Goal: Task Accomplishment & Management: Use online tool/utility

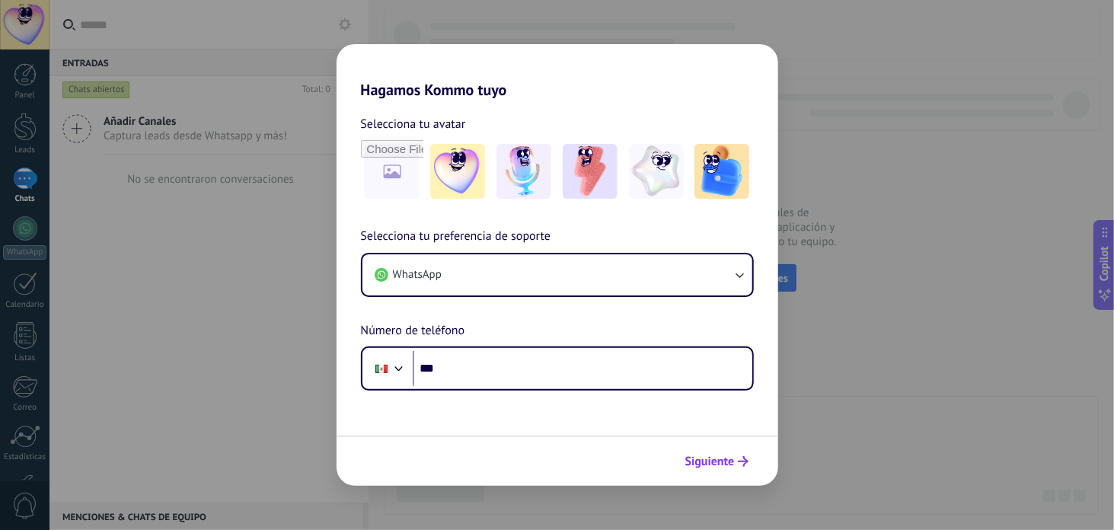
click at [720, 452] on button "Siguiente" at bounding box center [717, 462] width 77 height 26
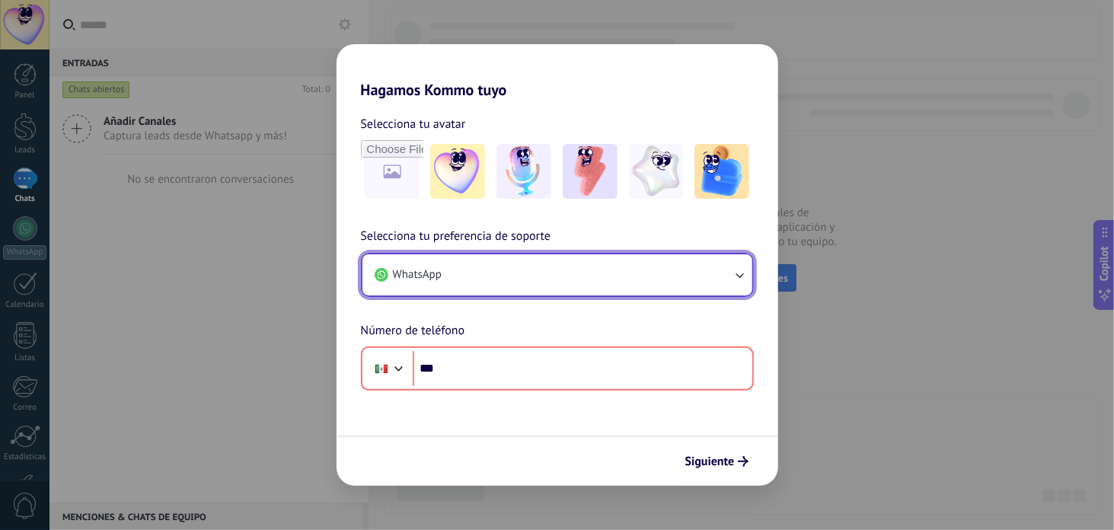
click at [615, 277] on button "WhatsApp" at bounding box center [558, 274] width 390 height 41
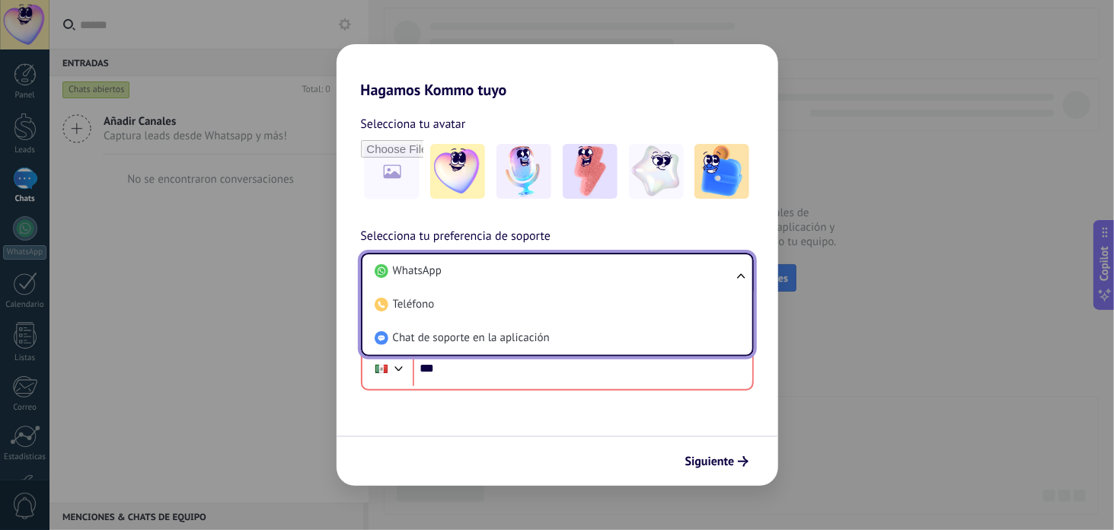
click at [581, 338] on li "Chat de soporte en la aplicación" at bounding box center [555, 338] width 372 height 34
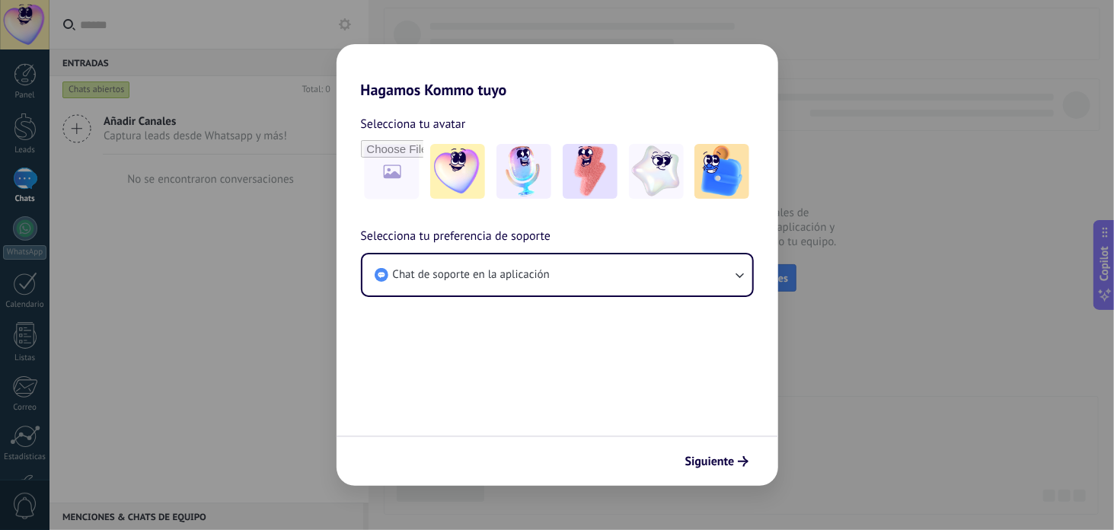
click at [756, 466] on div "Siguiente" at bounding box center [558, 461] width 442 height 50
click at [708, 459] on span "Siguiente" at bounding box center [711, 461] width 50 height 11
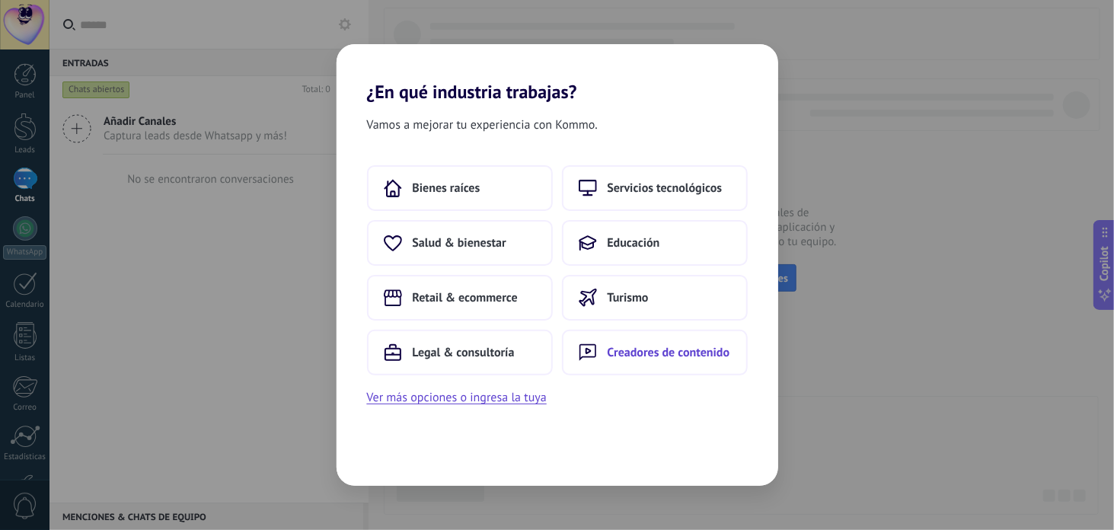
drag, startPoint x: 722, startPoint y: 343, endPoint x: 703, endPoint y: 350, distance: 20.5
click at [703, 350] on button "Creadores de contenido" at bounding box center [655, 353] width 186 height 46
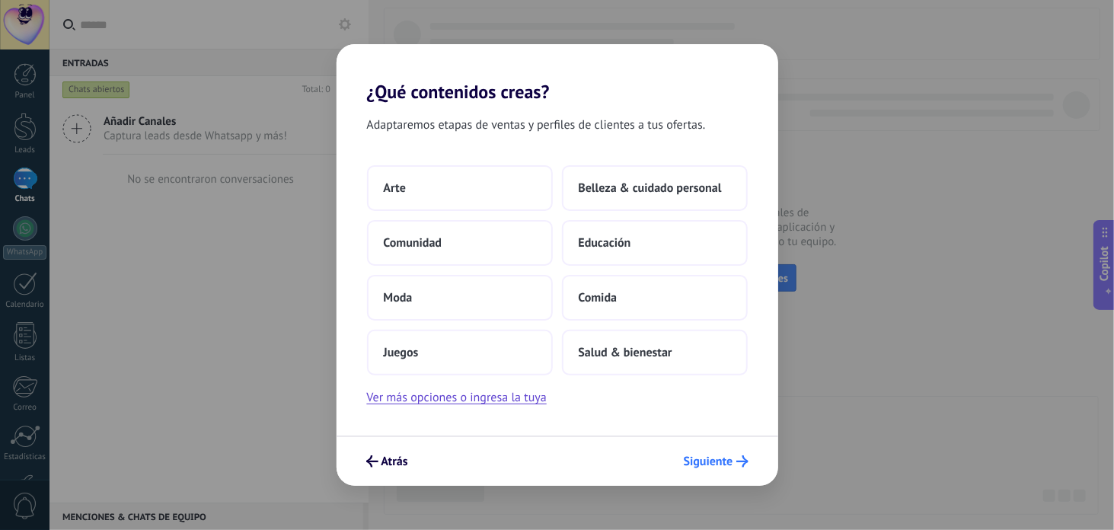
click at [700, 447] on div "Atrás Siguiente" at bounding box center [558, 461] width 442 height 50
click at [660, 351] on span "Salud & bienestar" at bounding box center [626, 352] width 94 height 15
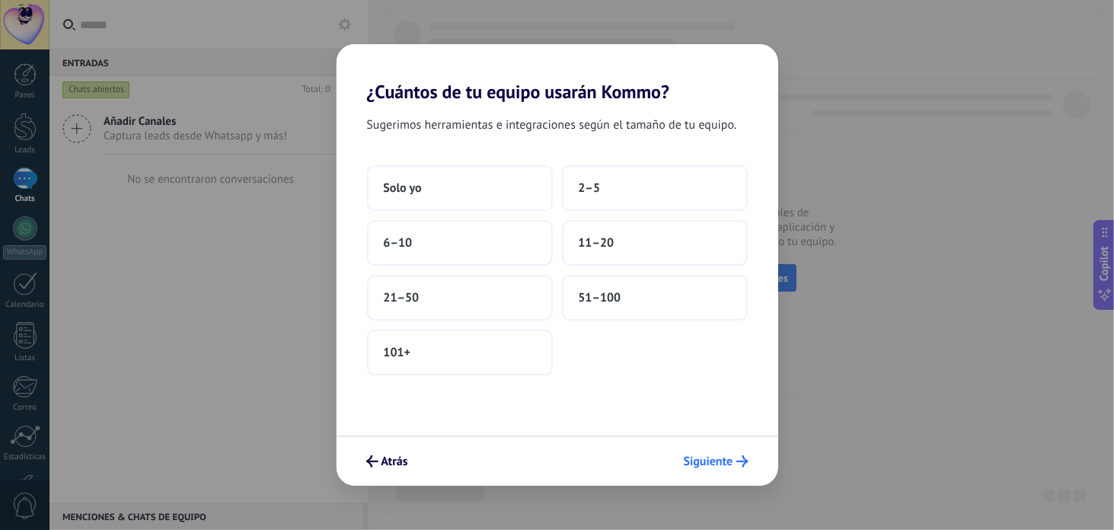
click at [706, 459] on span "Siguiente" at bounding box center [709, 461] width 50 height 11
click at [638, 277] on button "51–100" at bounding box center [655, 298] width 186 height 46
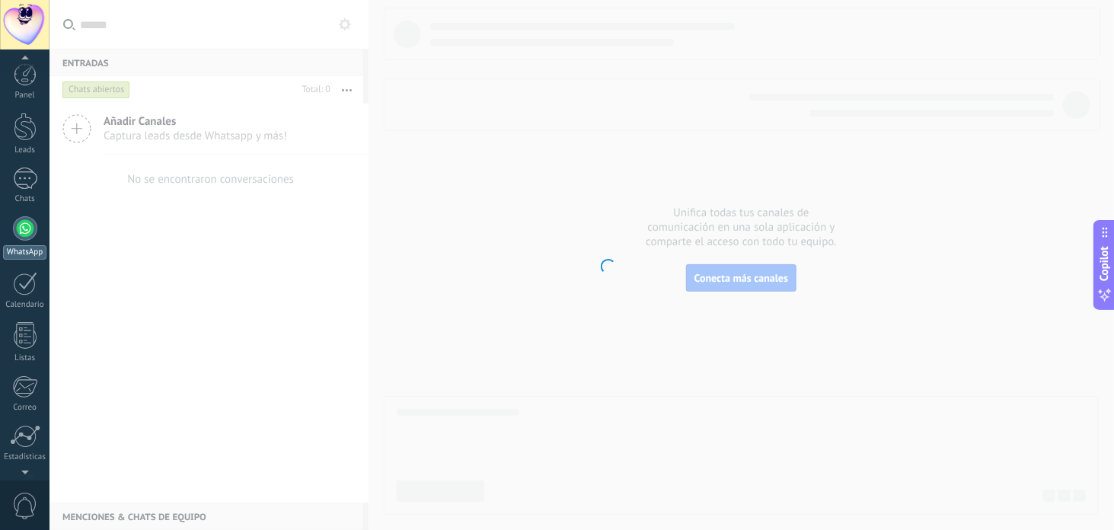
scroll to position [104, 0]
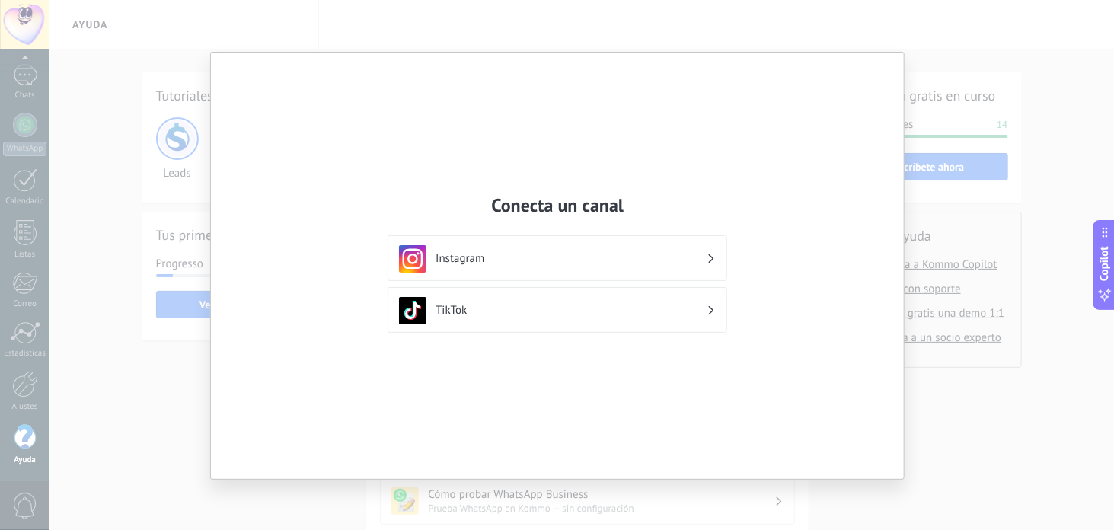
click at [606, 180] on div "Conecta un canal Instagram TikTok" at bounding box center [557, 266] width 693 height 427
drag, startPoint x: 1033, startPoint y: 272, endPoint x: 1019, endPoint y: 271, distance: 13.7
click at [1027, 275] on div "Conecta un canal Instagram TikTok" at bounding box center [557, 265] width 1114 height 530
drag, startPoint x: 1021, startPoint y: 270, endPoint x: 960, endPoint y: 303, distance: 69.5
click at [1016, 276] on div "Conecta un canal Instagram TikTok" at bounding box center [557, 265] width 1114 height 530
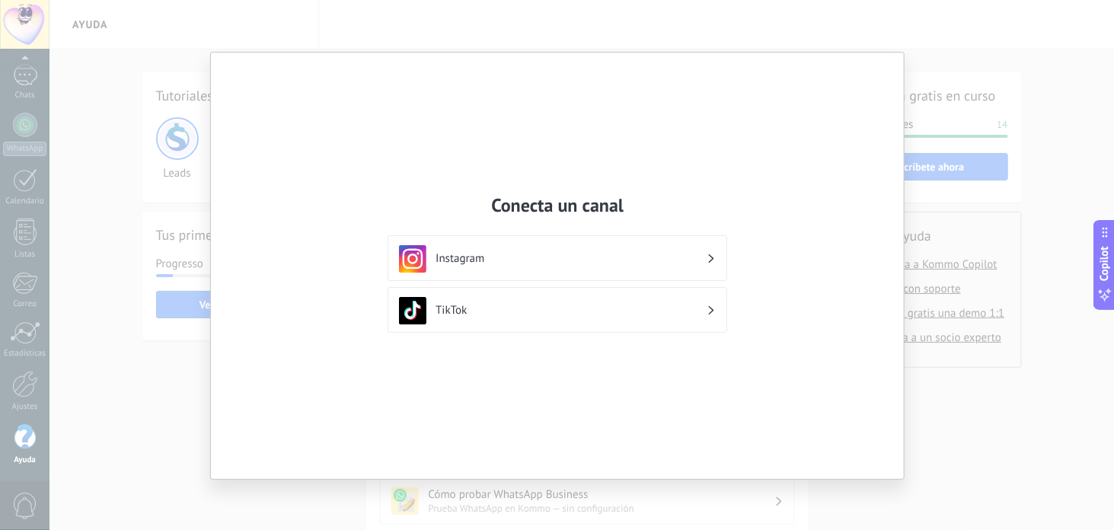
click at [440, 245] on div "Instagram" at bounding box center [557, 258] width 317 height 27
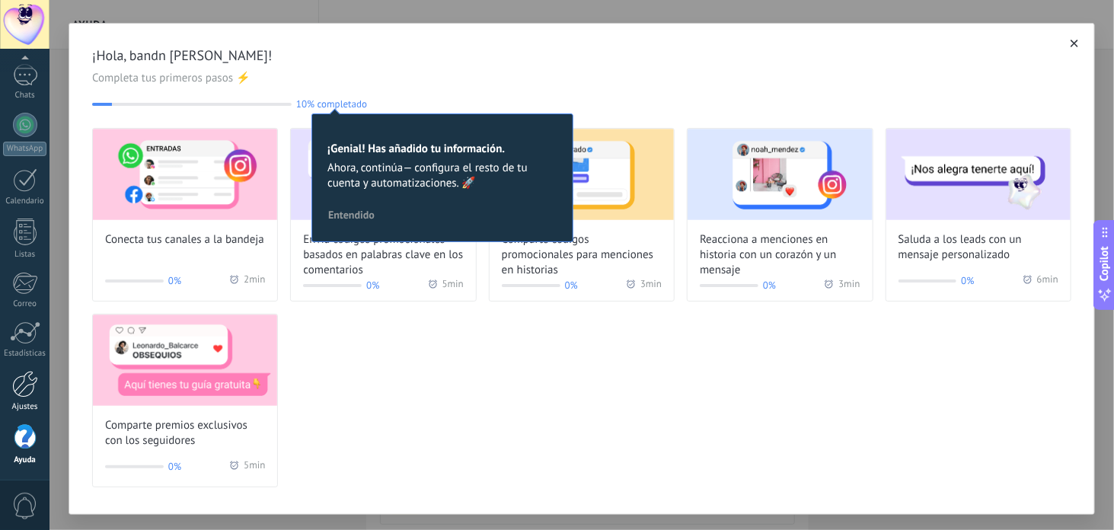
click at [12, 385] on div at bounding box center [25, 384] width 26 height 27
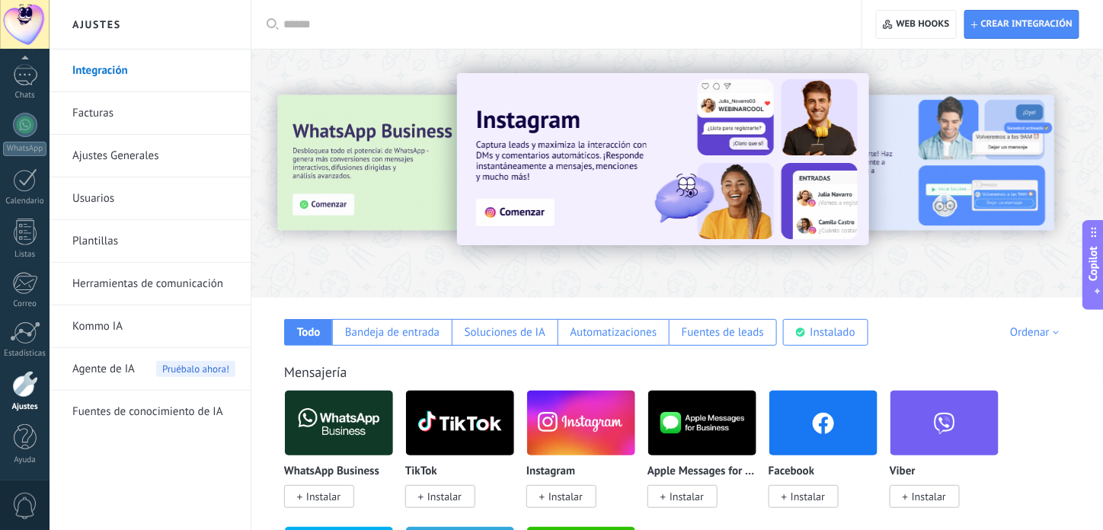
click at [308, 494] on span "Instalar" at bounding box center [323, 497] width 34 height 14
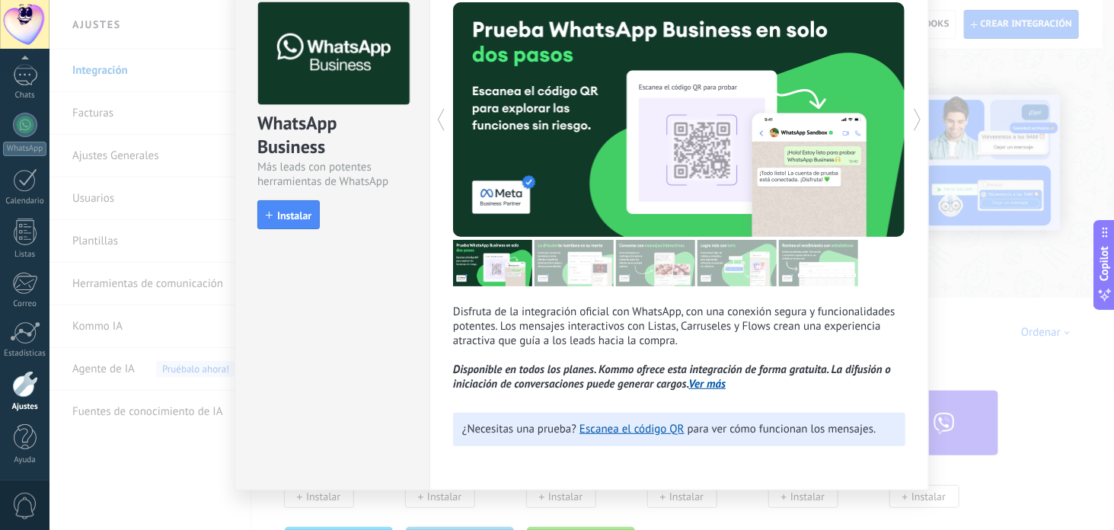
scroll to position [76, 0]
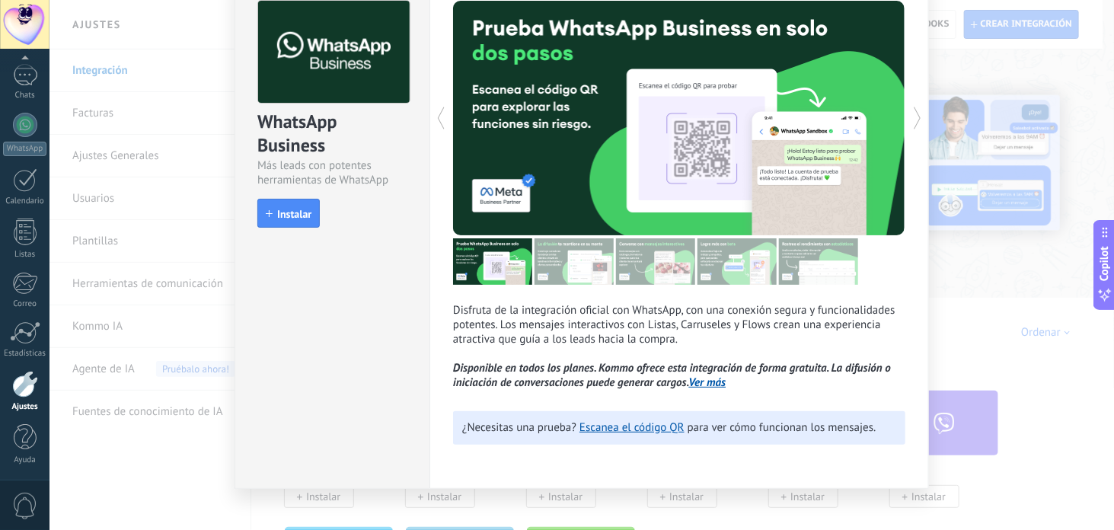
click at [264, 181] on div "Más leads con potentes herramientas de WhatsApp" at bounding box center [332, 172] width 150 height 29
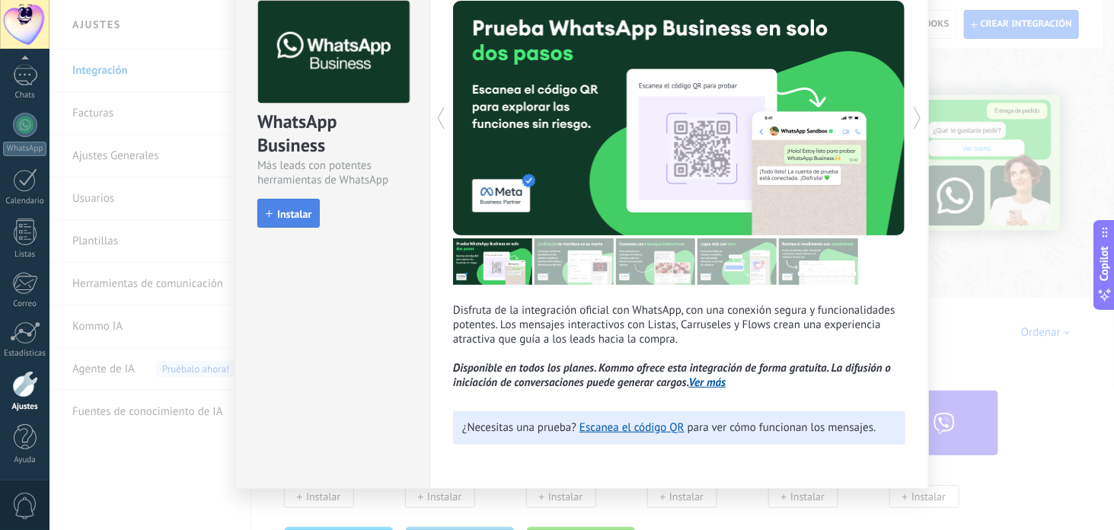
click at [282, 206] on button "Instalar" at bounding box center [288, 213] width 62 height 29
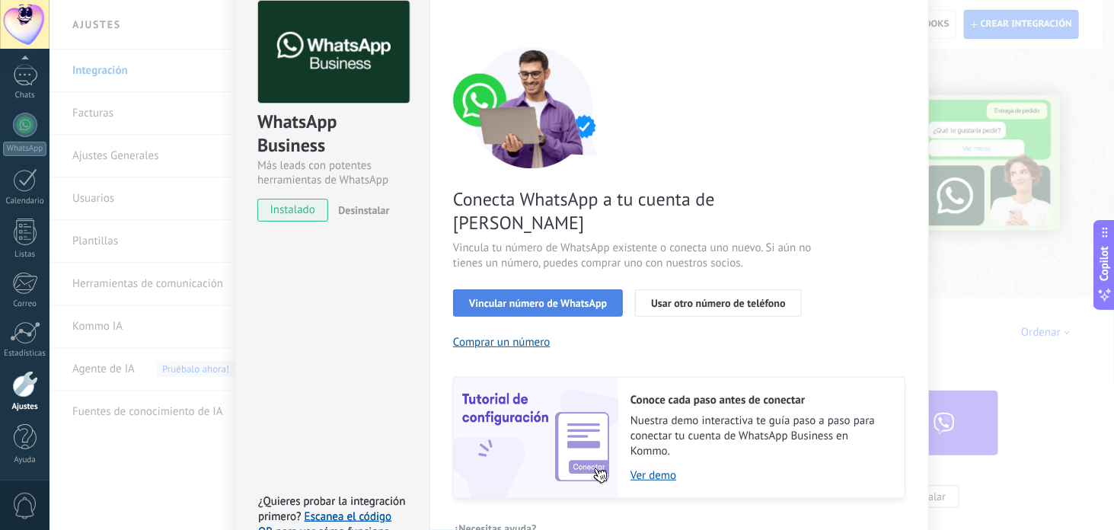
click at [596, 298] on span "Vincular número de WhatsApp" at bounding box center [538, 303] width 138 height 11
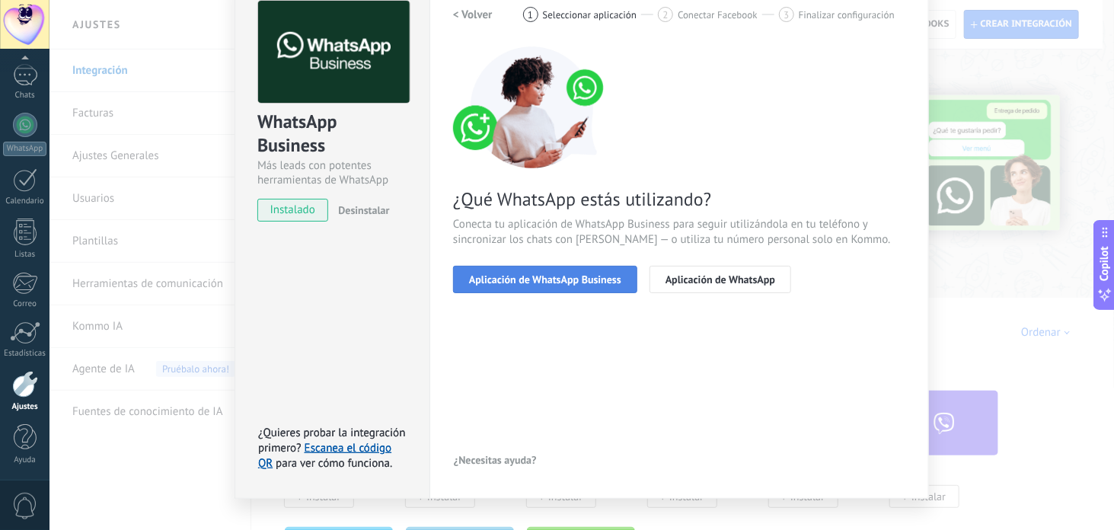
click at [549, 282] on span "Aplicación de WhatsApp Business" at bounding box center [545, 279] width 152 height 11
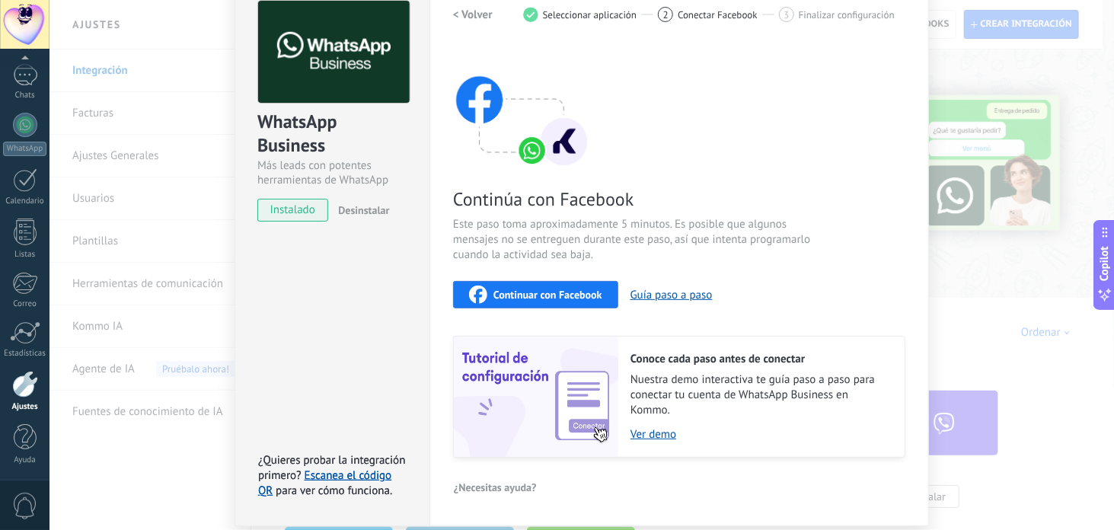
click at [539, 293] on span "Continuar con Facebook" at bounding box center [548, 294] width 109 height 11
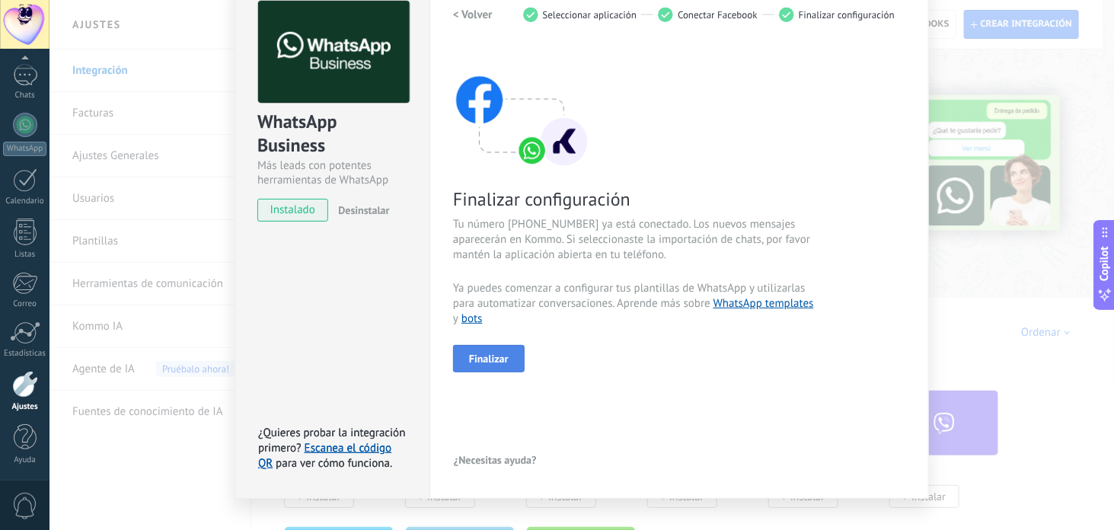
click at [484, 354] on span "Finalizar" at bounding box center [489, 358] width 40 height 11
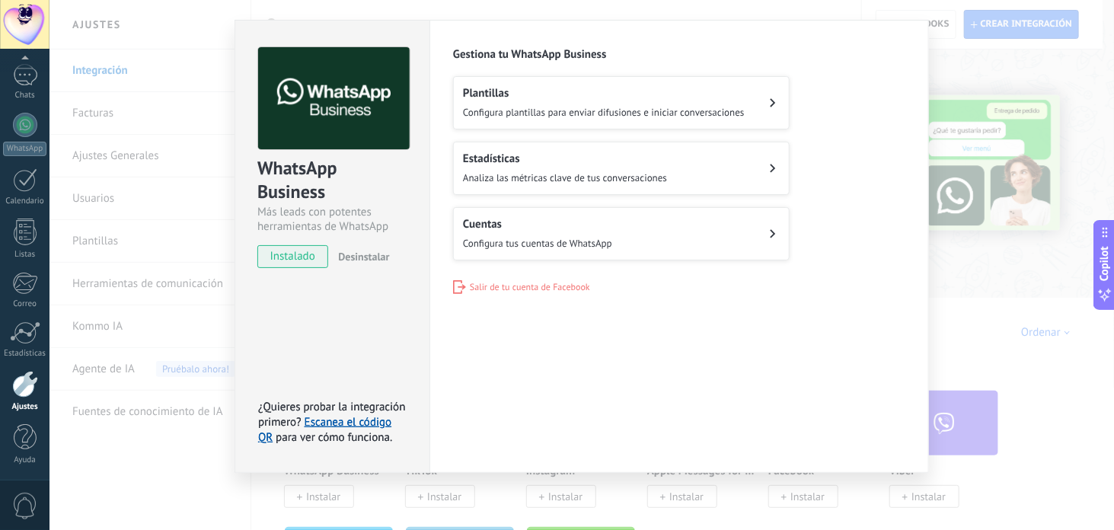
scroll to position [29, 0]
click at [1051, 298] on div "WhatsApp Business Más leads con potentes herramientas de WhatsApp instalado Des…" at bounding box center [582, 265] width 1065 height 530
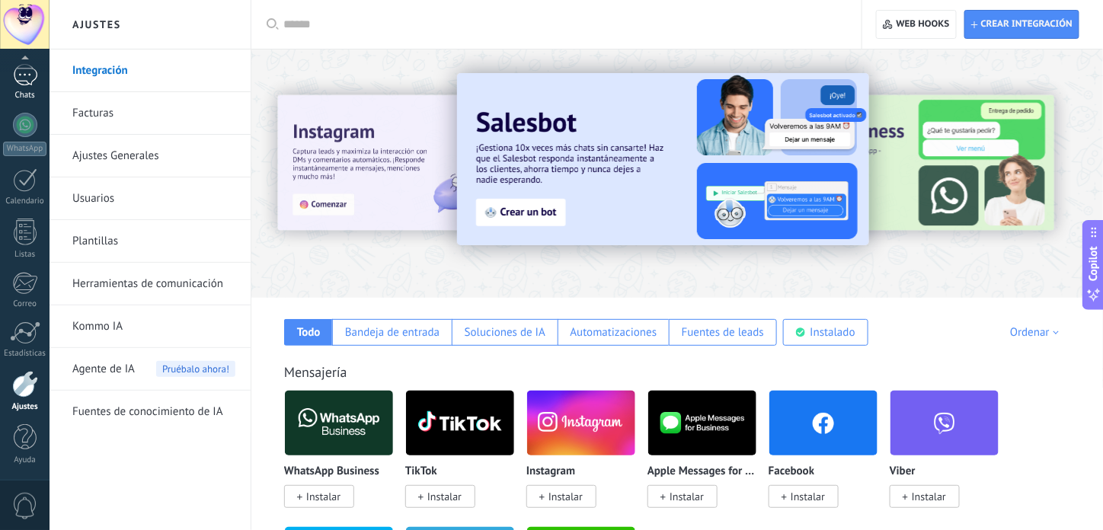
click at [27, 99] on div "Chats" at bounding box center [25, 96] width 44 height 10
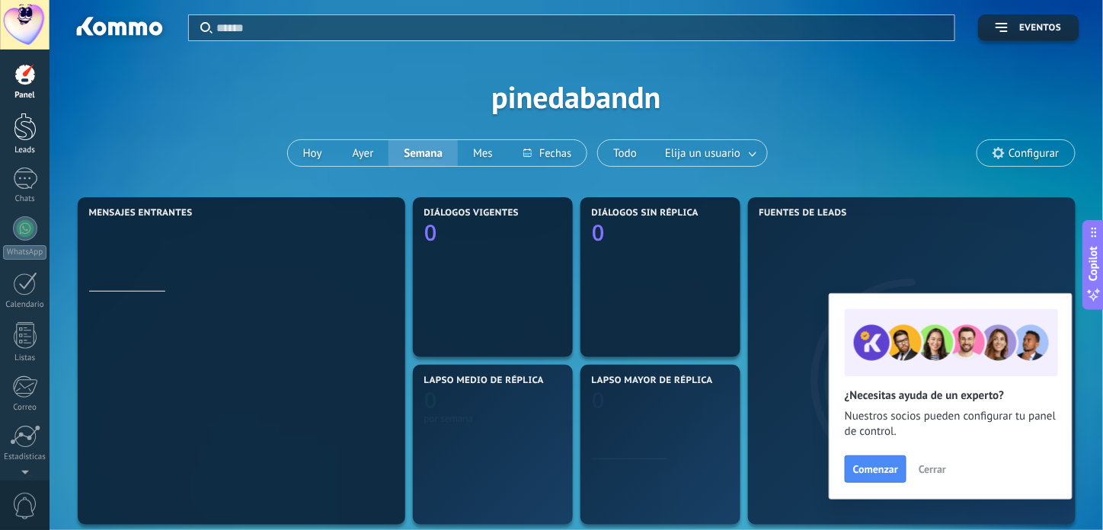
click at [12, 126] on link "Leads" at bounding box center [25, 134] width 50 height 43
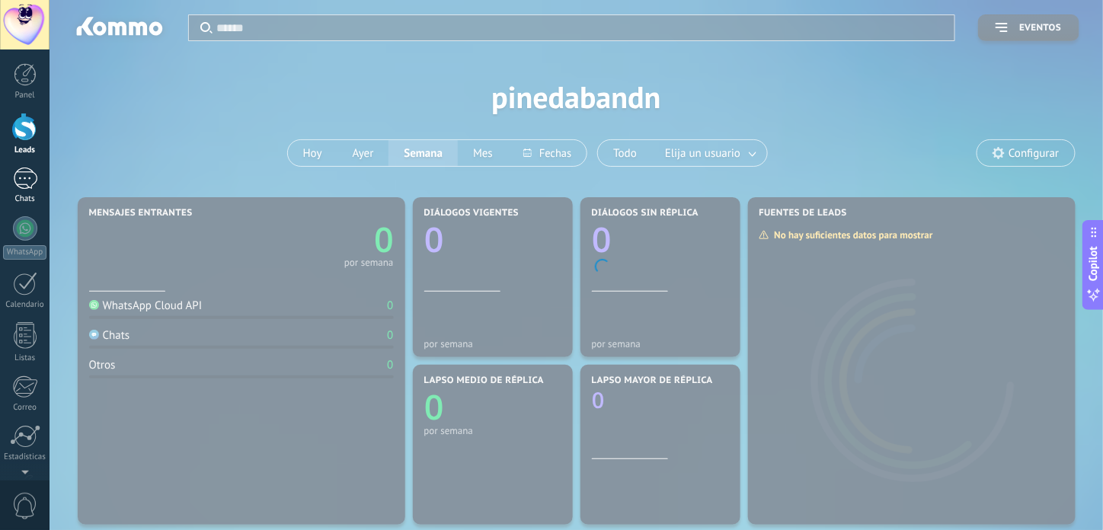
click at [16, 174] on div at bounding box center [25, 179] width 24 height 22
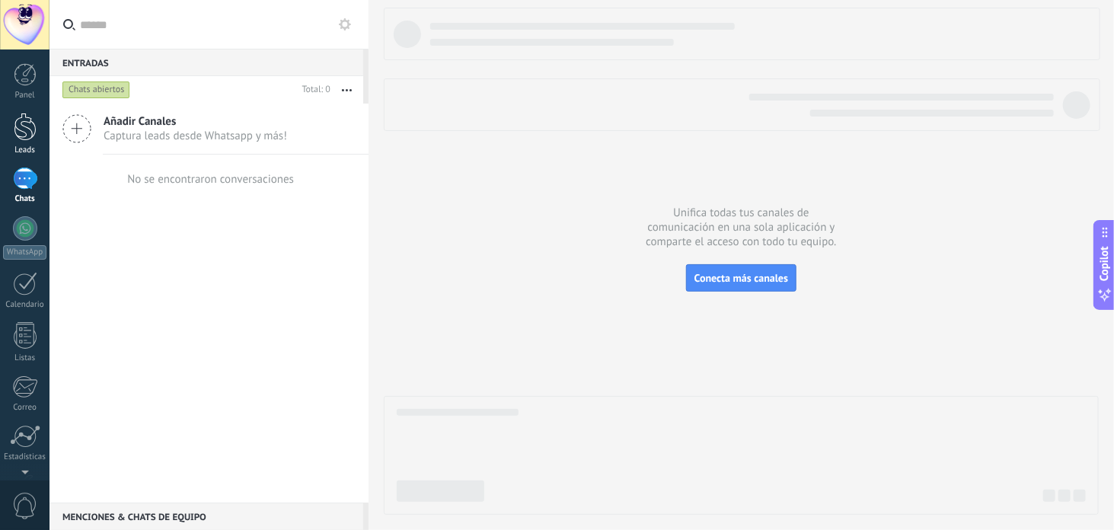
click at [6, 148] on div "Leads" at bounding box center [25, 150] width 44 height 10
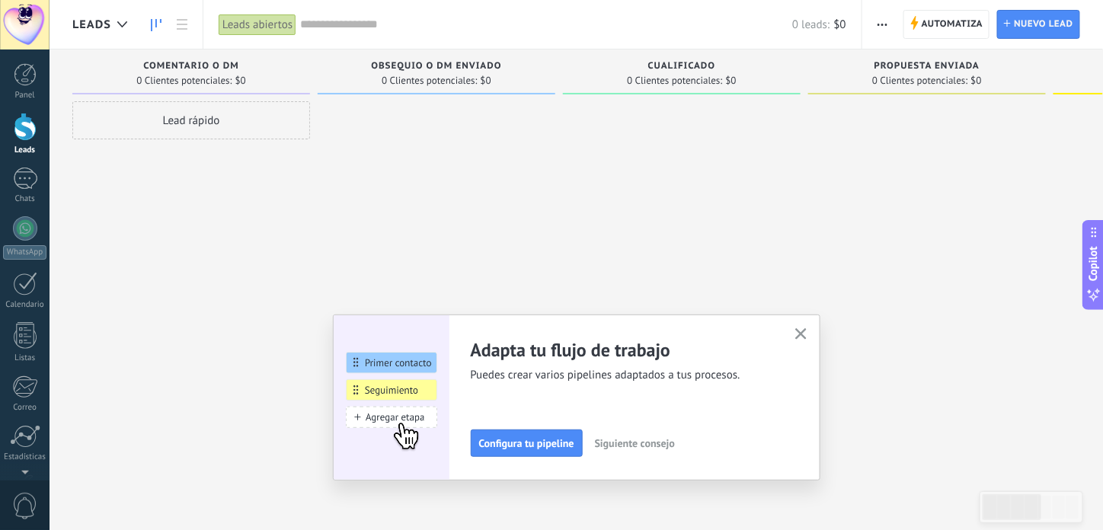
click at [938, 42] on div "Automatiza Nueva difusión Editar embudo Editar el diseño de la tarjeta Importar…" at bounding box center [982, 24] width 241 height 49
click at [933, 28] on span "Automatiza" at bounding box center [953, 24] width 62 height 27
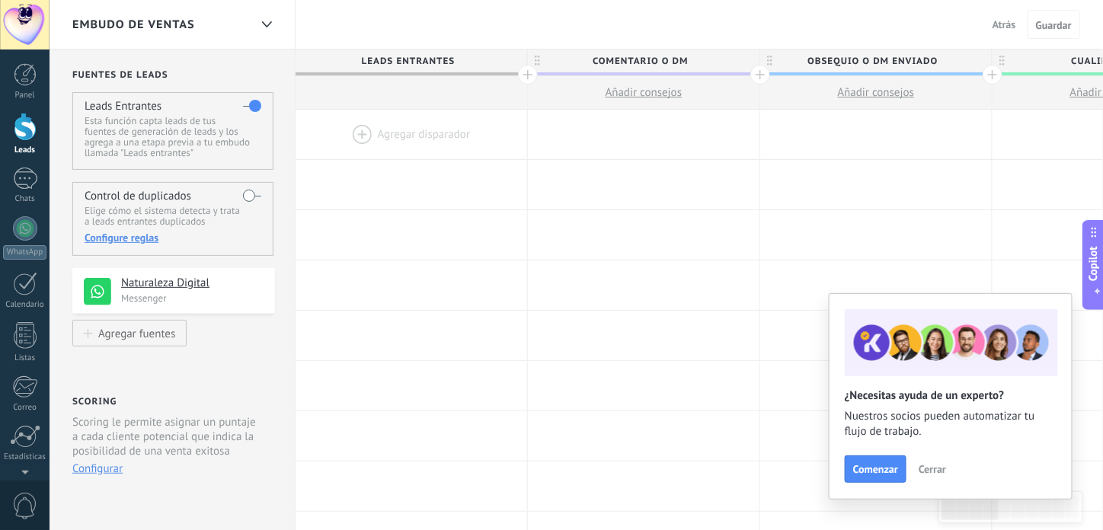
click at [932, 474] on span "Cerrar" at bounding box center [932, 469] width 27 height 11
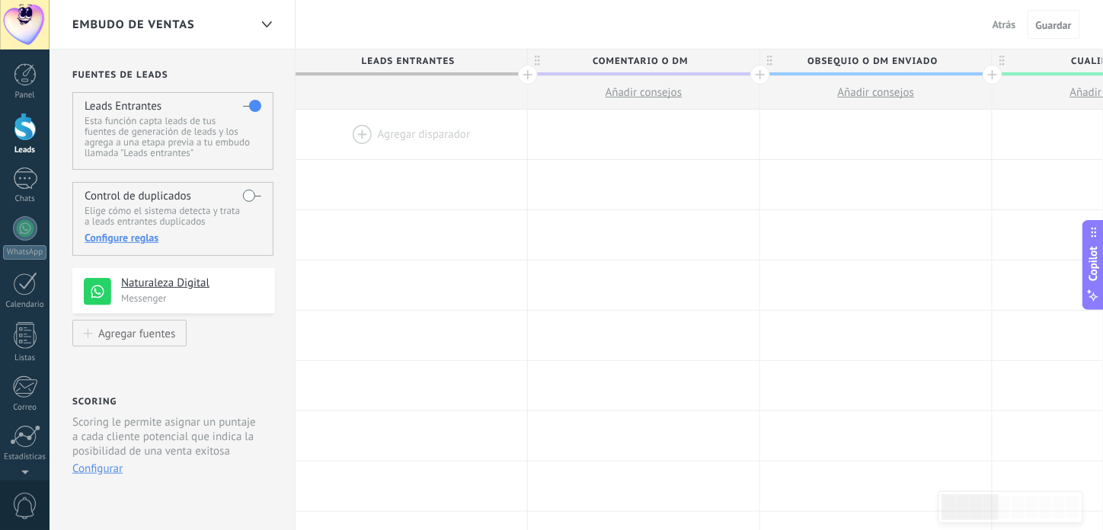
click at [241, 185] on div "Control de duplicados Elige cómo el sistema detecta y trata a leads entrantes d…" at bounding box center [172, 219] width 201 height 74
click at [113, 233] on div "Configure reglas" at bounding box center [173, 238] width 176 height 14
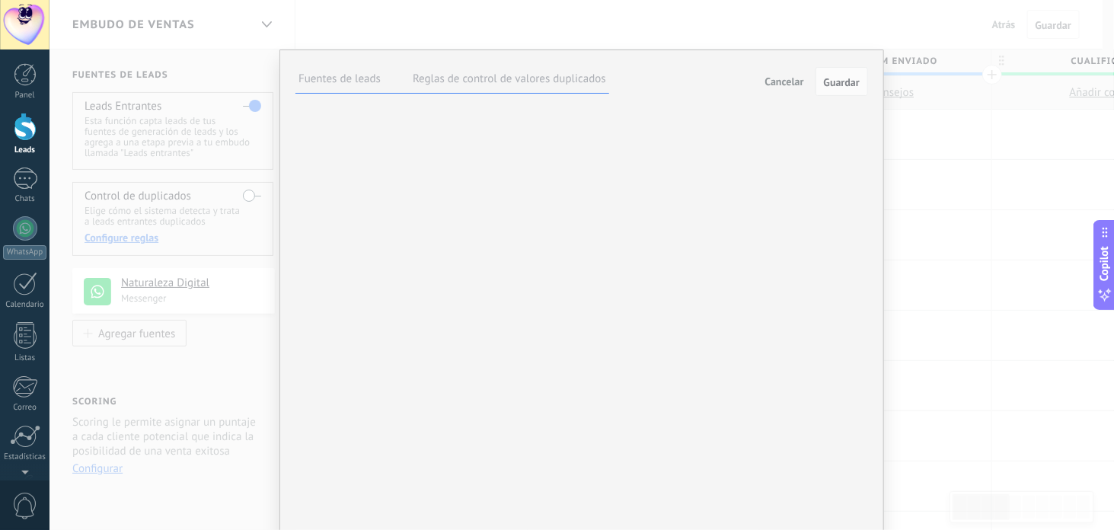
click at [0, 0] on h4 "Naturaleza Digital" at bounding box center [0, 0] width 0 height 0
click at [0, 0] on div "**********" at bounding box center [0, 0] width 0 height 0
click at [0, 0] on label at bounding box center [0, 0] width 0 height 0
click at [564, 85] on label "Reglas de control de valores duplicados" at bounding box center [509, 79] width 193 height 14
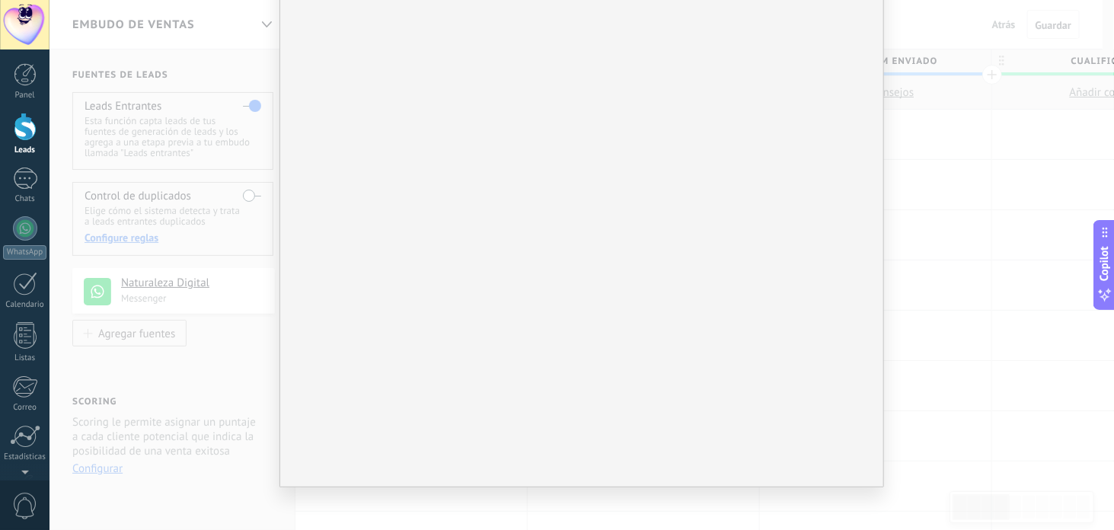
scroll to position [146, 0]
click at [935, 154] on div "**********" at bounding box center [582, 265] width 1065 height 530
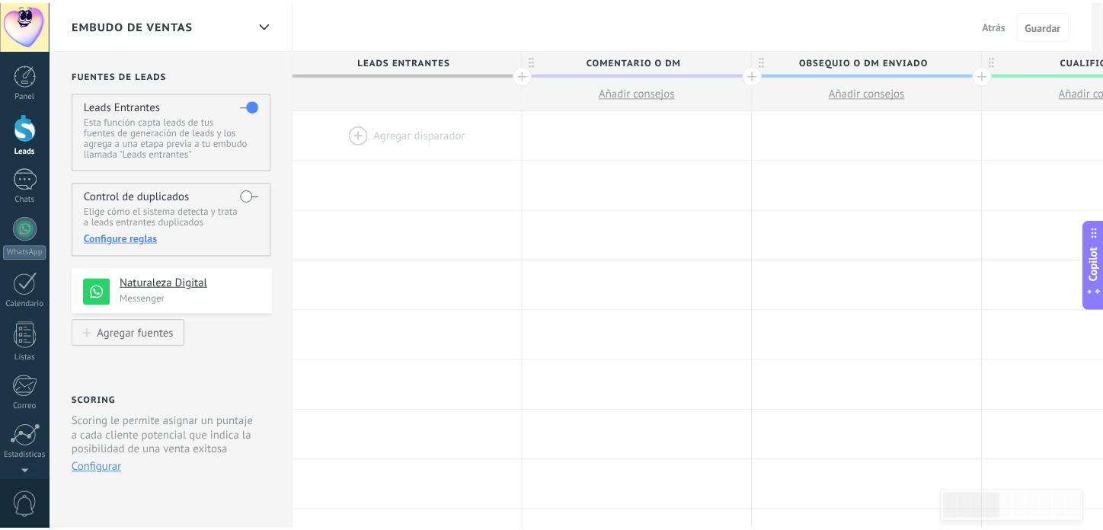
scroll to position [0, 0]
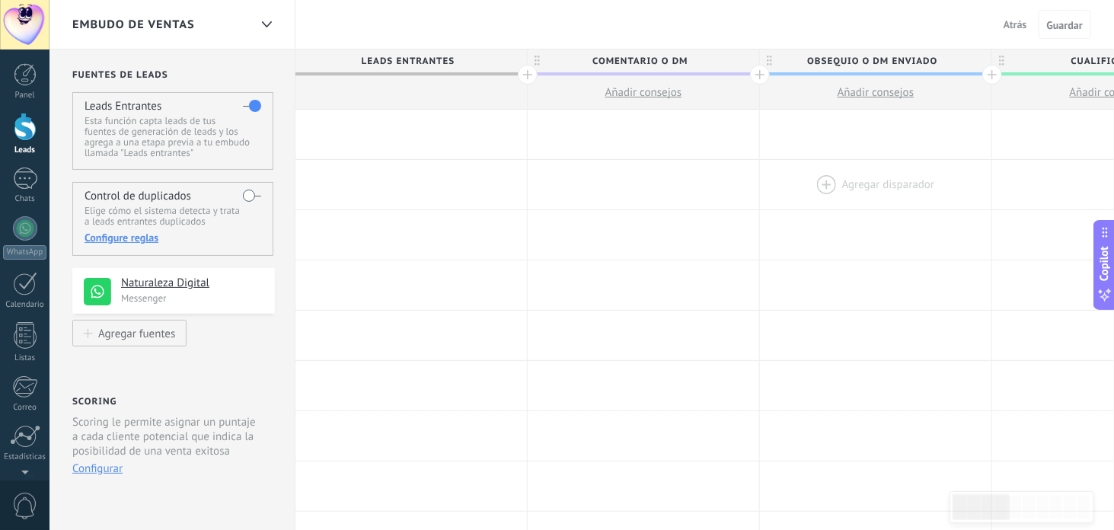
click at [980, 171] on div at bounding box center [876, 185] width 232 height 50
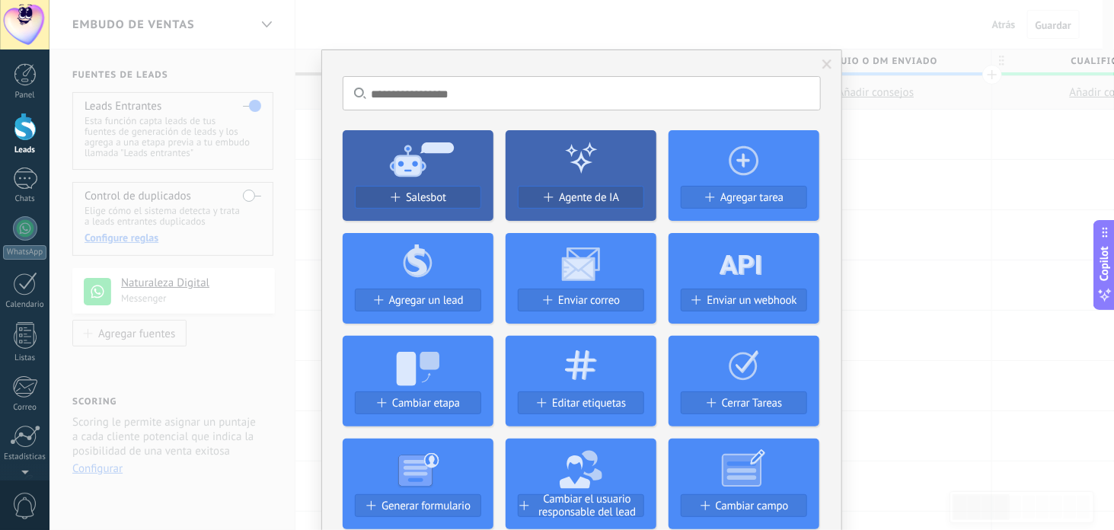
click at [264, 145] on div "No hay resultados Salesbot Agente de IA Agregar tarea Agregar un lead Enviar co…" at bounding box center [582, 265] width 1065 height 530
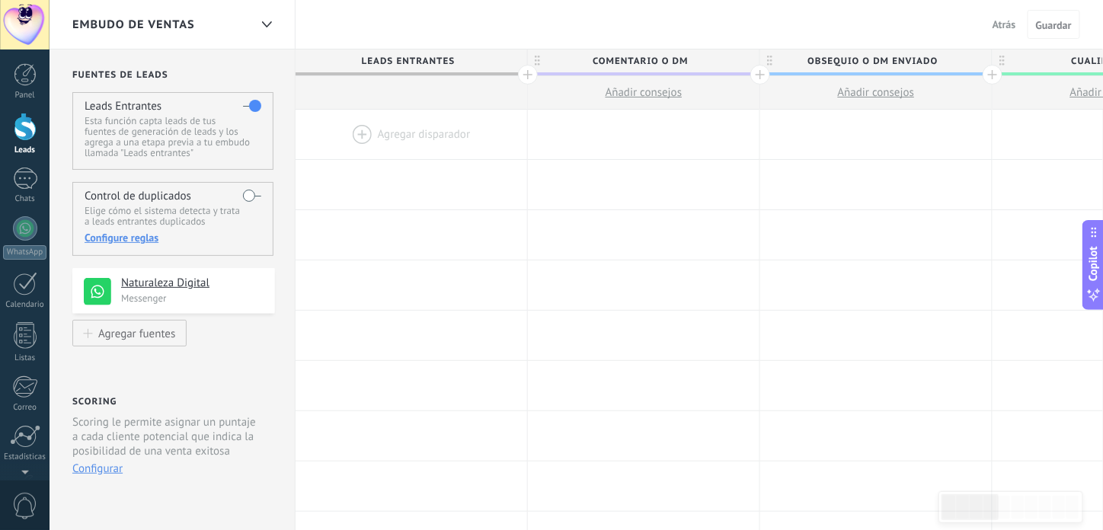
click at [367, 135] on div at bounding box center [412, 135] width 232 height 50
click at [366, 127] on div at bounding box center [411, 135] width 232 height 50
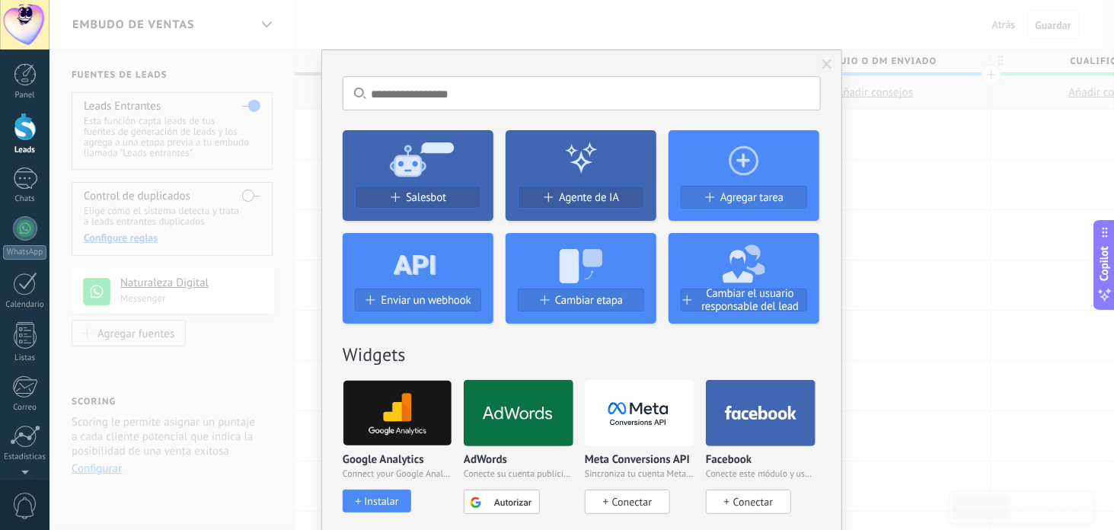
click at [437, 203] on button "Salesbot" at bounding box center [418, 197] width 126 height 23
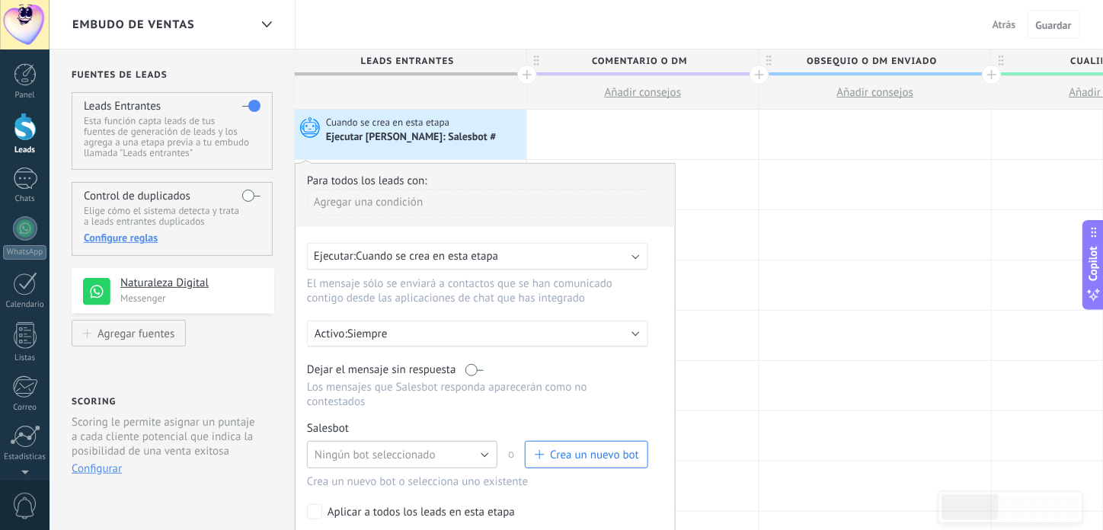
click at [443, 441] on button "Ningún bot seleccionado" at bounding box center [402, 454] width 190 height 27
drag, startPoint x: 660, startPoint y: 103, endPoint x: 713, endPoint y: 50, distance: 74.3
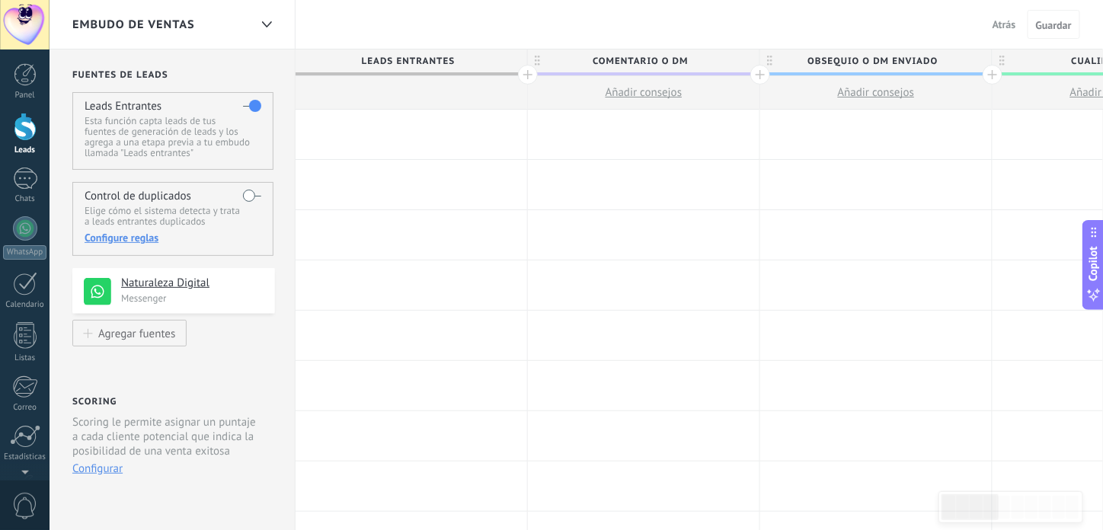
click at [396, 130] on div at bounding box center [412, 135] width 232 height 50
drag, startPoint x: 587, startPoint y: 239, endPoint x: 436, endPoint y: 157, distance: 171.1
click at [372, 121] on div at bounding box center [407, 135] width 232 height 50
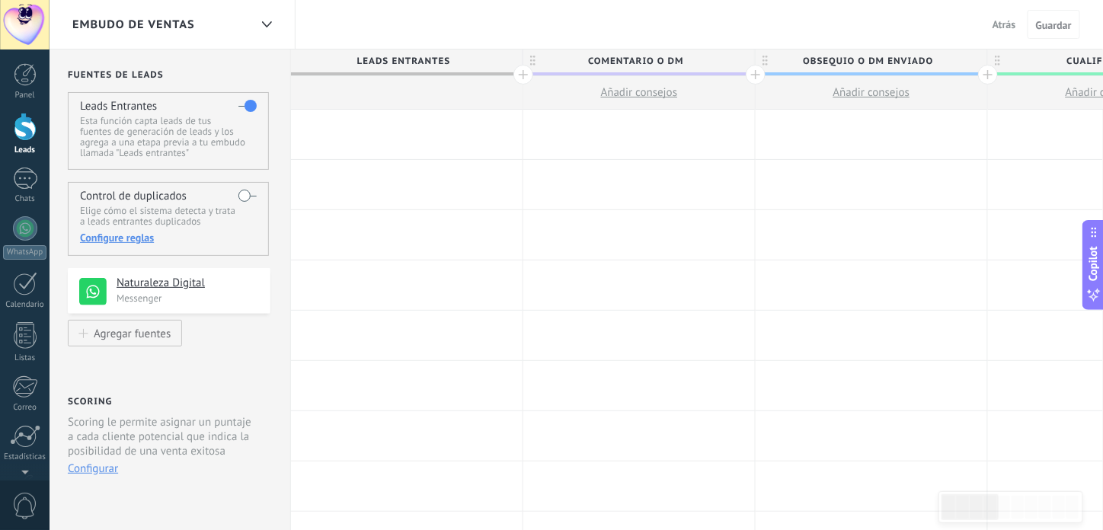
click at [372, 121] on div at bounding box center [407, 135] width 232 height 50
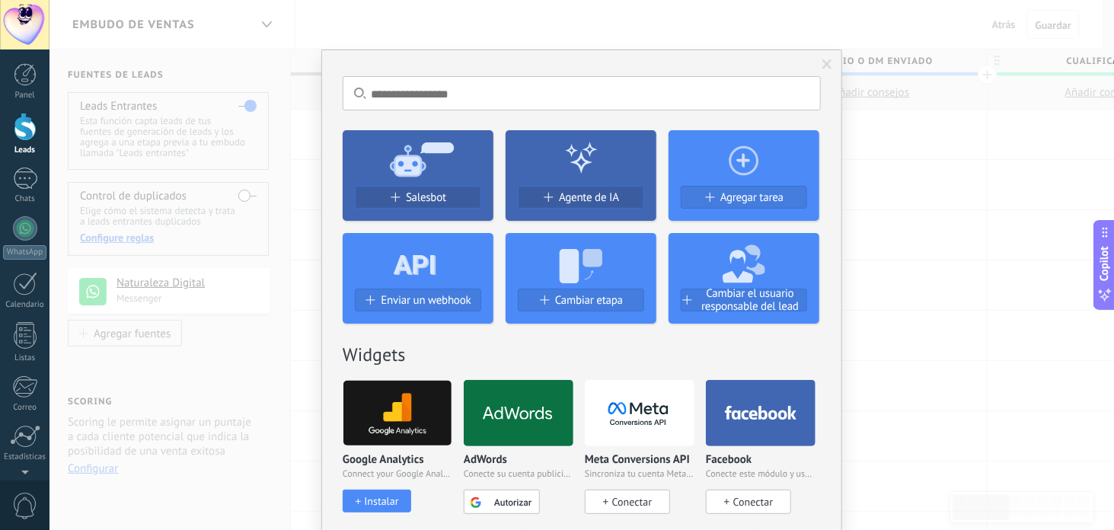
click at [388, 83] on input "text" at bounding box center [582, 93] width 478 height 34
click at [419, 169] on use at bounding box center [422, 159] width 64 height 34
click at [419, 196] on span "Salesbot" at bounding box center [426, 197] width 40 height 13
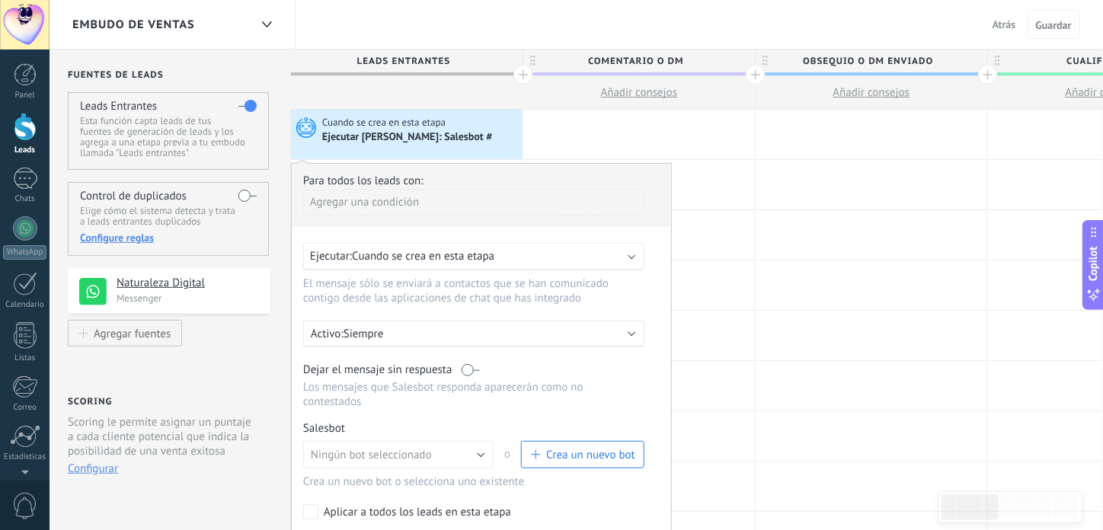
click at [581, 441] on button "Crea un nuevo bot" at bounding box center [582, 454] width 123 height 27
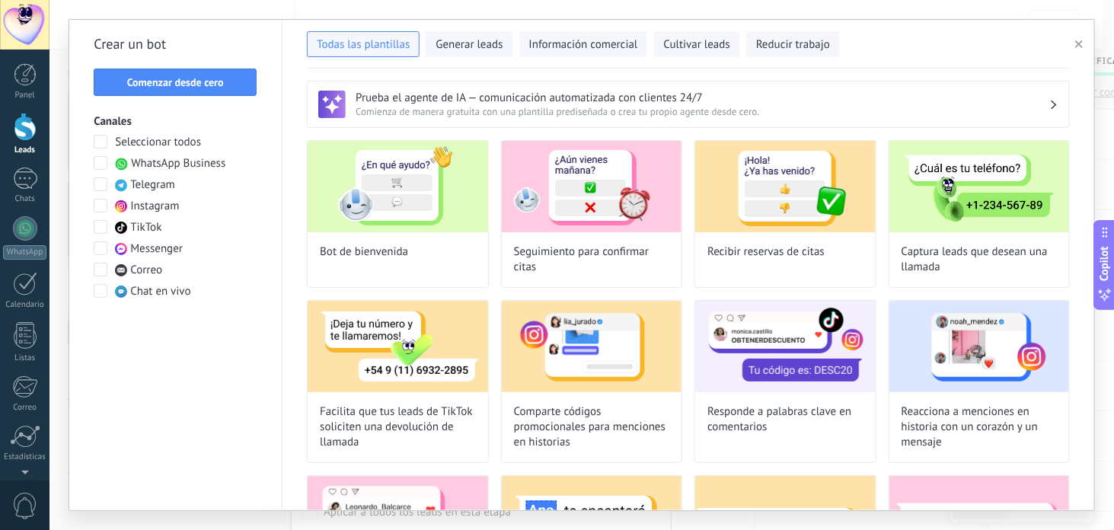
click at [98, 161] on span at bounding box center [101, 163] width 14 height 14
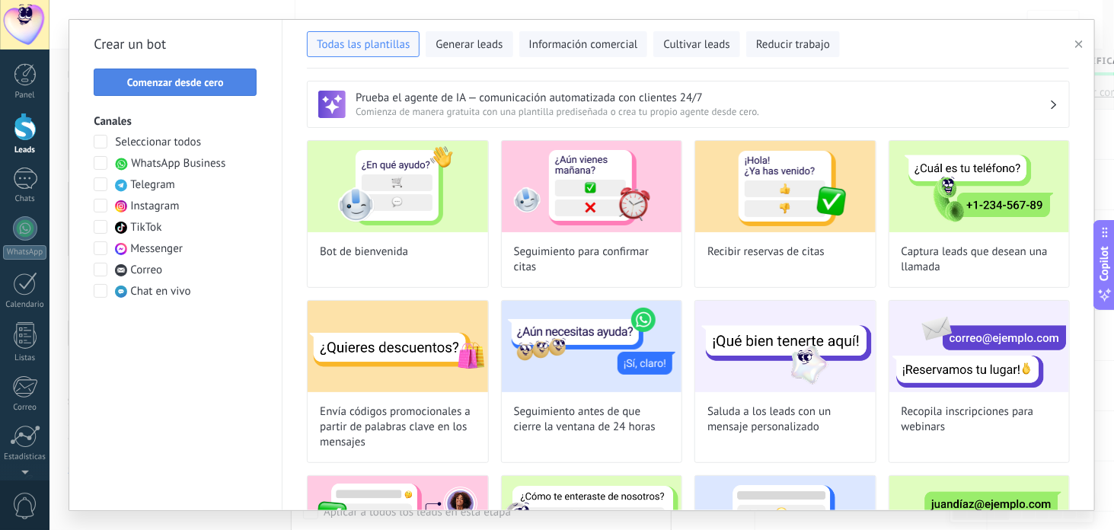
click at [182, 83] on span "Comenzar desde cero" at bounding box center [175, 82] width 97 height 11
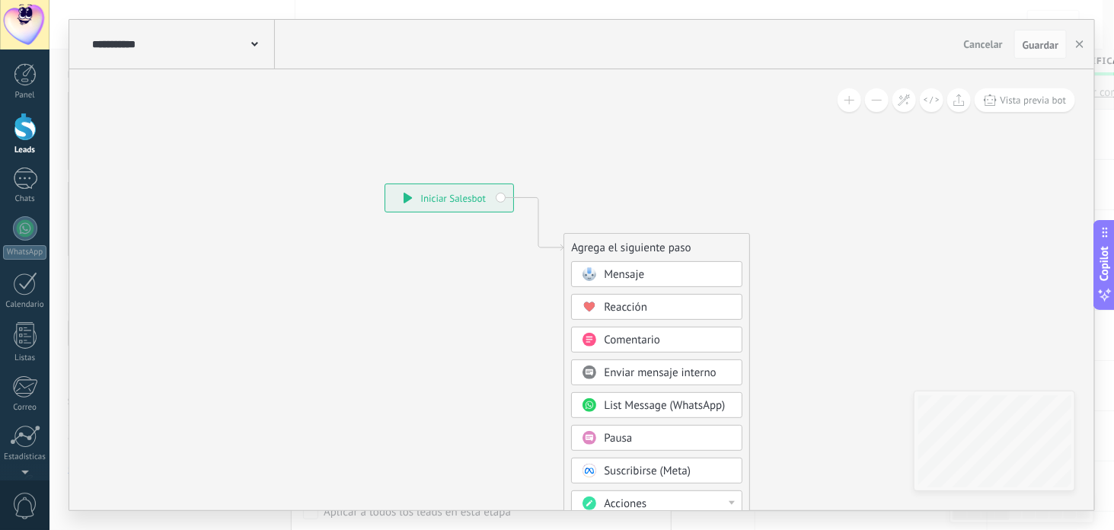
drag, startPoint x: 680, startPoint y: 182, endPoint x: 606, endPoint y: 173, distance: 74.4
click at [606, 173] on icon at bounding box center [516, 455] width 1024 height 1305
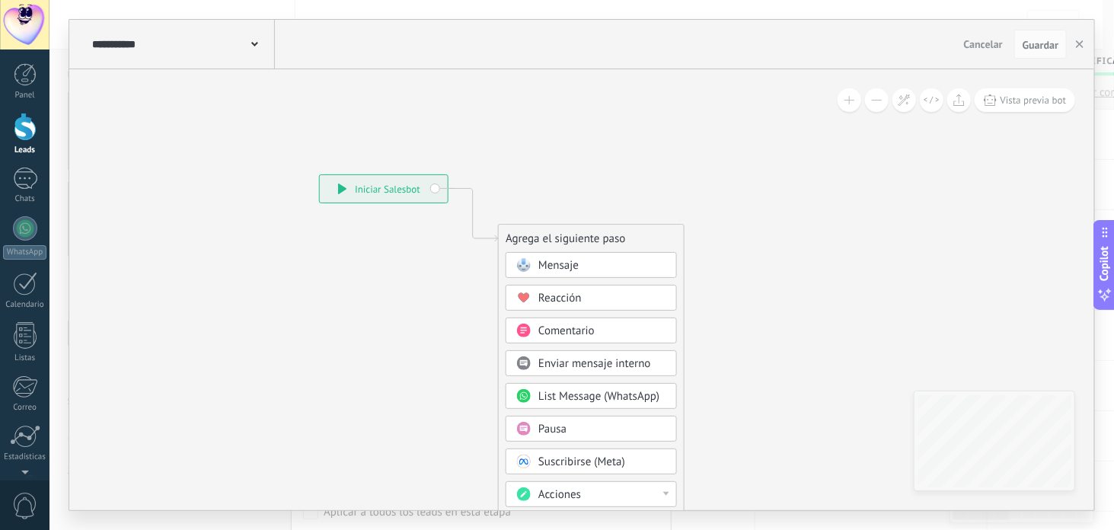
click at [588, 267] on div "Mensaje" at bounding box center [603, 265] width 128 height 15
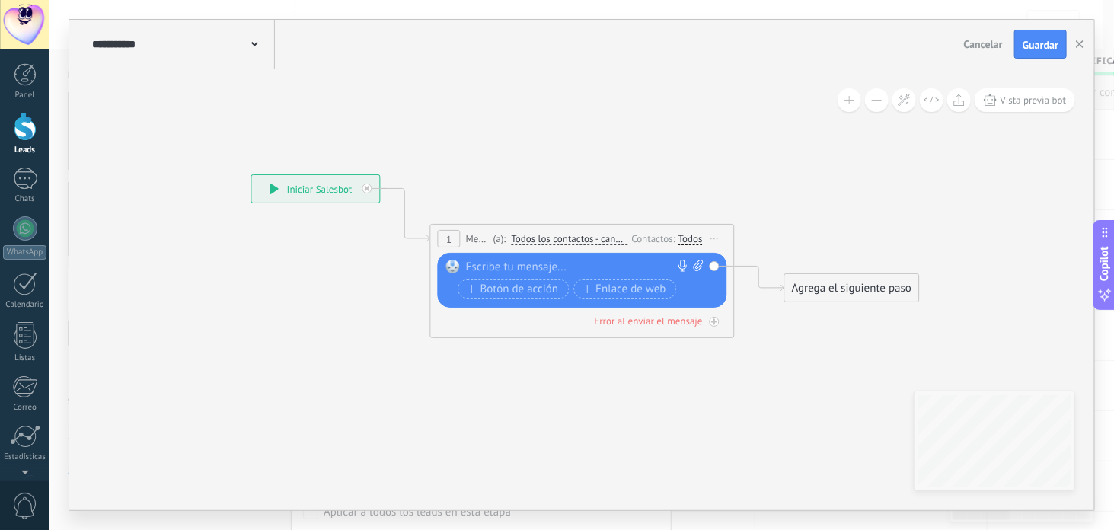
click at [716, 238] on icon at bounding box center [715, 239] width 8 height 2
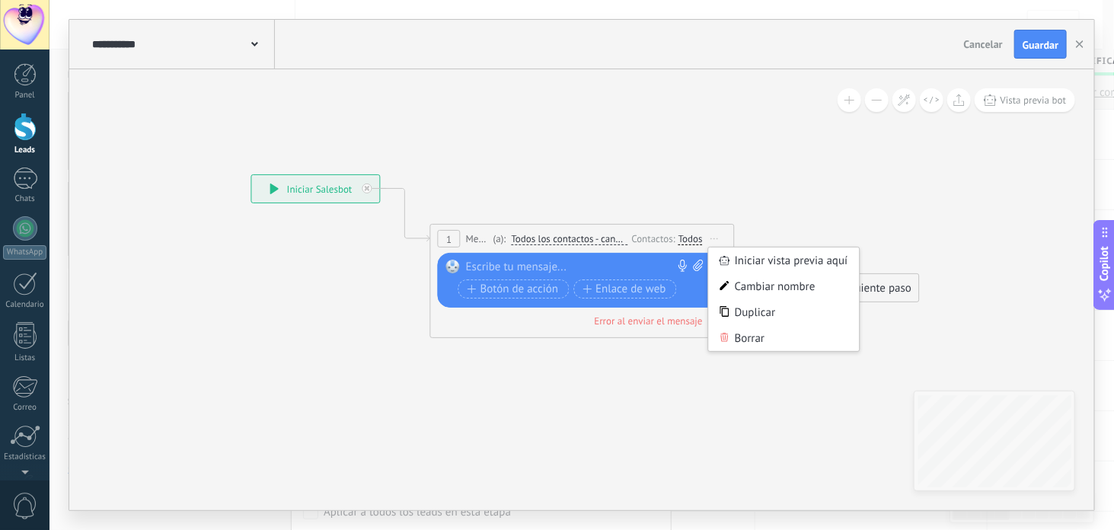
click at [728, 334] on icon at bounding box center [725, 337] width 9 height 9
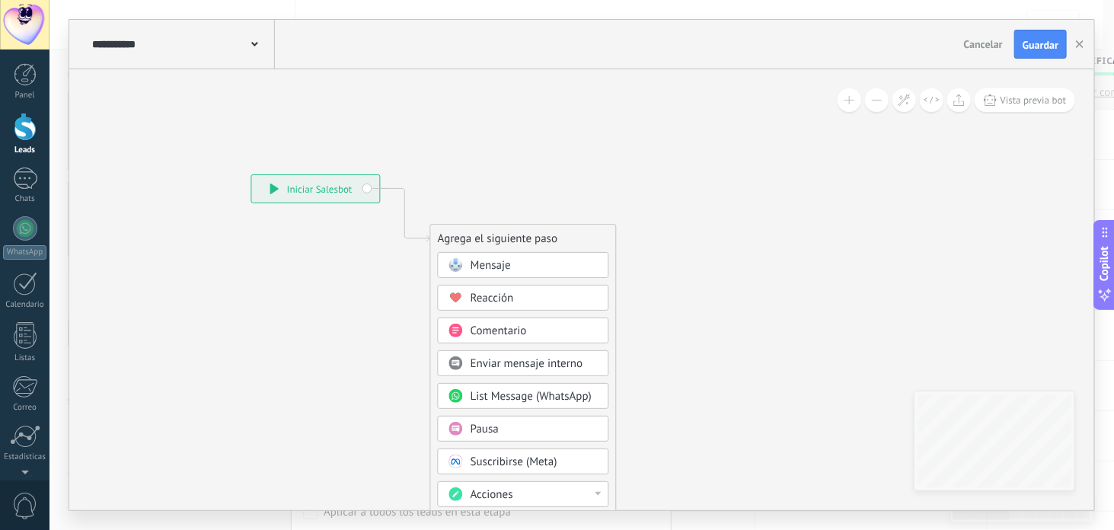
click at [494, 422] on span "Pausa" at bounding box center [485, 429] width 28 height 14
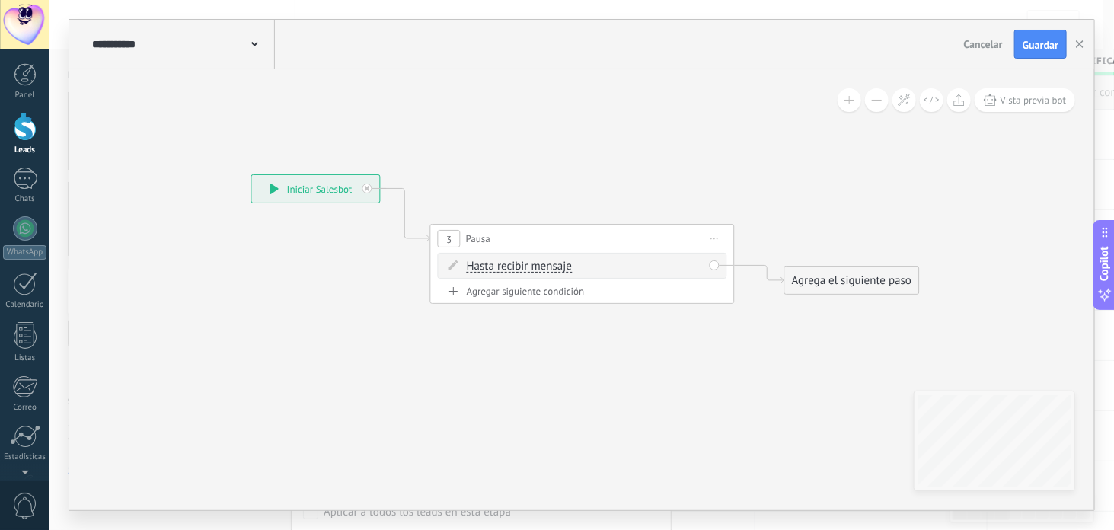
click at [518, 270] on span "Hasta recibir mensaje" at bounding box center [519, 267] width 105 height 12
click at [518, 270] on button "Hasta recibir mensaje" at bounding box center [554, 266] width 190 height 27
click at [513, 296] on span "Temporizador" at bounding box center [542, 293] width 184 height 15
click at [583, 267] on input "*" at bounding box center [580, 267] width 7 height 12
type input "*"
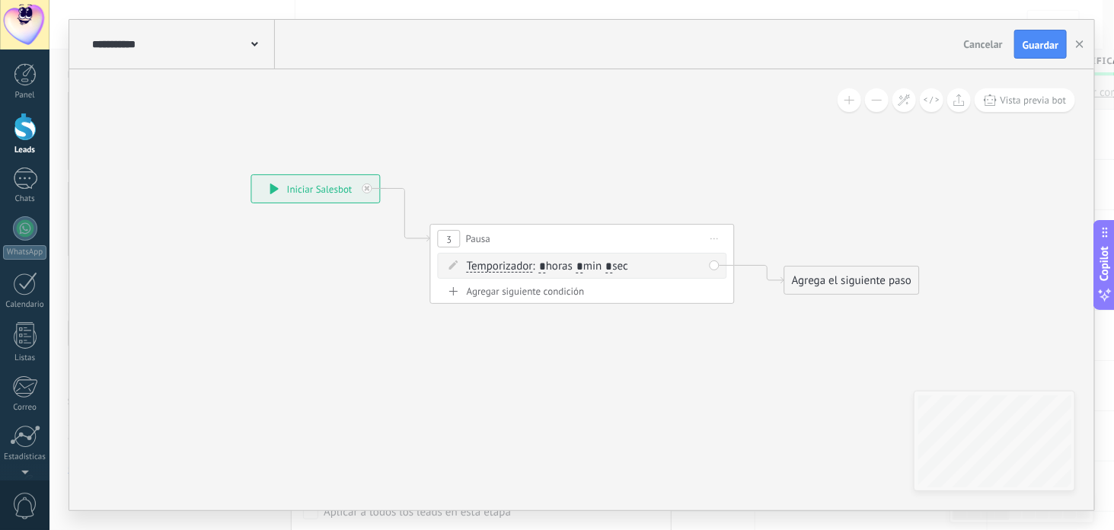
type input "*"
click at [612, 266] on input "*" at bounding box center [609, 267] width 7 height 12
type input "**"
click at [756, 373] on icon at bounding box center [560, 239] width 1378 height 890
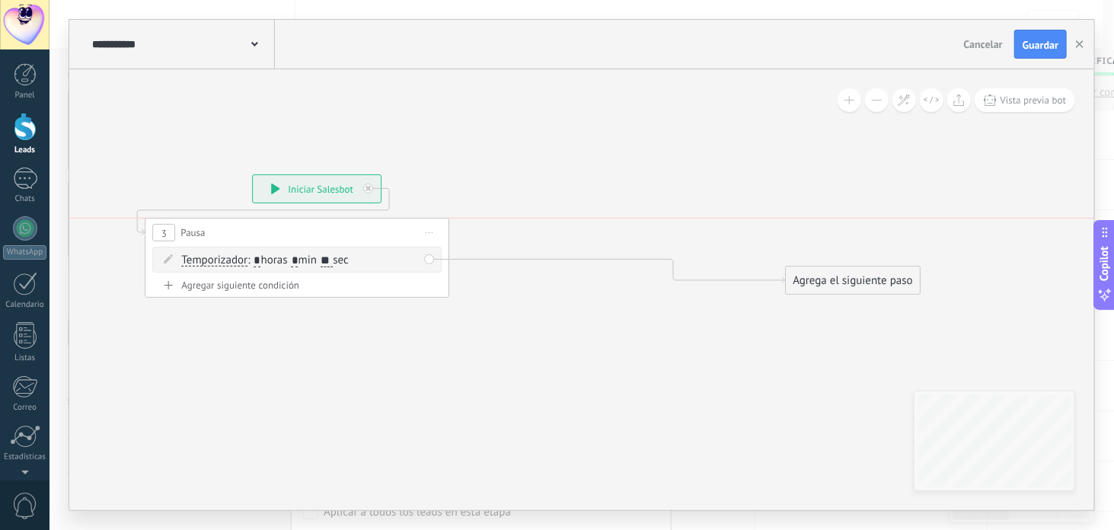
drag, startPoint x: 601, startPoint y: 239, endPoint x: 315, endPoint y: 235, distance: 286.4
click at [315, 235] on div "3 Pausa ***** Iniciar vista previa aquí Cambiar nombre Duplicar [GEOGRAPHIC_DAT…" at bounding box center [296, 233] width 303 height 28
drag, startPoint x: 863, startPoint y: 275, endPoint x: 535, endPoint y: 146, distance: 352.6
click at [535, 146] on div "Agrega el siguiente paso" at bounding box center [524, 151] width 133 height 25
drag, startPoint x: 542, startPoint y: 142, endPoint x: 561, endPoint y: 143, distance: 19.1
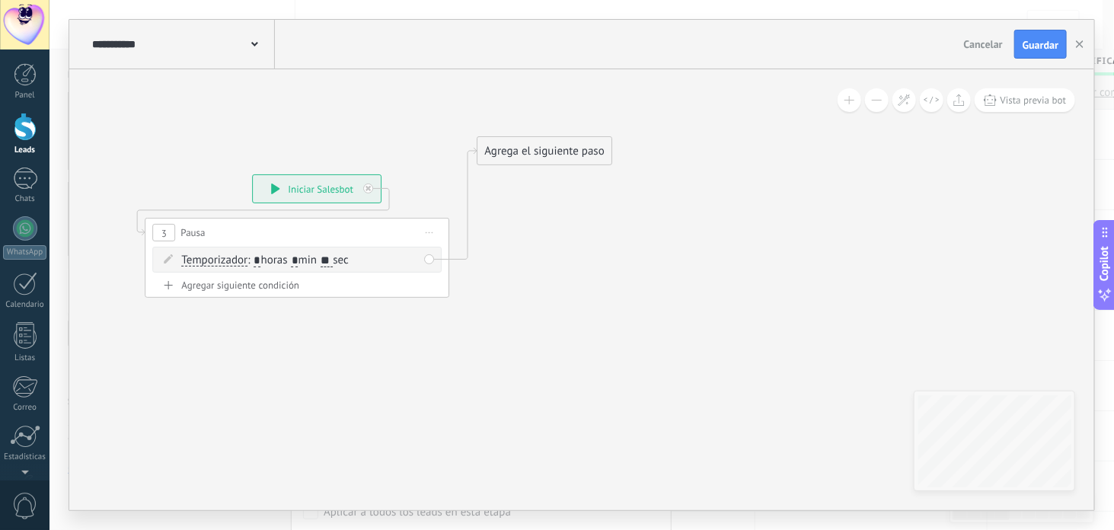
click at [561, 142] on div "Agrega el siguiente paso" at bounding box center [544, 151] width 133 height 25
click at [562, 143] on div "Agrega el siguiente paso" at bounding box center [544, 151] width 133 height 25
click at [574, 147] on div "Agrega el siguiente paso" at bounding box center [544, 151] width 133 height 25
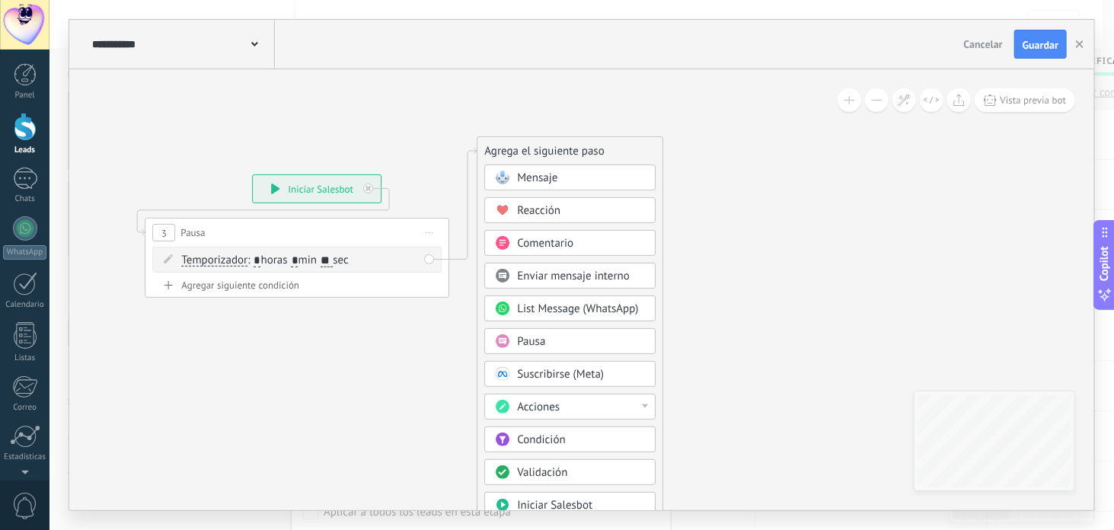
click at [814, 366] on icon at bounding box center [352, 216] width 1177 height 922
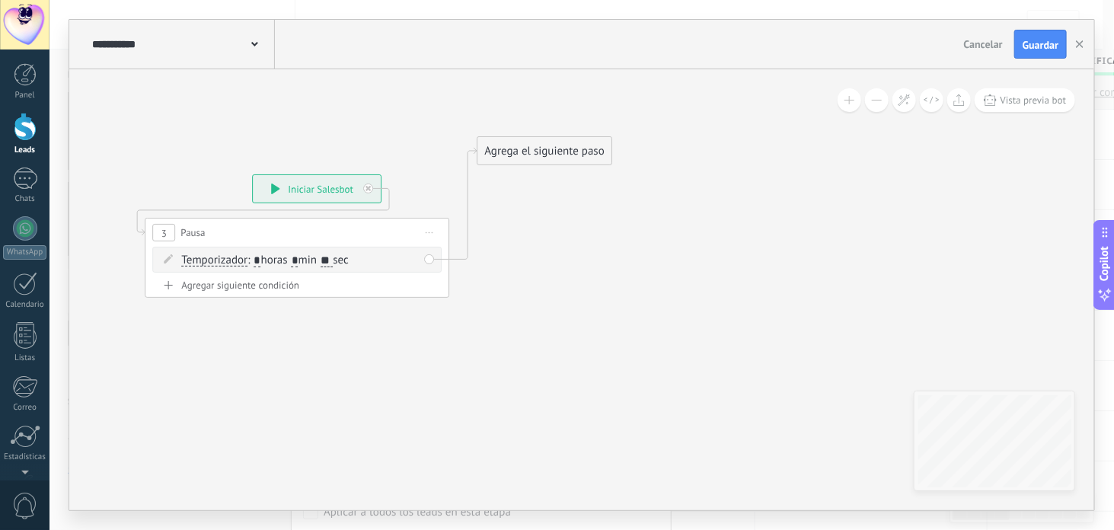
click at [574, 141] on div "Agrega el siguiente paso" at bounding box center [544, 151] width 133 height 25
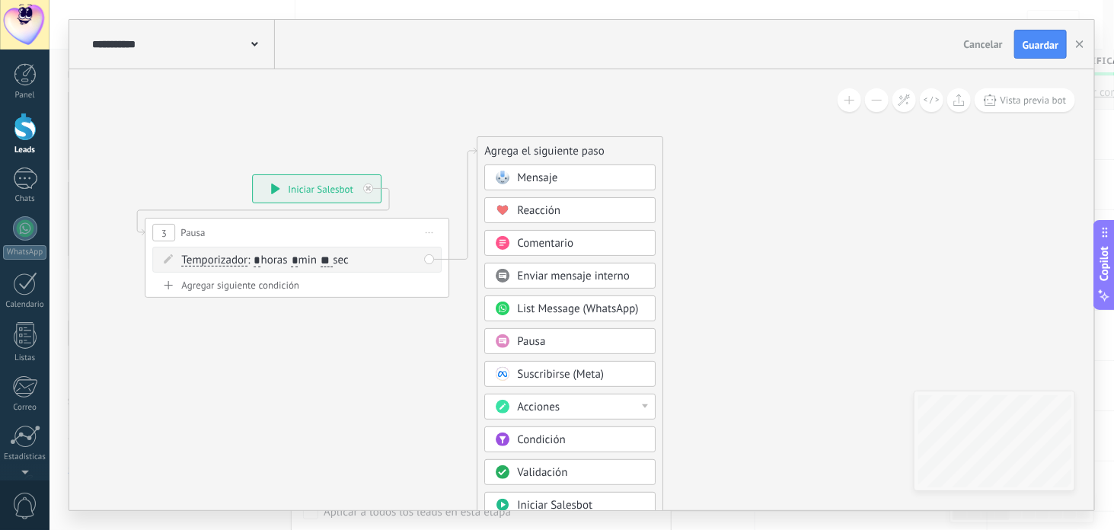
click at [551, 171] on span "Mensaje" at bounding box center [537, 178] width 40 height 14
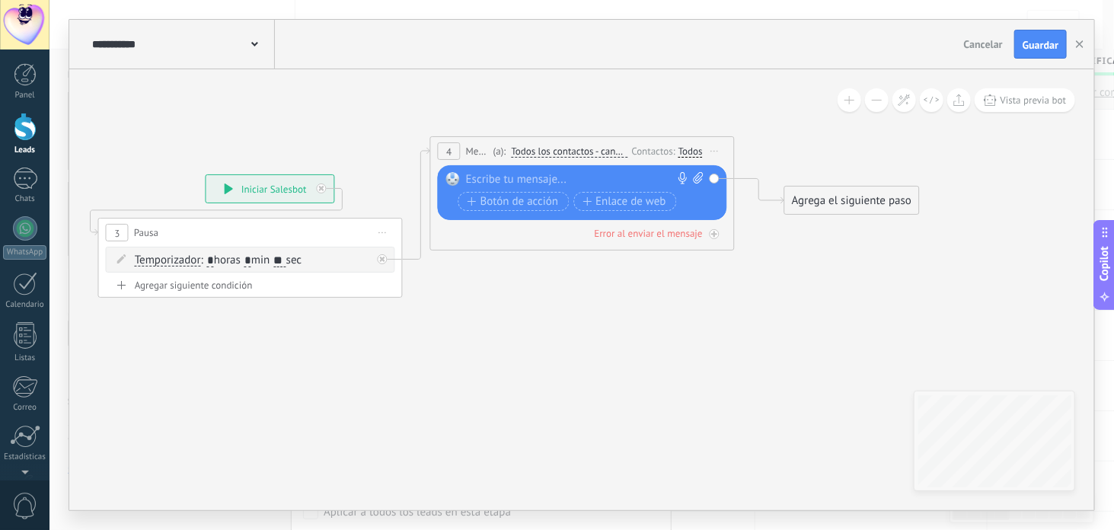
click at [484, 181] on div at bounding box center [579, 179] width 226 height 15
paste div
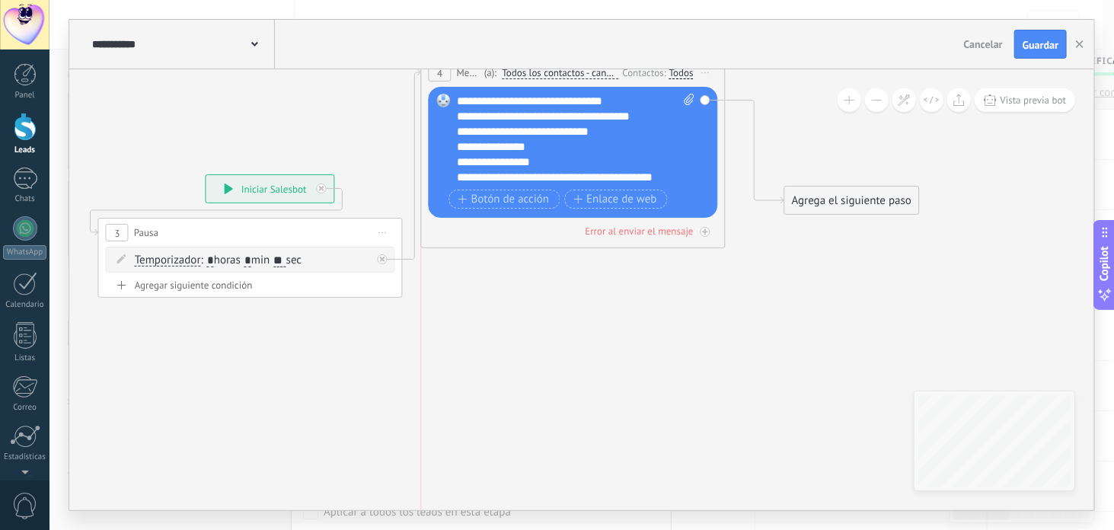
drag, startPoint x: 558, startPoint y: 136, endPoint x: 547, endPoint y: 59, distance: 78.4
click at [547, 59] on div "**********" at bounding box center [581, 265] width 1025 height 491
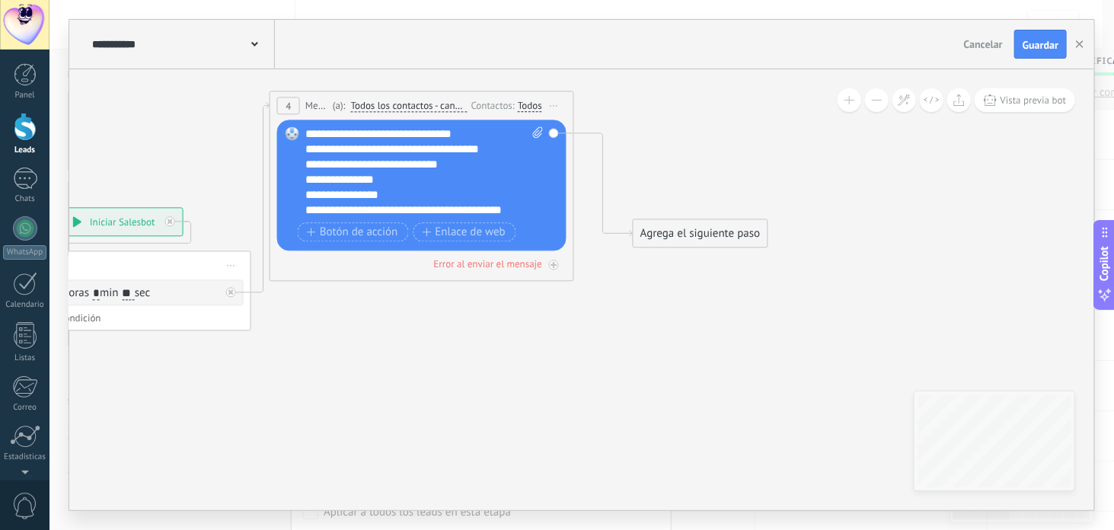
drag, startPoint x: 564, startPoint y: 343, endPoint x: 692, endPoint y: 265, distance: 150.4
click at [465, 362] on icon at bounding box center [331, 210] width 1531 height 1000
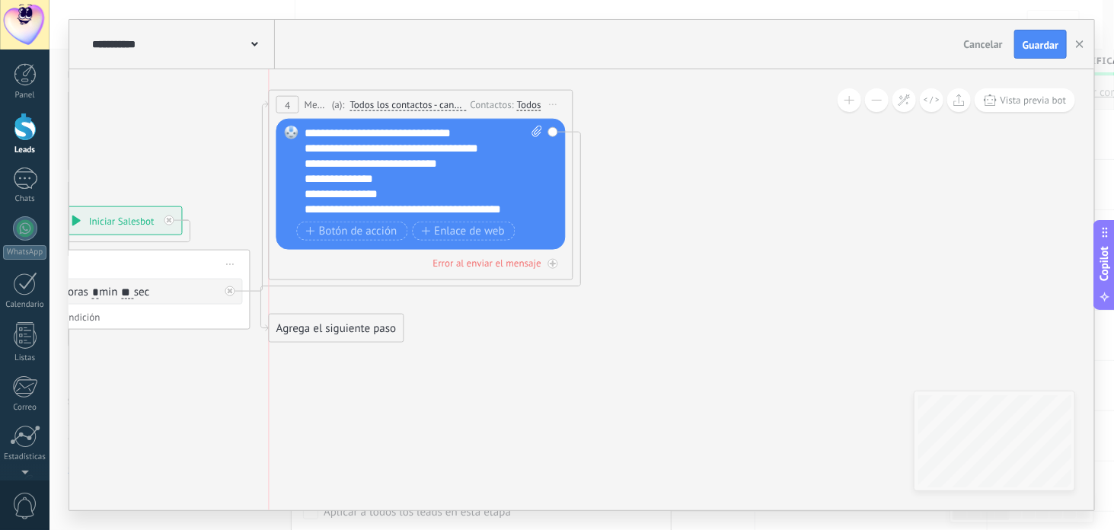
drag, startPoint x: 708, startPoint y: 248, endPoint x: 381, endPoint y: 321, distance: 334.9
click at [381, 321] on div "Agrega el siguiente paso" at bounding box center [336, 328] width 133 height 25
click at [343, 331] on div "Agrega el siguiente paso" at bounding box center [336, 328] width 133 height 25
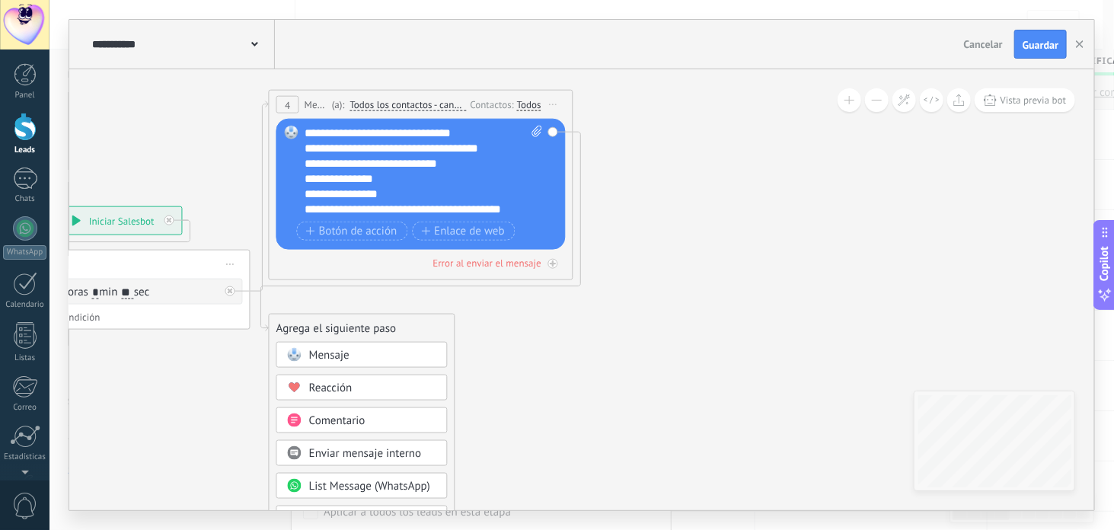
click at [376, 507] on div "Pausa" at bounding box center [362, 519] width 171 height 26
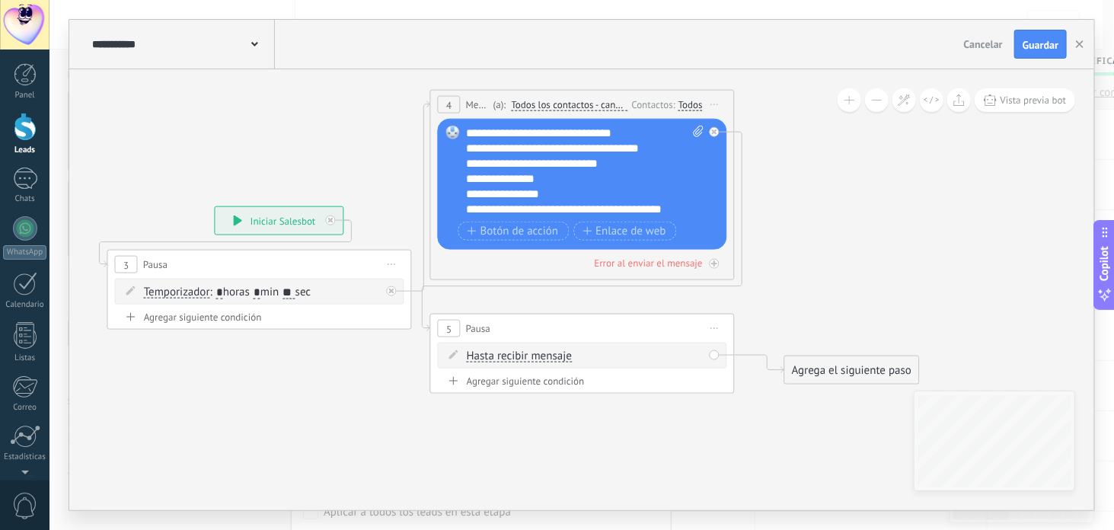
click at [516, 357] on span "Hasta recibir mensaje" at bounding box center [519, 356] width 105 height 12
click at [516, 357] on button "Hasta recibir mensaje" at bounding box center [554, 356] width 190 height 27
click at [535, 389] on span "Temporizador" at bounding box center [542, 383] width 184 height 15
click at [591, 353] on span ": * horas * min * sec" at bounding box center [580, 356] width 95 height 14
type input "*"
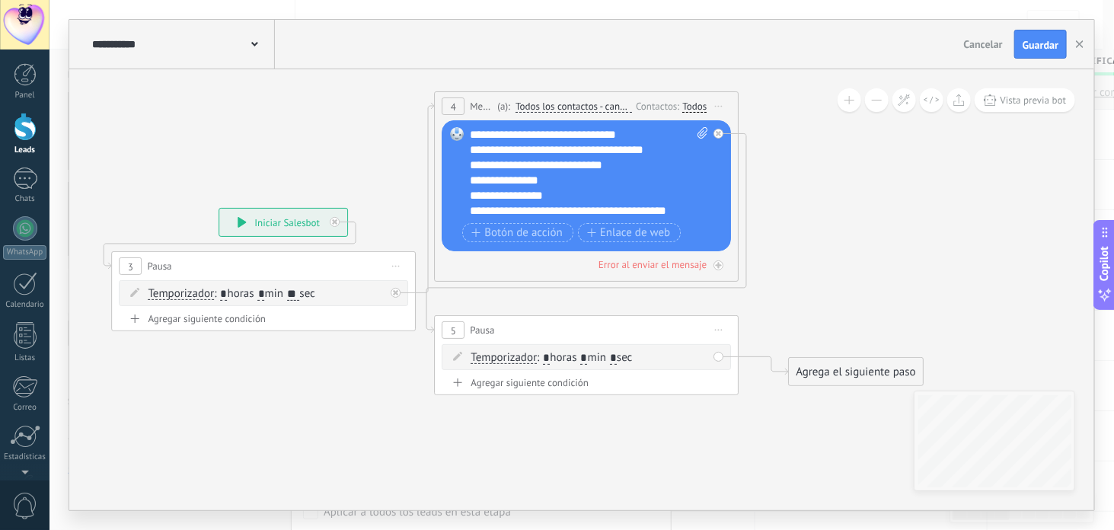
click at [790, 311] on icon at bounding box center [491, 243] width 1522 height 1064
drag, startPoint x: 832, startPoint y: 373, endPoint x: 796, endPoint y: 103, distance: 272.8
click at [796, 103] on div "Agrega el siguiente paso" at bounding box center [824, 106] width 133 height 25
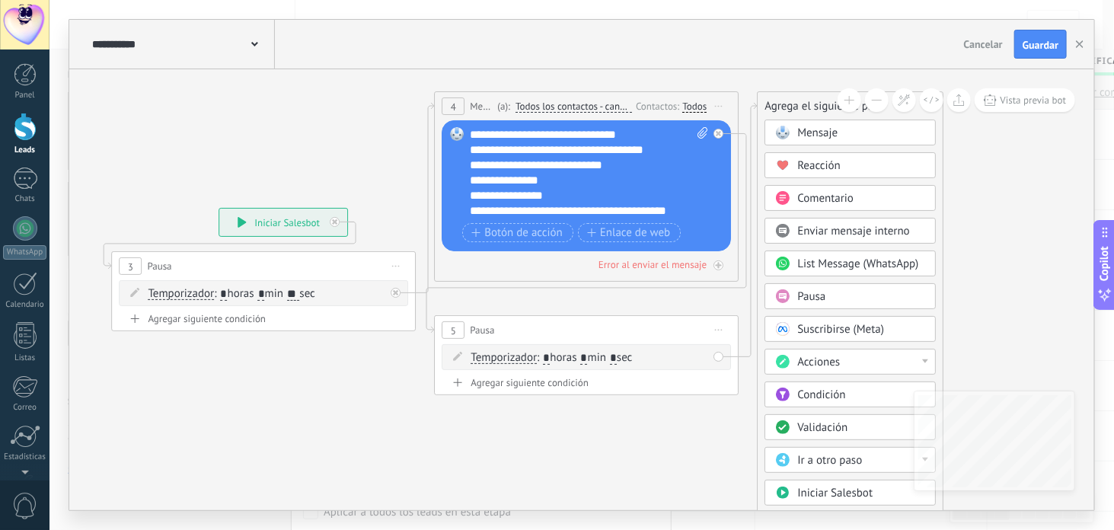
click at [829, 133] on span "Mensaje" at bounding box center [818, 133] width 40 height 14
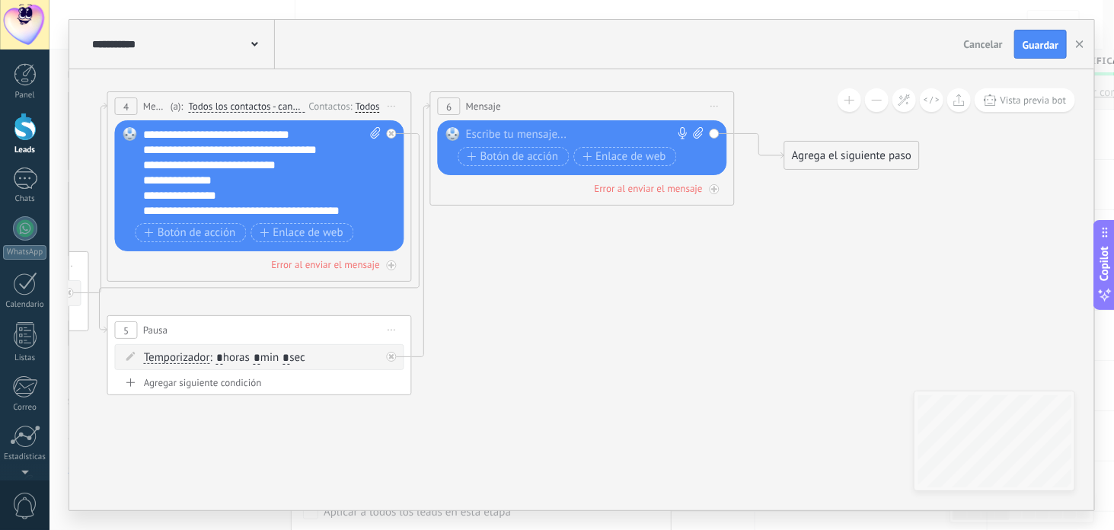
click at [516, 135] on div at bounding box center [579, 134] width 226 height 15
paste div
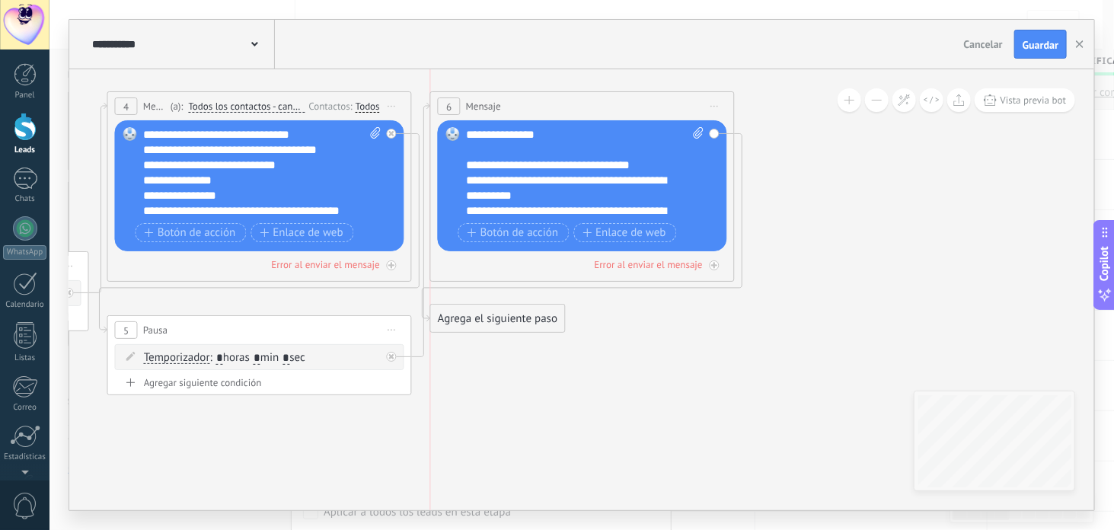
drag, startPoint x: 826, startPoint y: 151, endPoint x: 479, endPoint y: 315, distance: 383.3
click at [479, 315] on div "Agrega el siguiente paso" at bounding box center [497, 318] width 133 height 25
click at [503, 328] on div "Agrega el siguiente paso" at bounding box center [497, 318] width 133 height 25
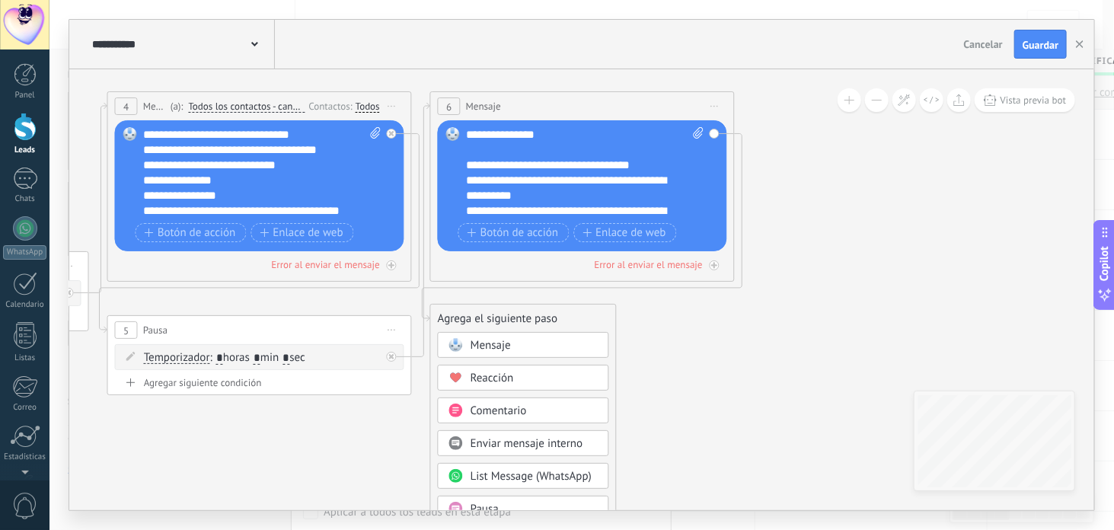
click at [519, 496] on div "Pausa" at bounding box center [523, 509] width 171 height 26
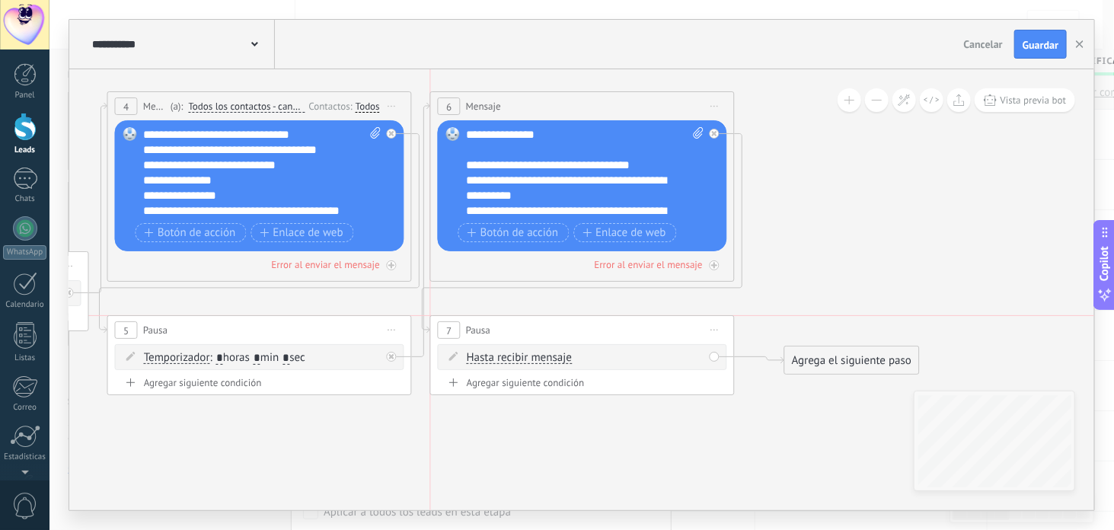
drag, startPoint x: 502, startPoint y: 318, endPoint x: 500, endPoint y: 331, distance: 12.3
click at [500, 331] on div "7 Pausa ***** Iniciar vista previa aquí Cambiar nombre Duplicar [GEOGRAPHIC_DAT…" at bounding box center [582, 330] width 303 height 28
click at [519, 354] on span "Hasta recibir mensaje" at bounding box center [519, 358] width 105 height 12
click at [519, 354] on button "Hasta recibir mensaje" at bounding box center [554, 357] width 190 height 27
click at [516, 382] on span "Temporizador" at bounding box center [542, 385] width 184 height 15
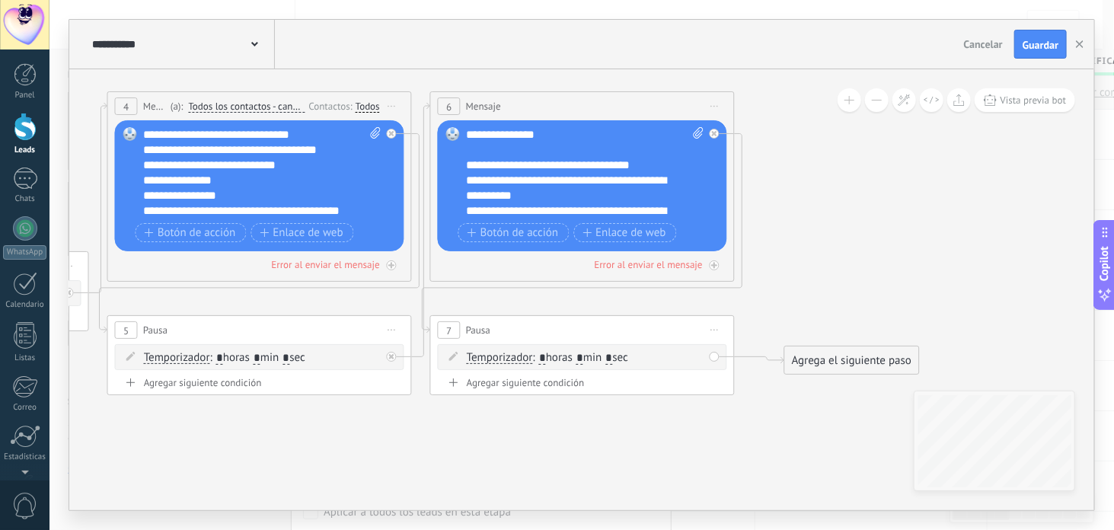
click at [592, 356] on span ": * horas * min * sec" at bounding box center [580, 357] width 95 height 14
click at [583, 357] on input "*" at bounding box center [580, 359] width 7 height 12
type input "*"
click at [612, 357] on input "*" at bounding box center [609, 359] width 7 height 12
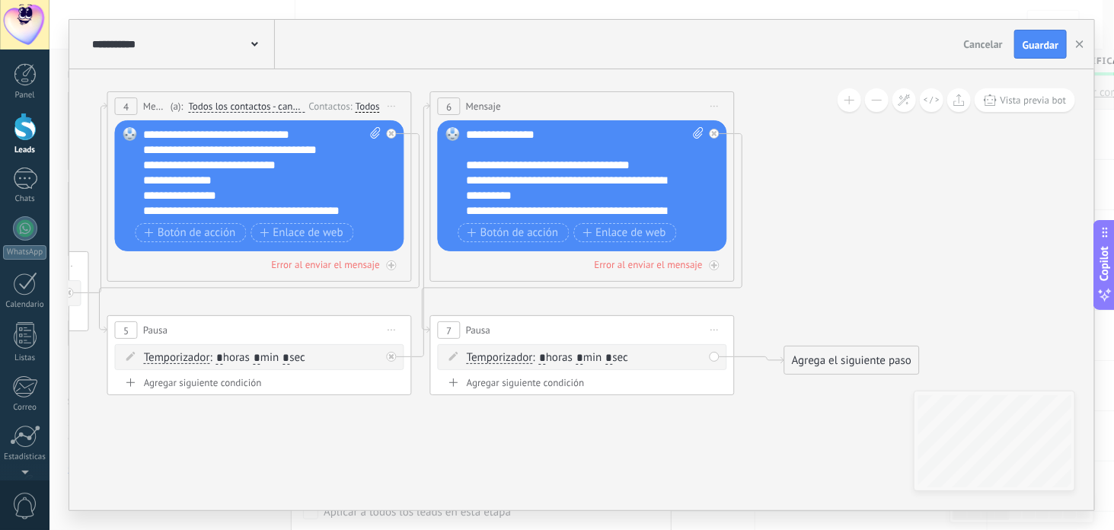
type input "*"
click at [261, 356] on input "*" at bounding box center [257, 359] width 7 height 12
type input "*"
click at [305, 358] on span ": * horas * min * sec" at bounding box center [257, 357] width 95 height 14
click at [289, 356] on input "*" at bounding box center [286, 359] width 7 height 12
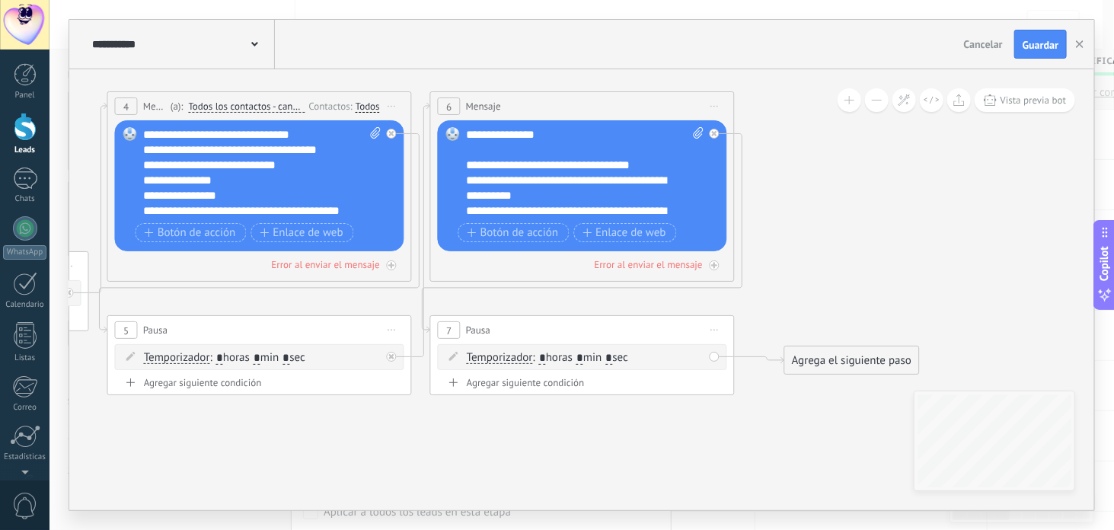
type input "*"
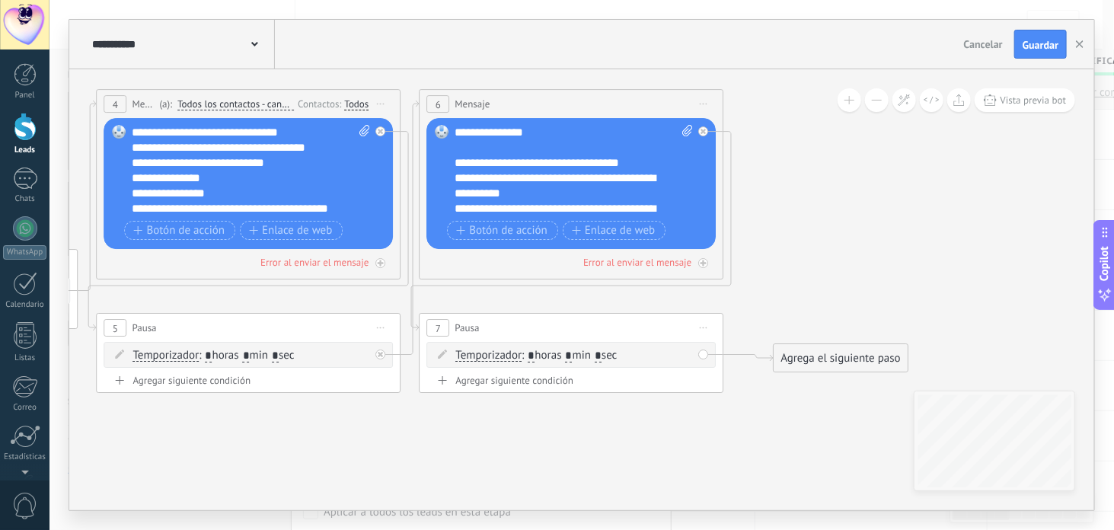
drag, startPoint x: 928, startPoint y: 321, endPoint x: 909, endPoint y: 319, distance: 19.2
click at [912, 319] on icon at bounding box center [314, 240] width 1845 height 1064
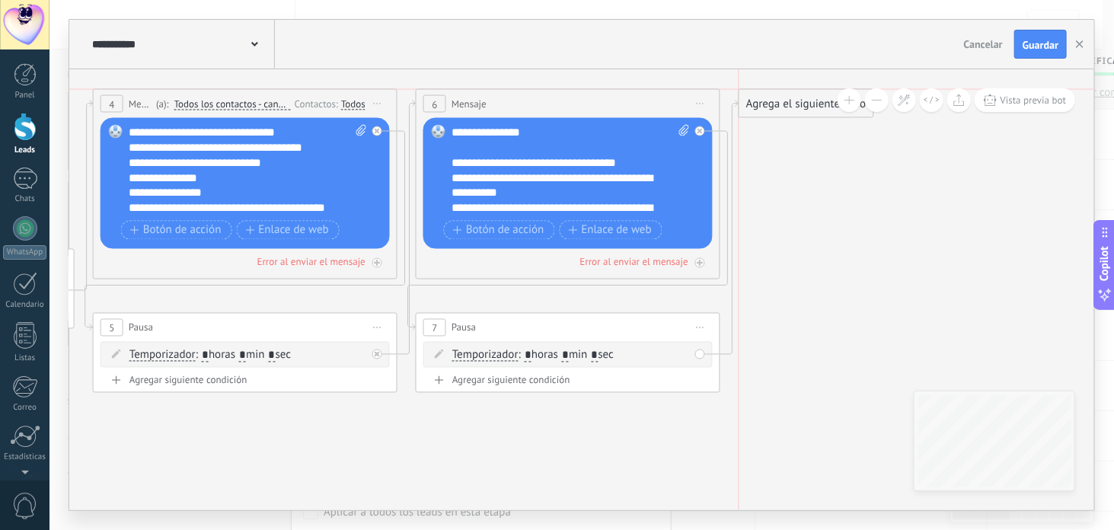
drag, startPoint x: 837, startPoint y: 354, endPoint x: 805, endPoint y: 97, distance: 259.4
click at [805, 97] on div "Agrega el siguiente paso" at bounding box center [806, 103] width 133 height 25
click at [775, 99] on div "Agrega el siguiente paso" at bounding box center [806, 103] width 133 height 25
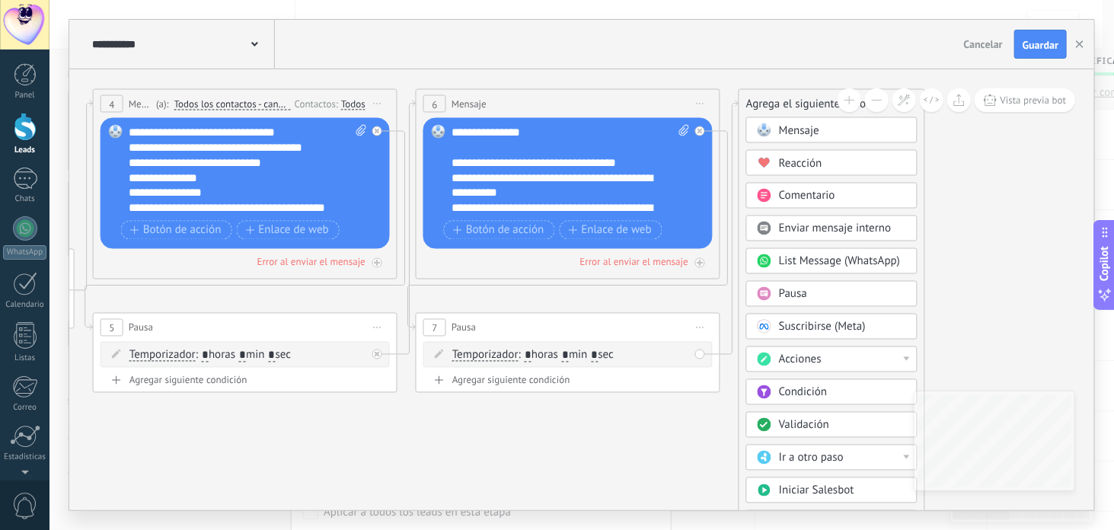
click at [794, 132] on span "Mensaje" at bounding box center [799, 130] width 40 height 14
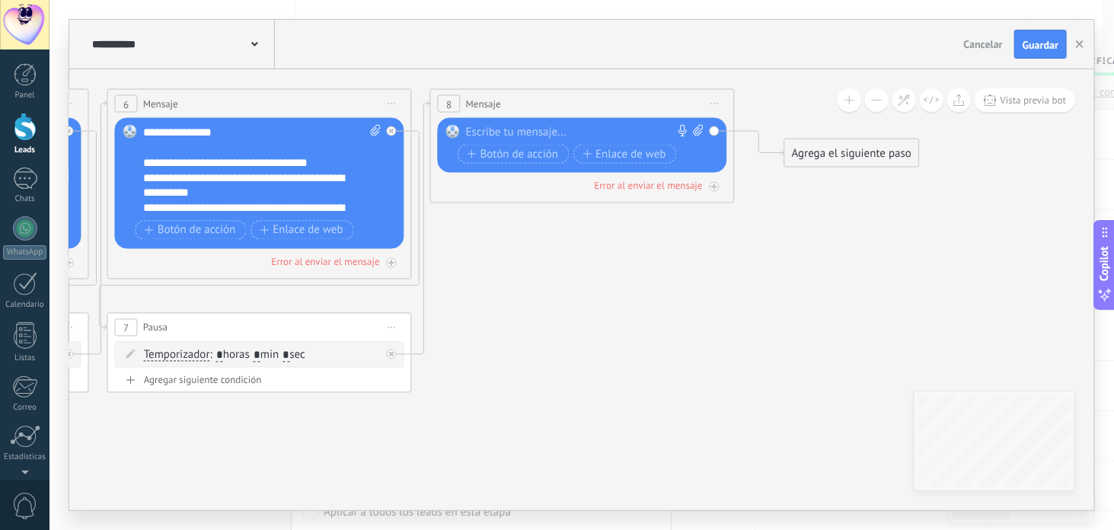
click at [536, 129] on div at bounding box center [579, 132] width 226 height 15
paste div
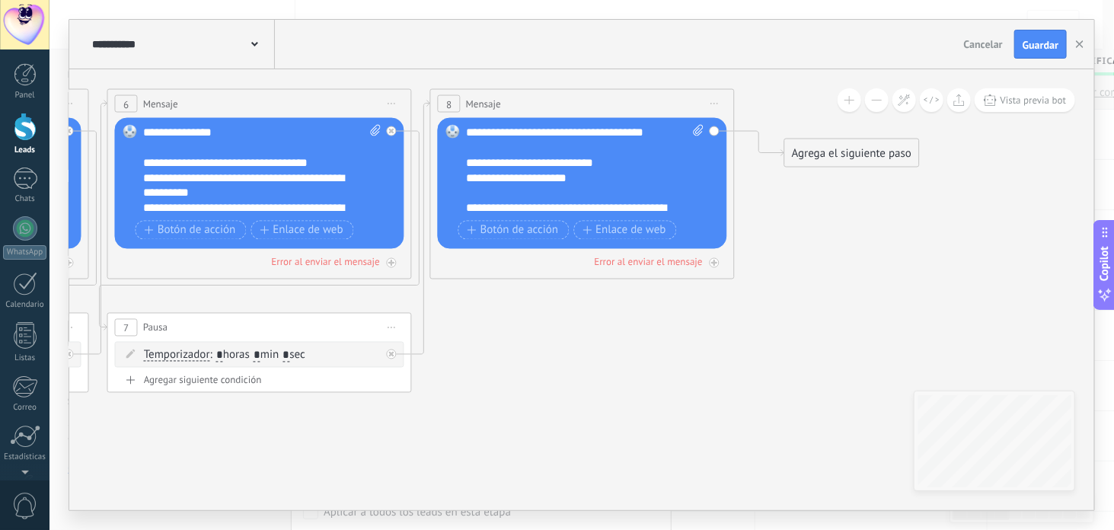
click at [759, 250] on icon at bounding box center [165, 240] width 2168 height 1064
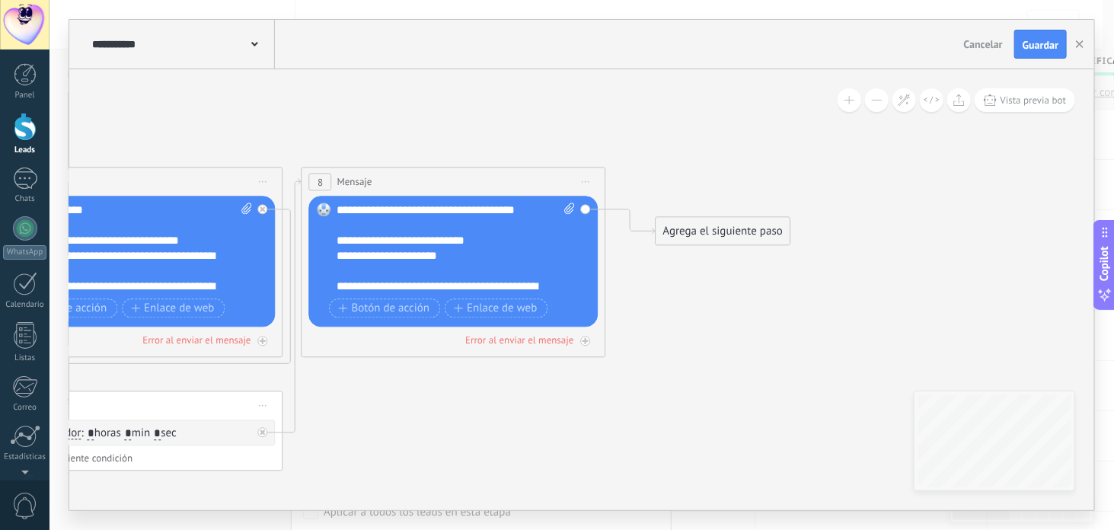
drag, startPoint x: 732, startPoint y: 329, endPoint x: 635, endPoint y: 370, distance: 105.1
click at [637, 371] on icon at bounding box center [36, 318] width 2168 height 1064
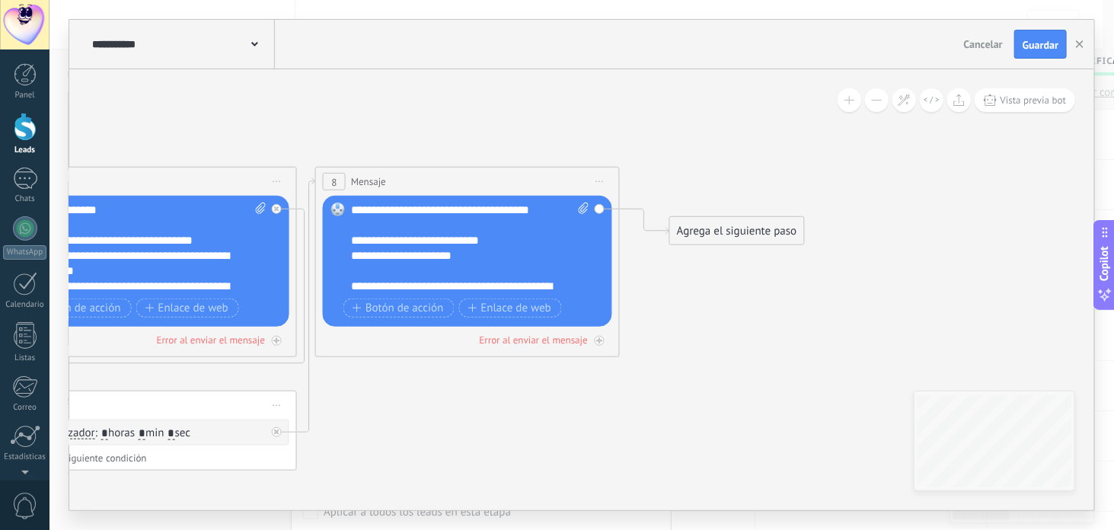
drag, startPoint x: 567, startPoint y: 395, endPoint x: 579, endPoint y: 392, distance: 11.8
click at [586, 394] on icon at bounding box center [50, 318] width 2168 height 1064
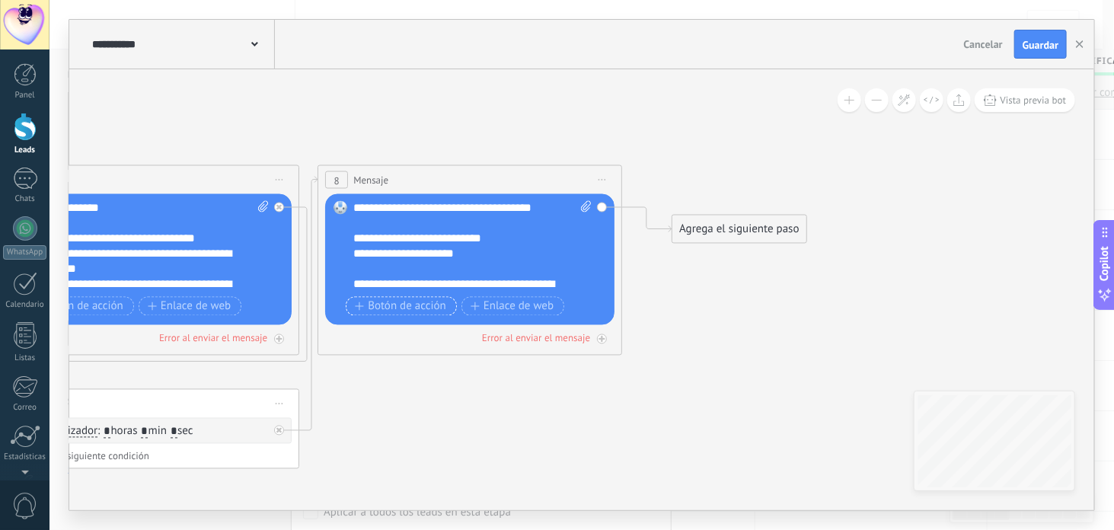
click at [407, 307] on span "Botón de acción" at bounding box center [400, 306] width 91 height 12
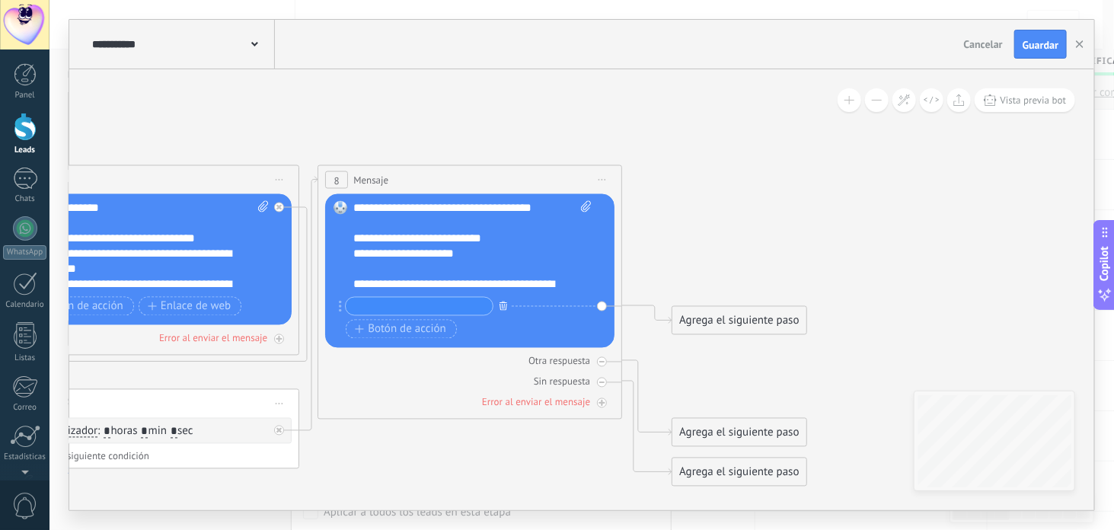
click at [500, 307] on icon "button" at bounding box center [504, 305] width 8 height 9
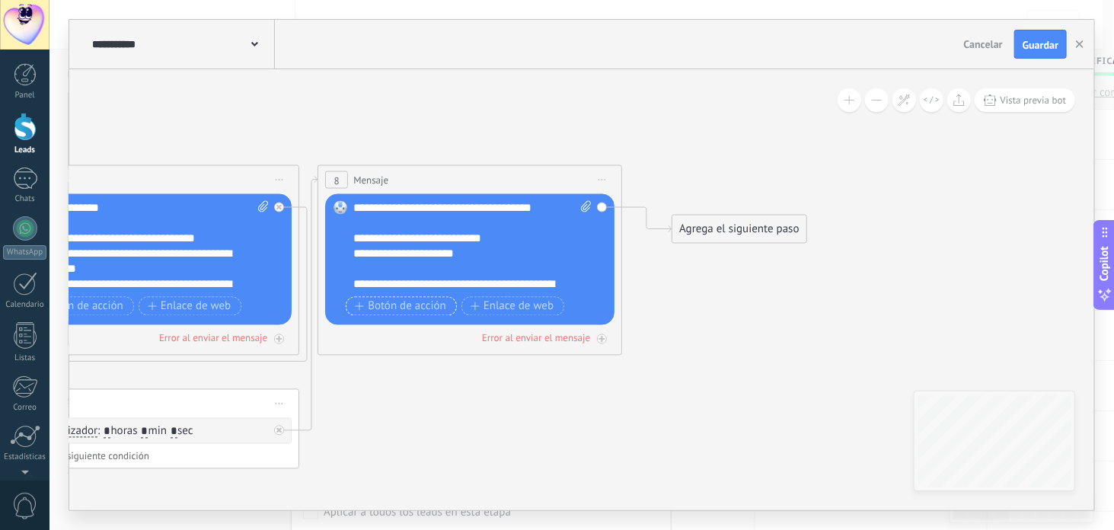
click at [396, 310] on span "Botón de acción" at bounding box center [400, 306] width 91 height 12
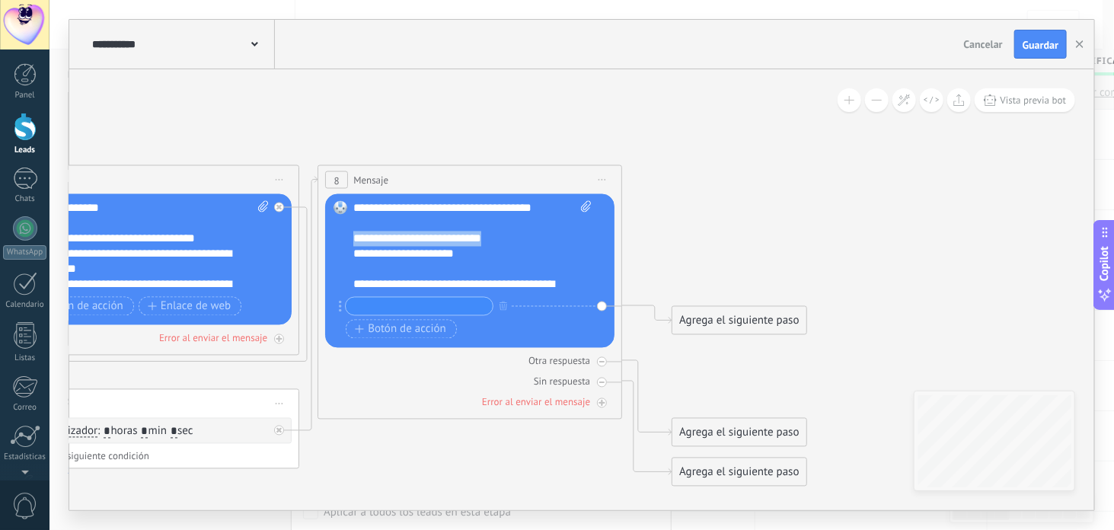
drag, startPoint x: 494, startPoint y: 251, endPoint x: 345, endPoint y: 248, distance: 149.3
click at [346, 248] on div "Reemplazar Quitar Convertir a mensaje de voz Arrastre la imagen aquí para adjun…" at bounding box center [469, 271] width 289 height 154
click at [405, 307] on input "text" at bounding box center [419, 307] width 147 height 18
paste input "**********"
type input "**********"
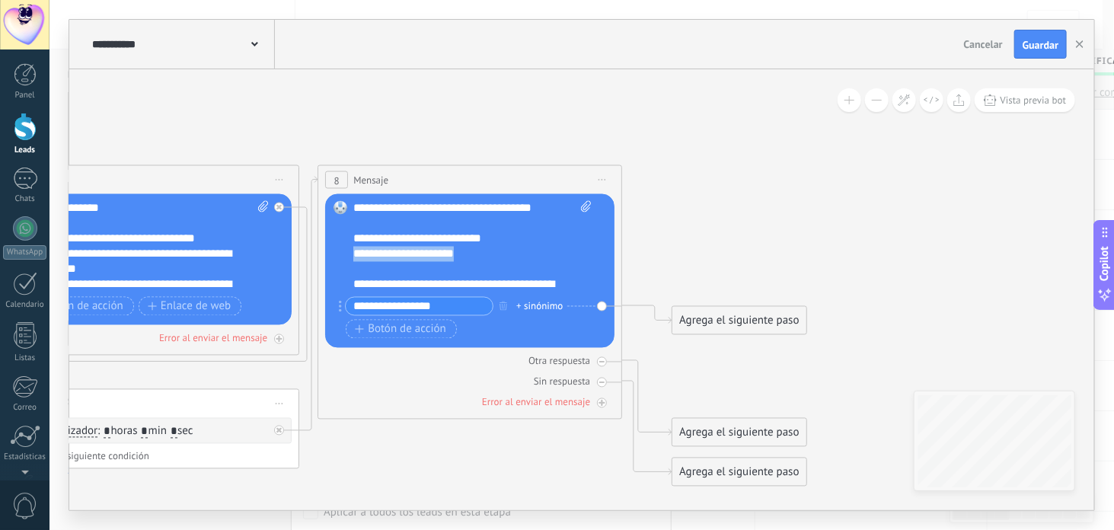
drag, startPoint x: 475, startPoint y: 264, endPoint x: 353, endPoint y: 273, distance: 122.3
click at [354, 262] on div "**********" at bounding box center [459, 254] width 213 height 15
copy div "**********"
click at [369, 328] on span "Botón de acción" at bounding box center [400, 329] width 91 height 12
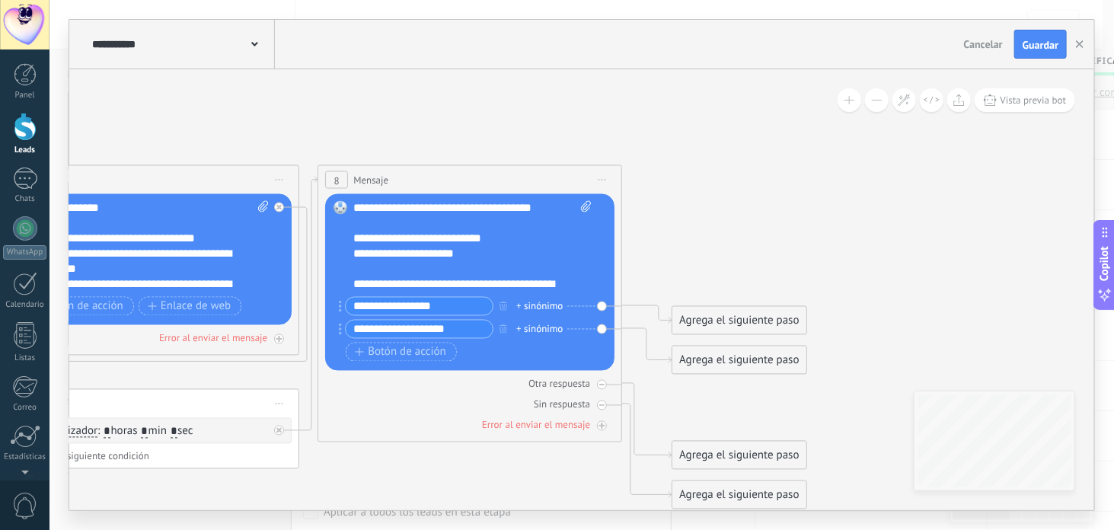
type input "**********"
click at [756, 228] on icon at bounding box center [52, 337] width 2168 height 1106
drag, startPoint x: 706, startPoint y: 311, endPoint x: 356, endPoint y: 68, distance: 425.8
click at [356, 68] on div "**********" at bounding box center [581, 265] width 1025 height 491
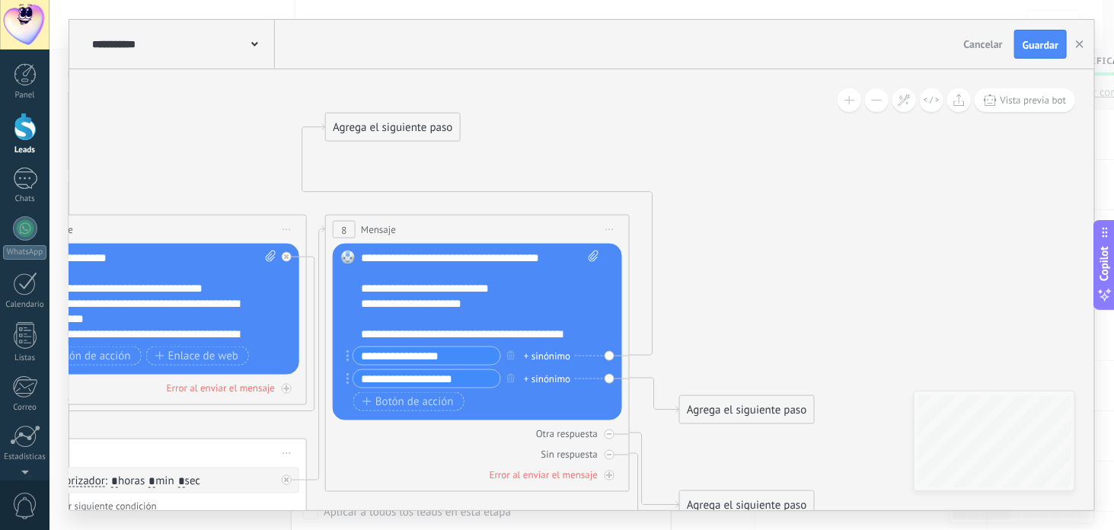
drag, startPoint x: 610, startPoint y: 93, endPoint x: 619, endPoint y: 150, distance: 57.9
click at [619, 150] on icon at bounding box center [59, 336] width 2168 height 1207
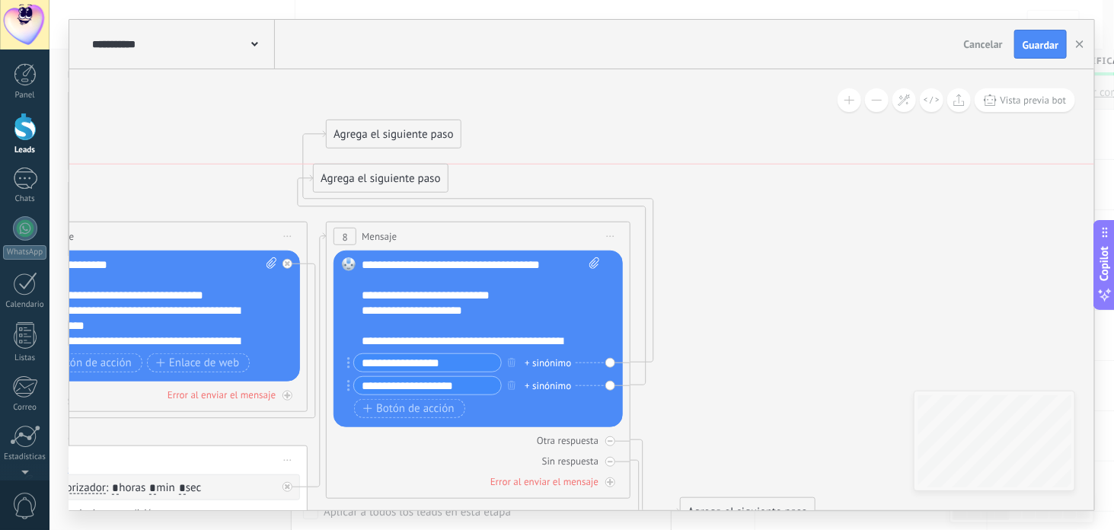
drag, startPoint x: 701, startPoint y: 415, endPoint x: 334, endPoint y: 175, distance: 438.6
click at [334, 175] on div "Agrega el siguiente paso" at bounding box center [380, 178] width 133 height 25
drag, startPoint x: 400, startPoint y: 174, endPoint x: 774, endPoint y: 388, distance: 430.9
click at [774, 388] on div "Agrega el siguiente paso" at bounding box center [758, 384] width 133 height 25
drag, startPoint x: 436, startPoint y: 126, endPoint x: 794, endPoint y: 323, distance: 408.4
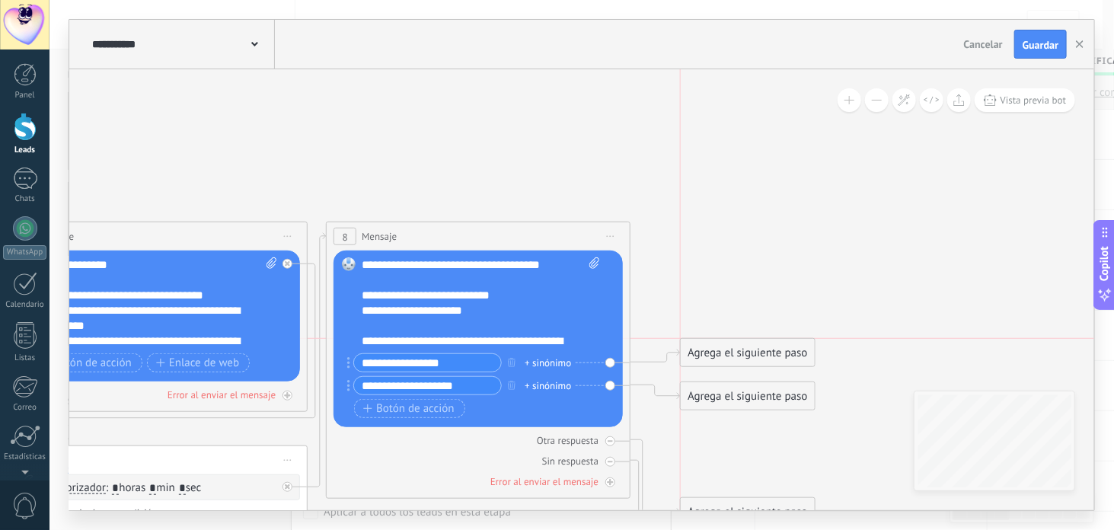
click at [785, 349] on div "Agrega el siguiente paso" at bounding box center [747, 352] width 133 height 25
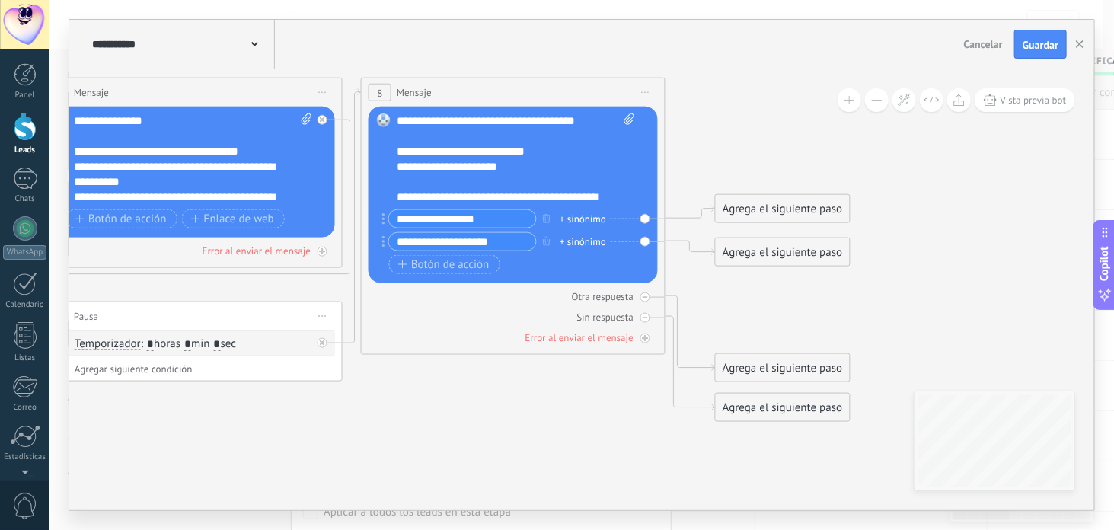
drag, startPoint x: 793, startPoint y: 254, endPoint x: 820, endPoint y: 124, distance: 132.2
click at [820, 123] on icon at bounding box center [95, 250] width 2168 height 1106
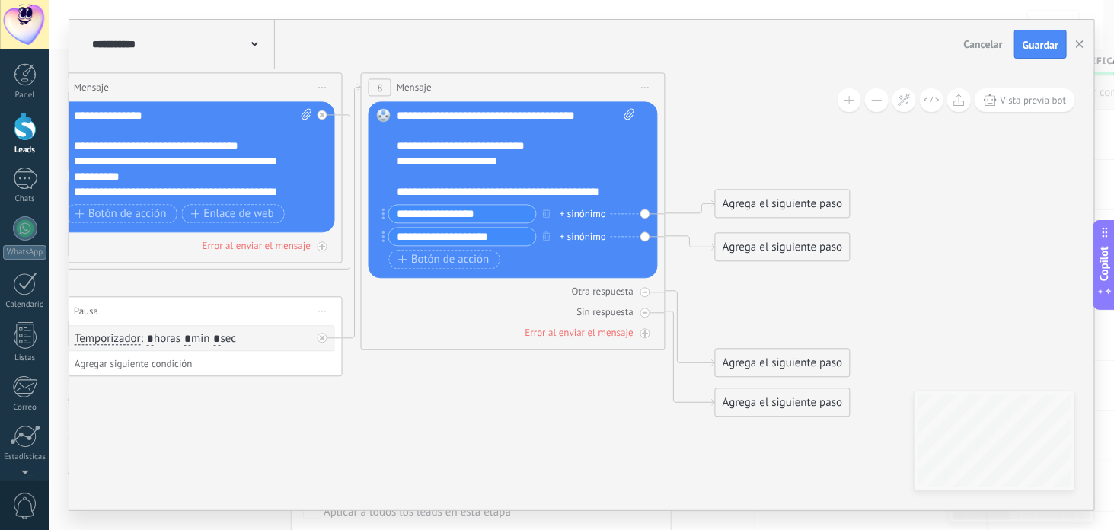
click at [566, 212] on div "+ sinónimo" at bounding box center [583, 213] width 46 height 15
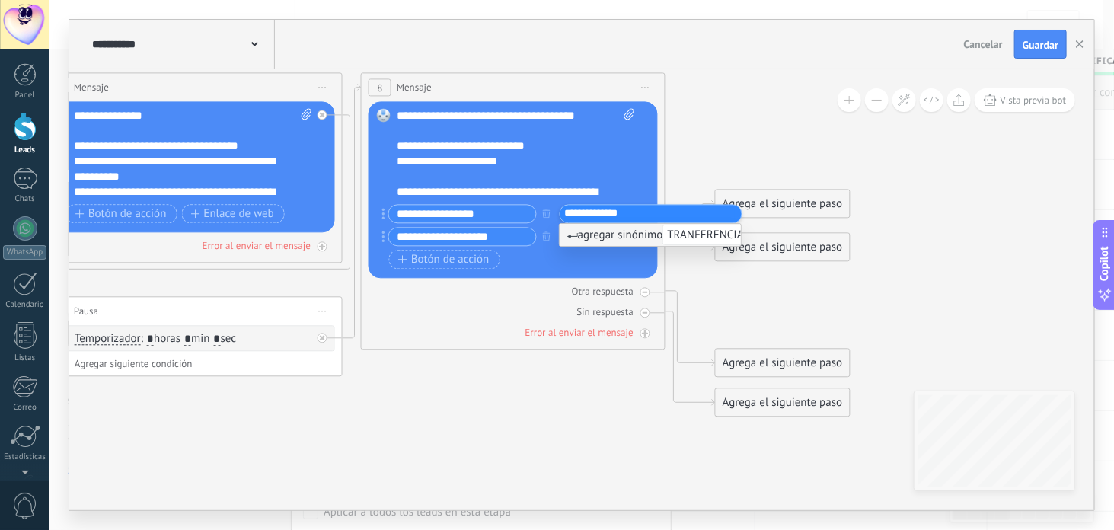
type input "**********"
type input "*"
click at [641, 223] on input "**********" at bounding box center [602, 228] width 76 height 10
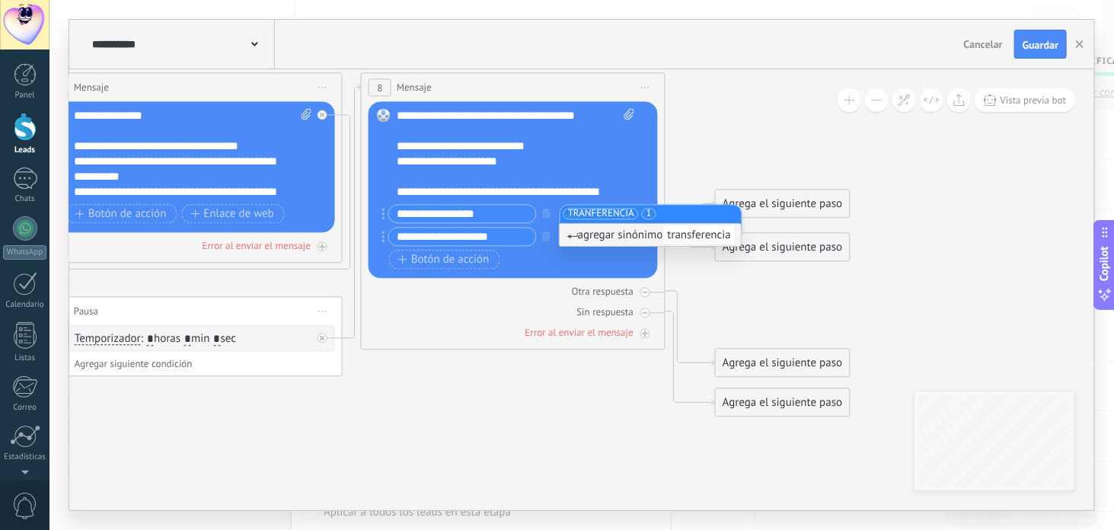
type input "**********"
click at [593, 212] on span "TRANFERENCIA" at bounding box center [601, 213] width 66 height 15
click at [620, 211] on input "**********" at bounding box center [620, 214] width 76 height 10
click at [702, 162] on icon at bounding box center [95, 245] width 2168 height 1106
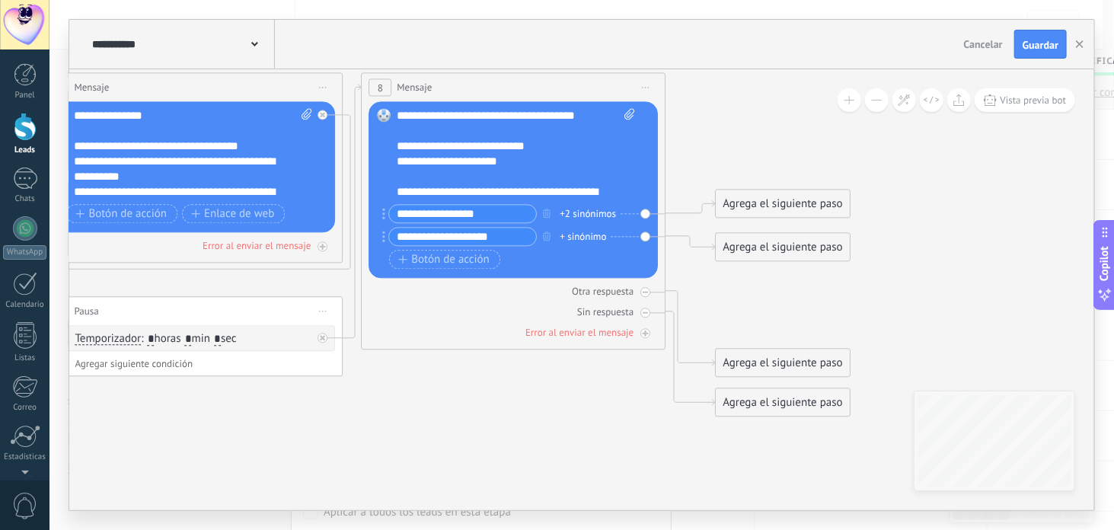
click at [583, 212] on div "+2 sinónimos" at bounding box center [588, 213] width 56 height 15
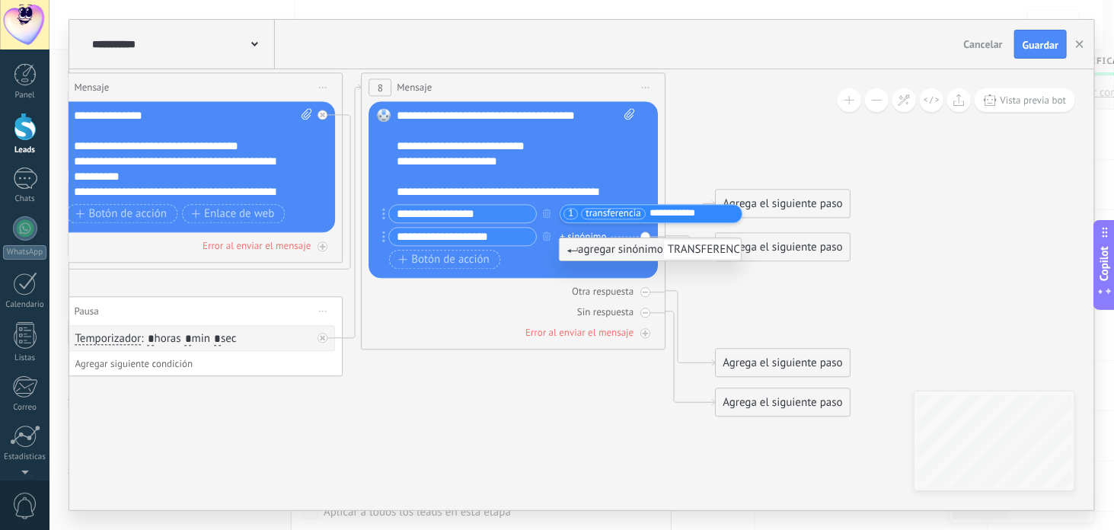
type input "**********"
click at [740, 145] on icon at bounding box center [95, 245] width 2168 height 1106
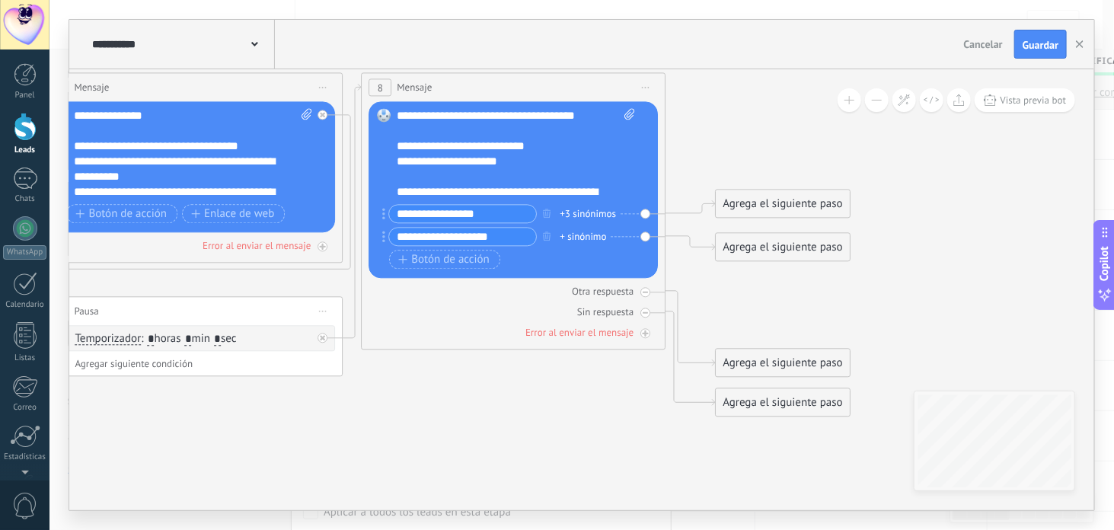
click at [601, 239] on div "+ sinónimo" at bounding box center [583, 236] width 46 height 15
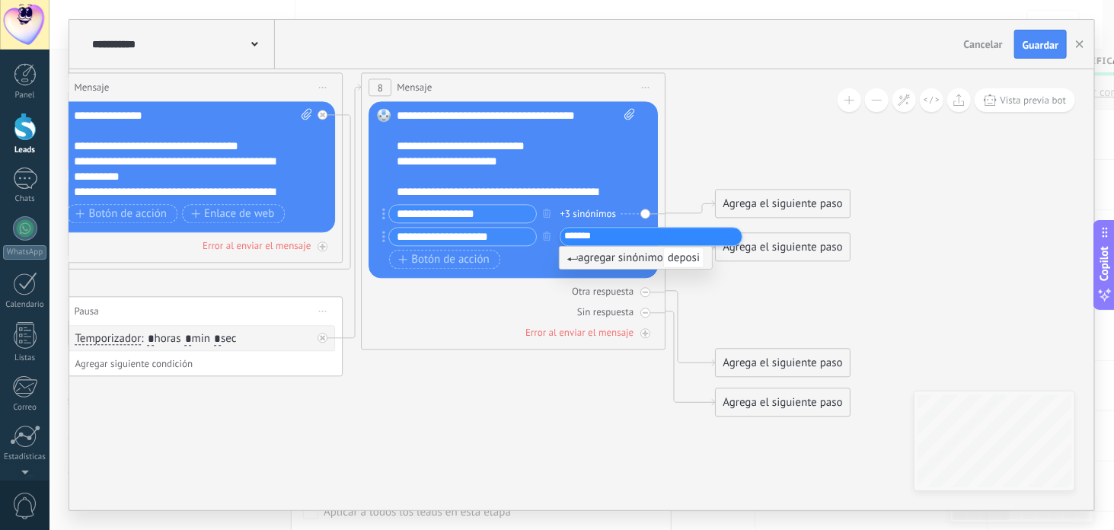
type input "********"
type input "****"
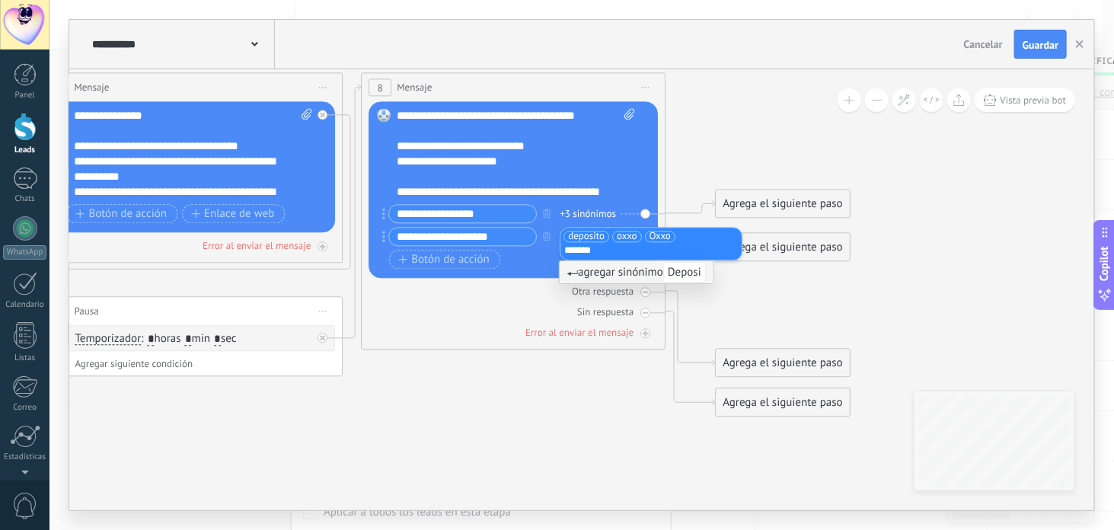
type input "********"
type input "*"
type input "****"
click at [697, 147] on icon at bounding box center [95, 245] width 2168 height 1106
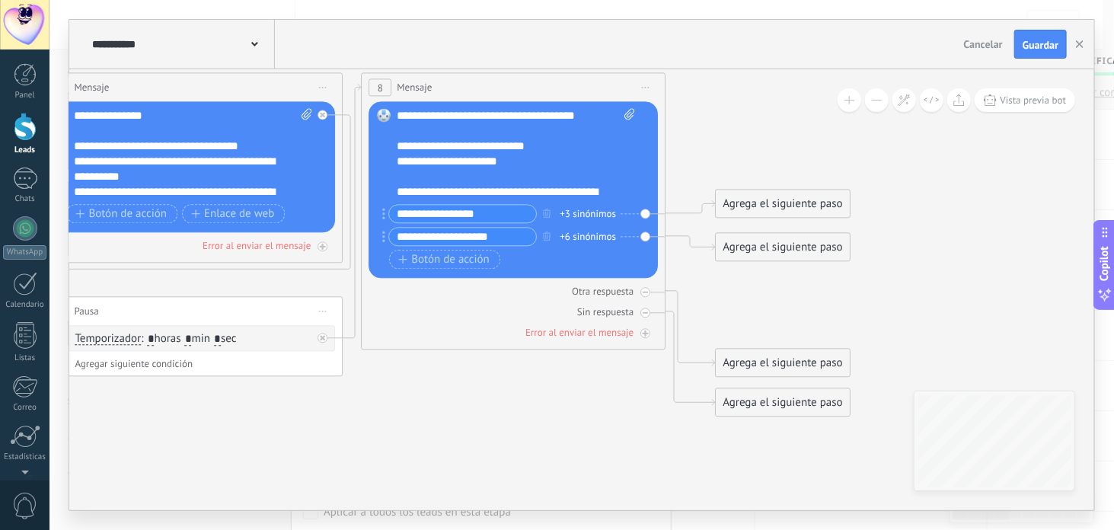
click at [586, 214] on div "+3 sinónimos" at bounding box center [588, 213] width 56 height 15
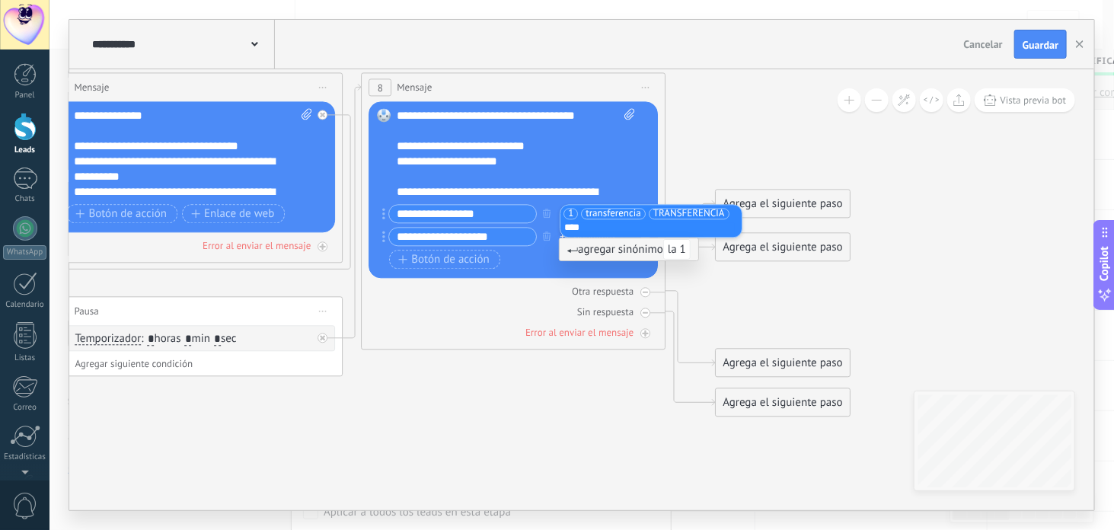
type input "*****"
click at [582, 226] on span "la 11" at bounding box center [578, 227] width 21 height 15
click at [591, 228] on input "text" at bounding box center [602, 228] width 76 height 10
type input "****"
click at [671, 115] on icon at bounding box center [95, 245] width 2168 height 1106
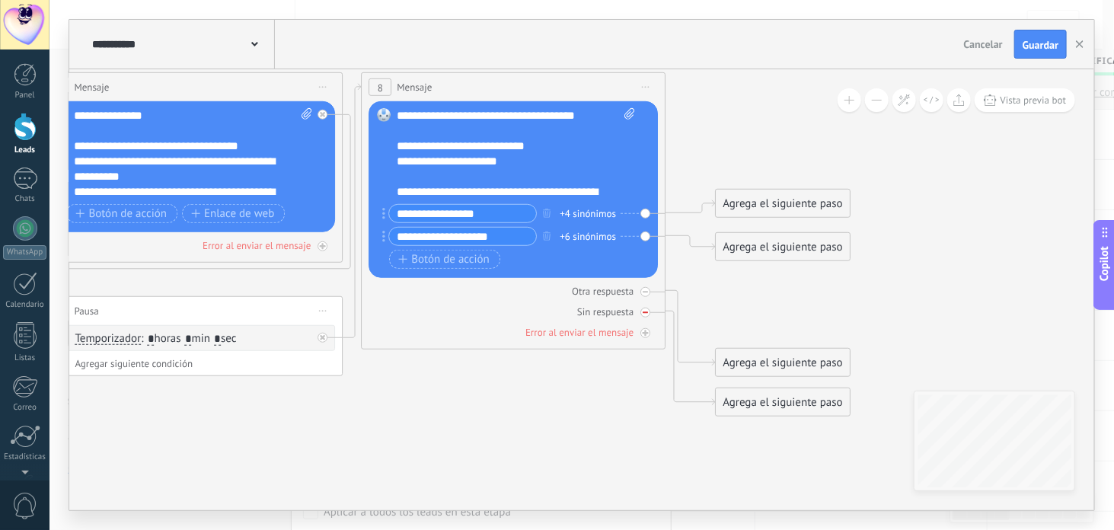
click at [651, 313] on div "Sin respuesta" at bounding box center [513, 312] width 289 height 14
click at [647, 289] on icon at bounding box center [645, 291] width 5 height 5
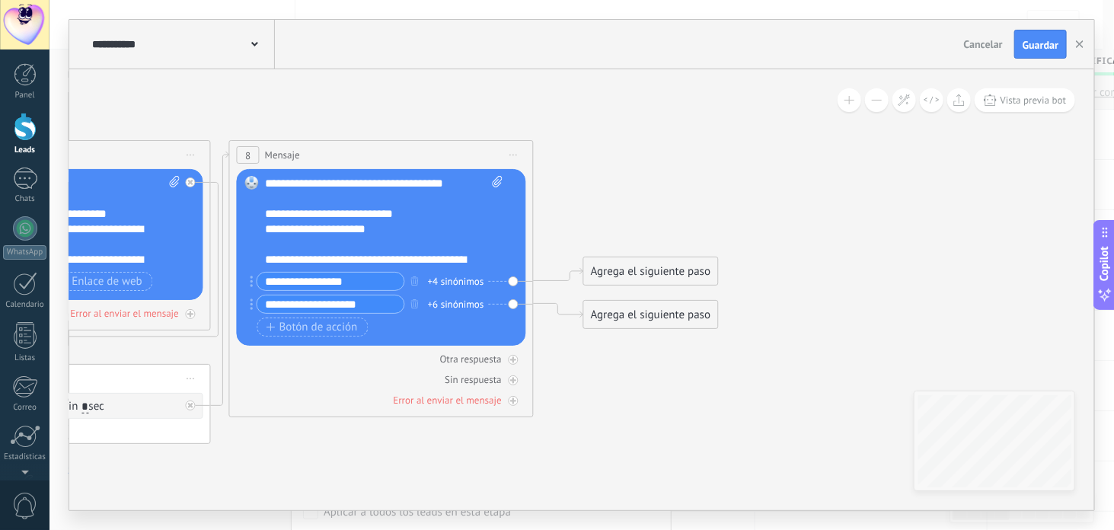
drag, startPoint x: 759, startPoint y: 324, endPoint x: 610, endPoint y: 399, distance: 167.3
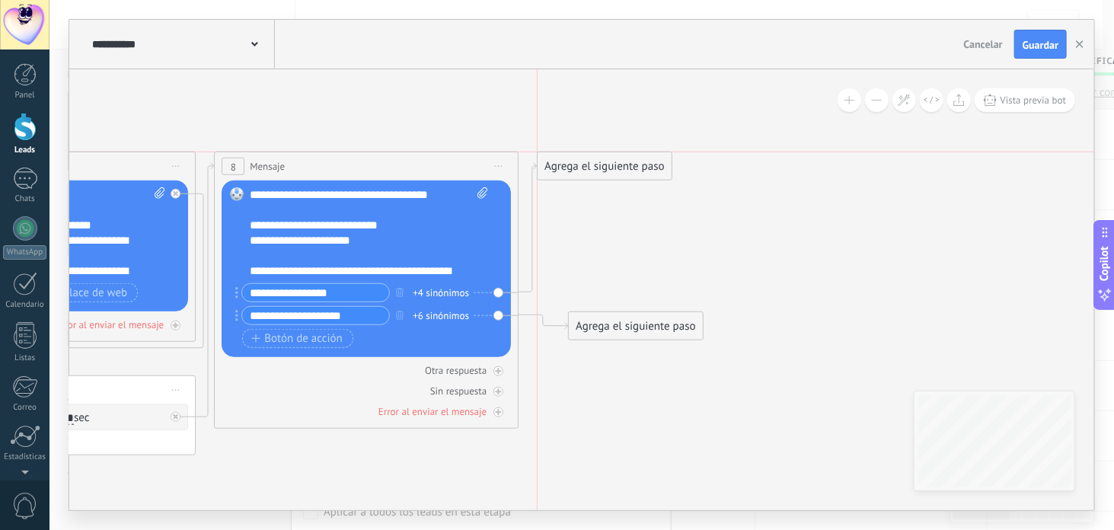
drag, startPoint x: 628, startPoint y: 287, endPoint x: 593, endPoint y: 168, distance: 123.9
click at [593, 168] on div "Agrega el siguiente paso" at bounding box center [604, 166] width 133 height 25
drag, startPoint x: 614, startPoint y: 327, endPoint x: 589, endPoint y: 410, distance: 86.7
click at [589, 410] on div "Agrega el siguiente paso" at bounding box center [604, 405] width 133 height 25
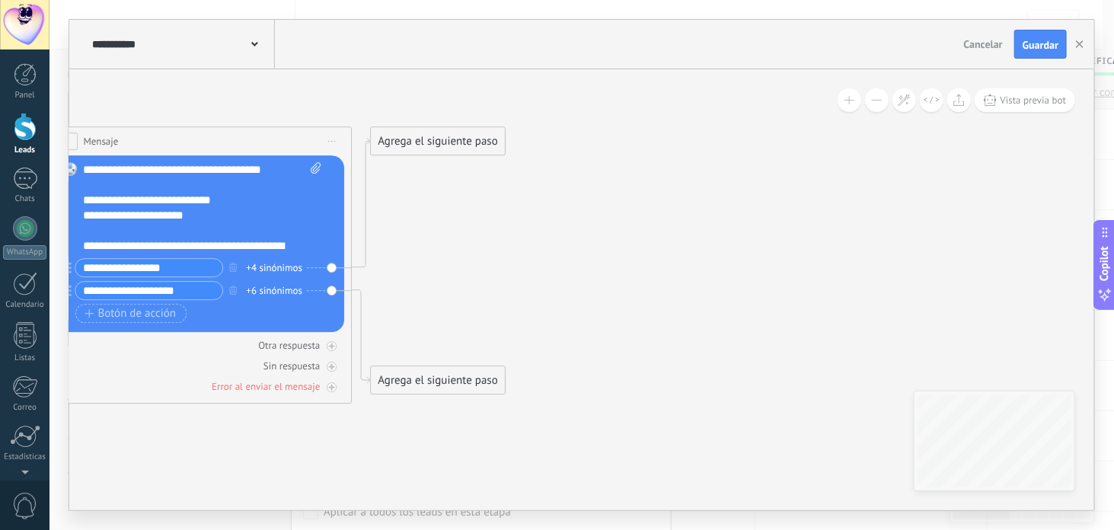
drag, startPoint x: 650, startPoint y: 440, endPoint x: 527, endPoint y: 331, distance: 163.5
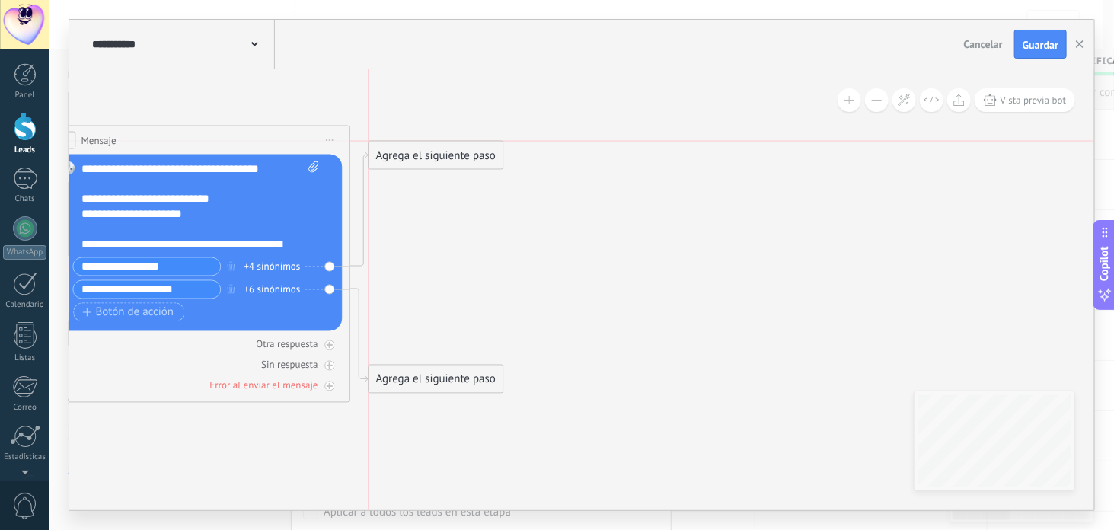
drag, startPoint x: 462, startPoint y: 144, endPoint x: 465, endPoint y: 163, distance: 19.3
click at [465, 163] on div "Agrega el siguiente paso" at bounding box center [435, 155] width 133 height 25
click at [411, 156] on div "Agrega el siguiente paso" at bounding box center [435, 155] width 133 height 25
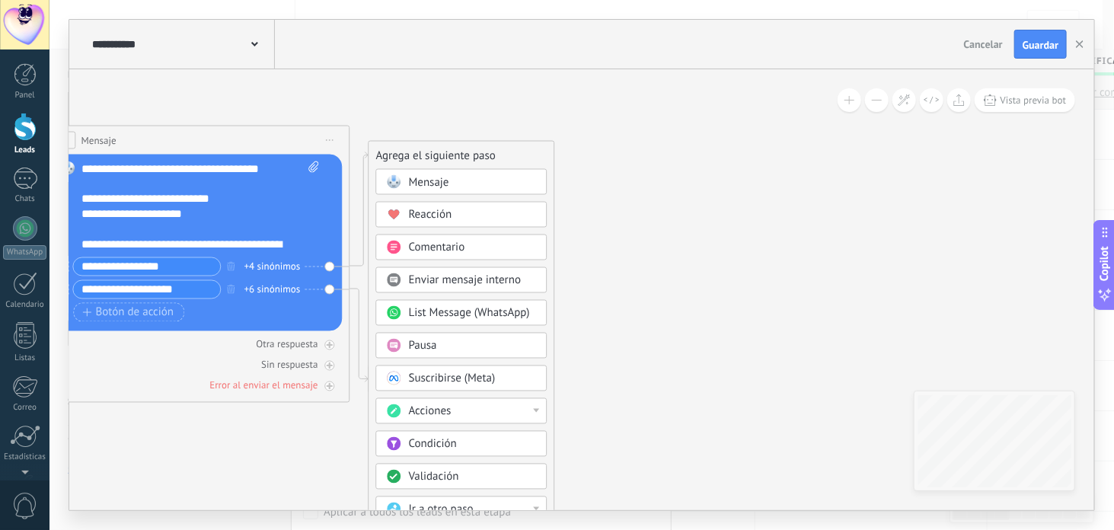
click at [461, 339] on div "Pausa" at bounding box center [473, 346] width 128 height 15
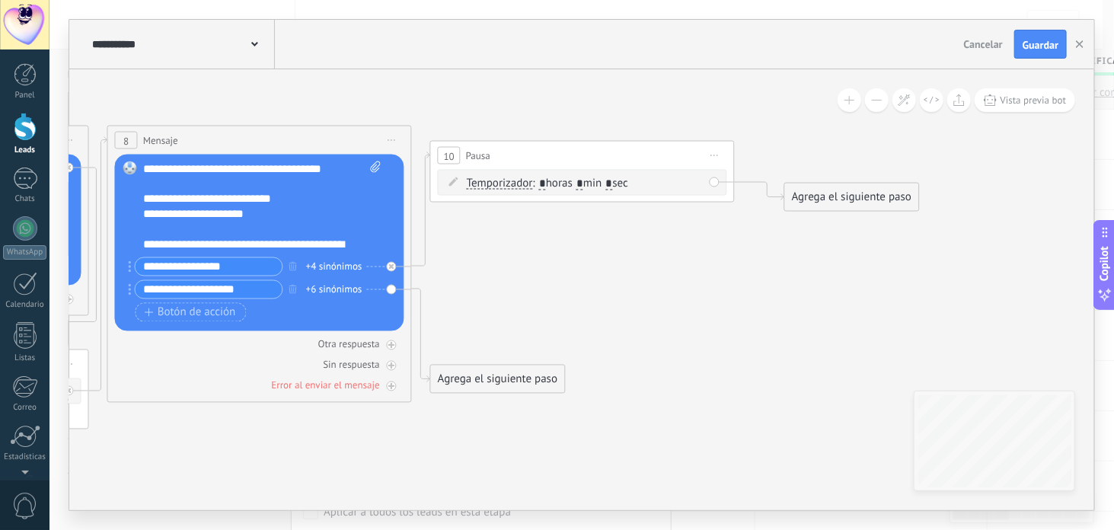
click at [592, 184] on span ": * horas * min * sec" at bounding box center [580, 183] width 95 height 14
type input "*"
click at [612, 179] on input "*" at bounding box center [609, 183] width 7 height 12
click at [628, 182] on span ": * horas * min * sec" at bounding box center [580, 183] width 95 height 14
click at [612, 180] on input "*" at bounding box center [609, 183] width 7 height 12
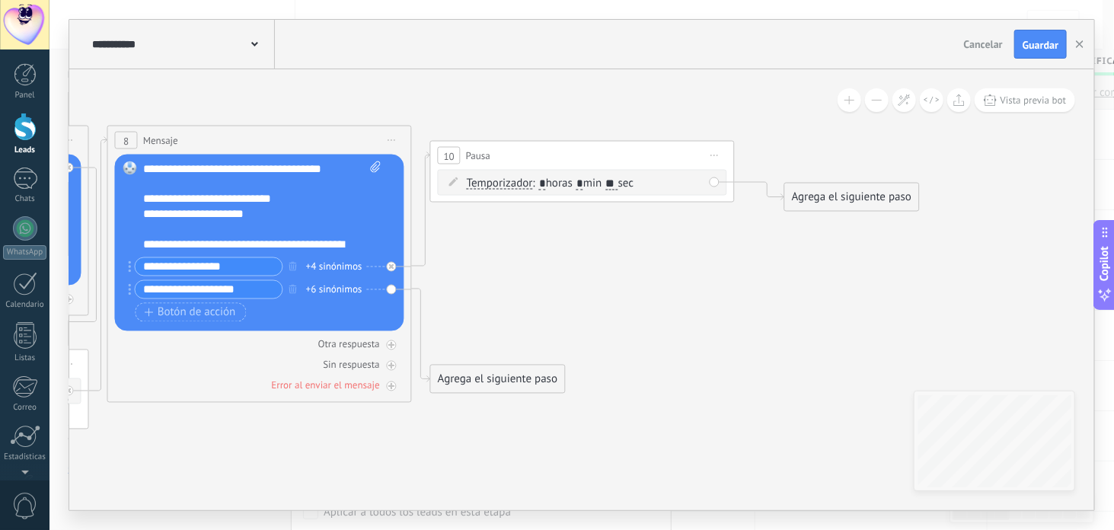
type input "**"
click at [651, 324] on icon at bounding box center [3, 277] width 2491 height 1064
click at [618, 182] on input "**" at bounding box center [612, 183] width 12 height 12
click at [526, 376] on div "Agrega el siguiente paso" at bounding box center [497, 378] width 133 height 25
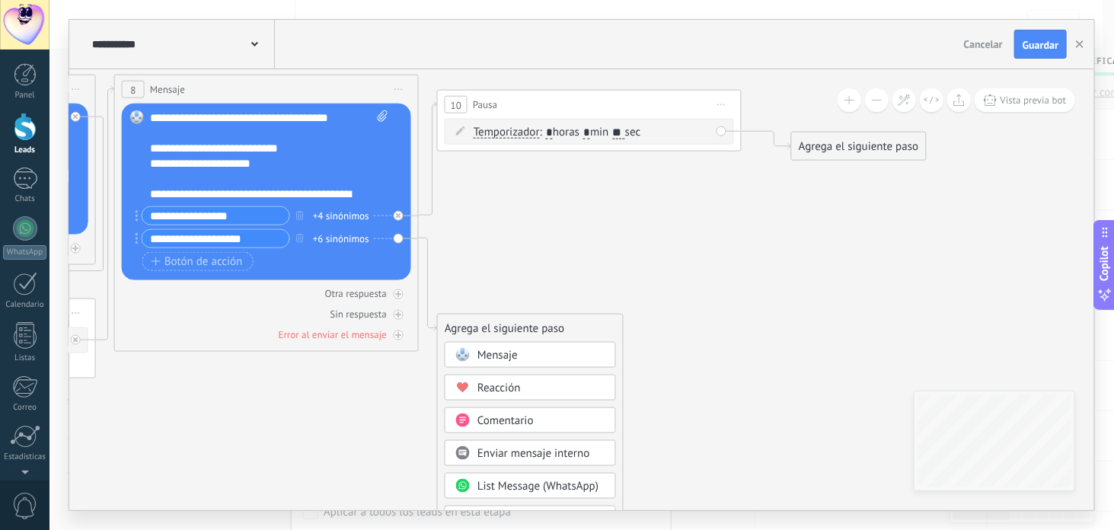
drag, startPoint x: 661, startPoint y: 346, endPoint x: 667, endPoint y: 318, distance: 28.1
click at [667, 318] on icon at bounding box center [9, 226] width 2491 height 1064
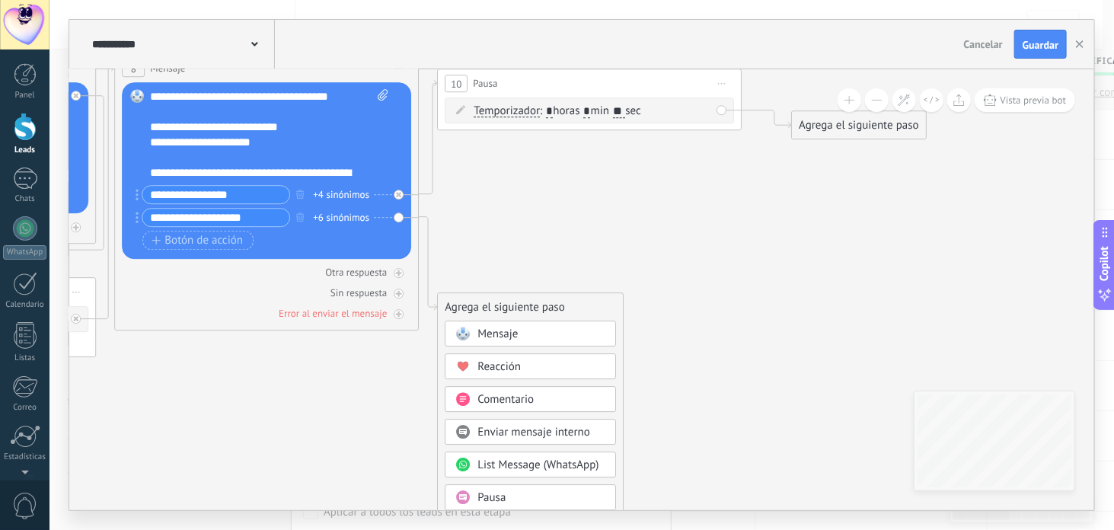
drag, startPoint x: 711, startPoint y: 413, endPoint x: 699, endPoint y: 395, distance: 20.9
click at [710, 388] on icon at bounding box center [9, 204] width 2491 height 1064
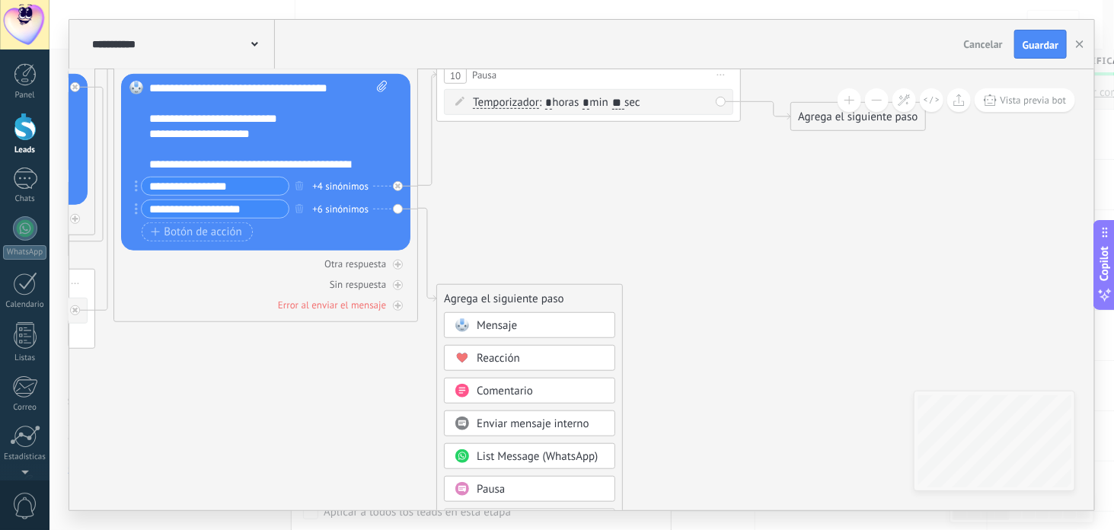
click at [551, 487] on div "Pausa" at bounding box center [541, 489] width 128 height 15
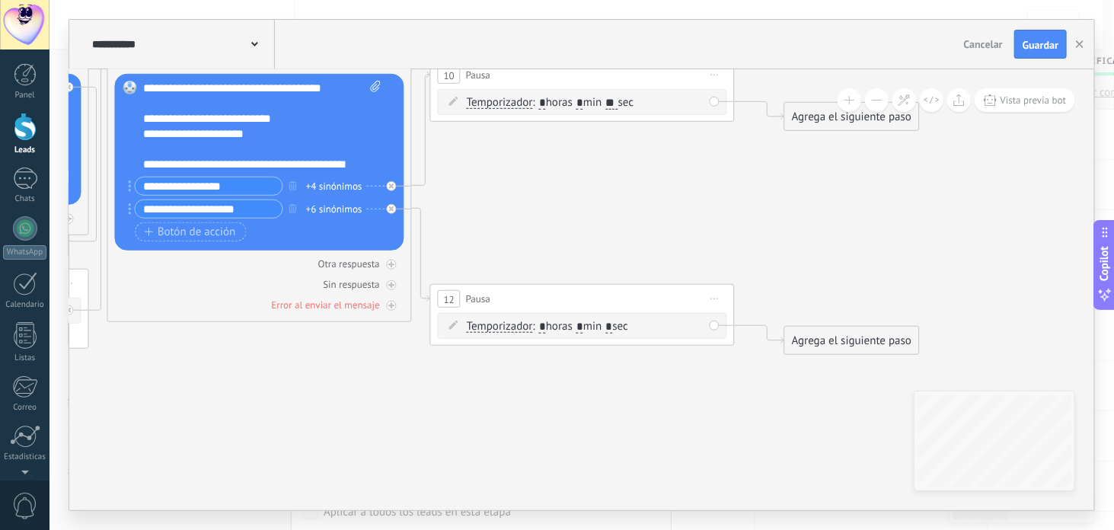
click at [583, 325] on input "*" at bounding box center [580, 327] width 7 height 12
type input "*"
click at [612, 330] on input "*" at bounding box center [609, 327] width 7 height 12
type input "**"
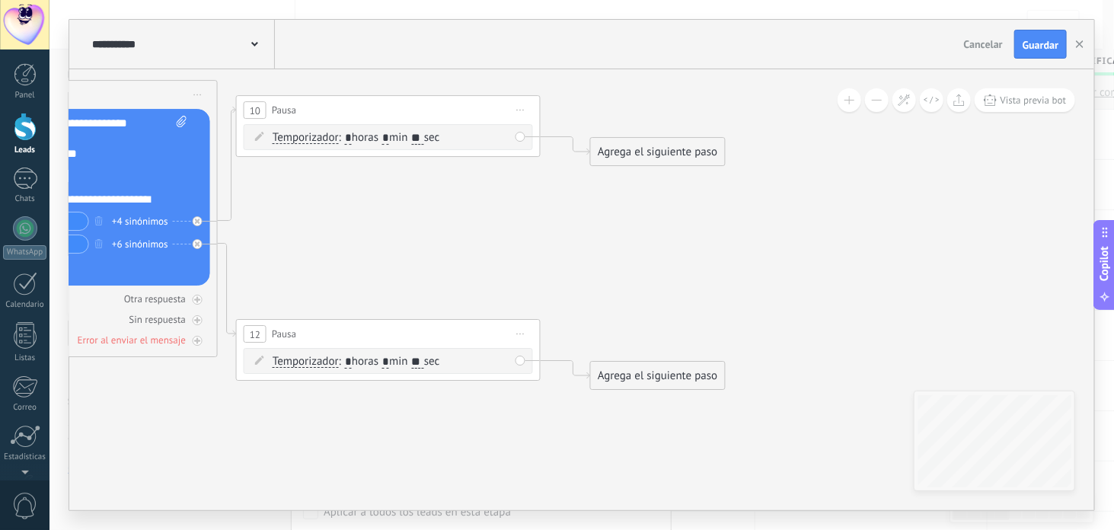
drag, startPoint x: 765, startPoint y: 203, endPoint x: 531, endPoint y: 303, distance: 254.5
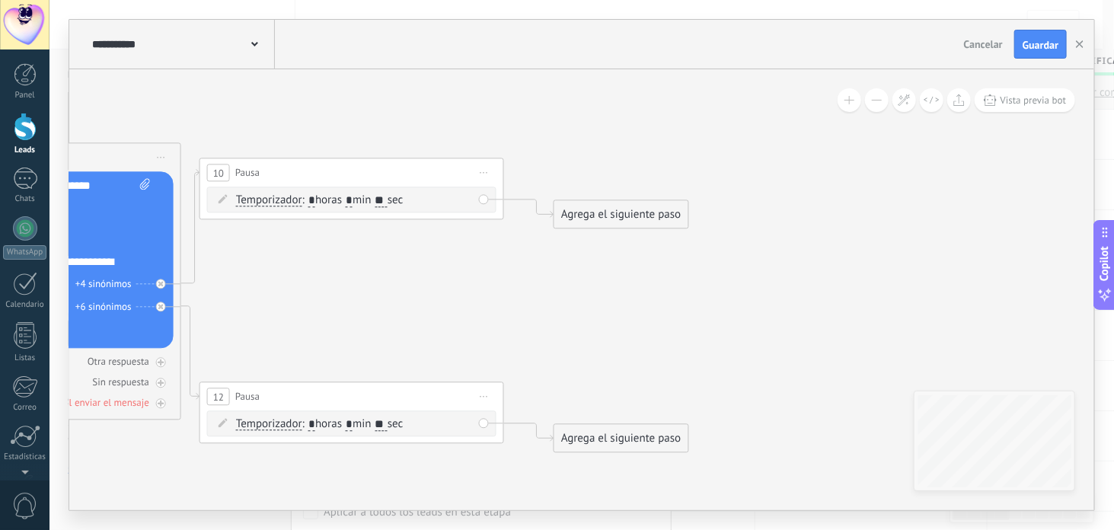
drag, startPoint x: 617, startPoint y: 432, endPoint x: 578, endPoint y: 380, distance: 64.7
click at [579, 387] on div "Agrega el siguiente paso" at bounding box center [589, 396] width 133 height 25
drag, startPoint x: 602, startPoint y: 206, endPoint x: 561, endPoint y: 238, distance: 51.5
click at [561, 238] on div "Agrega el siguiente paso" at bounding box center [582, 247] width 133 height 25
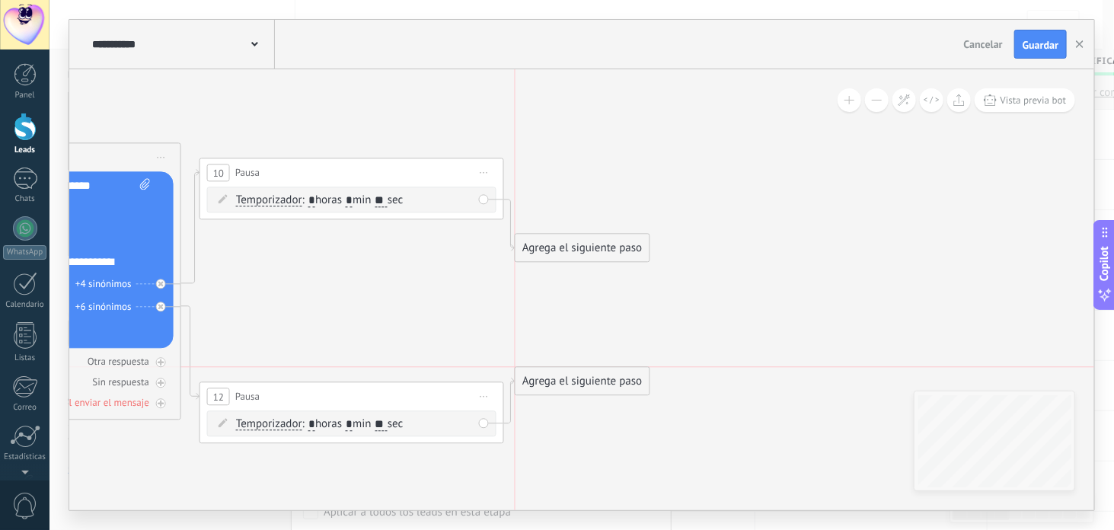
click at [563, 383] on div "Agrega el siguiente paso" at bounding box center [582, 381] width 133 height 25
drag, startPoint x: 568, startPoint y: 383, endPoint x: 573, endPoint y: 331, distance: 52.8
click at [573, 331] on div "Agrega el siguiente paso" at bounding box center [581, 332] width 133 height 25
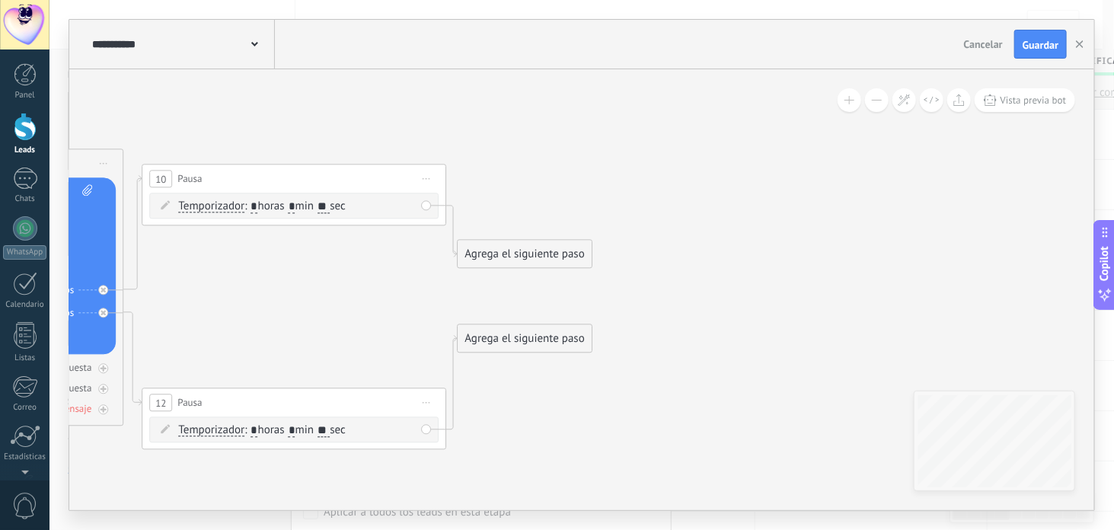
drag, startPoint x: 668, startPoint y: 409, endPoint x: 564, endPoint y: 403, distance: 104.5
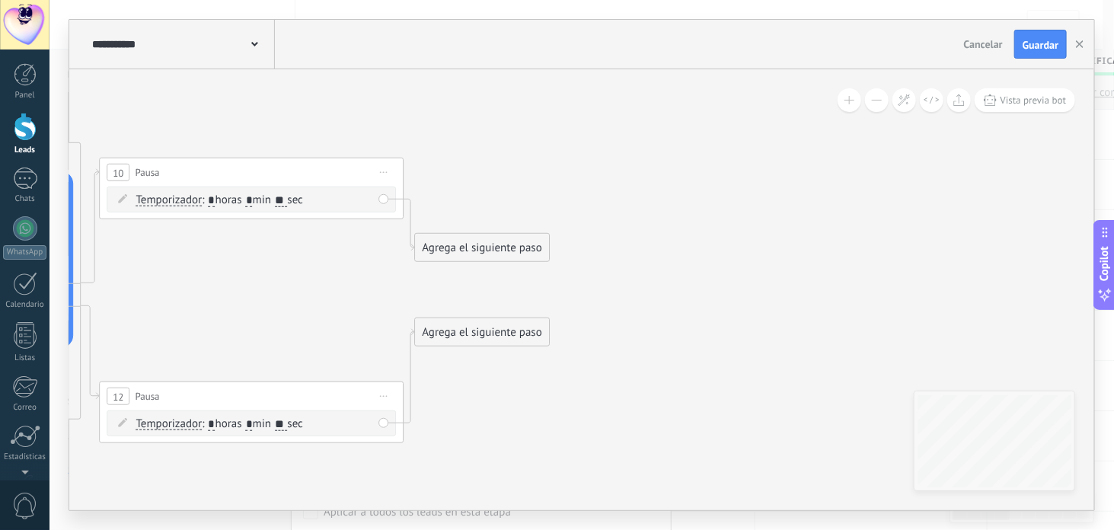
click at [446, 257] on div "Agrega el siguiente paso" at bounding box center [481, 247] width 133 height 25
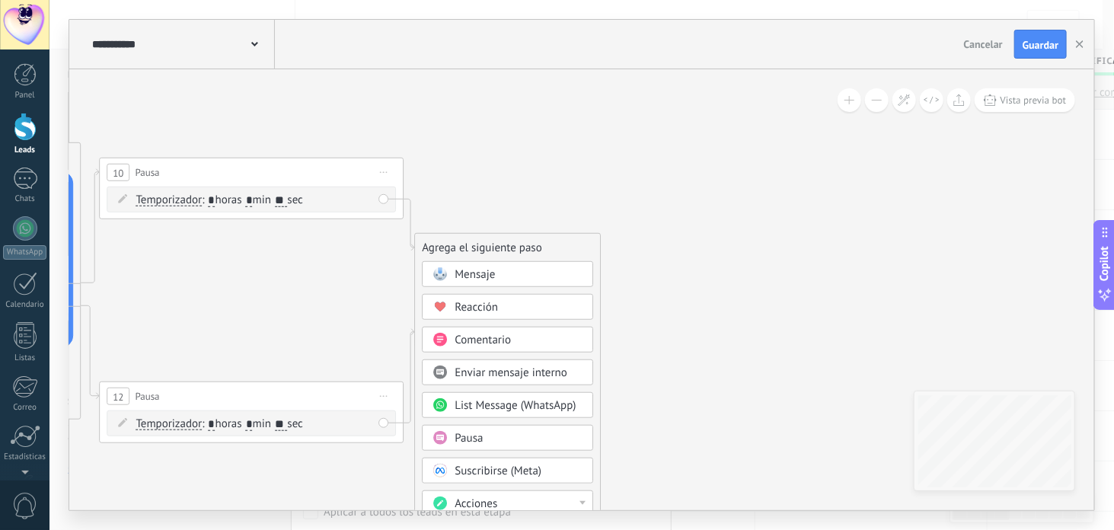
click at [532, 279] on div "Mensaje" at bounding box center [519, 274] width 128 height 15
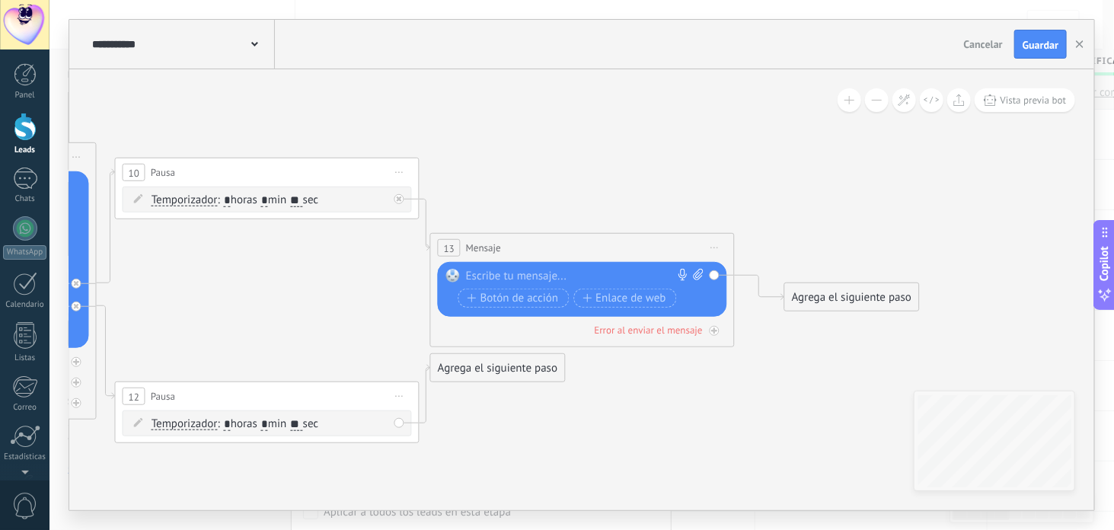
click at [513, 367] on div "Agrega el siguiente paso" at bounding box center [497, 368] width 133 height 25
click at [528, 403] on div "Mensaje" at bounding box center [523, 395] width 171 height 26
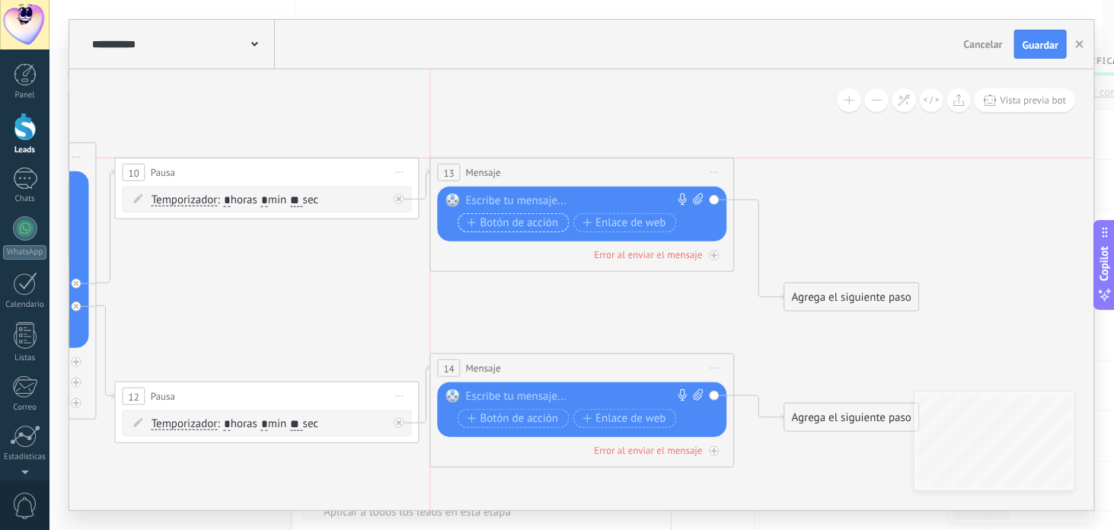
drag, startPoint x: 548, startPoint y: 251, endPoint x: 534, endPoint y: 229, distance: 26.0
click at [547, 172] on div "13 Mensaje ******* (a): Todos los contactos - canales seleccionados Todos los c…" at bounding box center [582, 172] width 303 height 28
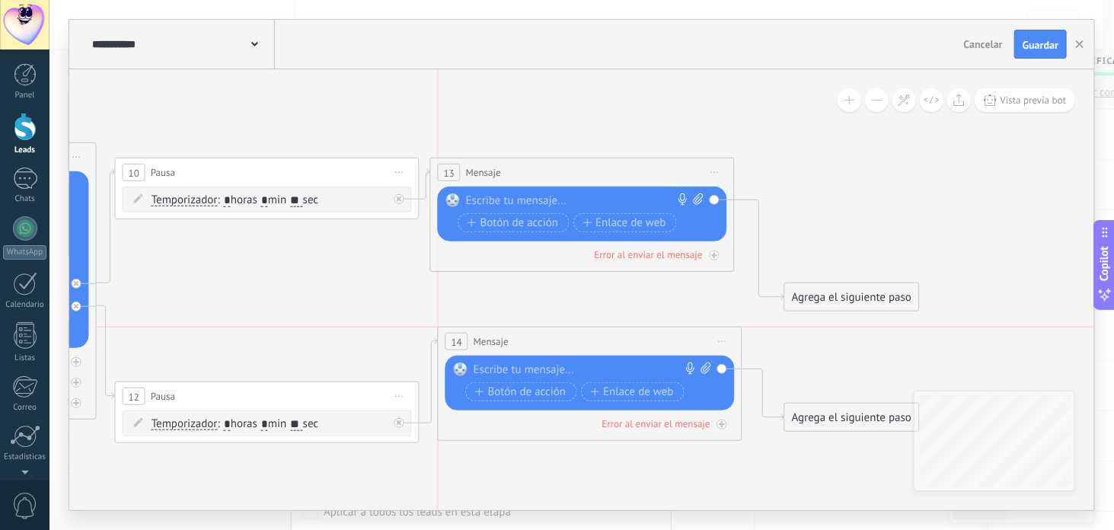
drag, startPoint x: 531, startPoint y: 364, endPoint x: 539, endPoint y: 339, distance: 26.5
click at [539, 339] on div "14 Mensaje ******* (a): Todos los contactos - canales seleccionados Todos los c…" at bounding box center [590, 342] width 303 height 28
click at [638, 334] on div "14 Mensaje ******* (a): Todos los contactos - canales seleccionados Todos los c…" at bounding box center [582, 342] width 303 height 28
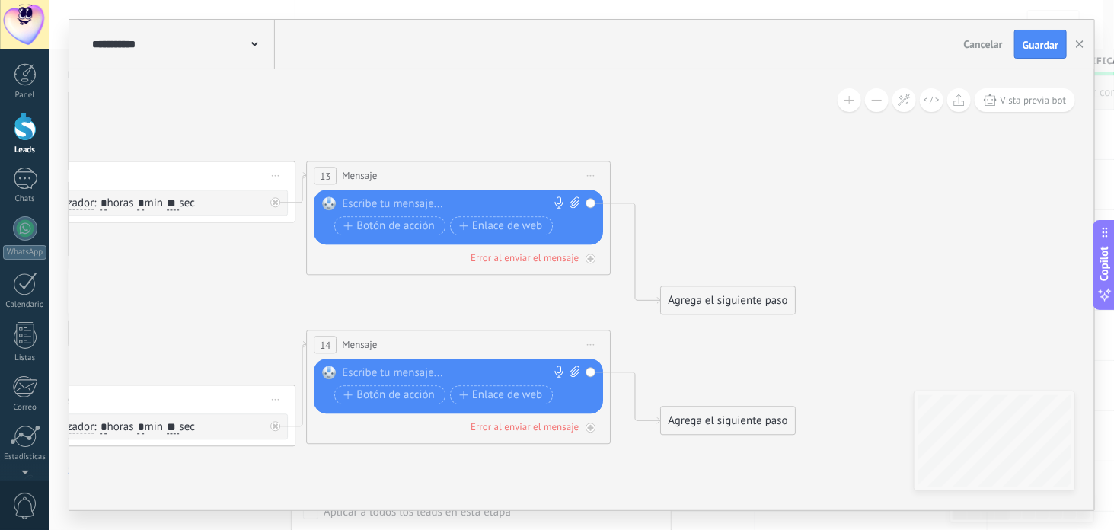
drag, startPoint x: 870, startPoint y: 218, endPoint x: 730, endPoint y: 254, distance: 143.9
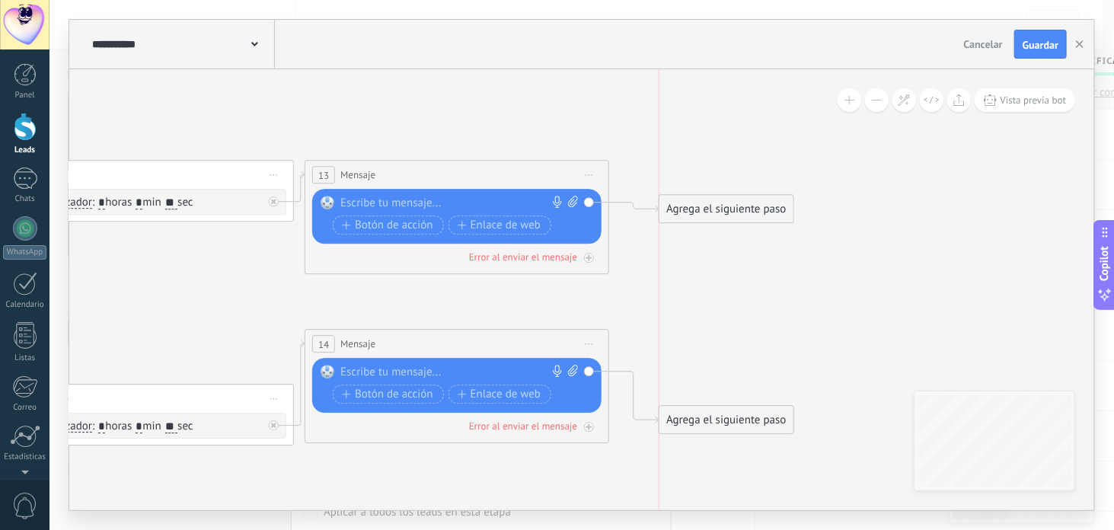
drag, startPoint x: 710, startPoint y: 296, endPoint x: 714, endPoint y: 205, distance: 91.5
click at [714, 205] on div "Agrega el siguiente paso" at bounding box center [726, 209] width 133 height 25
click at [489, 207] on div at bounding box center [453, 203] width 226 height 15
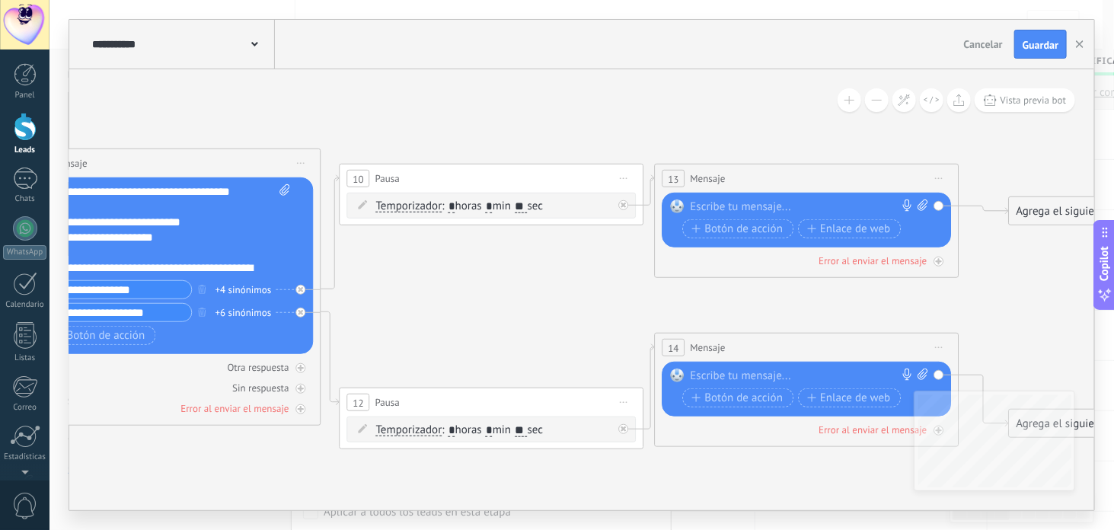
drag, startPoint x: 177, startPoint y: 331, endPoint x: 525, endPoint y: 334, distance: 348.1
click at [525, 334] on icon at bounding box center [70, 298] width 2806 height 1061
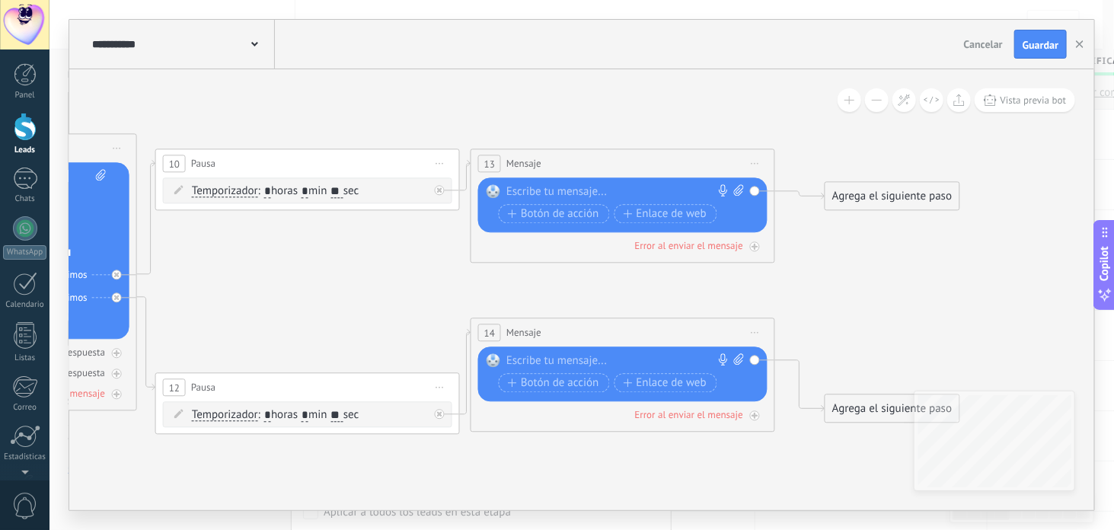
drag, startPoint x: 772, startPoint y: 312, endPoint x: 583, endPoint y: 290, distance: 189.4
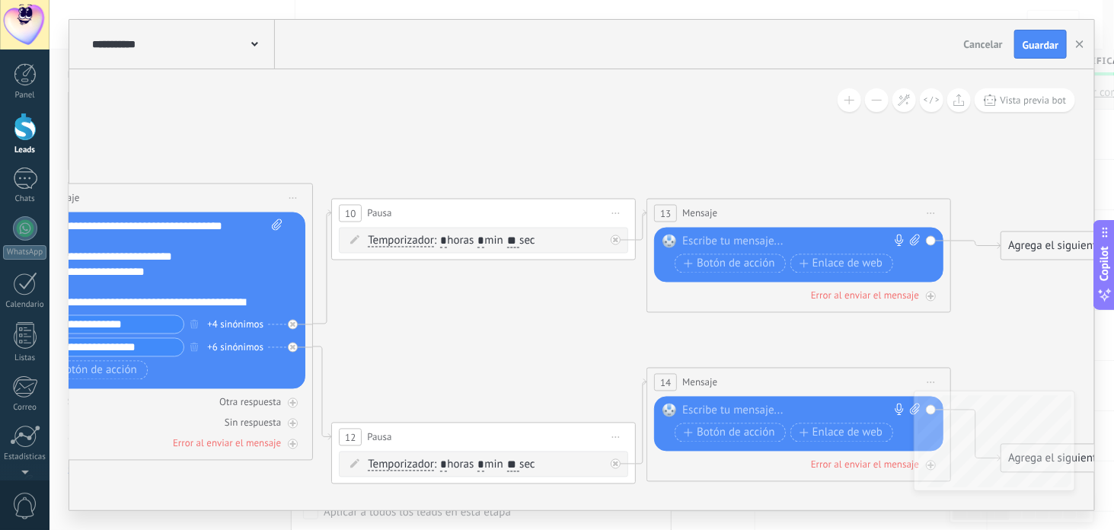
drag, startPoint x: 372, startPoint y: 284, endPoint x: 365, endPoint y: 289, distance: 8.2
click at [367, 292] on icon at bounding box center [62, 333] width 2806 height 1061
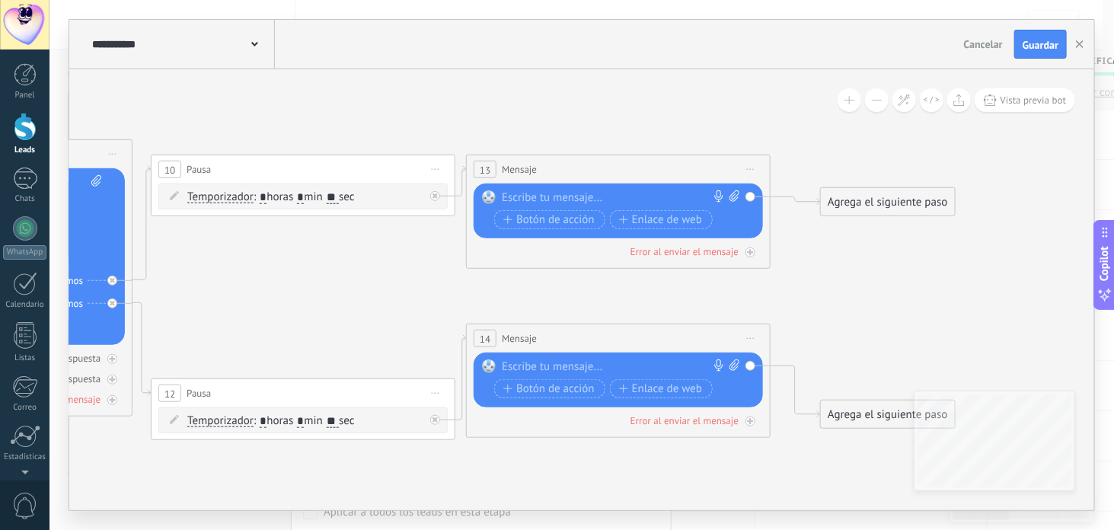
click at [536, 188] on div "Reemplazar Quitar Convertir a mensaje de voz Arrastre la imagen aquí para adjun…" at bounding box center [618, 211] width 289 height 55
click at [527, 197] on div at bounding box center [615, 197] width 226 height 15
paste div
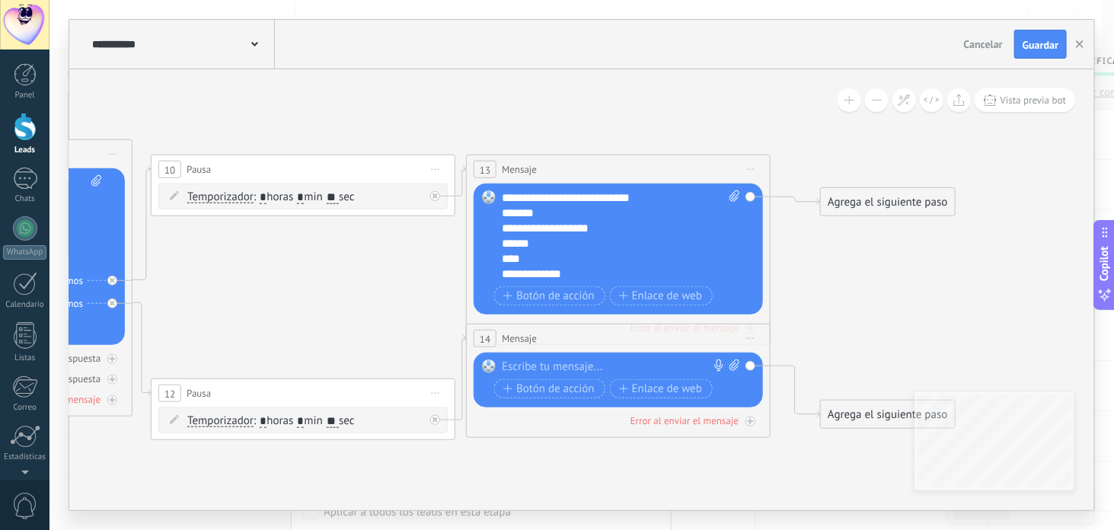
click at [568, 366] on div at bounding box center [615, 367] width 226 height 15
paste div
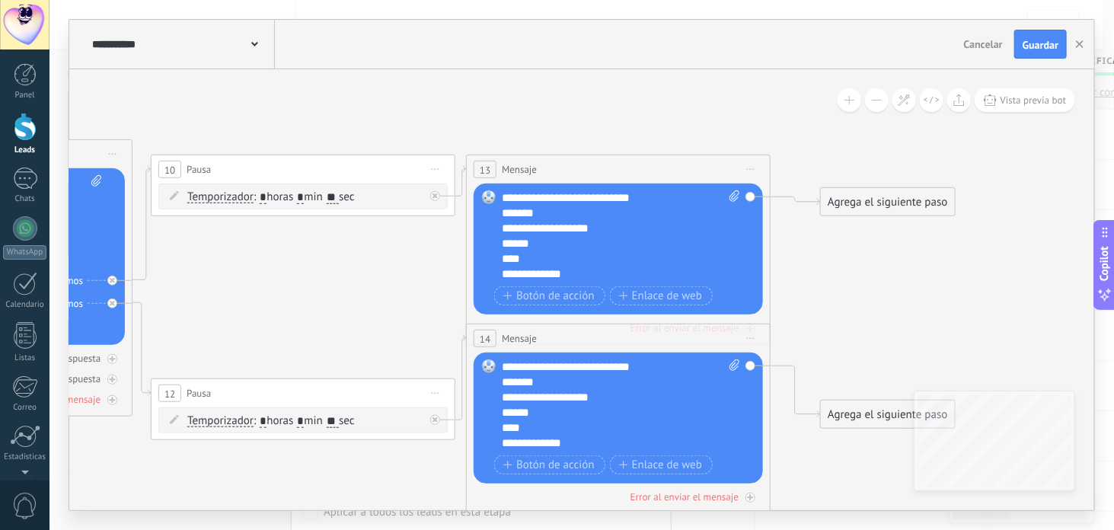
click at [625, 367] on div "**********" at bounding box center [622, 405] width 240 height 91
drag, startPoint x: 625, startPoint y: 367, endPoint x: 567, endPoint y: 370, distance: 57.2
click at [567, 370] on div "**********" at bounding box center [622, 405] width 240 height 91
drag, startPoint x: 860, startPoint y: 285, endPoint x: 849, endPoint y: 273, distance: 16.2
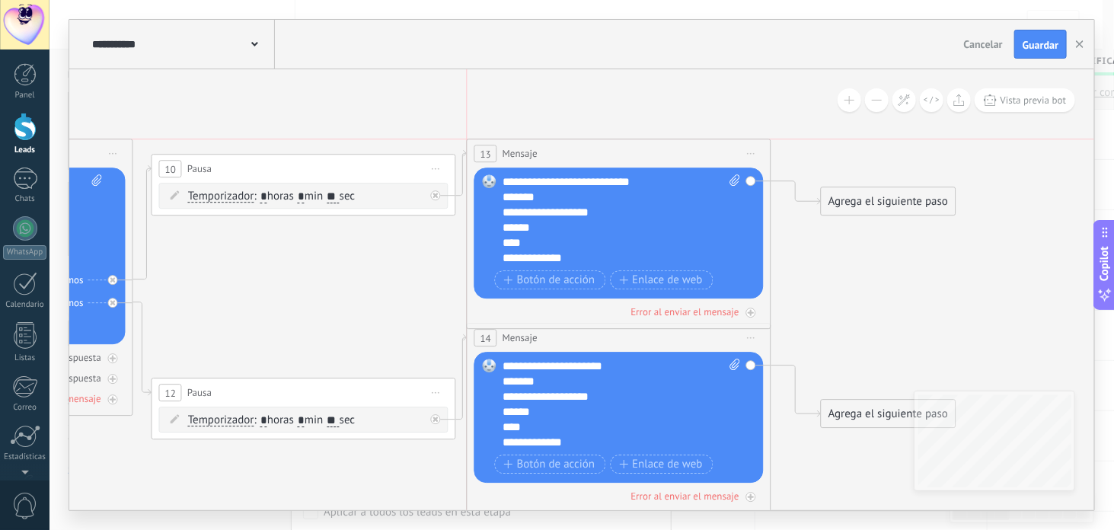
drag, startPoint x: 625, startPoint y: 159, endPoint x: 629, endPoint y: 145, distance: 14.2
click at [629, 145] on div "13 Mensaje ******* (a): Todos los contactos - canales seleccionados Todos los c…" at bounding box center [619, 153] width 303 height 28
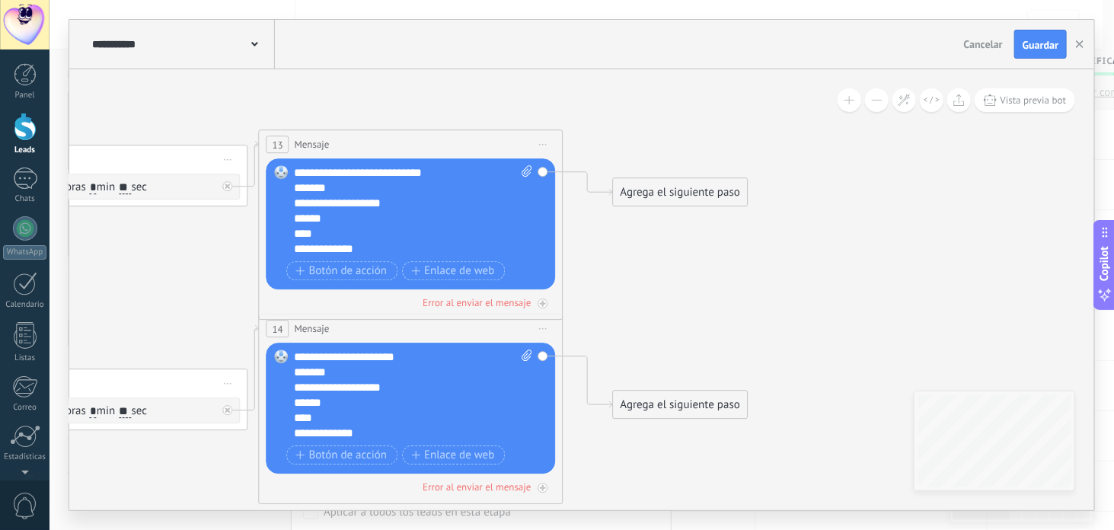
drag, startPoint x: 845, startPoint y: 284, endPoint x: 626, endPoint y: 291, distance: 218.7
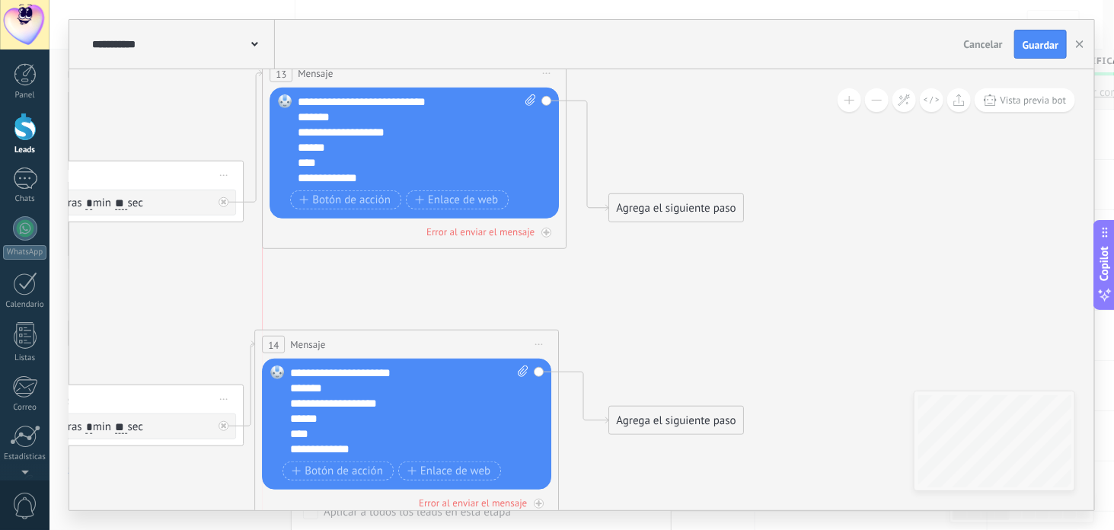
drag, startPoint x: 428, startPoint y: 158, endPoint x: 442, endPoint y: 72, distance: 86.4
click at [442, 72] on div "13 Mensaje ******* (a): Todos los contactos - canales seleccionados Todos los c…" at bounding box center [414, 73] width 303 height 28
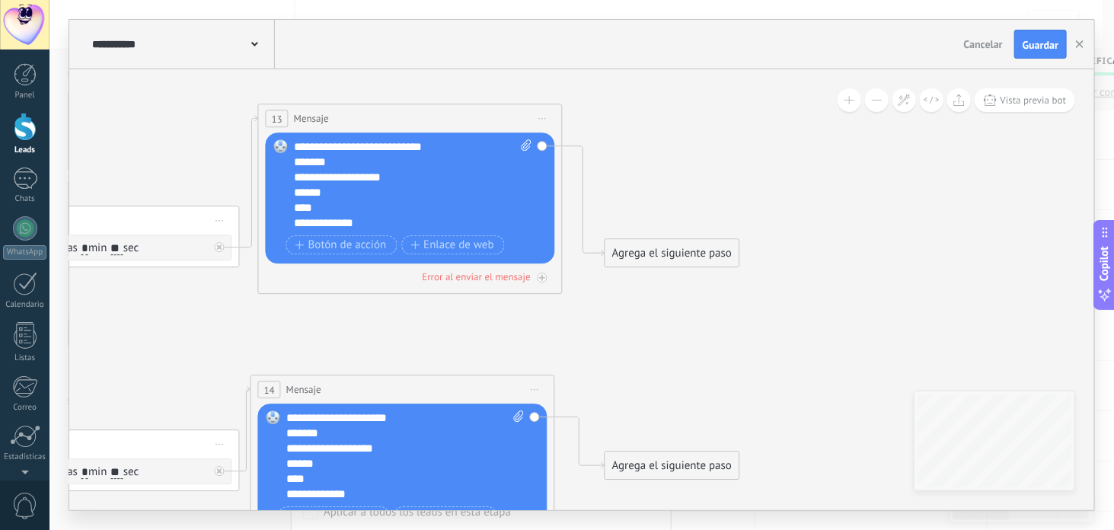
drag, startPoint x: 669, startPoint y: 119, endPoint x: 558, endPoint y: 181, distance: 127.6
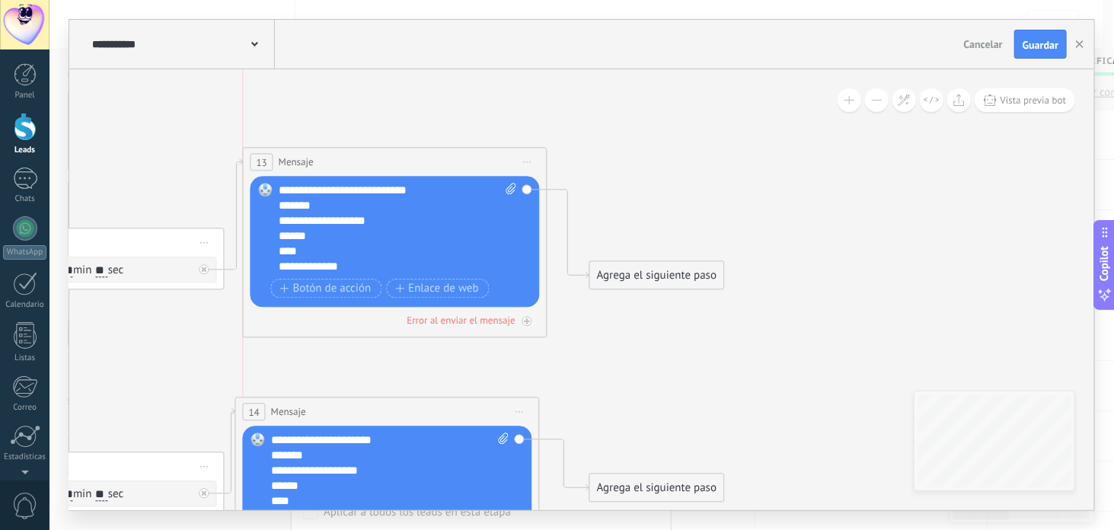
drag, startPoint x: 437, startPoint y: 133, endPoint x: 439, endPoint y: 155, distance: 21.4
click at [439, 155] on div "13 Mensaje ******* (a): Todos los contactos - canales seleccionados Todos los c…" at bounding box center [395, 162] width 303 height 28
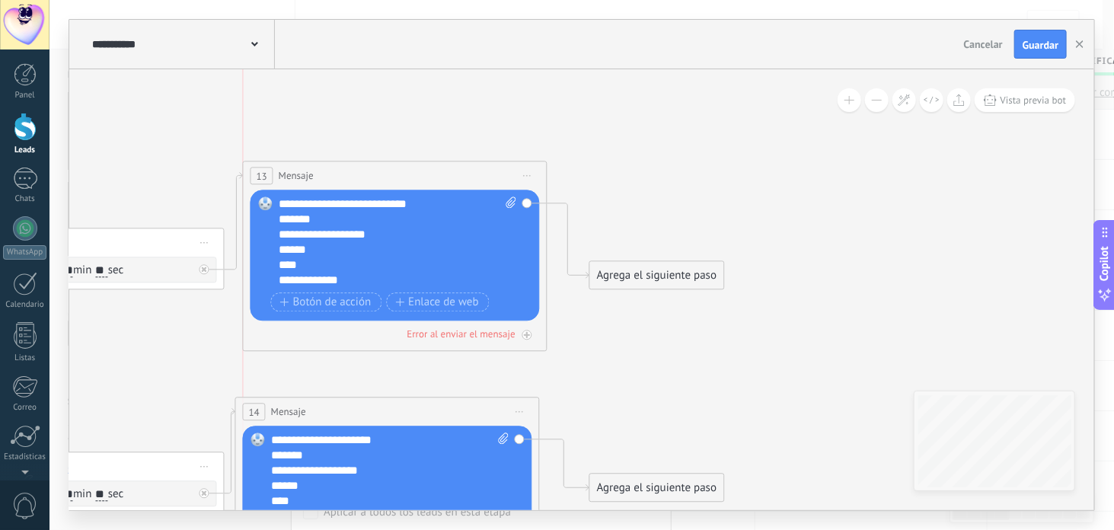
drag, startPoint x: 446, startPoint y: 152, endPoint x: 449, endPoint y: 166, distance: 14.7
click at [449, 166] on div "13 Mensaje ******* (a): Todos los contactos - canales seleccionados Todos los c…" at bounding box center [395, 175] width 303 height 28
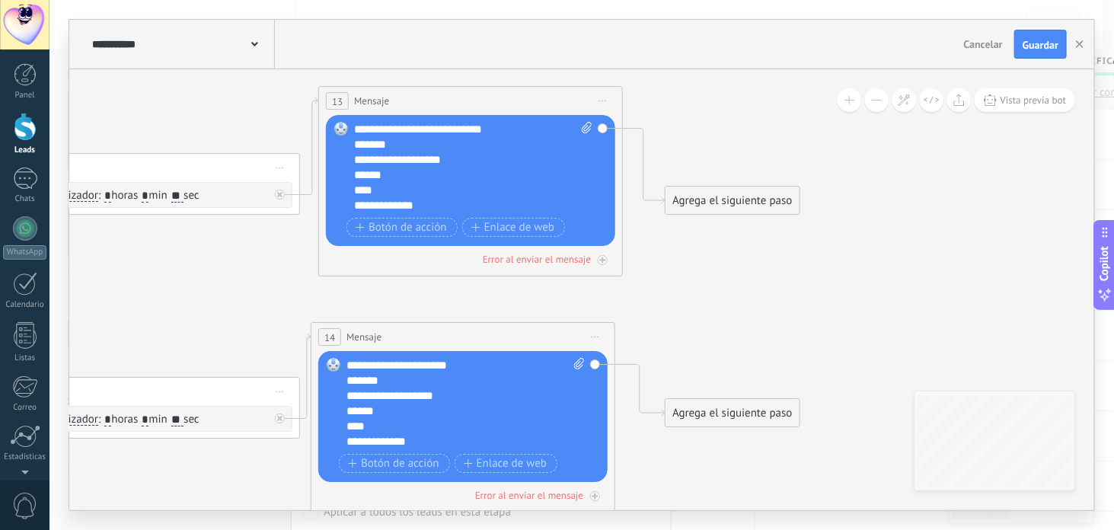
drag, startPoint x: 654, startPoint y: 136, endPoint x: 680, endPoint y: 84, distance: 58.3
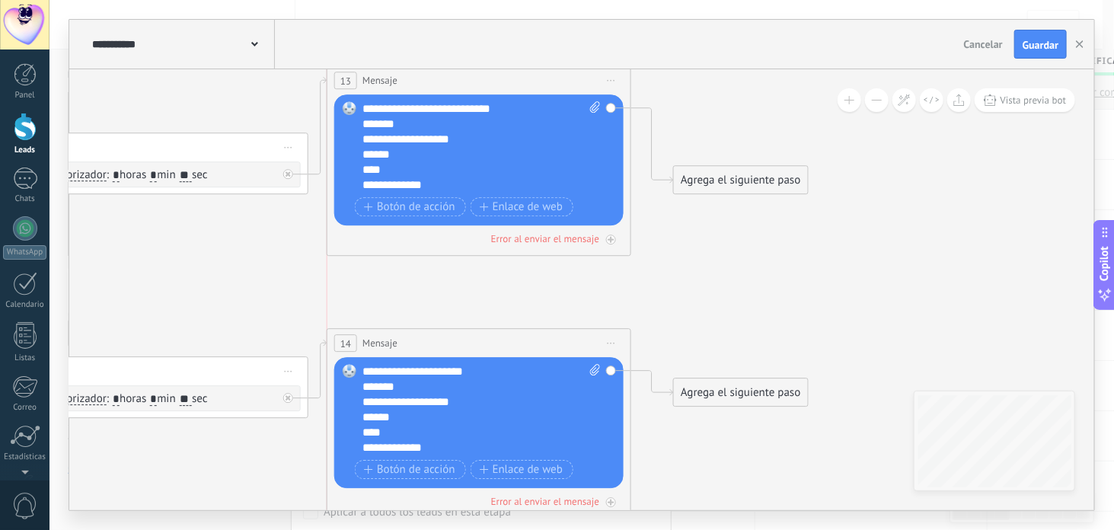
drag, startPoint x: 476, startPoint y: 315, endPoint x: 480, endPoint y: 342, distance: 27.7
click at [480, 342] on div "14 Mensaje ******* (a): Todos los contactos - canales seleccionados Todos los c…" at bounding box center [479, 343] width 303 height 28
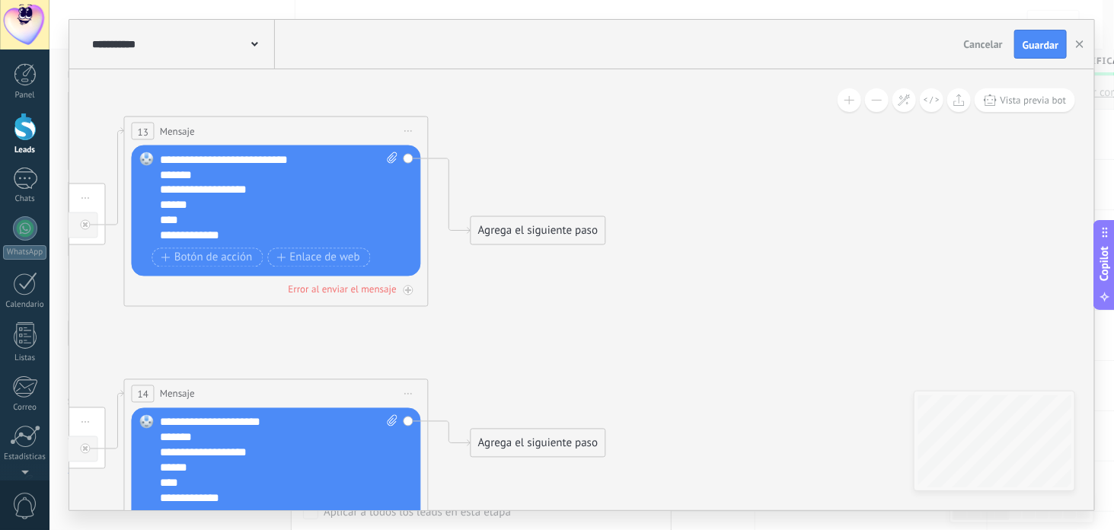
drag, startPoint x: 710, startPoint y: 299, endPoint x: 507, endPoint y: 348, distance: 209.1
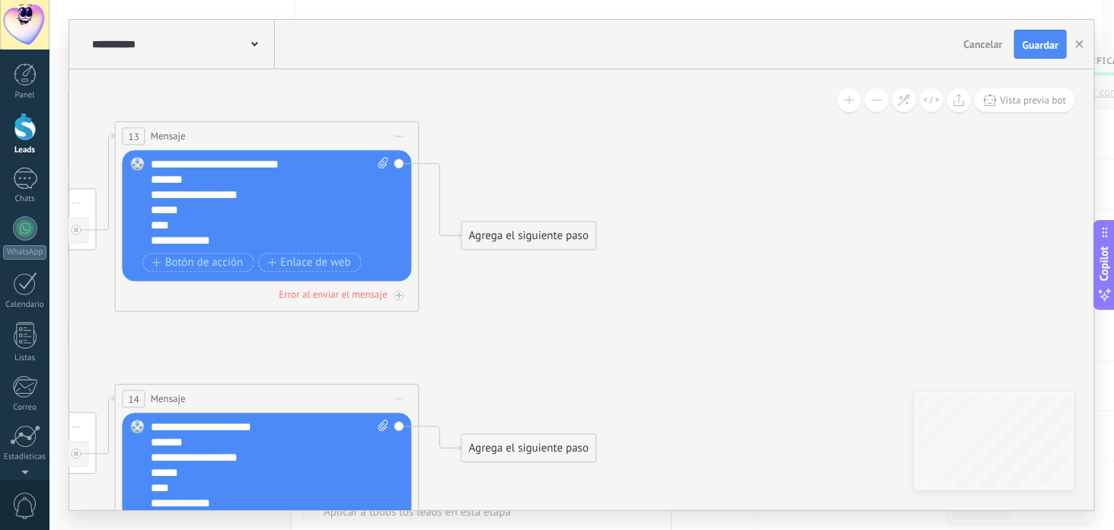
drag, startPoint x: 513, startPoint y: 310, endPoint x: 515, endPoint y: 283, distance: 27.5
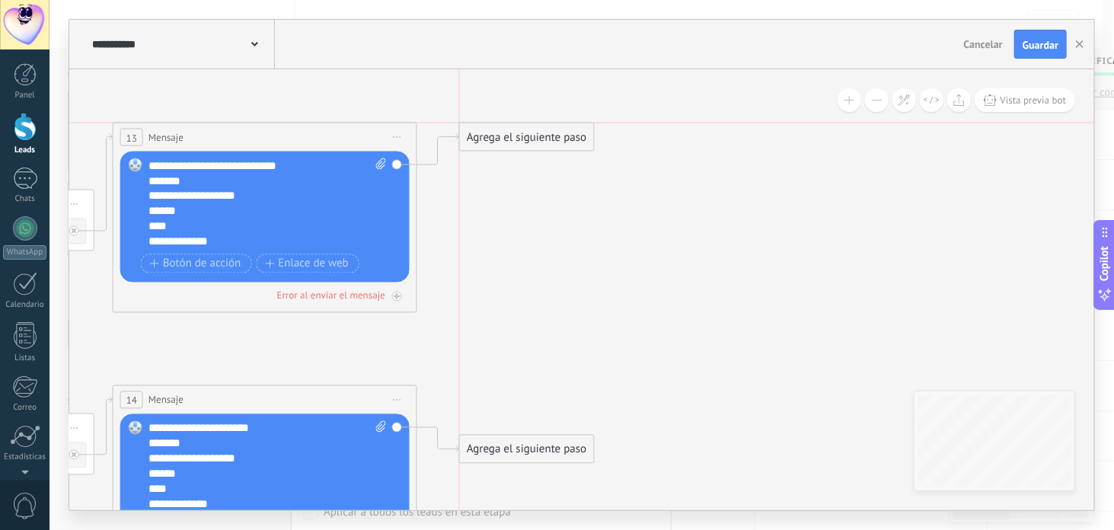
drag, startPoint x: 519, startPoint y: 222, endPoint x: 521, endPoint y: 147, distance: 74.7
click at [521, 147] on div "Agrega el siguiente paso" at bounding box center [526, 137] width 133 height 25
click at [516, 137] on div "Agrega el siguiente paso" at bounding box center [526, 137] width 133 height 25
click at [519, 139] on div "Agrega el siguiente paso" at bounding box center [526, 137] width 133 height 25
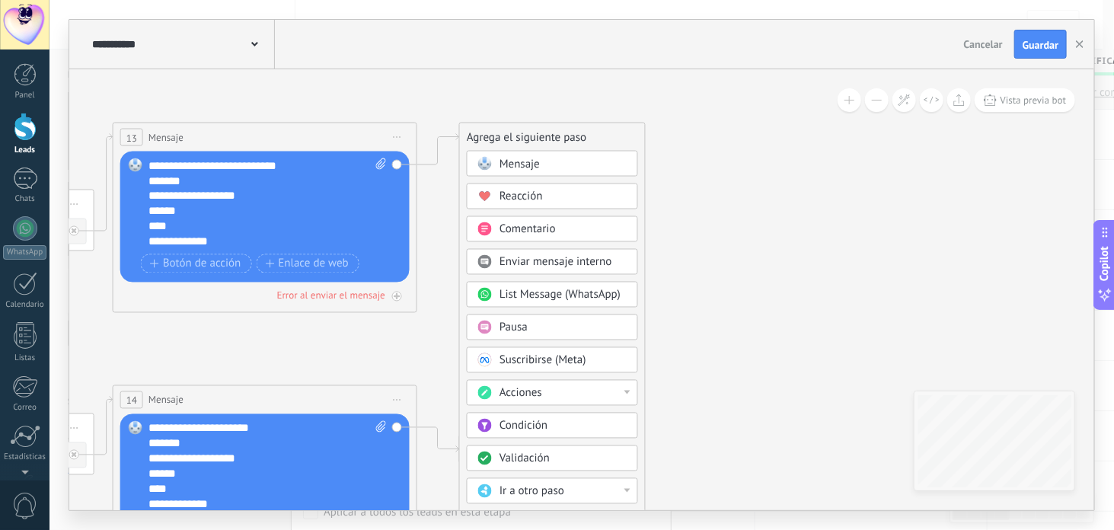
click at [530, 324] on div "Pausa" at bounding box center [564, 328] width 128 height 15
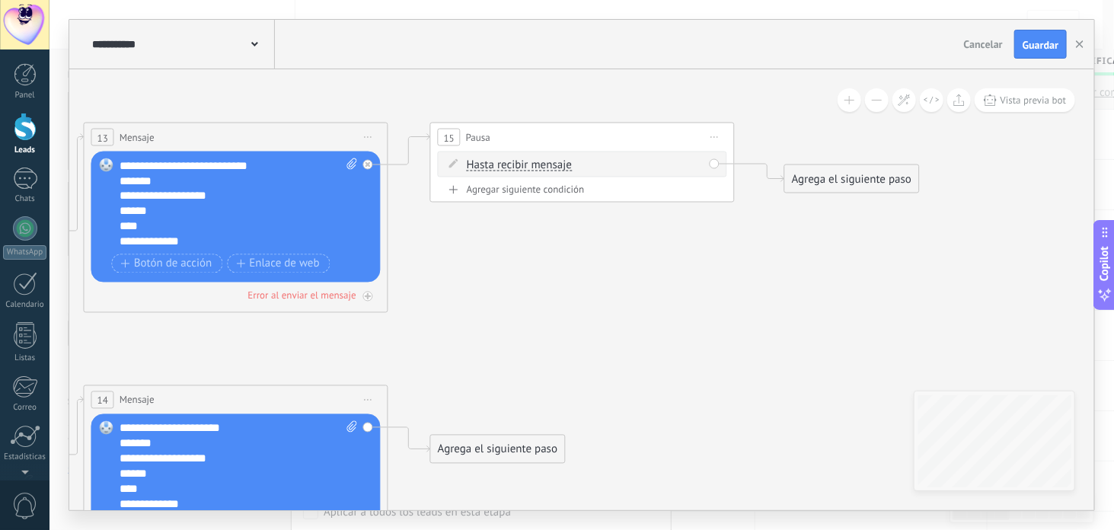
click at [521, 166] on span "Hasta recibir mensaje" at bounding box center [519, 165] width 105 height 12
click at [521, 166] on button "Hasta recibir mensaje" at bounding box center [554, 165] width 190 height 27
click at [540, 185] on span "Temporizador" at bounding box center [542, 192] width 184 height 15
click at [583, 164] on input "*" at bounding box center [580, 165] width 7 height 12
type input "*"
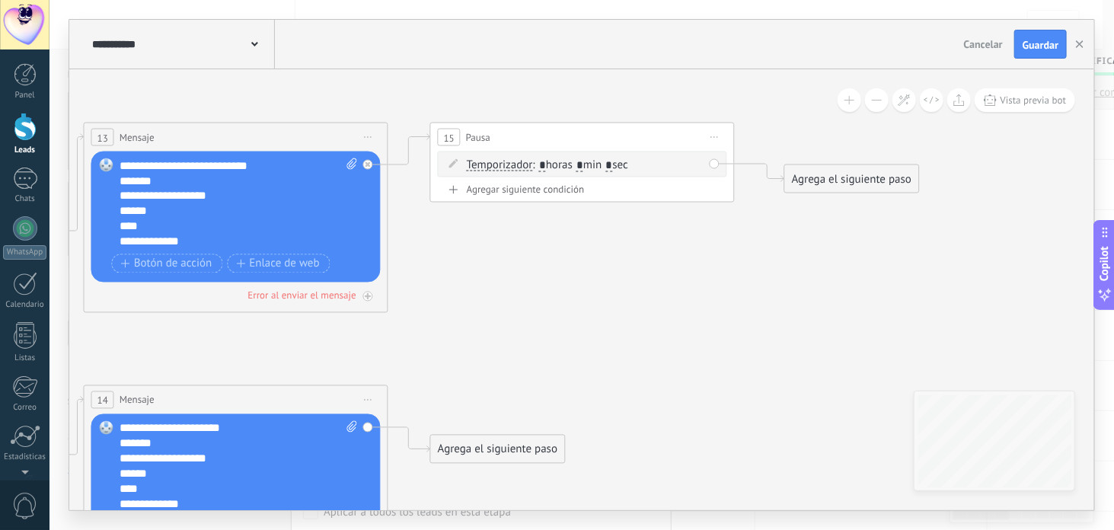
click at [628, 161] on span ": * horas * min * sec" at bounding box center [580, 165] width 95 height 14
click at [612, 163] on input "*" at bounding box center [609, 165] width 7 height 12
type input "*"
click at [471, 446] on div "Agrega el siguiente paso" at bounding box center [497, 449] width 133 height 25
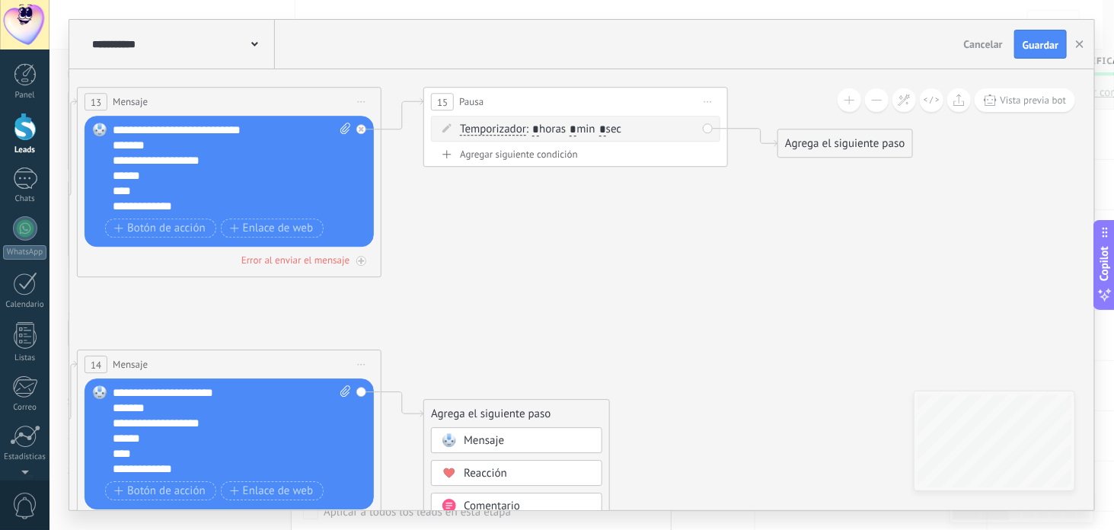
drag, startPoint x: 611, startPoint y: 310, endPoint x: 571, endPoint y: 220, distance: 98.2
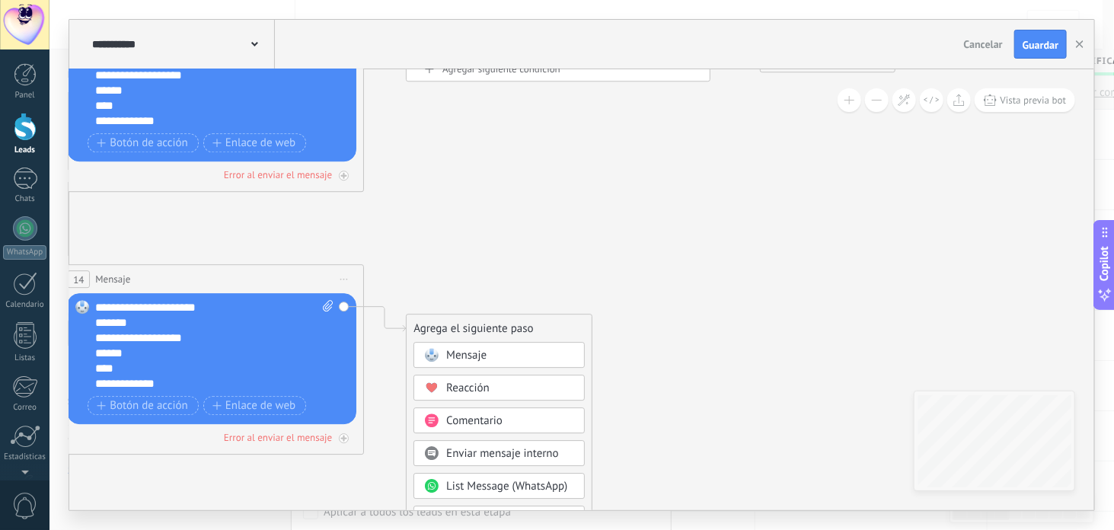
drag, startPoint x: 629, startPoint y: 379, endPoint x: 626, endPoint y: 291, distance: 88.4
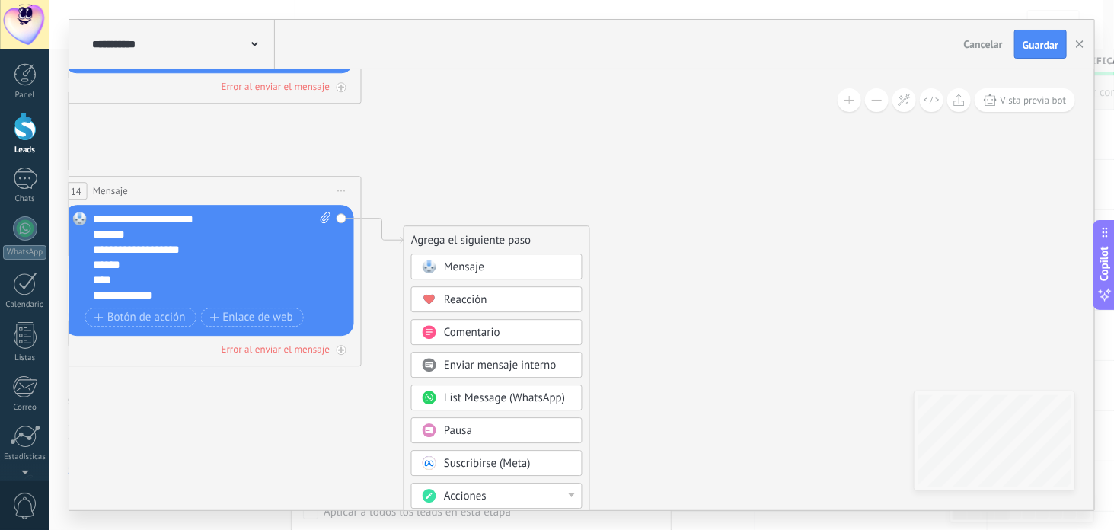
click at [477, 424] on div "Pausa" at bounding box center [508, 431] width 128 height 15
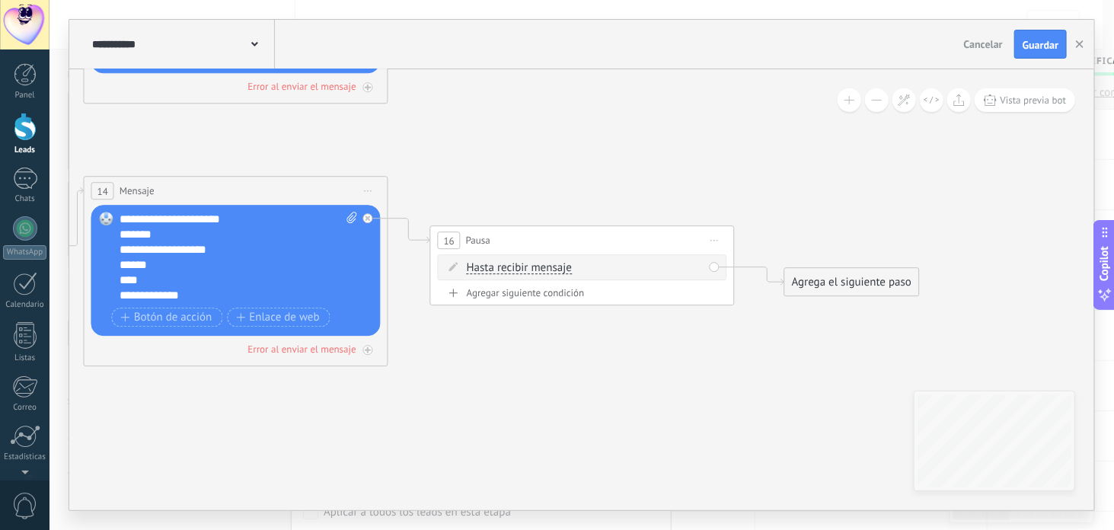
click at [528, 266] on span "Hasta recibir mensaje" at bounding box center [519, 268] width 105 height 12
click at [528, 266] on button "Hasta recibir mensaje" at bounding box center [554, 267] width 190 height 27
click at [547, 296] on span "Temporizador" at bounding box center [542, 295] width 184 height 15
click at [583, 270] on input "*" at bounding box center [580, 269] width 7 height 12
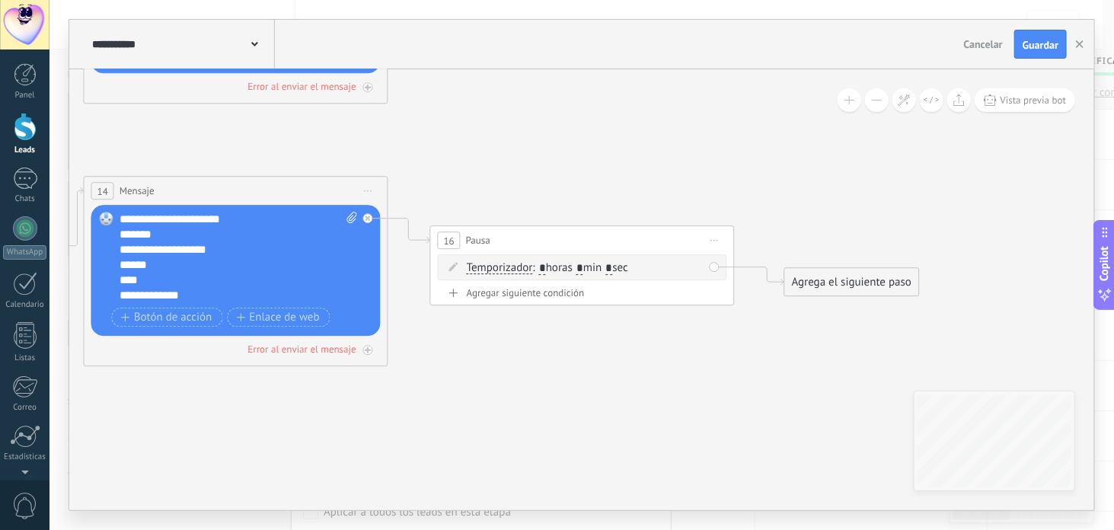
click at [583, 270] on input "*" at bounding box center [580, 269] width 7 height 12
type input "*"
click at [628, 264] on span ": * horas * min * sec" at bounding box center [580, 268] width 95 height 14
click at [612, 266] on input "*" at bounding box center [609, 269] width 7 height 12
click at [612, 267] on input "*" at bounding box center [609, 269] width 7 height 12
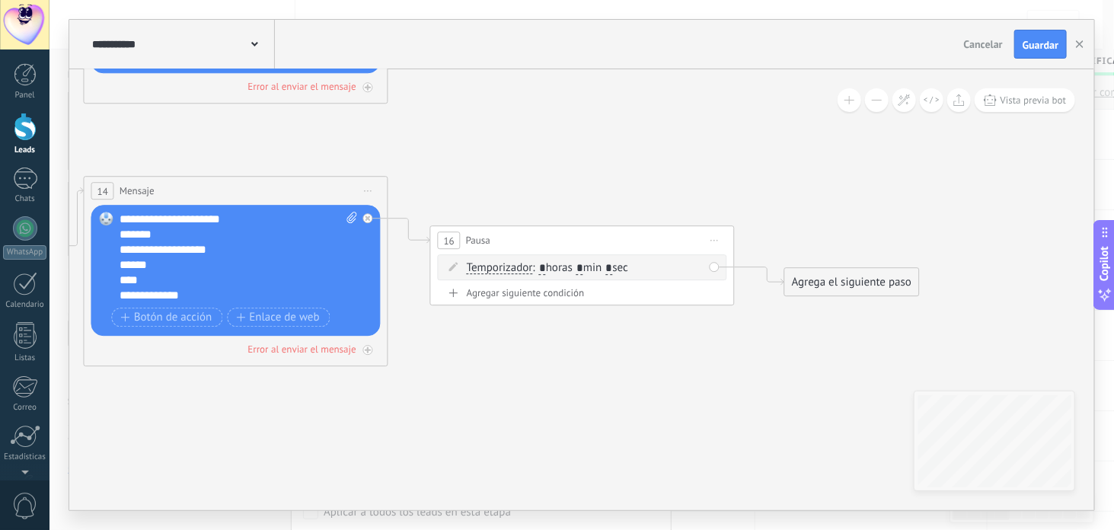
type input "*"
drag, startPoint x: 627, startPoint y: 270, endPoint x: 550, endPoint y: 129, distance: 160.6
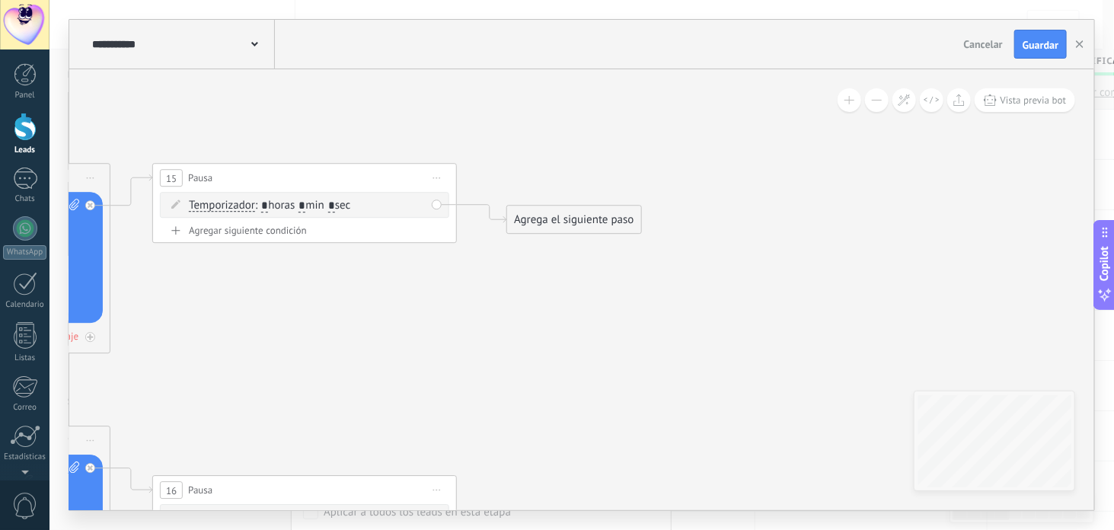
drag, startPoint x: 583, startPoint y: 227, endPoint x: 433, endPoint y: 398, distance: 227.2
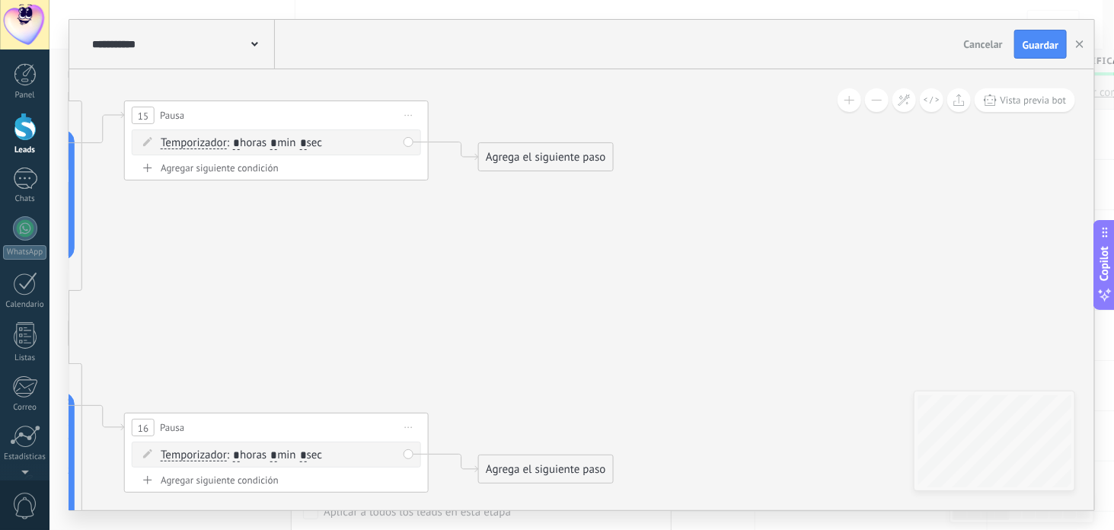
drag, startPoint x: 507, startPoint y: 345, endPoint x: 485, endPoint y: 267, distance: 80.8
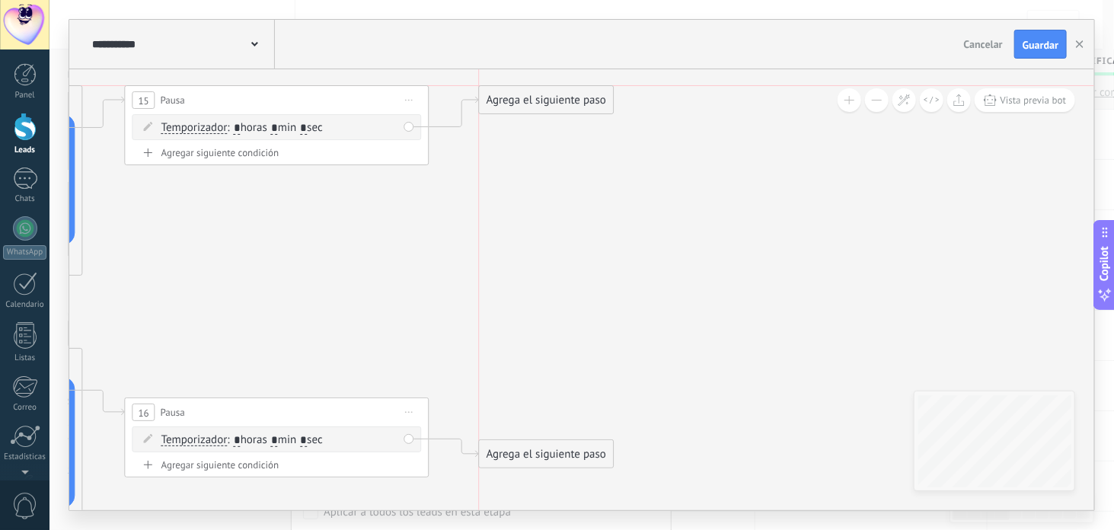
drag, startPoint x: 532, startPoint y: 141, endPoint x: 530, endPoint y: 100, distance: 41.2
click at [530, 100] on div "Agrega el siguiente paso" at bounding box center [546, 100] width 133 height 25
drag, startPoint x: 566, startPoint y: 461, endPoint x: 560, endPoint y: 373, distance: 87.8
click at [569, 417] on div "Agrega el siguiente paso" at bounding box center [546, 412] width 133 height 25
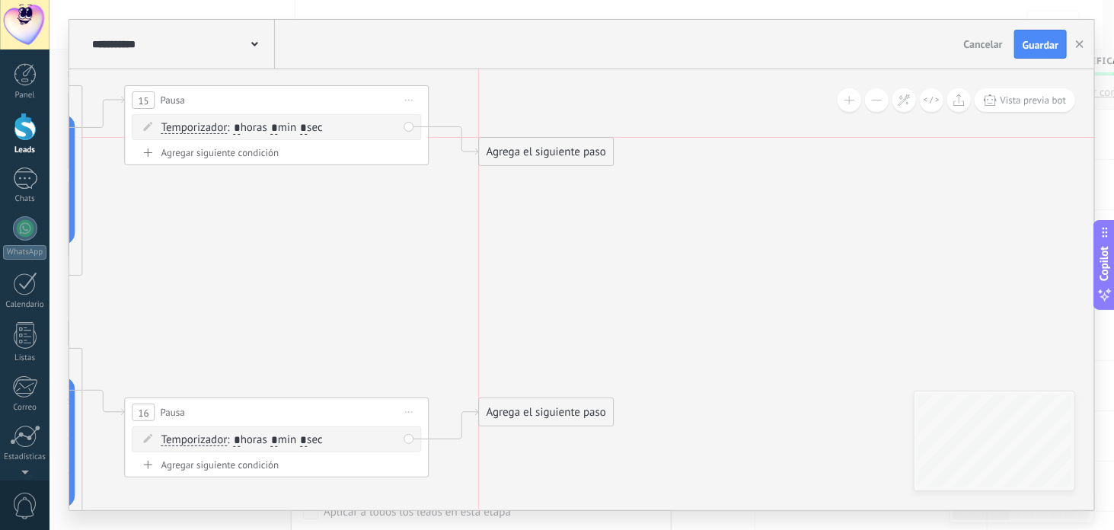
drag, startPoint x: 534, startPoint y: 102, endPoint x: 535, endPoint y: 155, distance: 52.6
click at [535, 155] on div "Agrega el siguiente paso" at bounding box center [546, 151] width 133 height 25
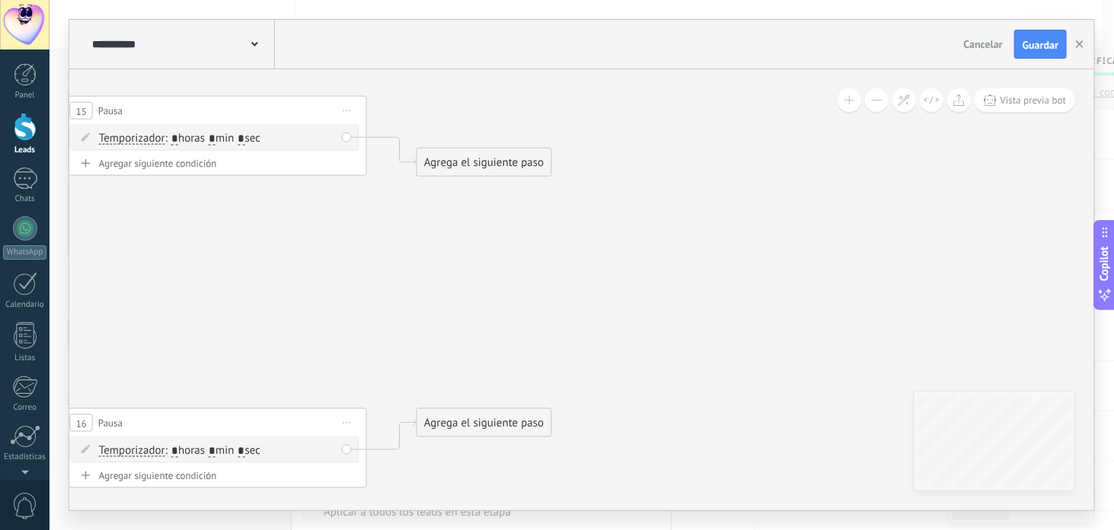
drag, startPoint x: 561, startPoint y: 209, endPoint x: 495, endPoint y: 219, distance: 66.3
click at [483, 163] on div "Agrega el siguiente paso" at bounding box center [482, 162] width 133 height 25
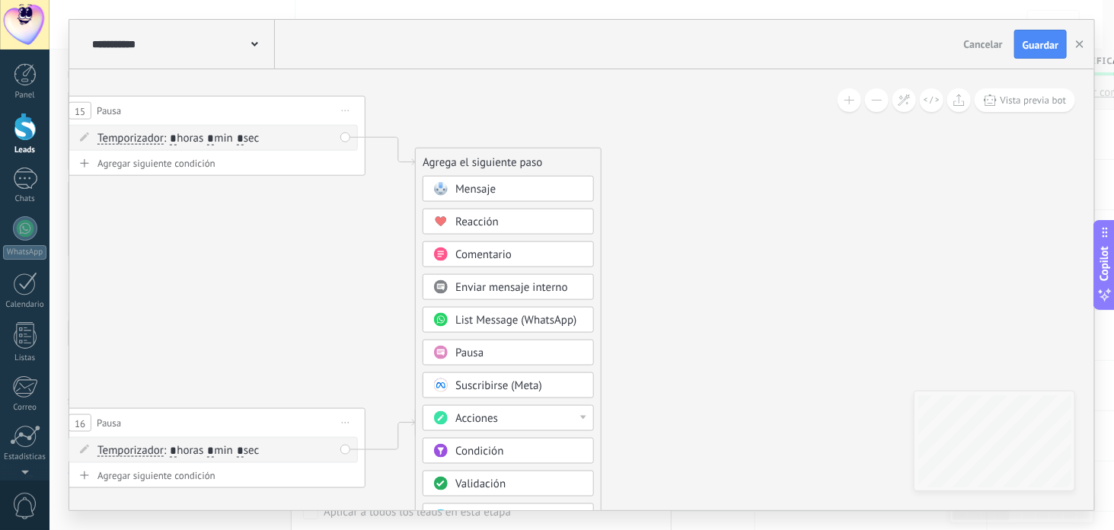
click at [488, 187] on span "Mensaje" at bounding box center [476, 189] width 40 height 14
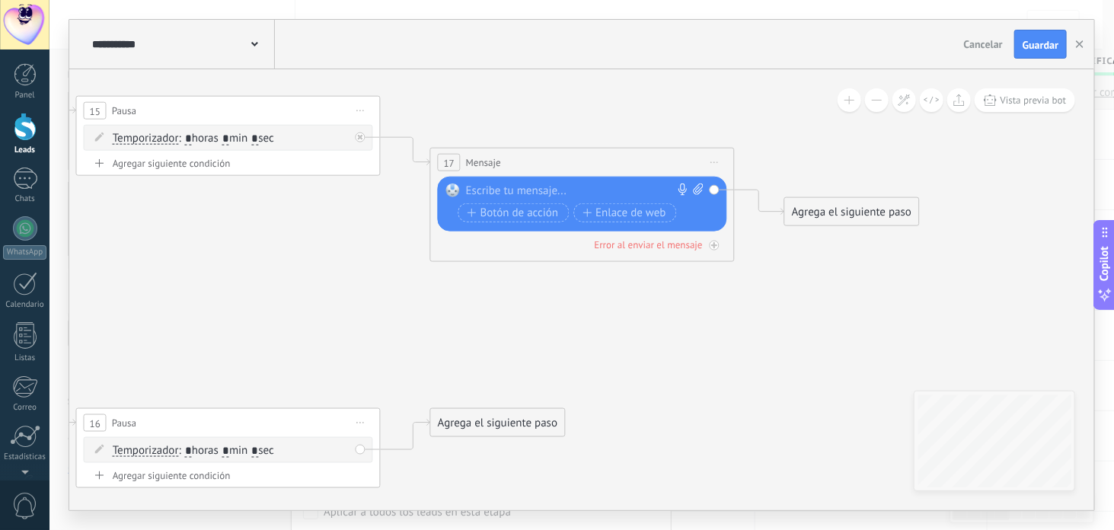
click at [558, 187] on div at bounding box center [579, 191] width 226 height 15
paste div
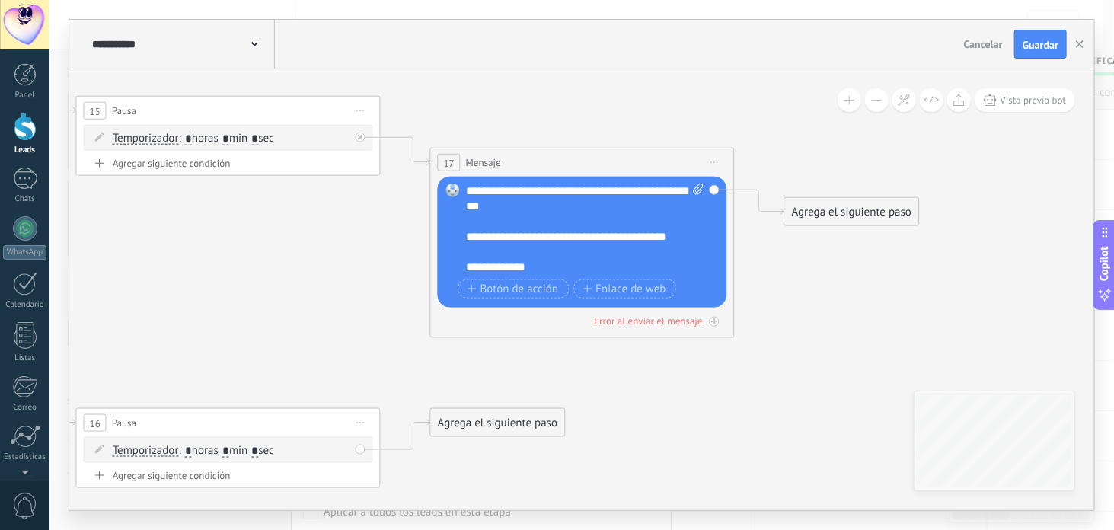
click at [503, 423] on div "Agrega el siguiente paso" at bounding box center [497, 423] width 133 height 25
click at [465, 449] on span at bounding box center [456, 449] width 30 height 12
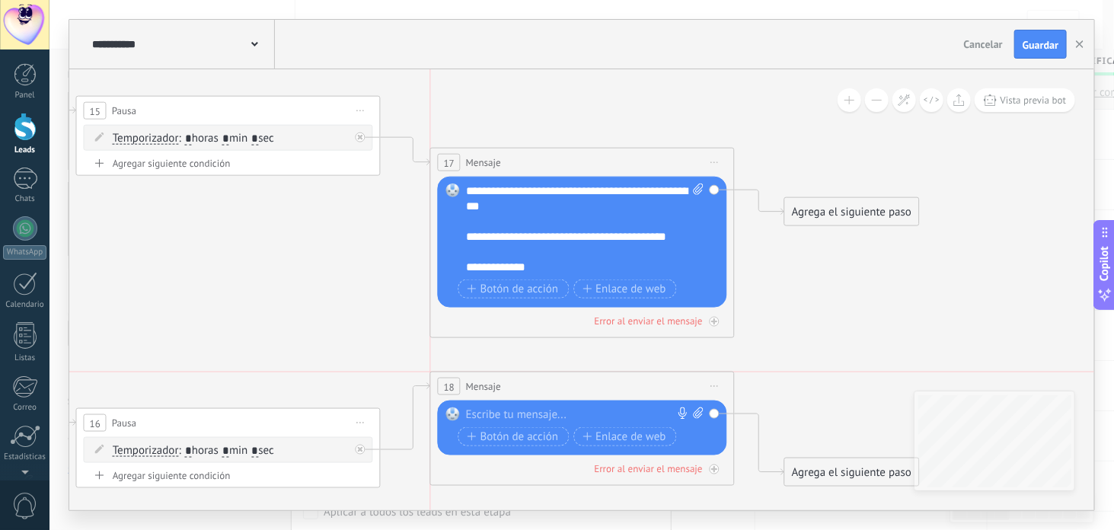
drag, startPoint x: 515, startPoint y: 416, endPoint x: 521, endPoint y: 385, distance: 31.1
click at [521, 385] on div "18 Mensaje ******* (a): Todos los contactos - canales seleccionados Todos los c…" at bounding box center [582, 386] width 303 height 28
click at [515, 411] on div at bounding box center [579, 415] width 226 height 15
paste div
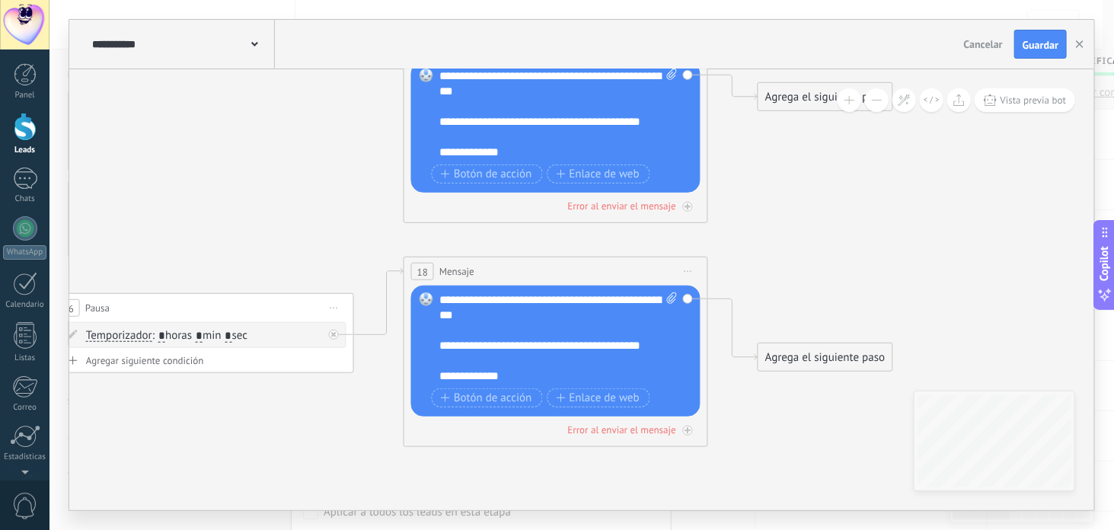
drag, startPoint x: 388, startPoint y: 328, endPoint x: 363, endPoint y: 201, distance: 128.9
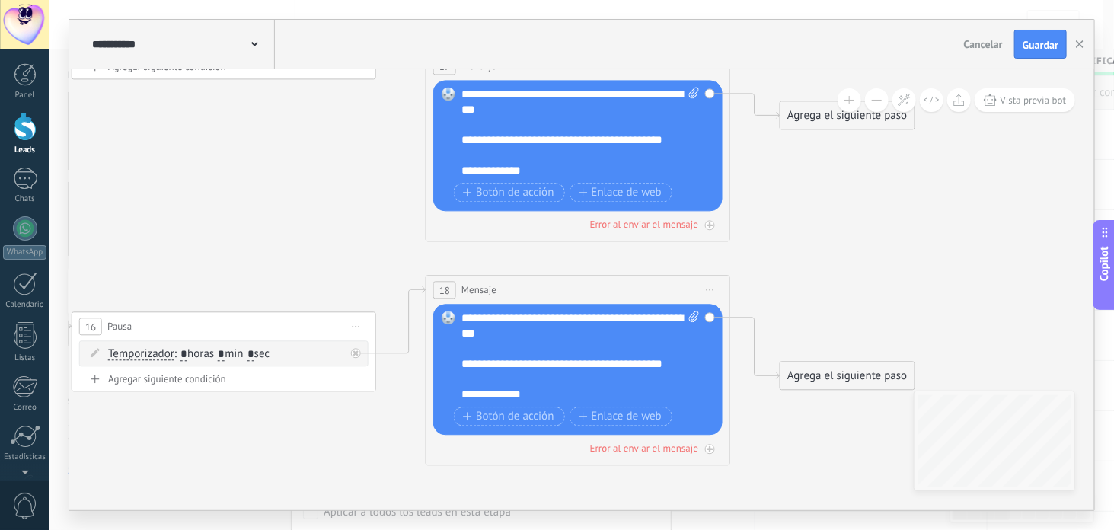
drag, startPoint x: 346, startPoint y: 200, endPoint x: 395, endPoint y: 271, distance: 86.6
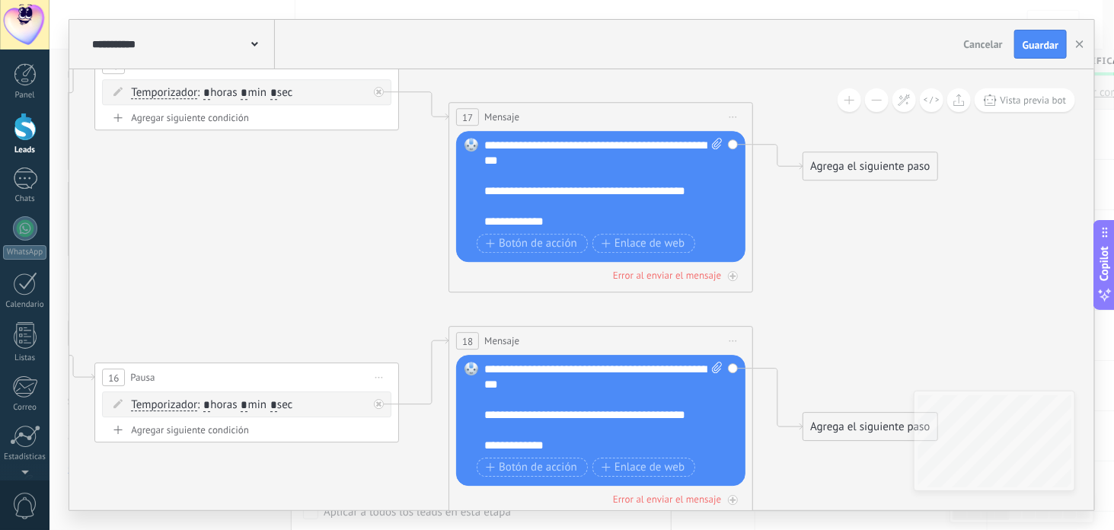
click at [605, 103] on div "17 Mensaje ******* (a): Todos los contactos - canales seleccionados Todos los c…" at bounding box center [600, 117] width 303 height 28
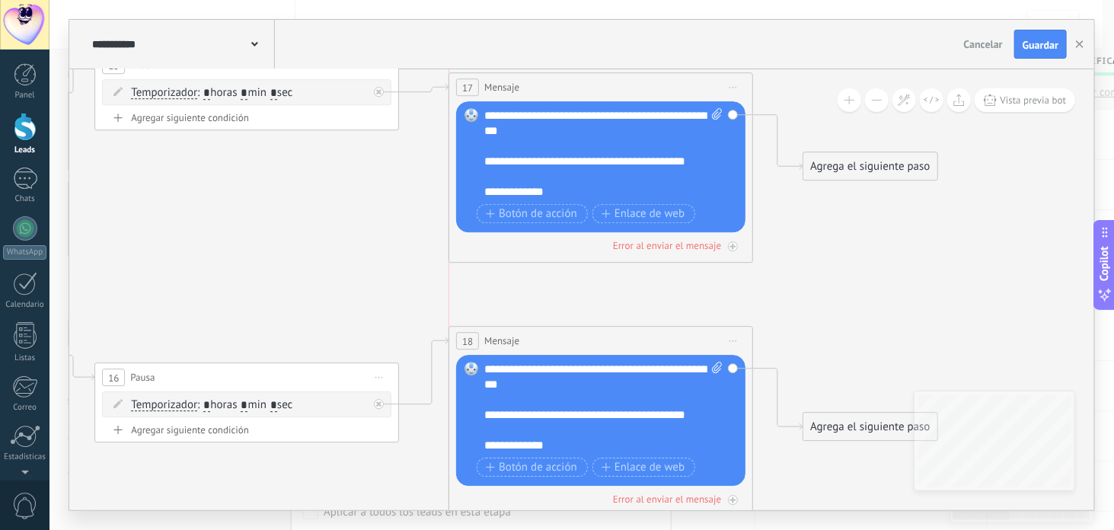
drag, startPoint x: 603, startPoint y: 110, endPoint x: 606, endPoint y: 82, distance: 29.1
click at [606, 82] on div "17 Mensaje ******* (a): Todos los contactos - canales seleccionados Todos los c…" at bounding box center [600, 87] width 303 height 28
click at [555, 340] on div "18 Mensaje ******* (a): Todos los contactos - canales seleccionados Todos los c…" at bounding box center [600, 341] width 303 height 28
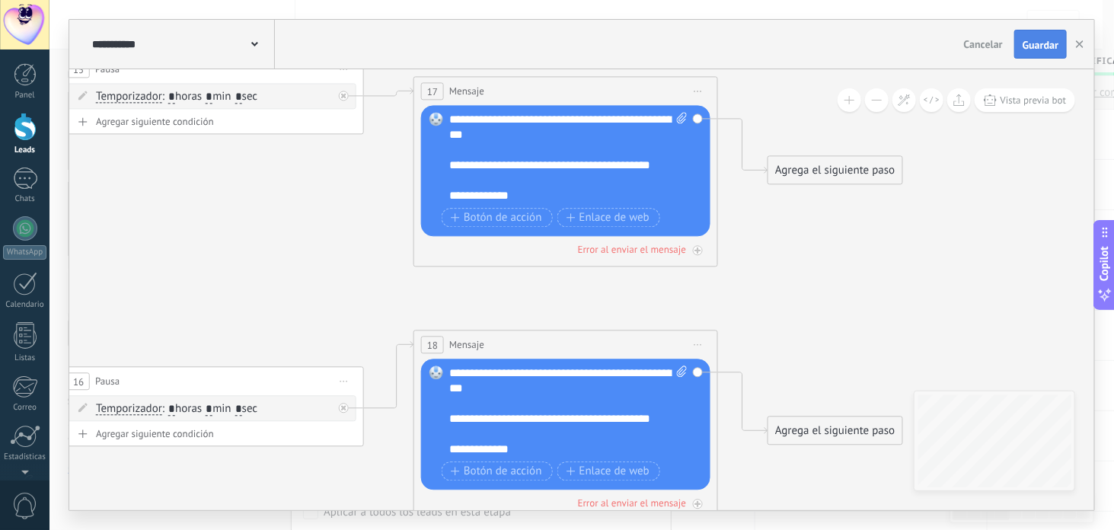
click at [1034, 40] on span "Guardar" at bounding box center [1041, 45] width 36 height 11
drag, startPoint x: 1022, startPoint y: 71, endPoint x: 1025, endPoint y: 50, distance: 21.5
click at [1033, 46] on span "Guardar" at bounding box center [1041, 45] width 36 height 11
click at [1037, 46] on span "Guardar" at bounding box center [1041, 45] width 36 height 11
click at [1080, 41] on icon "button" at bounding box center [1080, 44] width 8 height 8
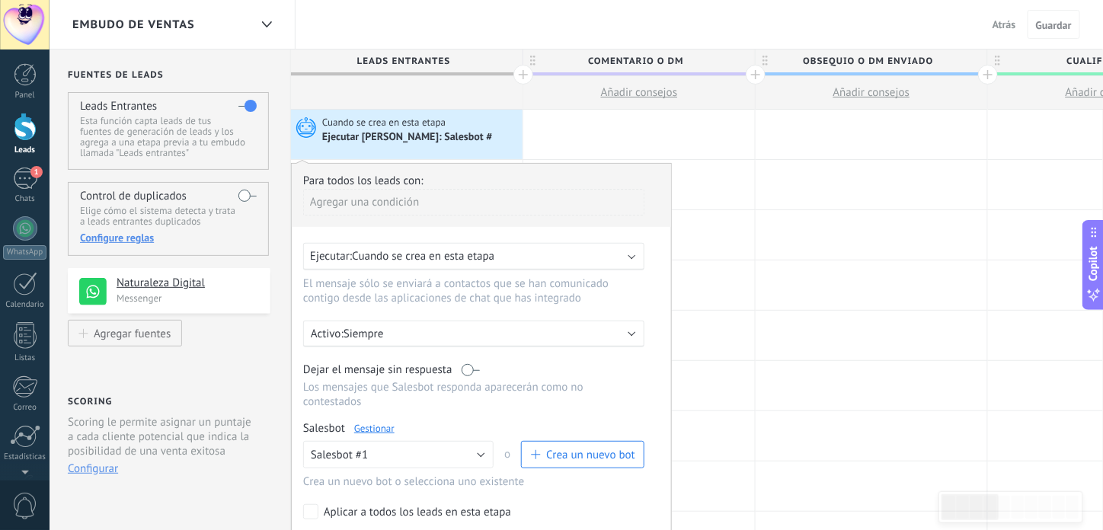
click at [546, 251] on div "Ejecutar: Cuando se crea en esta etapa" at bounding box center [467, 256] width 315 height 14
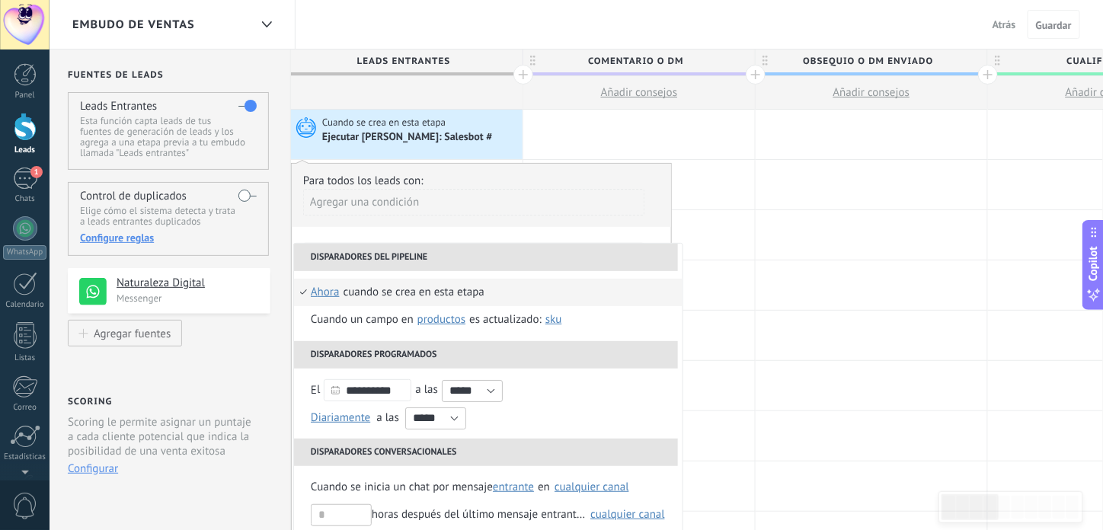
click at [567, 213] on div "Agregar una condición" at bounding box center [473, 202] width 341 height 27
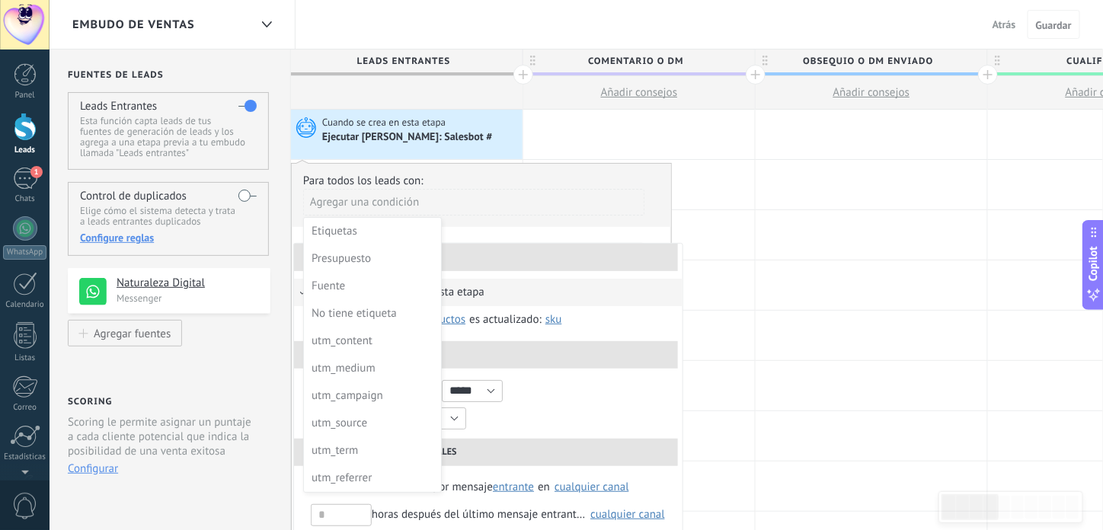
click at [562, 228] on div at bounding box center [482, 363] width 380 height 398
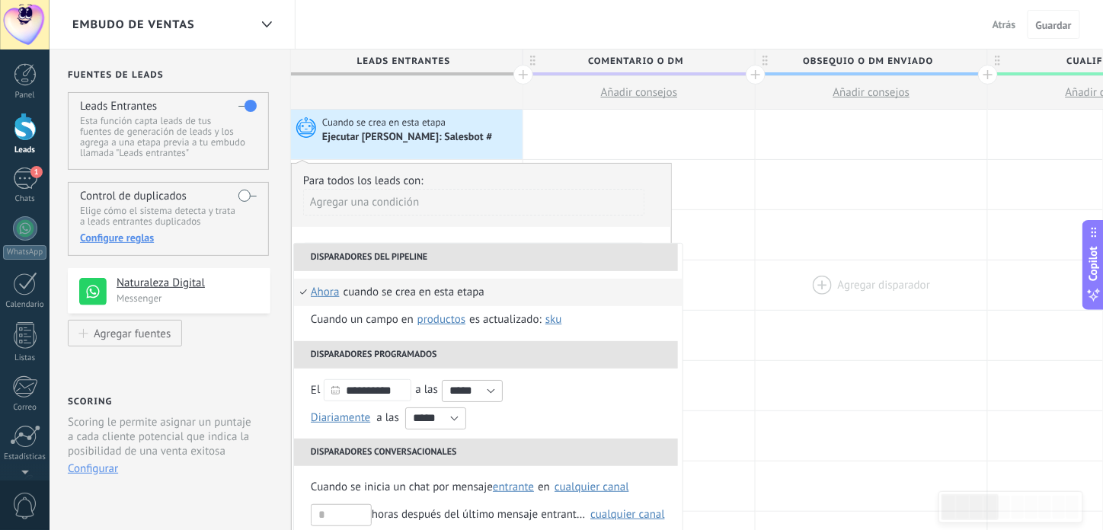
click at [798, 288] on div at bounding box center [872, 286] width 232 height 50
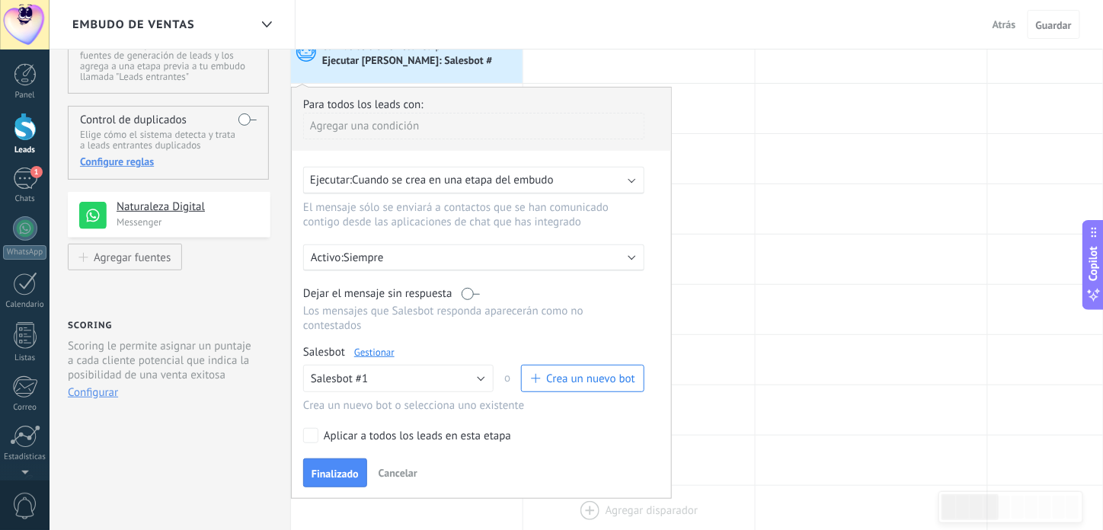
scroll to position [80, 0]
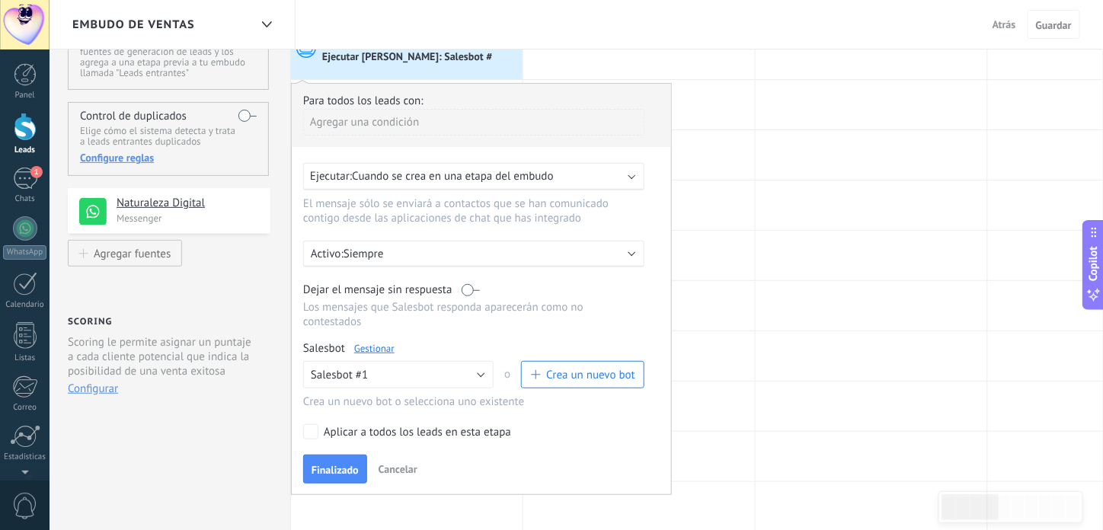
click at [378, 342] on link "Gestionar" at bounding box center [374, 348] width 40 height 13
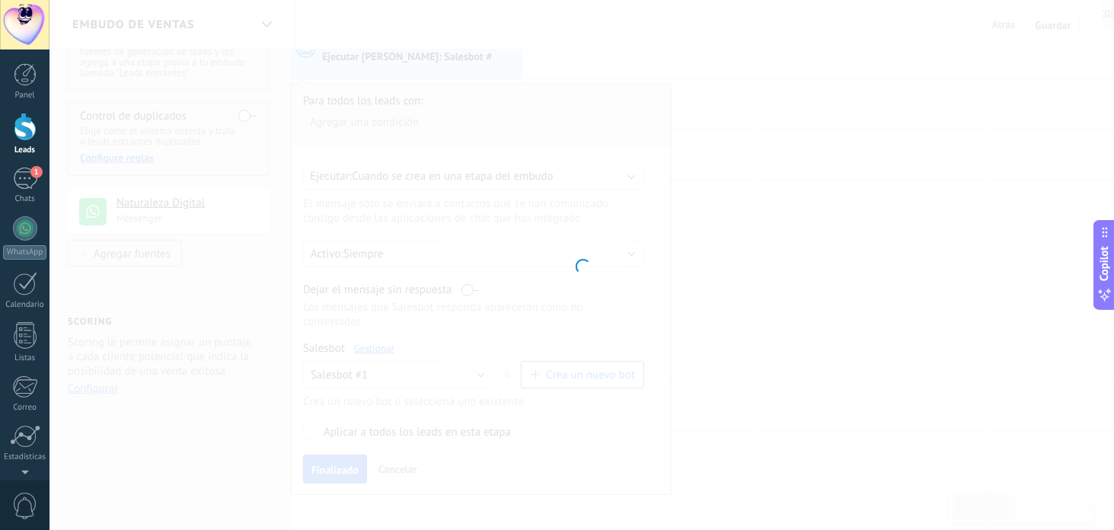
type input "**********"
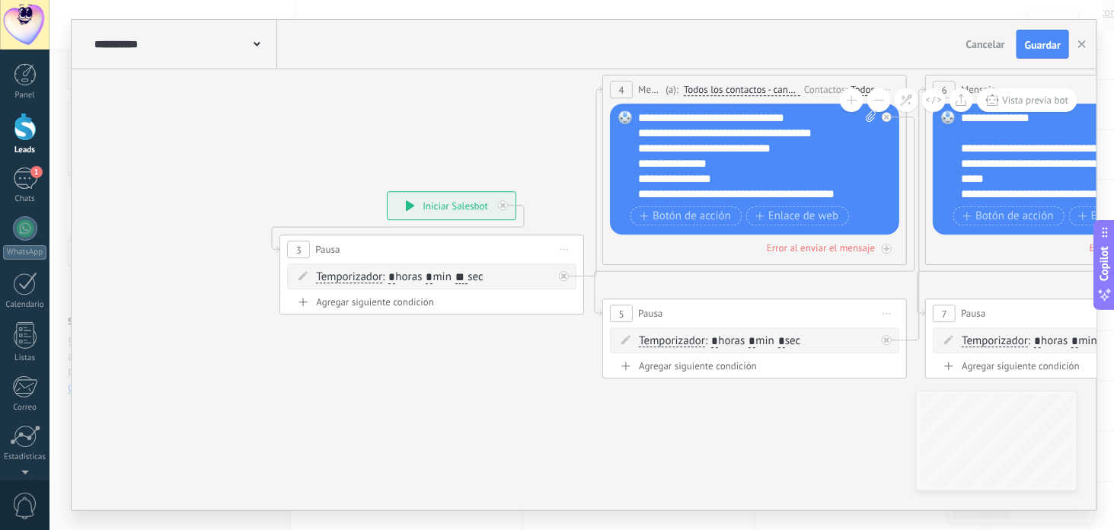
drag, startPoint x: 535, startPoint y: 389, endPoint x: 523, endPoint y: 397, distance: 13.7
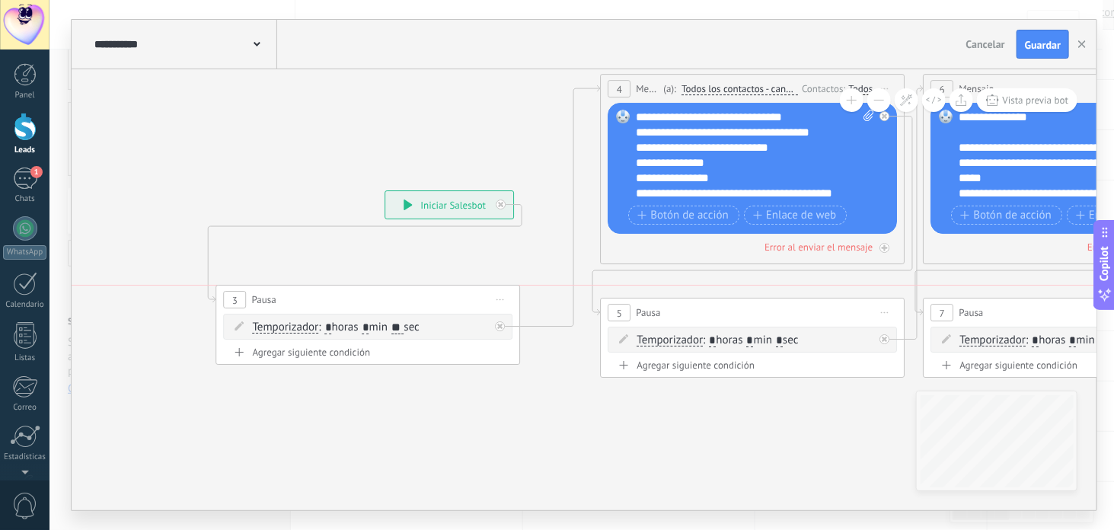
drag, startPoint x: 483, startPoint y: 251, endPoint x: 414, endPoint y: 305, distance: 87.3
click at [419, 302] on div "3 Pausa ***** Iniciar vista previa aquí Cambiar nombre Duplicar [GEOGRAPHIC_DAT…" at bounding box center [368, 300] width 303 height 28
click at [504, 329] on div at bounding box center [503, 322] width 18 height 18
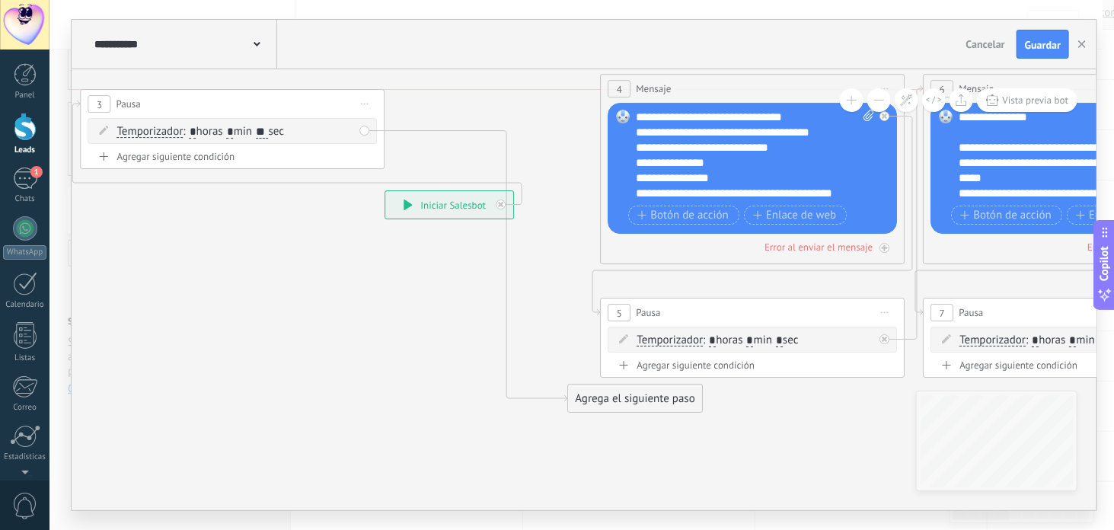
drag, startPoint x: 464, startPoint y: 294, endPoint x: 331, endPoint y: 105, distance: 230.8
click at [331, 105] on div "3 Pausa ***** Iniciar vista previa aquí Cambiar nombre Duplicar [GEOGRAPHIC_DAT…" at bounding box center [233, 104] width 303 height 28
drag, startPoint x: 620, startPoint y: 412, endPoint x: 510, endPoint y: 388, distance: 112.4
click at [385, 190] on div "**********" at bounding box center [385, 190] width 0 height 0
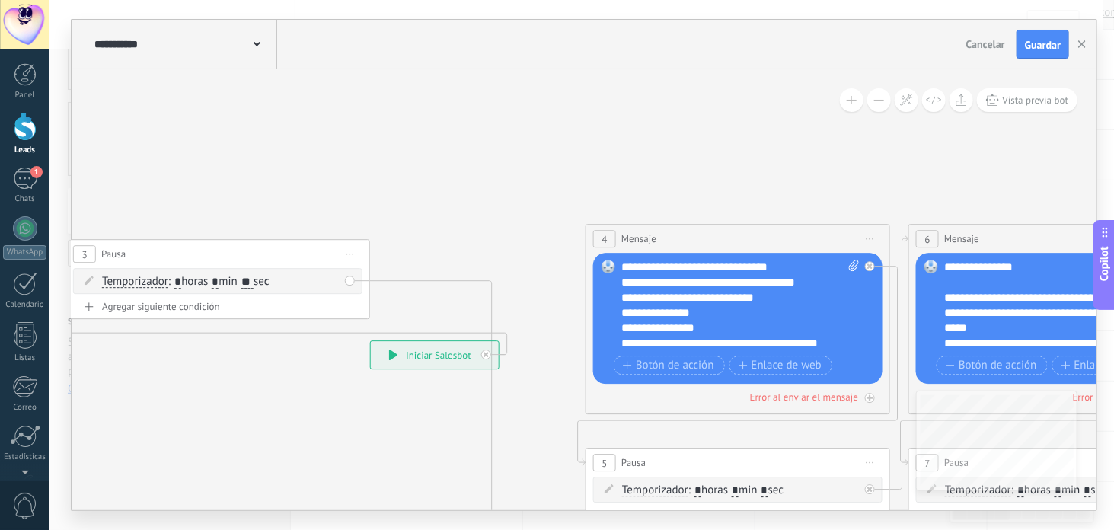
drag, startPoint x: 382, startPoint y: 301, endPoint x: 289, endPoint y: 331, distance: 96.8
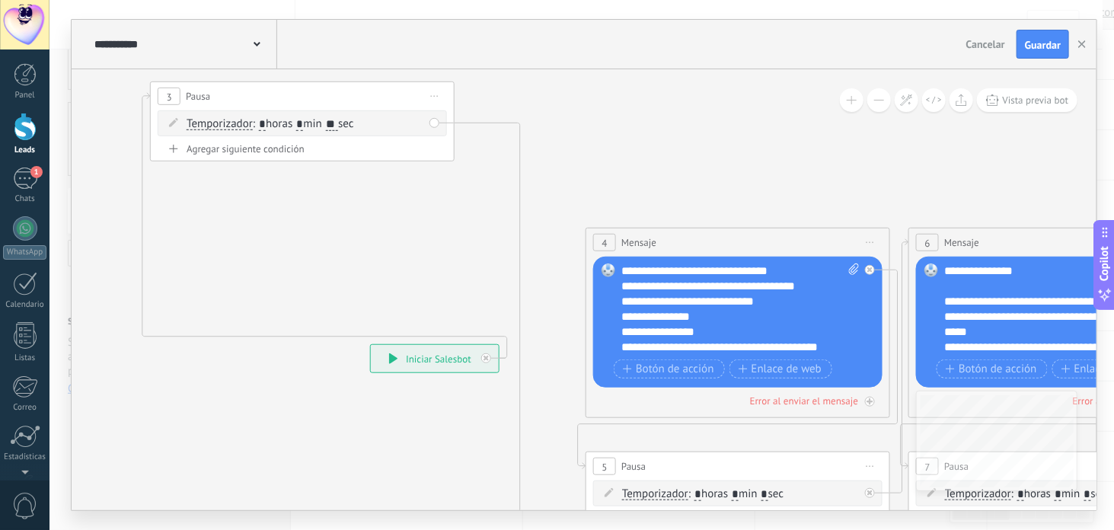
drag, startPoint x: 281, startPoint y: 249, endPoint x: 368, endPoint y: 93, distance: 178.7
click at [367, 88] on div "3 Pausa ***** Iniciar vista previa aquí Cambiar nombre Duplicar [GEOGRAPHIC_DAT…" at bounding box center [302, 96] width 303 height 28
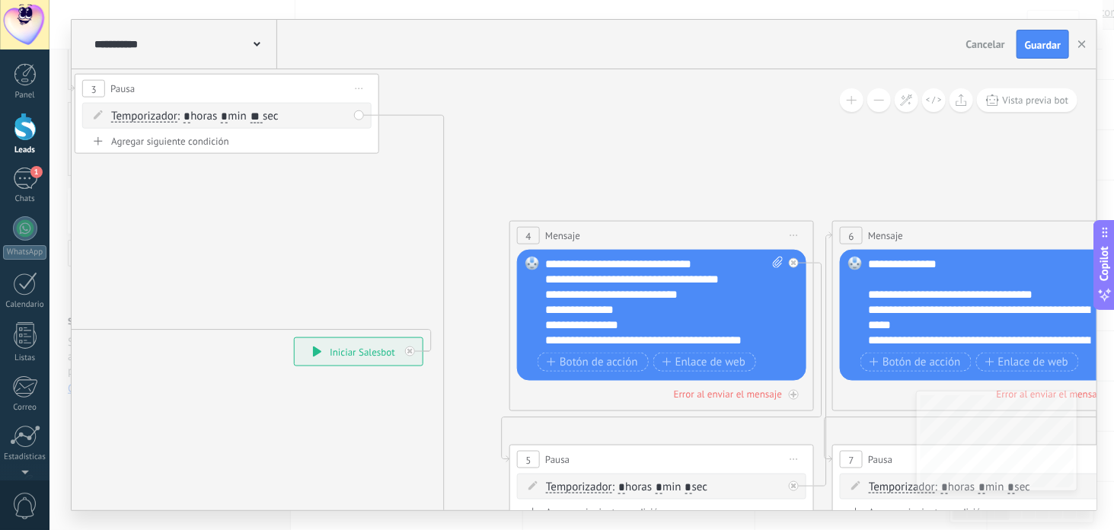
drag, startPoint x: 310, startPoint y: 270, endPoint x: 227, endPoint y: 216, distance: 99.5
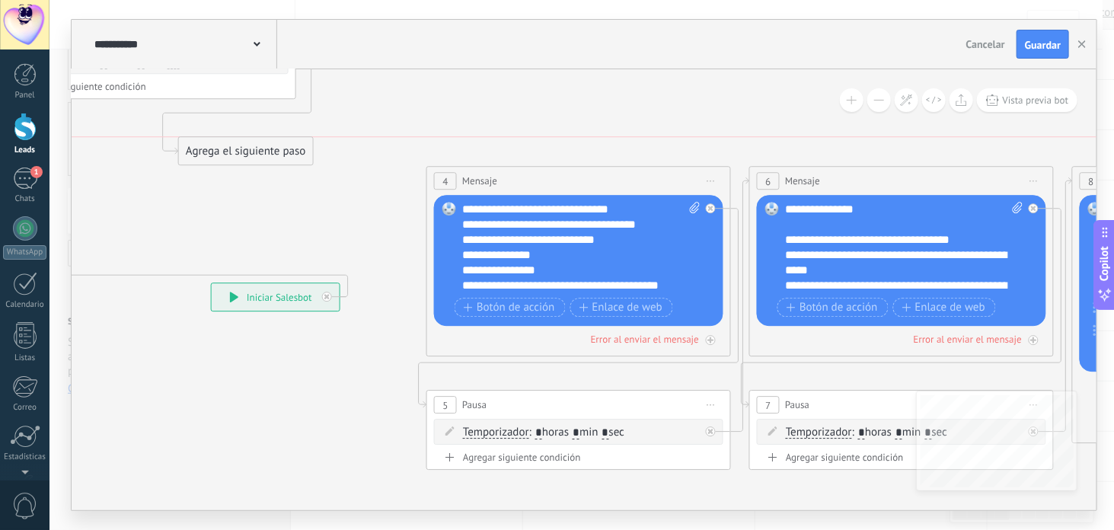
drag, startPoint x: 453, startPoint y: 490, endPoint x: 262, endPoint y: 190, distance: 355.8
click at [238, 158] on div "Agrega el siguiente paso" at bounding box center [245, 151] width 133 height 25
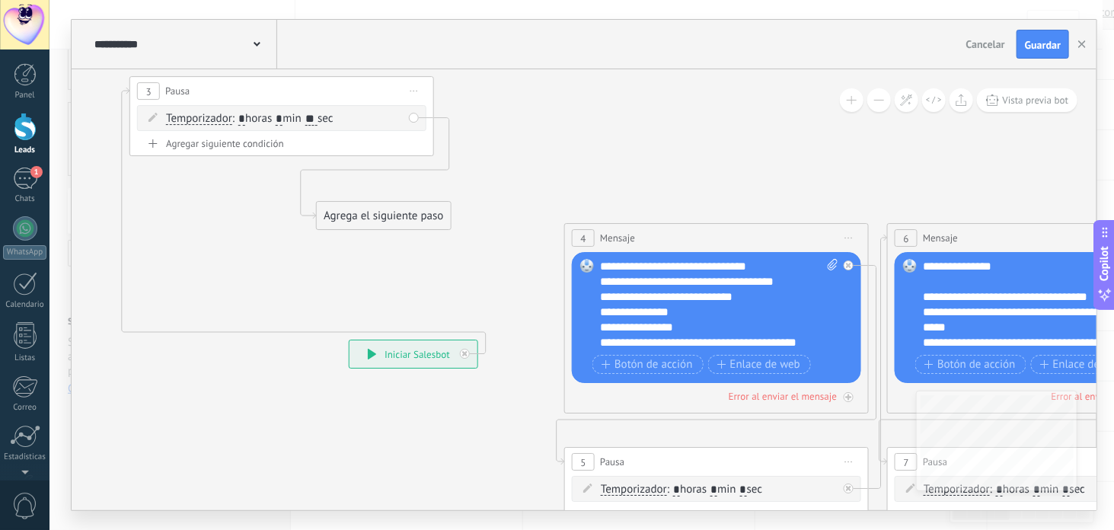
drag, startPoint x: 255, startPoint y: 197, endPoint x: 384, endPoint y: 244, distance: 137.1
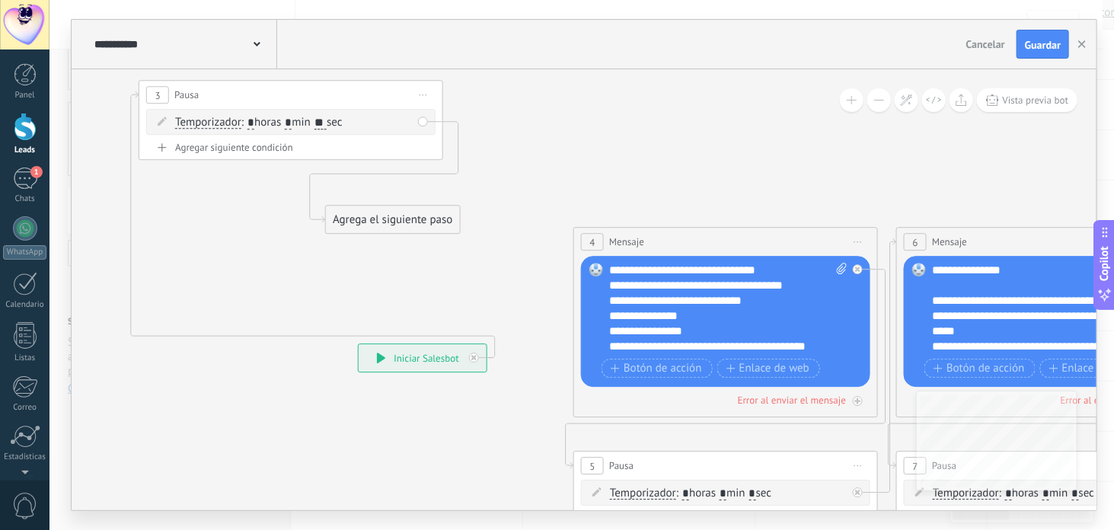
click at [373, 227] on div "Agrega el siguiente paso" at bounding box center [392, 219] width 133 height 25
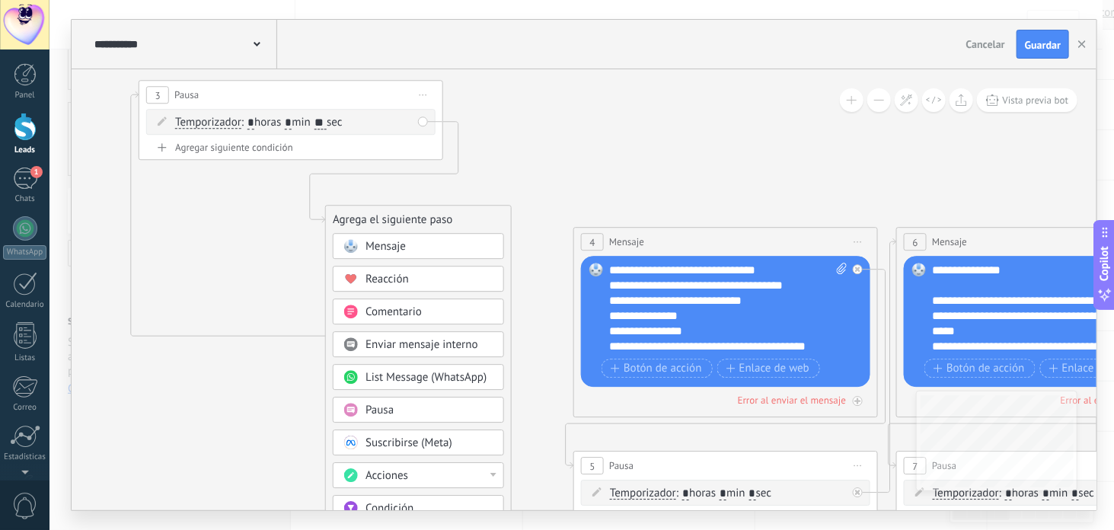
click at [405, 245] on span "Mensaje" at bounding box center [386, 246] width 40 height 14
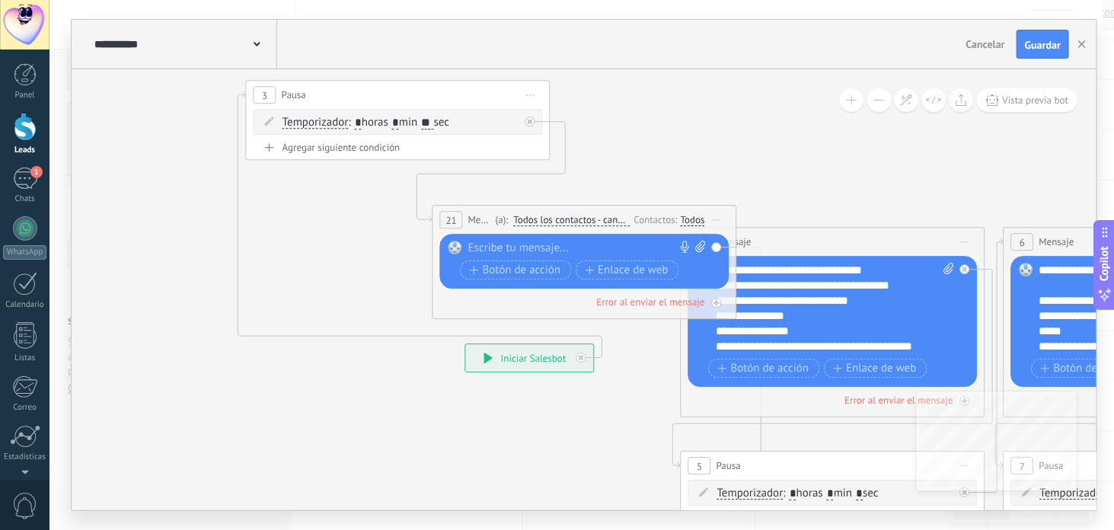
click at [493, 235] on div "Reemplazar Quitar Convertir a mensaje de voz Arrastre la imagen aquí para adjun…" at bounding box center [584, 261] width 289 height 55
click at [493, 241] on div at bounding box center [581, 248] width 226 height 15
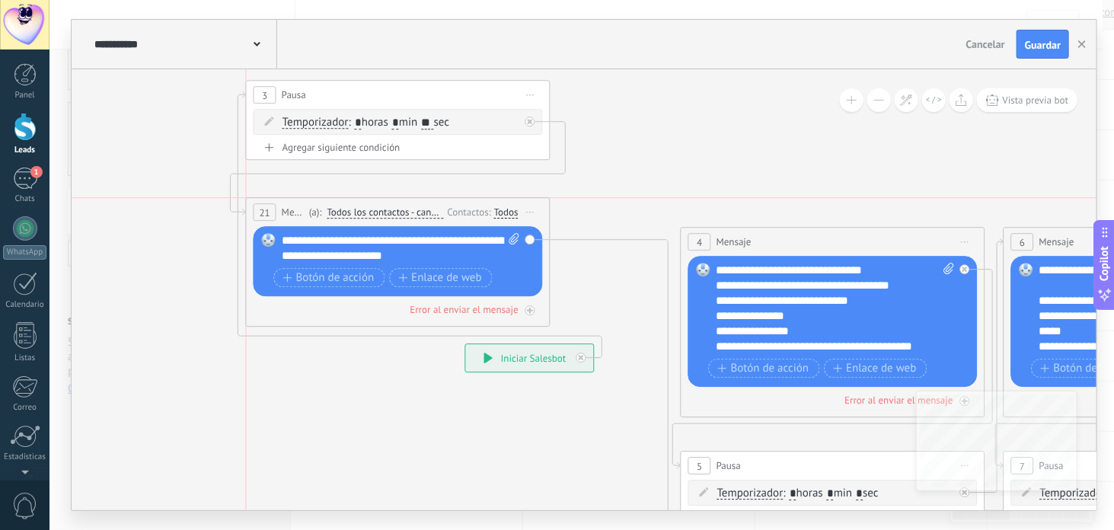
drag, startPoint x: 615, startPoint y: 209, endPoint x: 430, endPoint y: 206, distance: 184.4
click at [430, 206] on div "21 Mensaje ******* (a): Todos los contactos - canales seleccionados Todos los c…" at bounding box center [398, 212] width 303 height 28
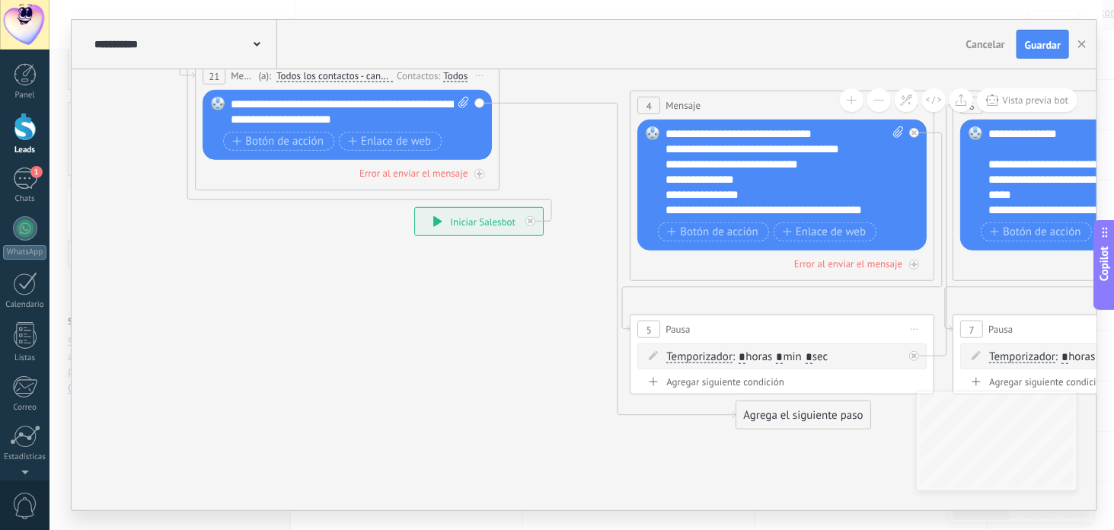
drag, startPoint x: 633, startPoint y: 369, endPoint x: 583, endPoint y: 232, distance: 146.0
drag, startPoint x: 824, startPoint y: 422, endPoint x: 424, endPoint y: 312, distance: 415.4
click at [424, 334] on div "Agrega el siguiente paso" at bounding box center [405, 329] width 133 height 25
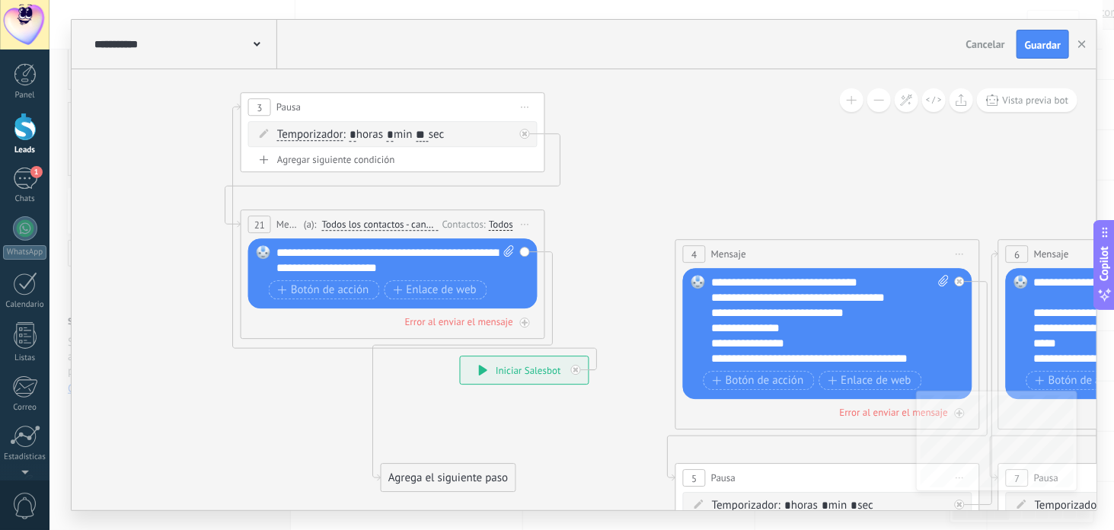
drag, startPoint x: 300, startPoint y: 260, endPoint x: 360, endPoint y: 404, distance: 156.4
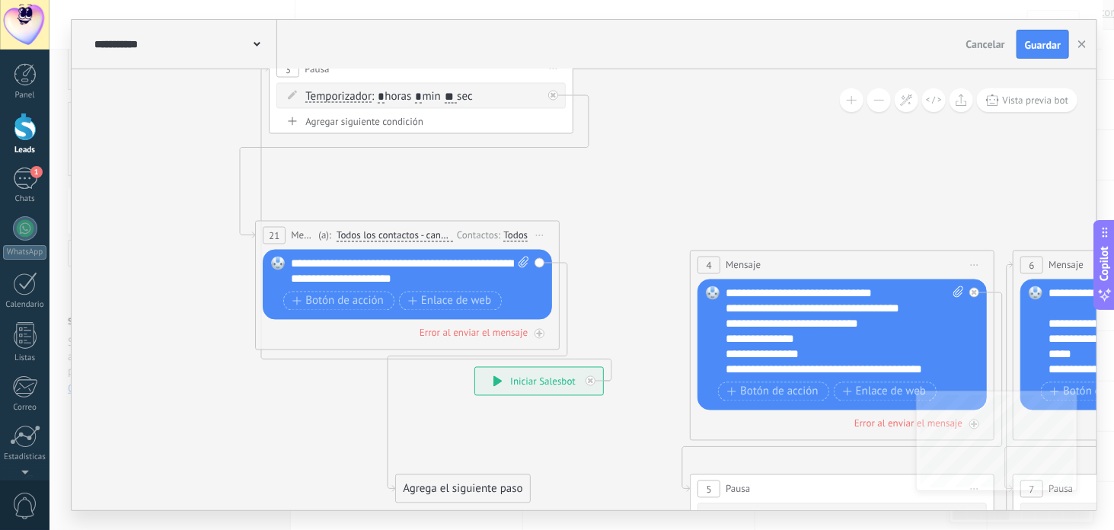
drag, startPoint x: 415, startPoint y: 113, endPoint x: 427, endPoint y: 48, distance: 65.7
click at [430, 48] on div "**********" at bounding box center [584, 265] width 1025 height 491
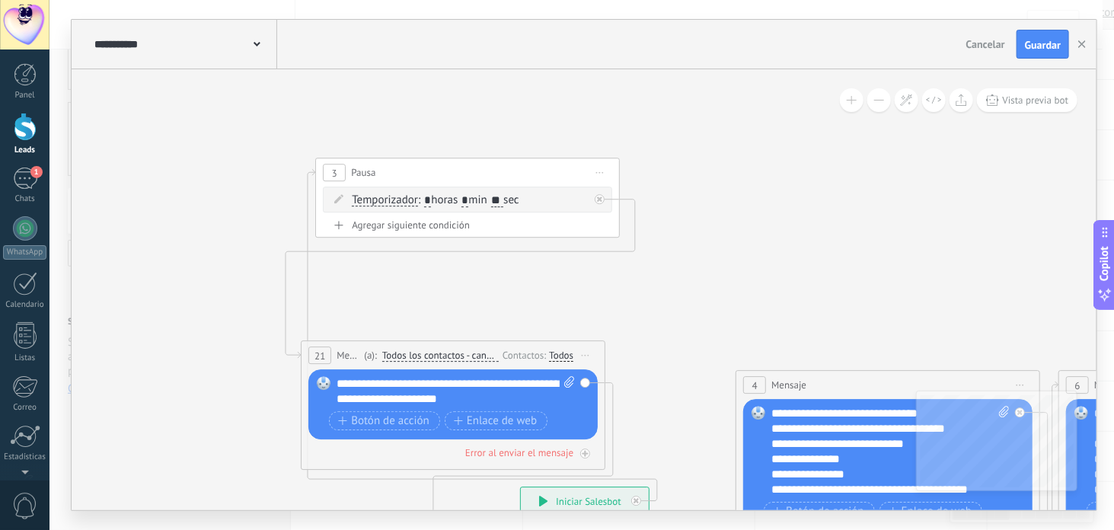
drag, startPoint x: 340, startPoint y: 177, endPoint x: 381, endPoint y: 285, distance: 115.0
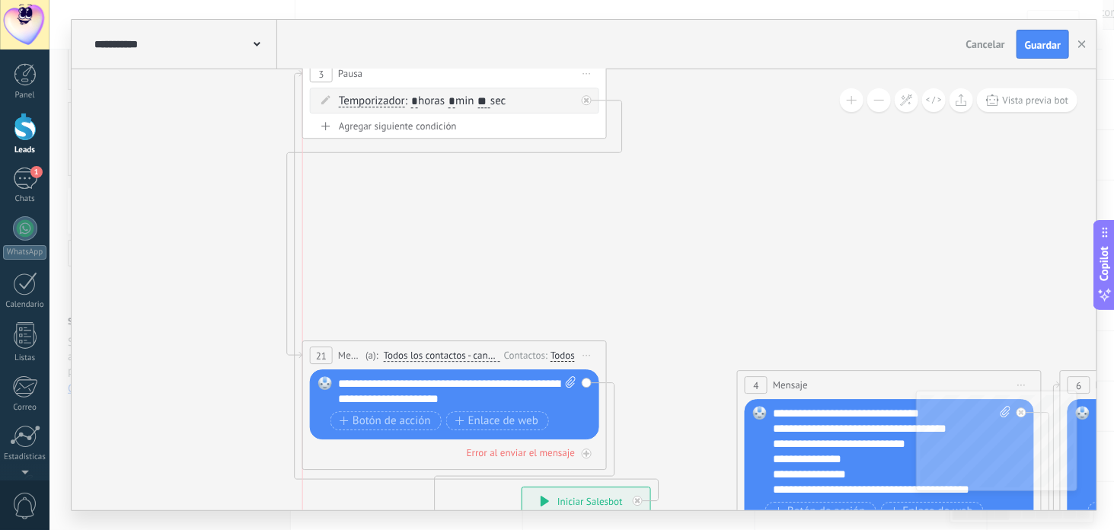
drag, startPoint x: 451, startPoint y: 155, endPoint x: 433, endPoint y: 69, distance: 88.7
click at [436, 69] on div "3 Pausa ***** Iniciar vista previa aquí Cambiar nombre Duplicar [GEOGRAPHIC_DAT…" at bounding box center [454, 73] width 303 height 28
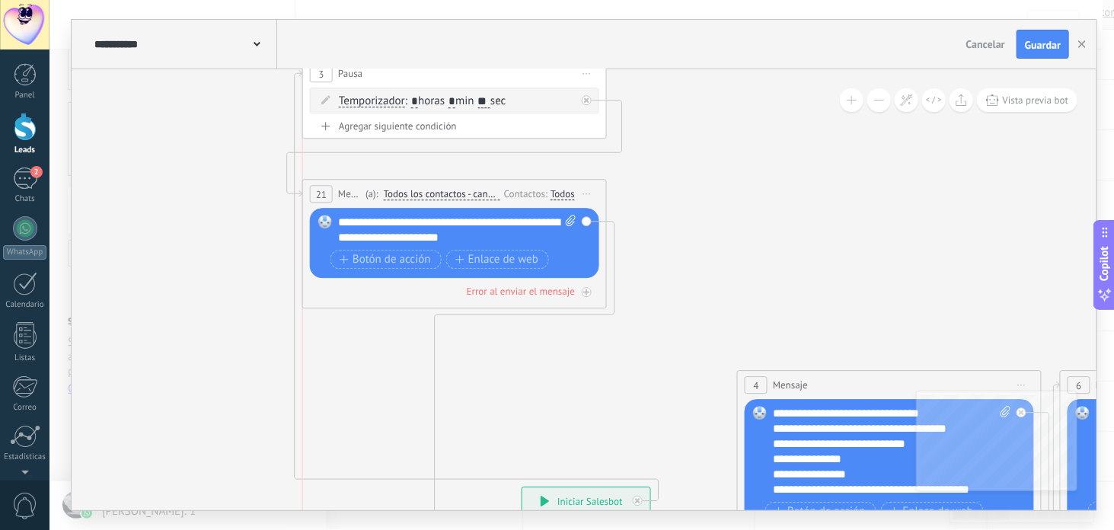
drag, startPoint x: 439, startPoint y: 343, endPoint x: 439, endPoint y: 182, distance: 160.7
click at [439, 182] on div "21 Mensaje ******* (a): Todos los contactos - canales seleccionados Todos los c…" at bounding box center [454, 194] width 303 height 28
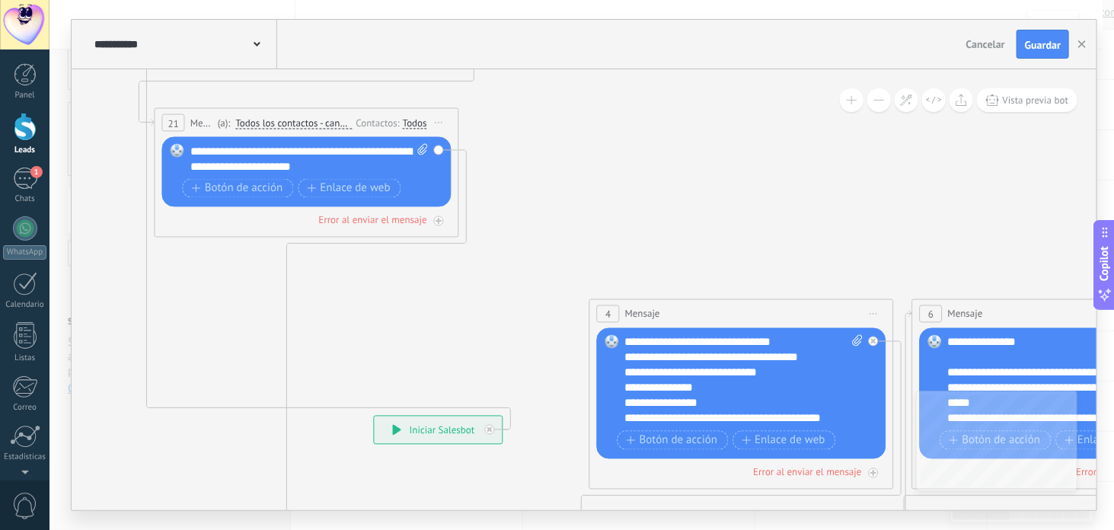
drag, startPoint x: 741, startPoint y: 243, endPoint x: 590, endPoint y: 171, distance: 167.0
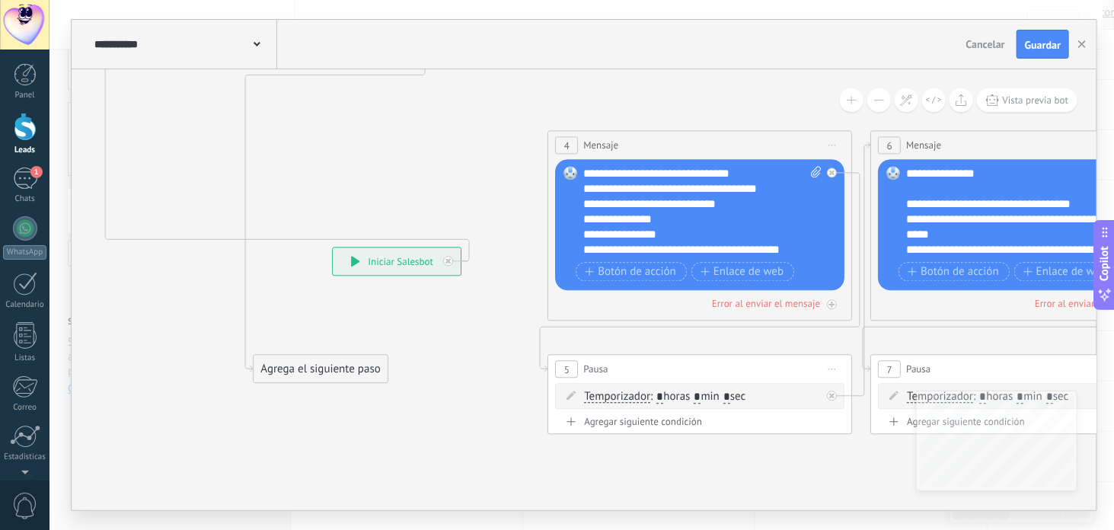
drag, startPoint x: 556, startPoint y: 283, endPoint x: 521, endPoint y: 118, distance: 168.2
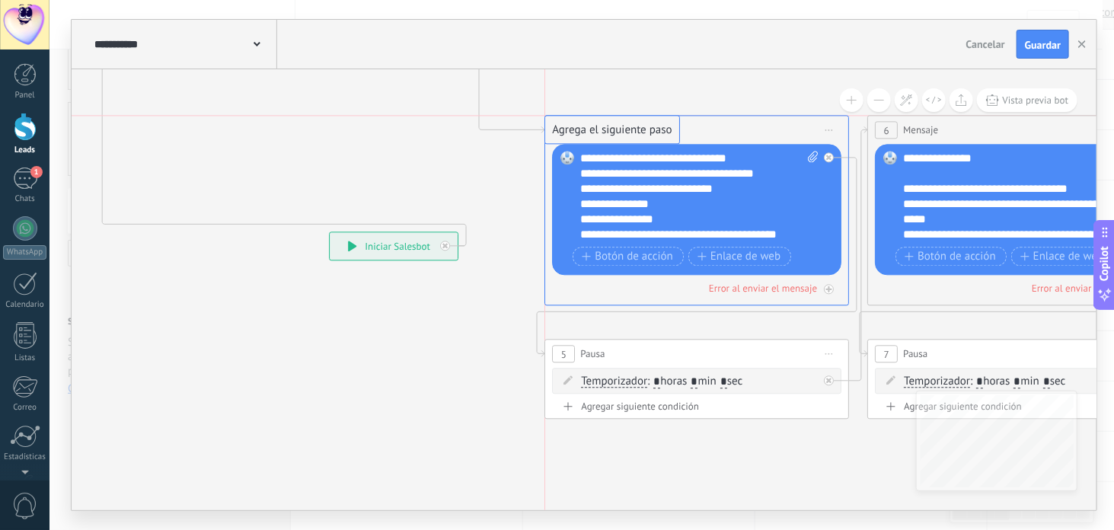
drag, startPoint x: 328, startPoint y: 362, endPoint x: 628, endPoint y: 141, distance: 372.6
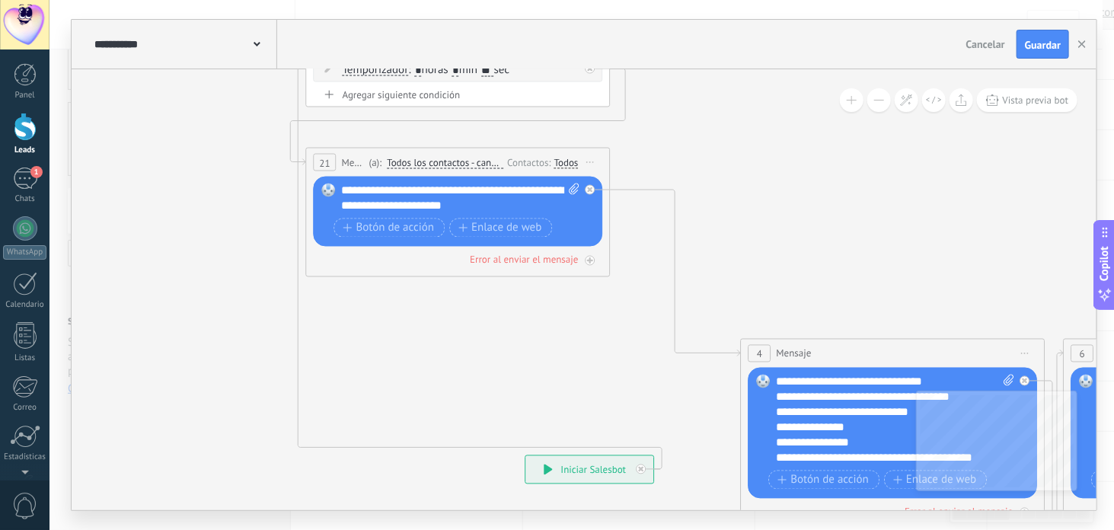
drag, startPoint x: 389, startPoint y: 159, endPoint x: 592, endPoint y: 391, distance: 307.7
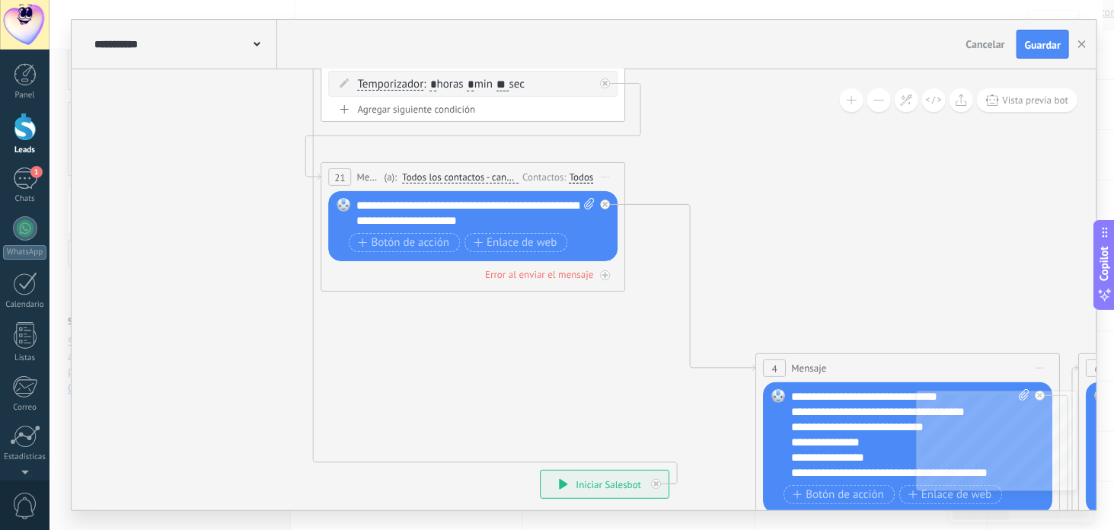
click at [607, 209] on div "Reemplazar Quitar Convertir a mensaje de voz Arrastre la imagen aquí para adjun…" at bounding box center [473, 226] width 289 height 70
click at [607, 203] on icon at bounding box center [605, 204] width 5 height 5
click at [750, 222] on div "Agrega el siguiente paso" at bounding box center [742, 226] width 133 height 25
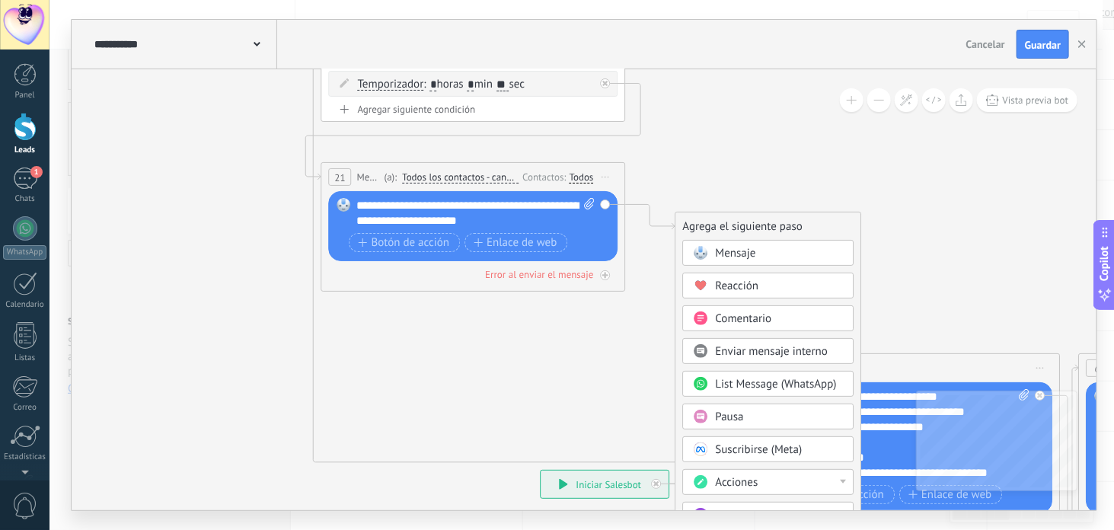
click at [756, 420] on div "Pausa" at bounding box center [780, 417] width 128 height 15
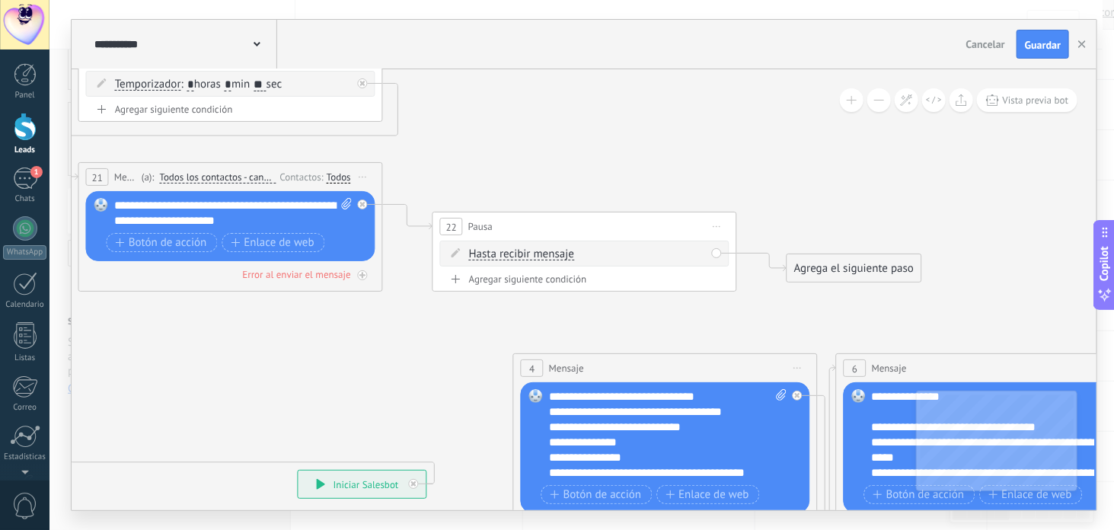
click at [507, 248] on span "Hasta recibir mensaje" at bounding box center [521, 254] width 105 height 12
click at [507, 248] on button "Hasta recibir mensaje" at bounding box center [557, 254] width 190 height 27
click at [509, 286] on span "Temporizador" at bounding box center [544, 281] width 184 height 15
click at [594, 251] on span ": * horas * min * sec" at bounding box center [582, 254] width 95 height 14
click at [586, 251] on input "*" at bounding box center [582, 254] width 7 height 12
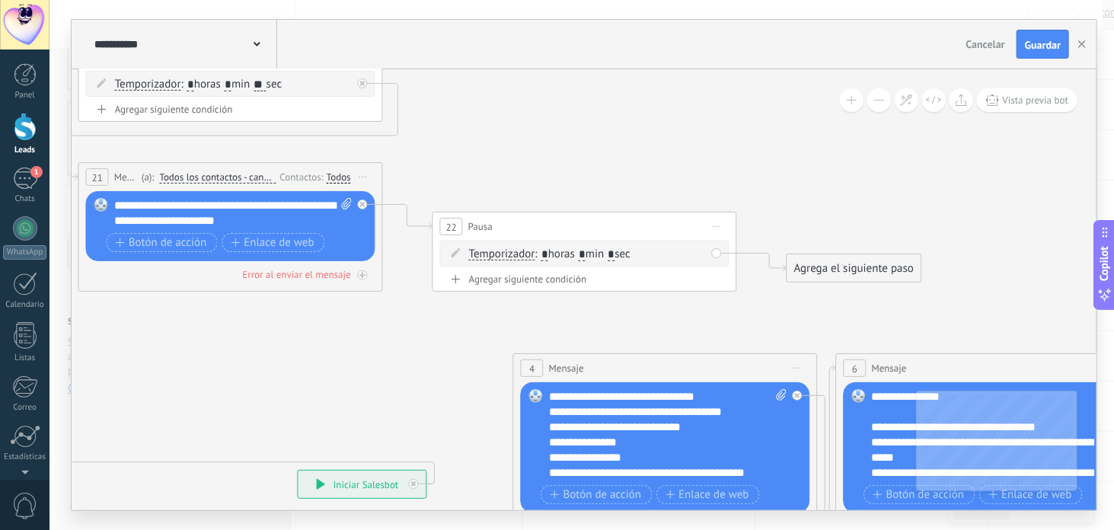
type input "*"
click at [615, 251] on input "*" at bounding box center [611, 254] width 7 height 12
type input "*"
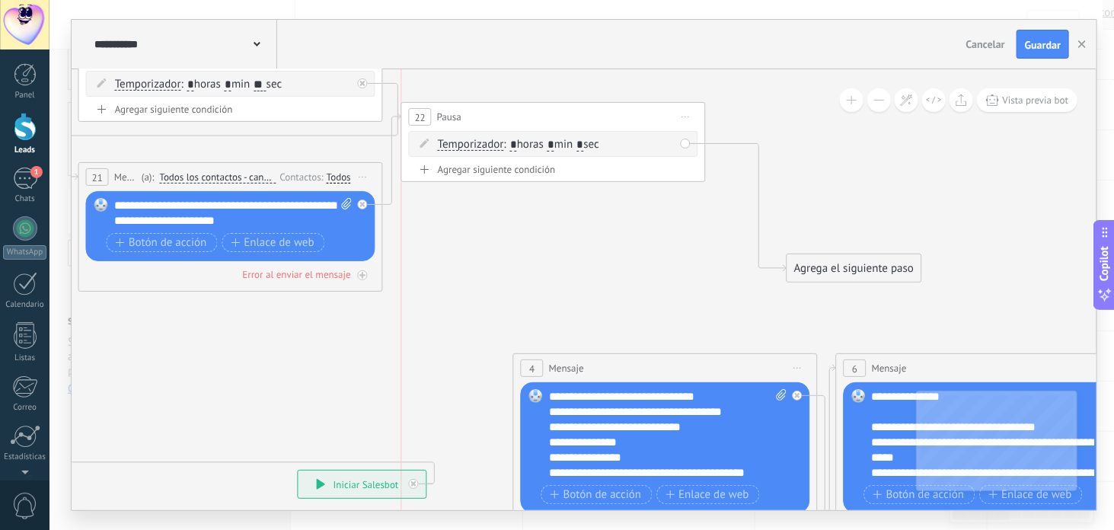
drag, startPoint x: 585, startPoint y: 223, endPoint x: 520, endPoint y: 157, distance: 92.6
click at [549, 114] on div "22 Pausa ***** Iniciar vista previa aquí Cambiar nombre Duplicar [GEOGRAPHIC_DA…" at bounding box center [553, 117] width 303 height 28
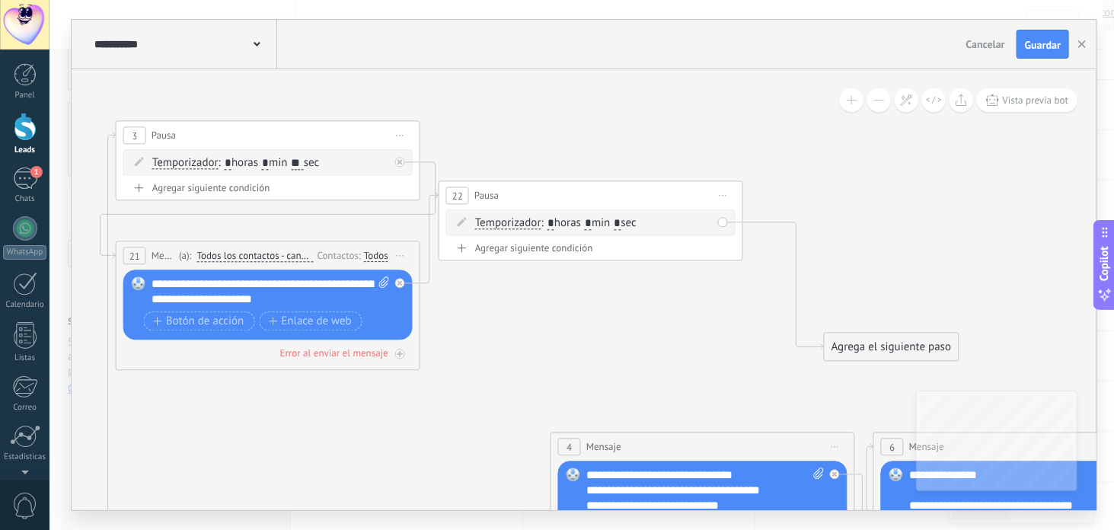
drag, startPoint x: 503, startPoint y: 255, endPoint x: 543, endPoint y: 341, distance: 94.8
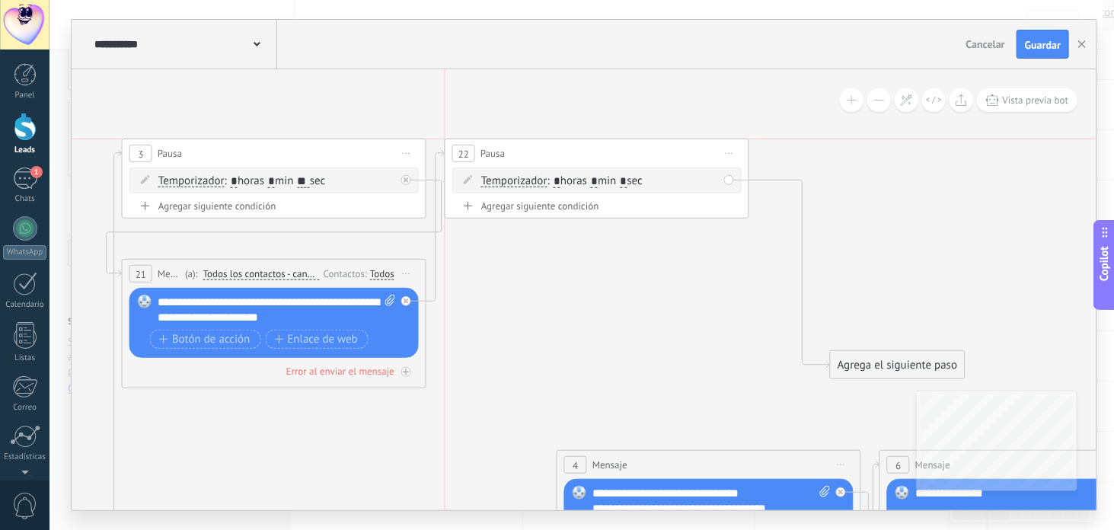
drag, startPoint x: 526, startPoint y: 202, endPoint x: 523, endPoint y: 138, distance: 64.1
click at [523, 139] on div "22 Pausa ***** Iniciar vista previa aquí Cambiar nombre Duplicar [GEOGRAPHIC_DA…" at bounding box center [597, 153] width 303 height 28
drag, startPoint x: 855, startPoint y: 363, endPoint x: 583, endPoint y: 451, distance: 285.9
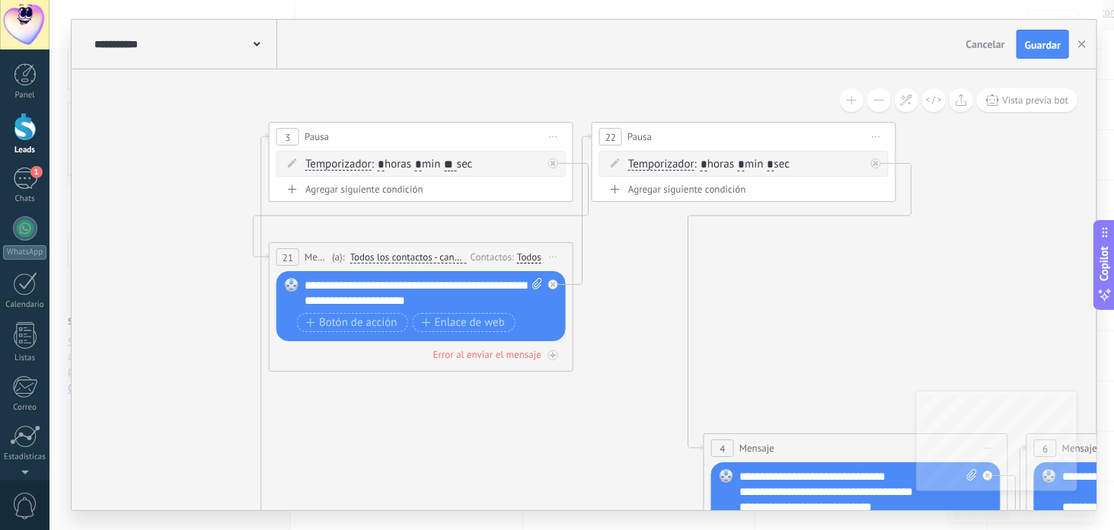
drag, startPoint x: 586, startPoint y: 390, endPoint x: 693, endPoint y: 371, distance: 109.1
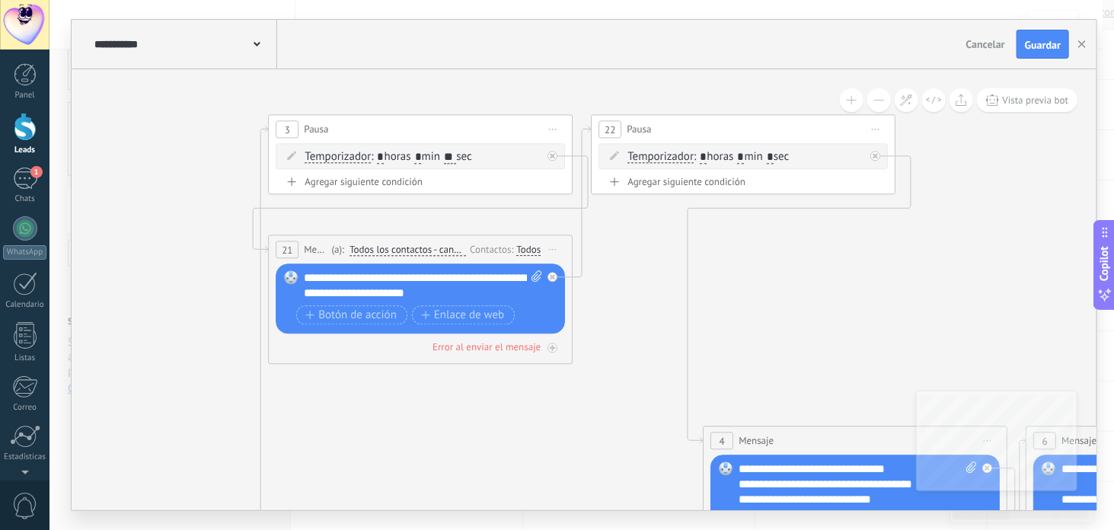
drag, startPoint x: 645, startPoint y: 440, endPoint x: 720, endPoint y: 361, distance: 108.8
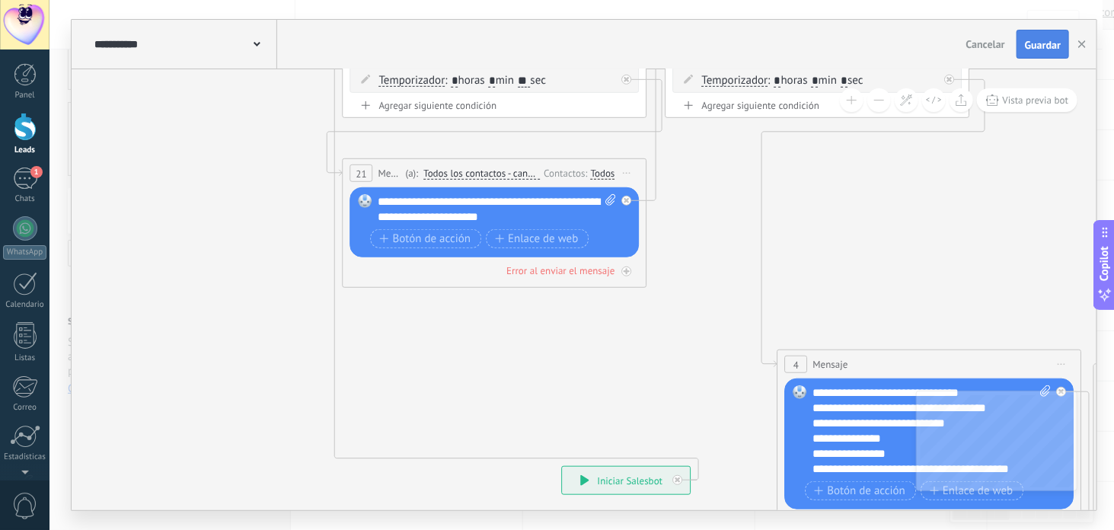
click at [1037, 47] on span "Guardar" at bounding box center [1043, 45] width 36 height 11
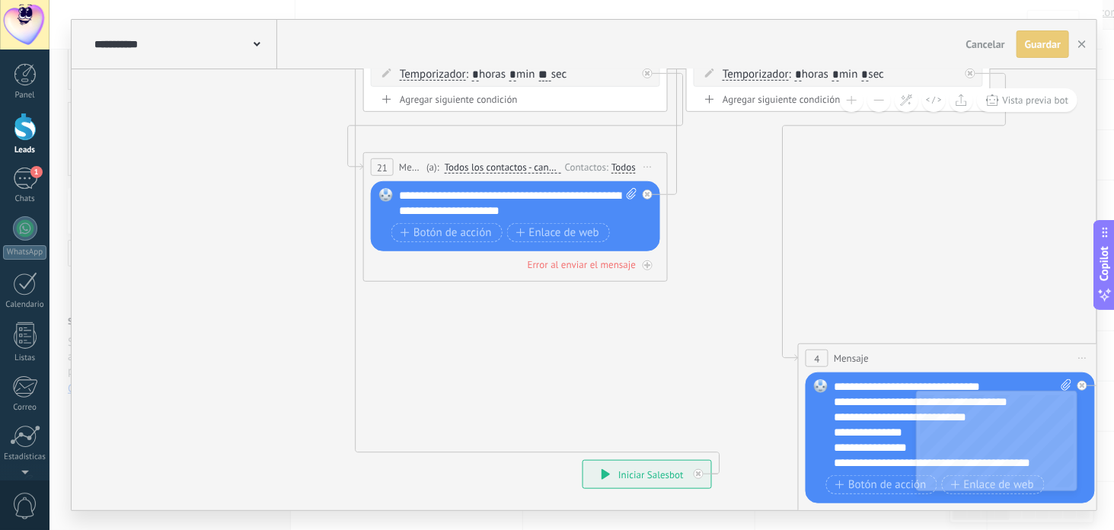
drag, startPoint x: 638, startPoint y: 364, endPoint x: 674, endPoint y: 337, distance: 45.1
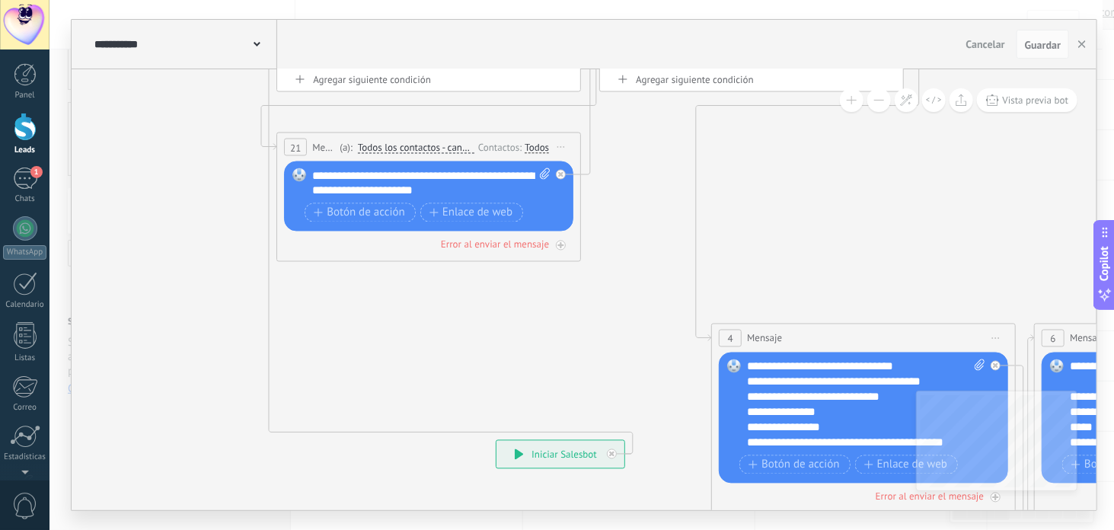
drag, startPoint x: 681, startPoint y: 340, endPoint x: 585, endPoint y: 329, distance: 96.7
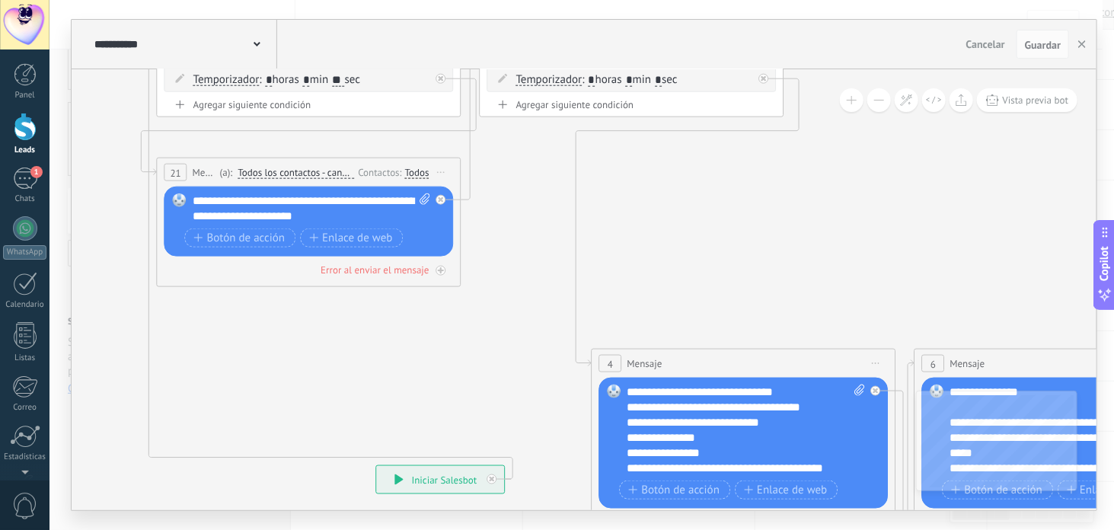
drag, startPoint x: 500, startPoint y: 382, endPoint x: 472, endPoint y: 387, distance: 27.9
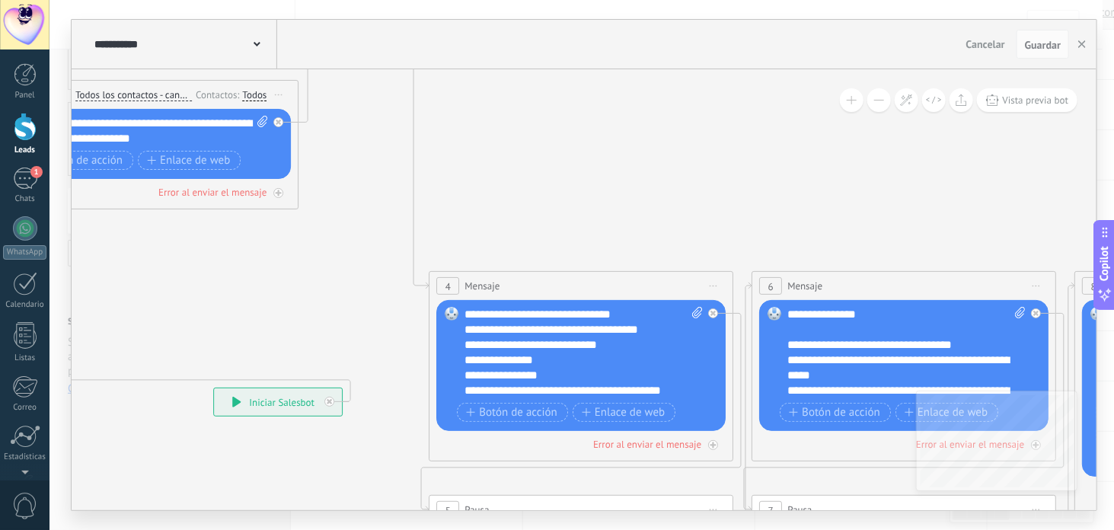
drag, startPoint x: 650, startPoint y: 285, endPoint x: 443, endPoint y: 216, distance: 217.8
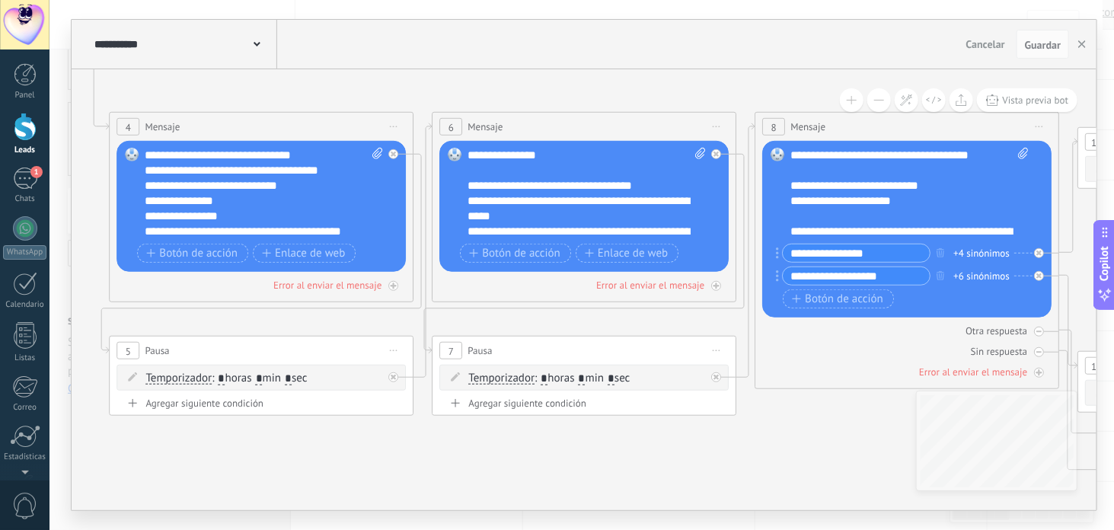
drag, startPoint x: 647, startPoint y: 205, endPoint x: 766, endPoint y: 174, distance: 122.7
click at [348, 43] on div "**********" at bounding box center [584, 265] width 1025 height 491
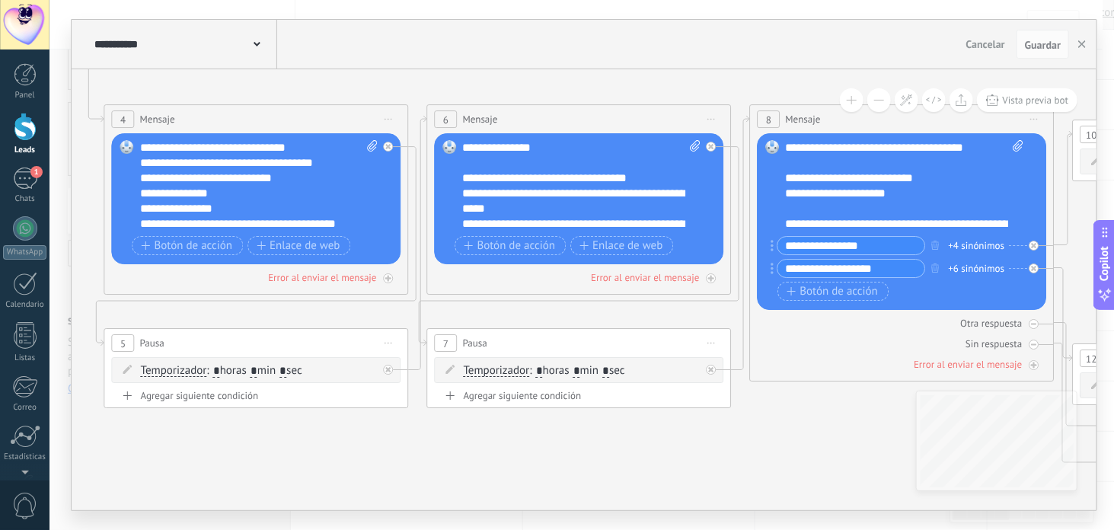
click at [881, 105] on button at bounding box center [880, 100] width 24 height 24
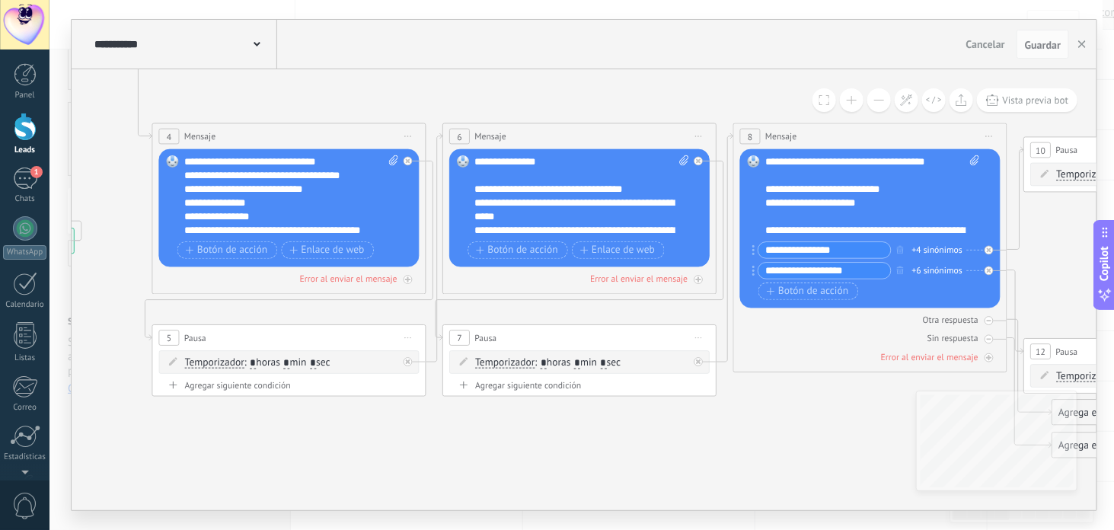
click at [881, 105] on button at bounding box center [880, 100] width 24 height 24
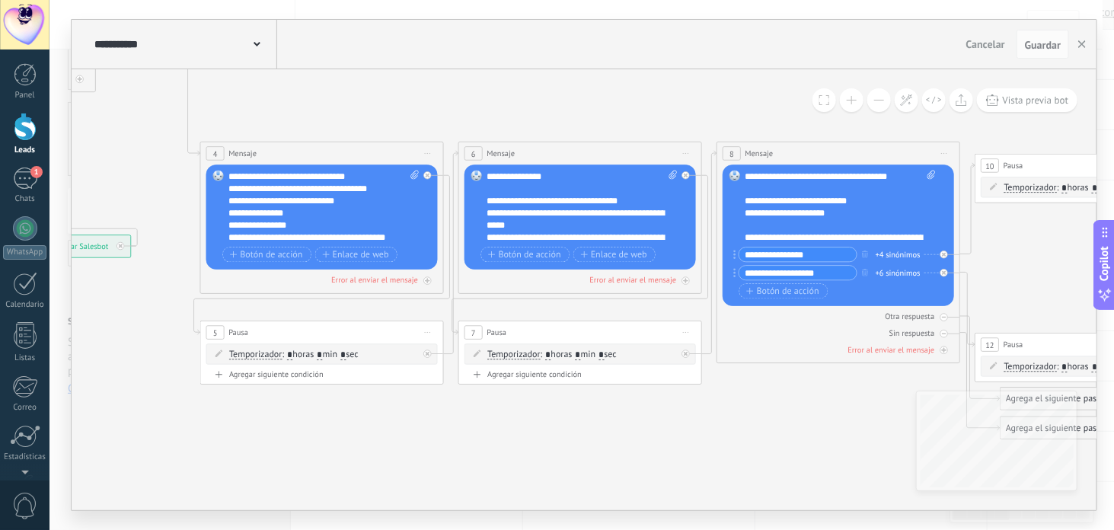
click at [881, 105] on button at bounding box center [880, 100] width 24 height 24
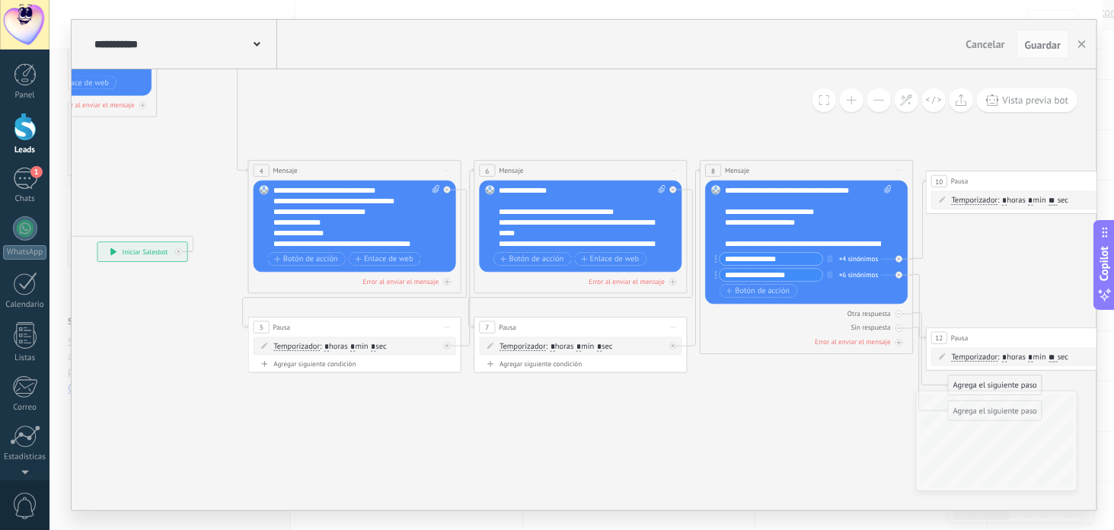
click at [881, 105] on button at bounding box center [880, 100] width 24 height 24
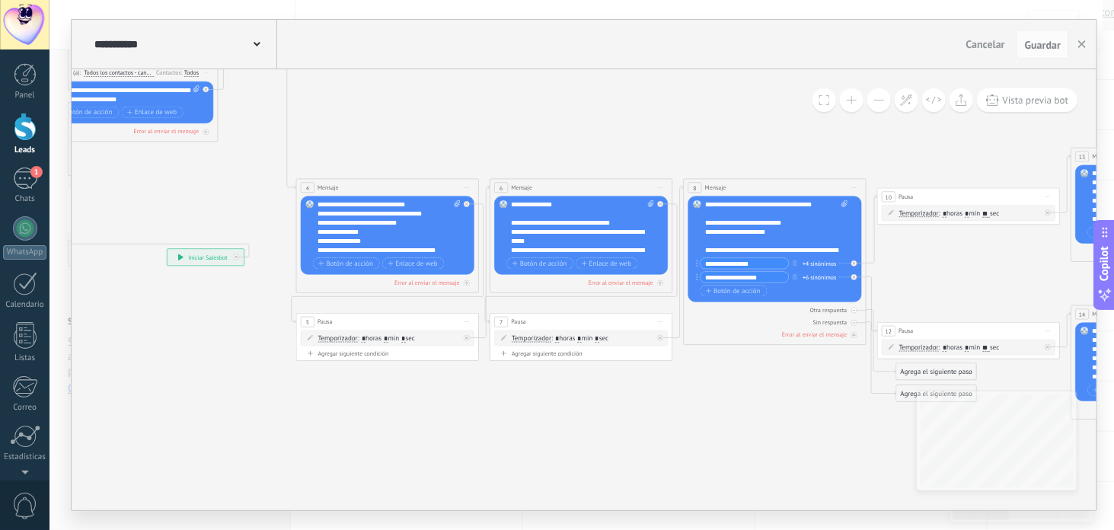
click at [881, 105] on button at bounding box center [880, 100] width 24 height 24
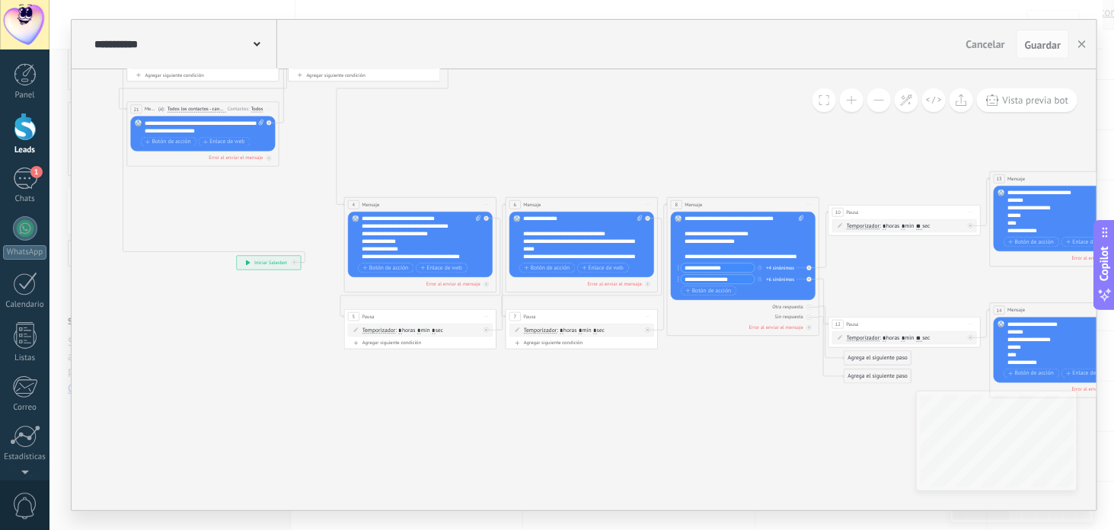
click at [881, 105] on button at bounding box center [880, 100] width 24 height 24
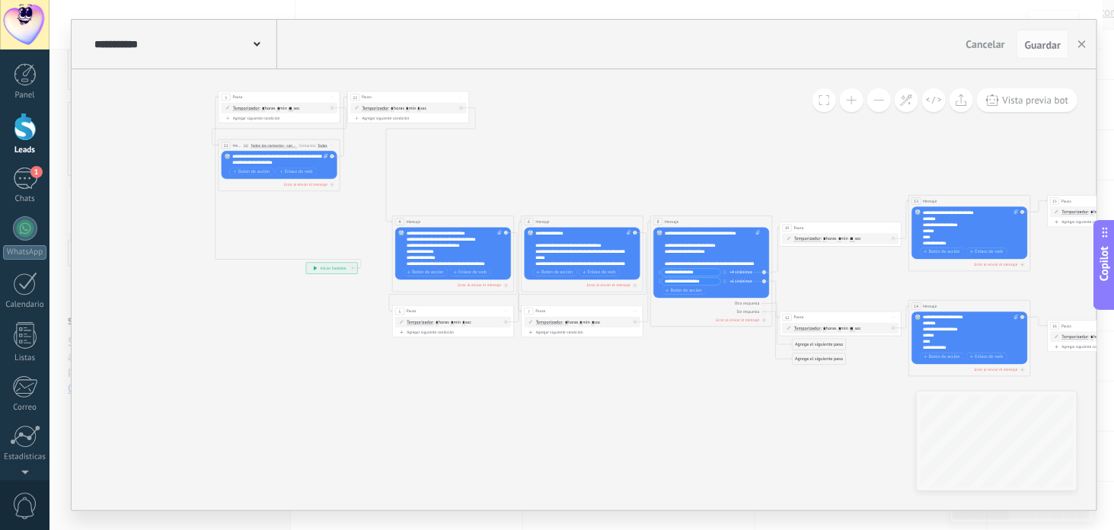
click at [881, 105] on button at bounding box center [880, 100] width 24 height 24
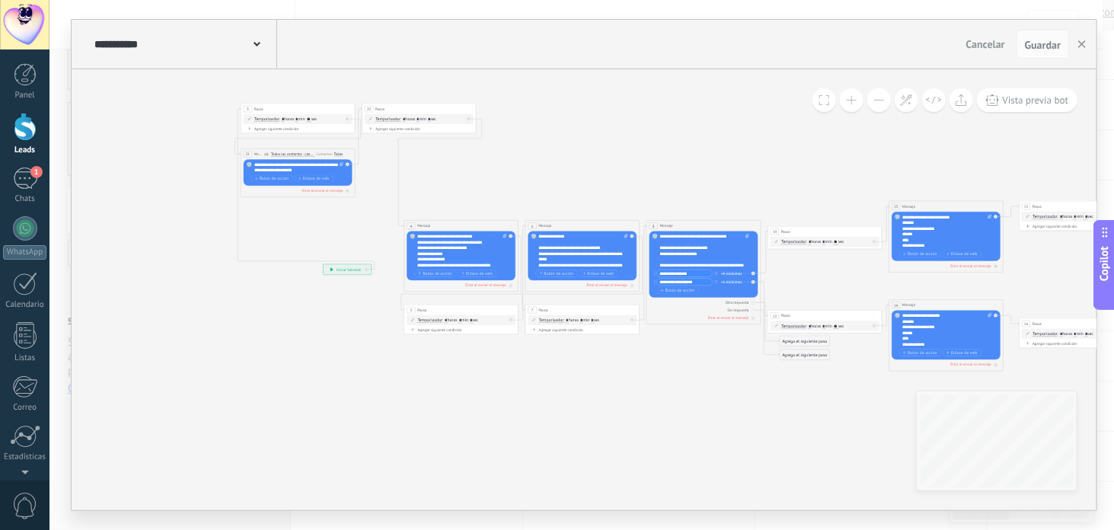
click at [881, 105] on button at bounding box center [880, 100] width 24 height 24
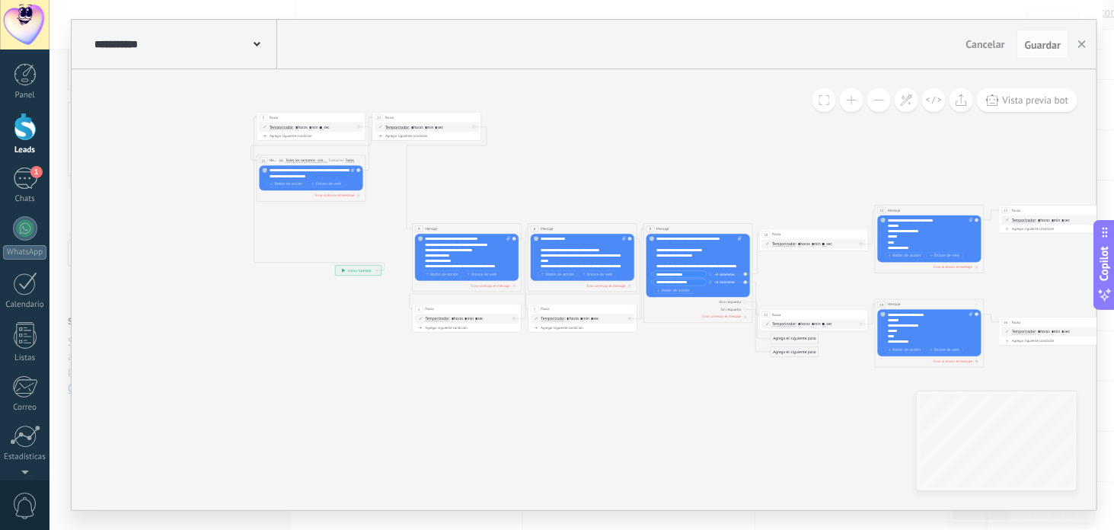
click at [881, 105] on button at bounding box center [880, 100] width 24 height 24
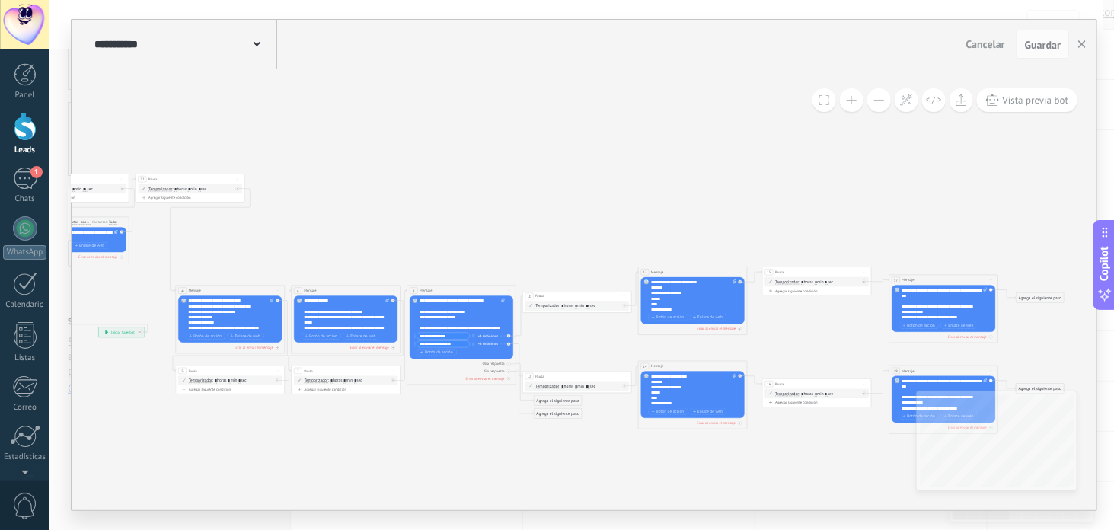
drag, startPoint x: 768, startPoint y: 187, endPoint x: 602, endPoint y: 261, distance: 181.8
click at [600, 261] on icon at bounding box center [532, 303] width 1299 height 532
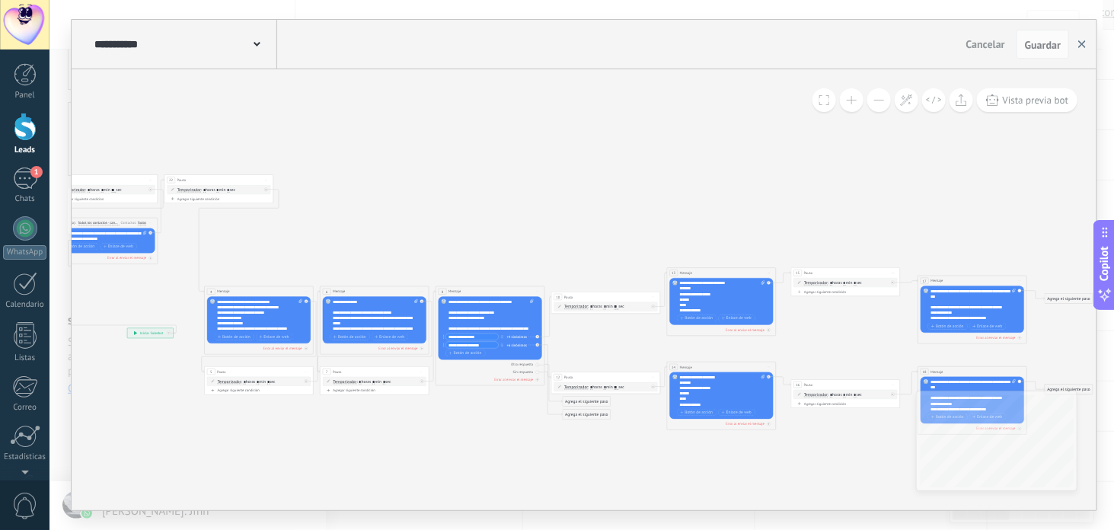
click at [1083, 37] on button "button" at bounding box center [1082, 44] width 23 height 29
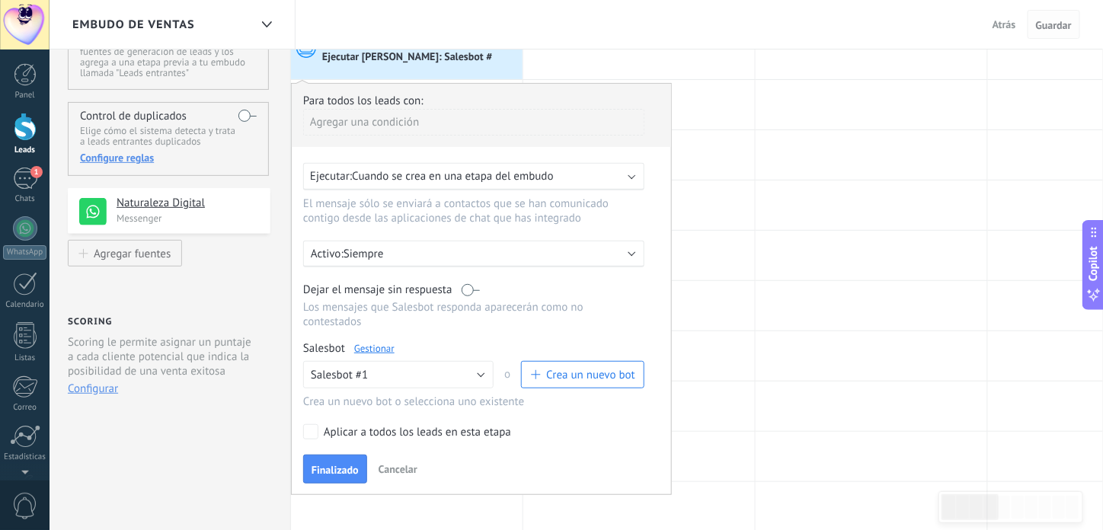
click at [1049, 20] on span "Guardar" at bounding box center [1054, 25] width 36 height 11
click at [1048, 23] on span "Guardar" at bounding box center [1054, 25] width 36 height 11
click at [787, 184] on div at bounding box center [872, 206] width 232 height 50
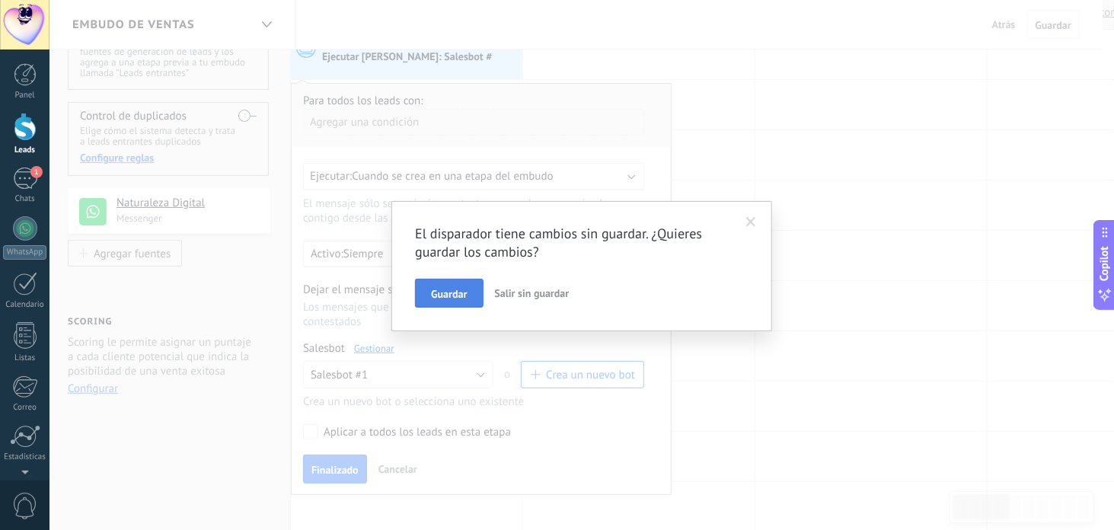
click at [458, 289] on span "Guardar" at bounding box center [449, 294] width 36 height 11
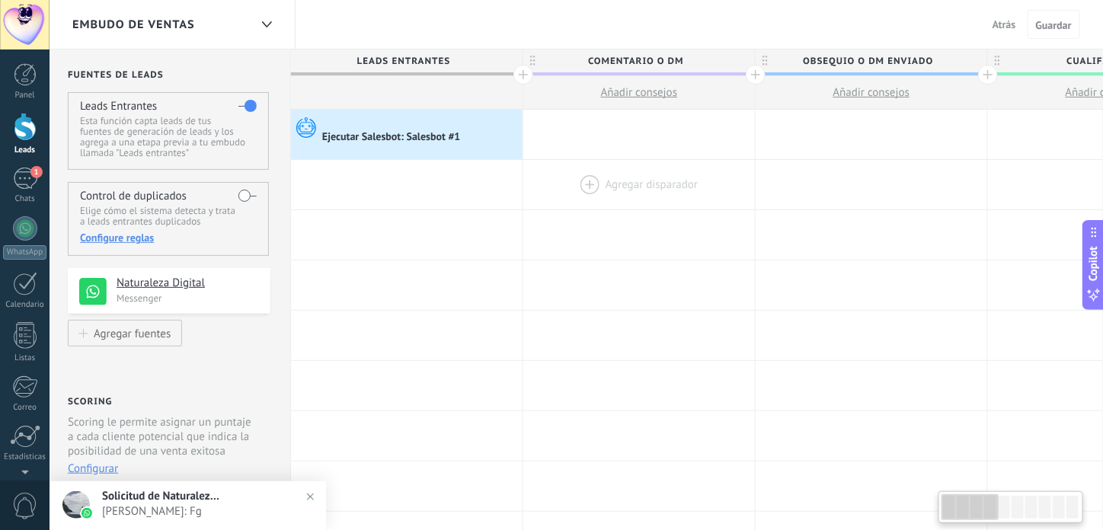
scroll to position [0, 0]
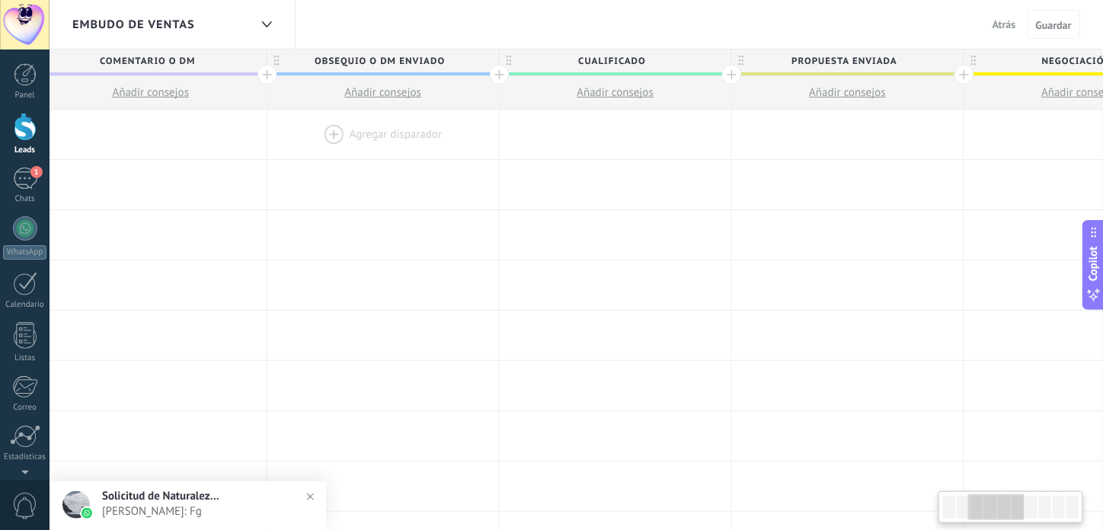
drag, startPoint x: 406, startPoint y: 121, endPoint x: 271, endPoint y: 123, distance: 134.8
click at [266, 123] on div "**********" at bounding box center [964, 135] width 2323 height 50
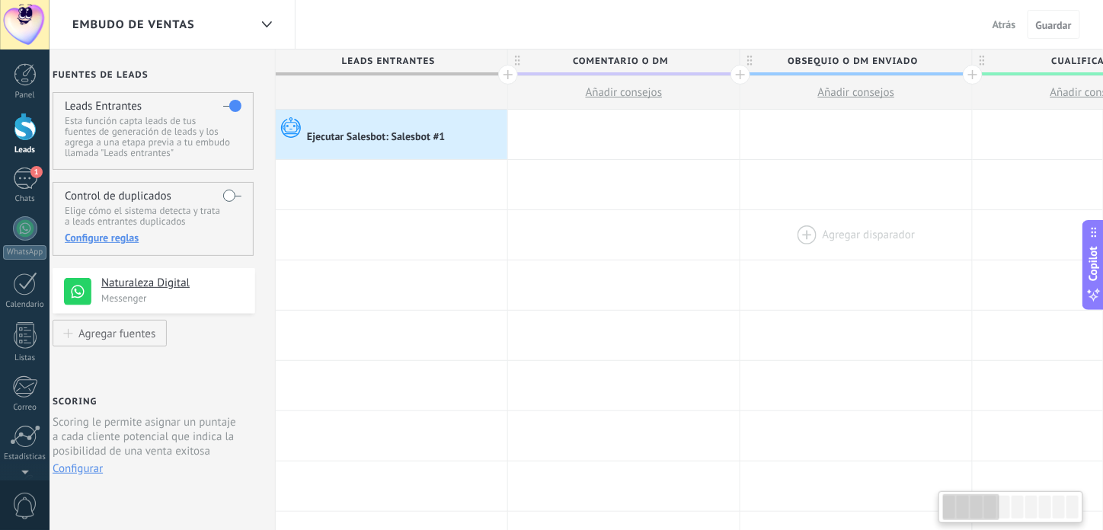
drag, startPoint x: 424, startPoint y: 221, endPoint x: 806, endPoint y: 227, distance: 381.7
click at [814, 232] on div at bounding box center [856, 235] width 232 height 50
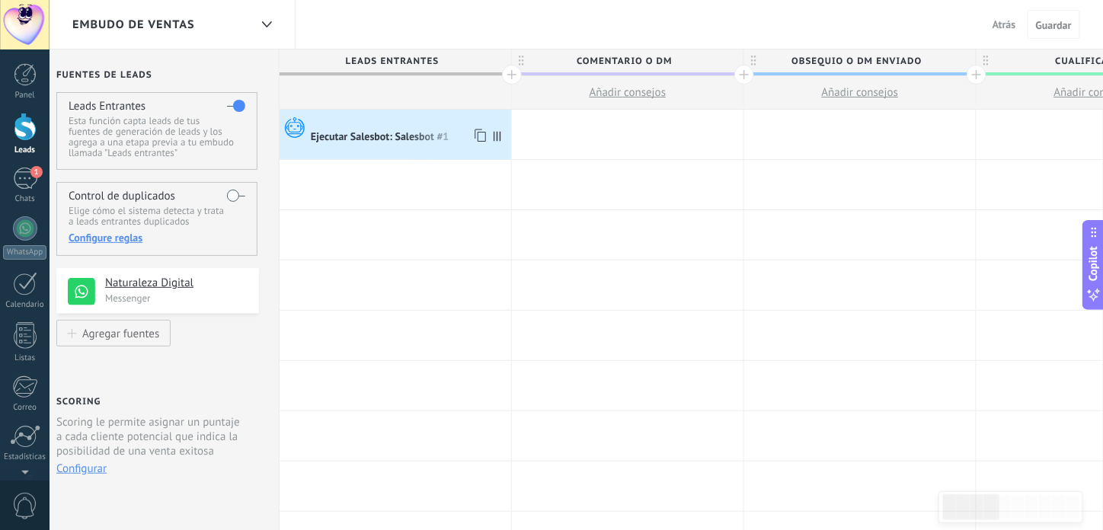
click at [374, 120] on div at bounding box center [409, 123] width 197 height 14
click at [374, 131] on div "Ejecutar Salesbot: Salesbot #1" at bounding box center [381, 138] width 141 height 14
click at [372, 142] on div "Ejecutar Salesbot: Salesbot #1" at bounding box center [381, 138] width 141 height 14
drag, startPoint x: 391, startPoint y: 138, endPoint x: 404, endPoint y: 133, distance: 13.7
click at [392, 138] on div "Ejecutar Salesbot: Salesbot #1" at bounding box center [381, 138] width 141 height 14
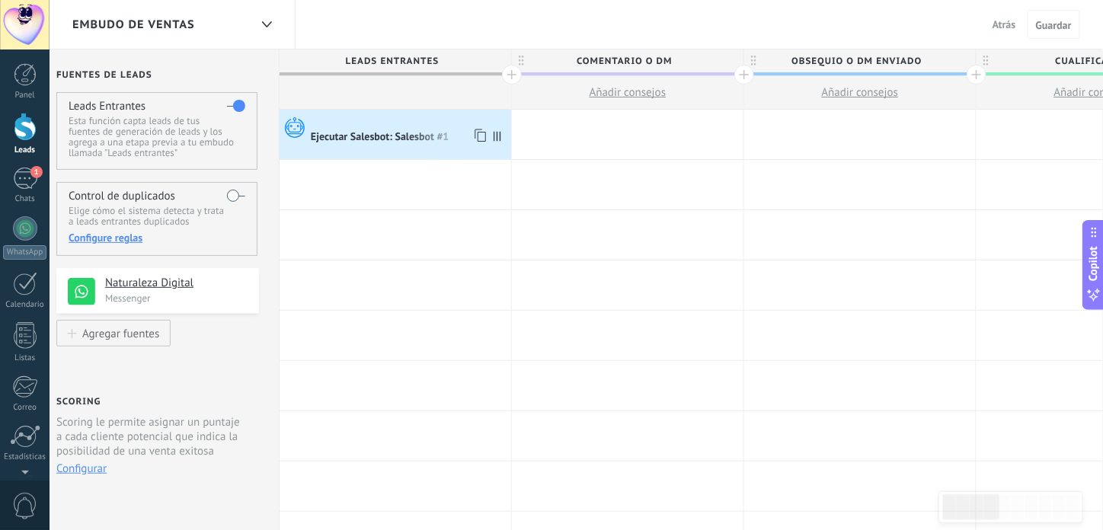
drag, startPoint x: 428, startPoint y: 129, endPoint x: 348, endPoint y: 121, distance: 80.4
click at [349, 120] on div at bounding box center [409, 123] width 197 height 14
click at [370, 128] on div at bounding box center [410, 123] width 197 height 14
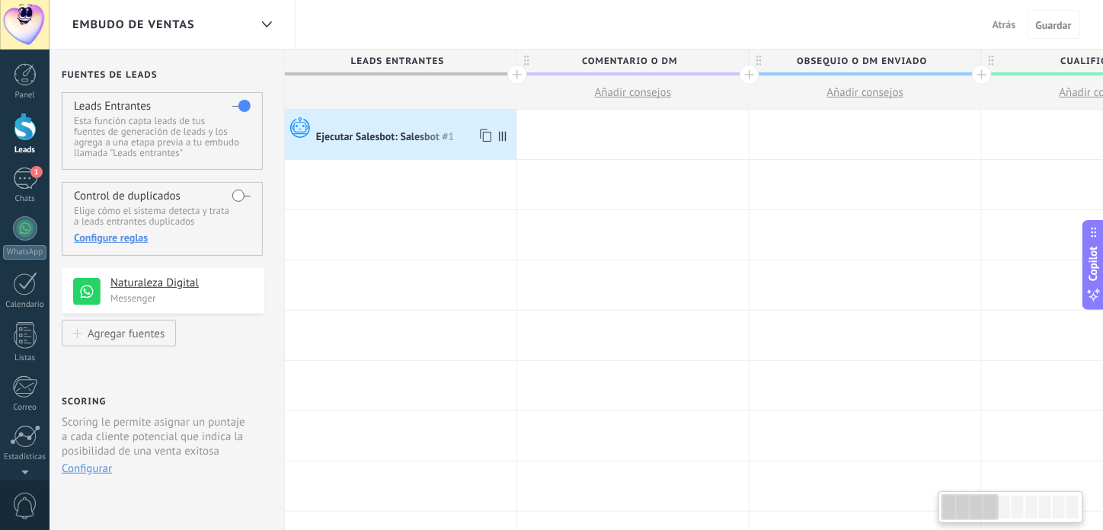
click at [370, 128] on div at bounding box center [414, 123] width 197 height 14
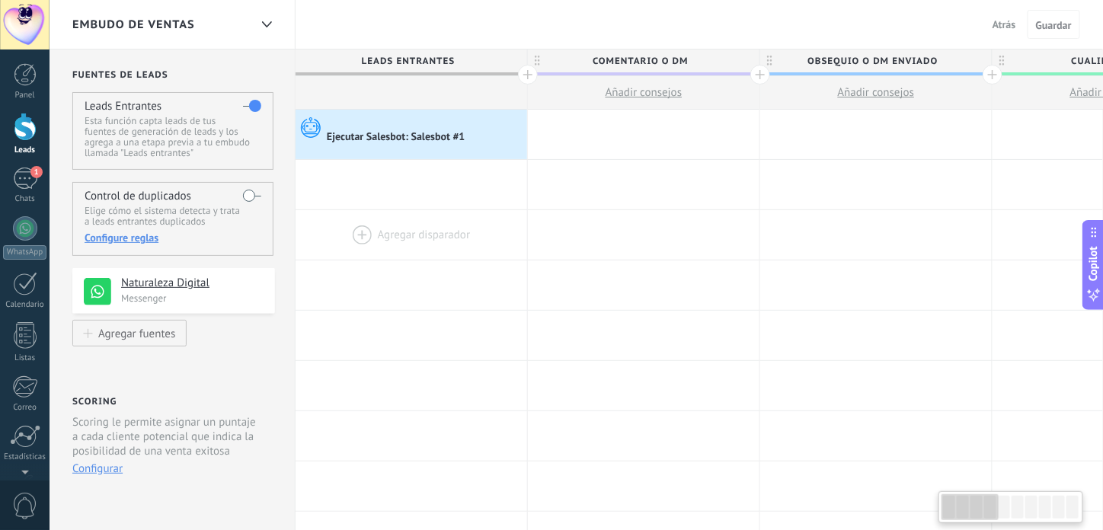
drag, startPoint x: 417, startPoint y: 232, endPoint x: 506, endPoint y: 247, distance: 89.7
click at [505, 246] on div at bounding box center [412, 235] width 232 height 50
click at [440, 135] on div "Ejecutar Salesbot: Salesbot #1" at bounding box center [397, 138] width 141 height 14
click at [413, 126] on div at bounding box center [425, 123] width 197 height 14
click at [1006, 22] on span "Atrás" at bounding box center [1005, 25] width 24 height 14
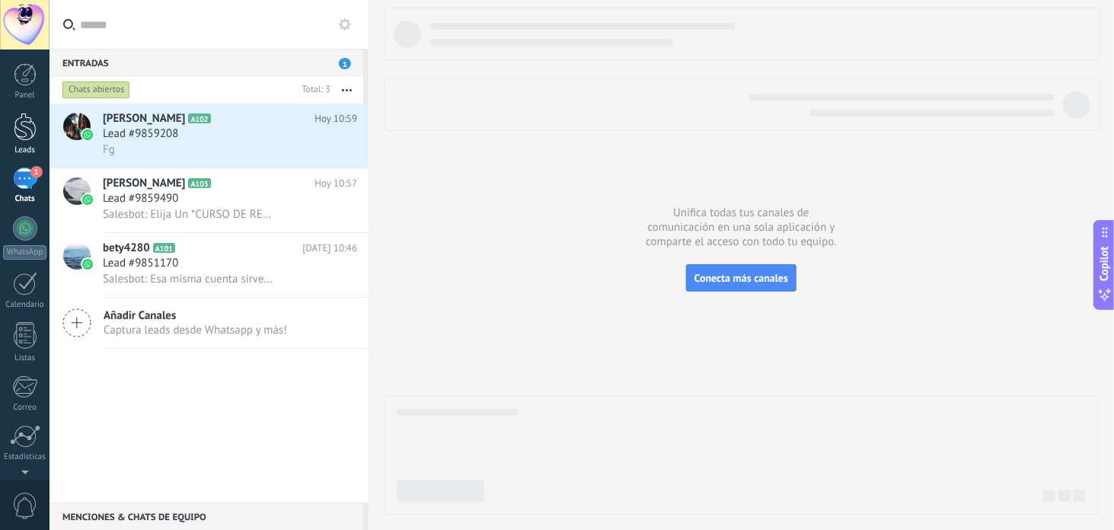
click at [23, 123] on div at bounding box center [25, 127] width 23 height 28
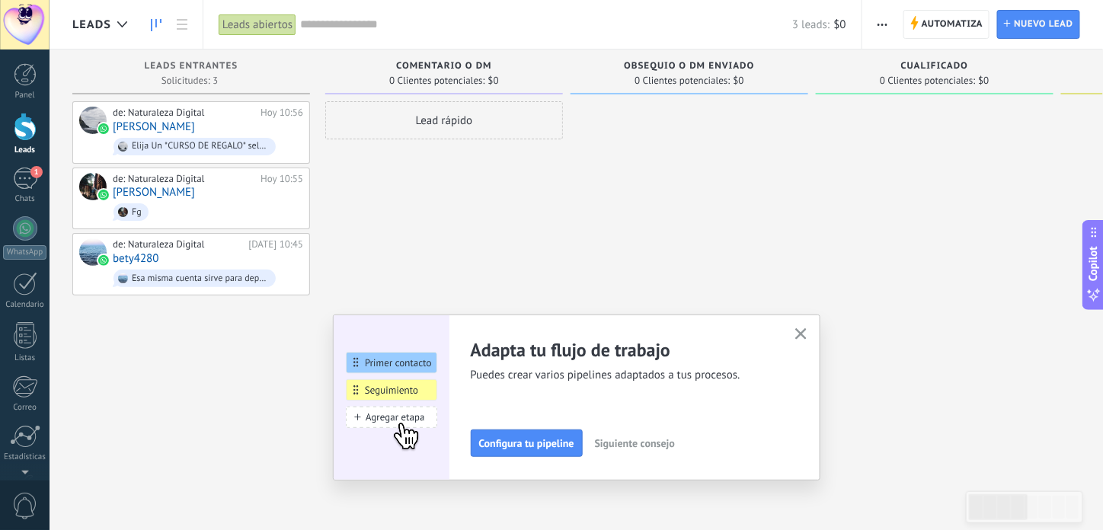
drag, startPoint x: 506, startPoint y: 184, endPoint x: 665, endPoint y: 193, distance: 159.5
click at [665, 193] on div "Leads Entrantes Solicitudes: 3 0 0 0 3 0 0 0 3 de: Naturaleza Digital [DATE] 10…" at bounding box center [1064, 241] width 1985 height 383
click at [947, 25] on span "Automatiza" at bounding box center [953, 24] width 62 height 27
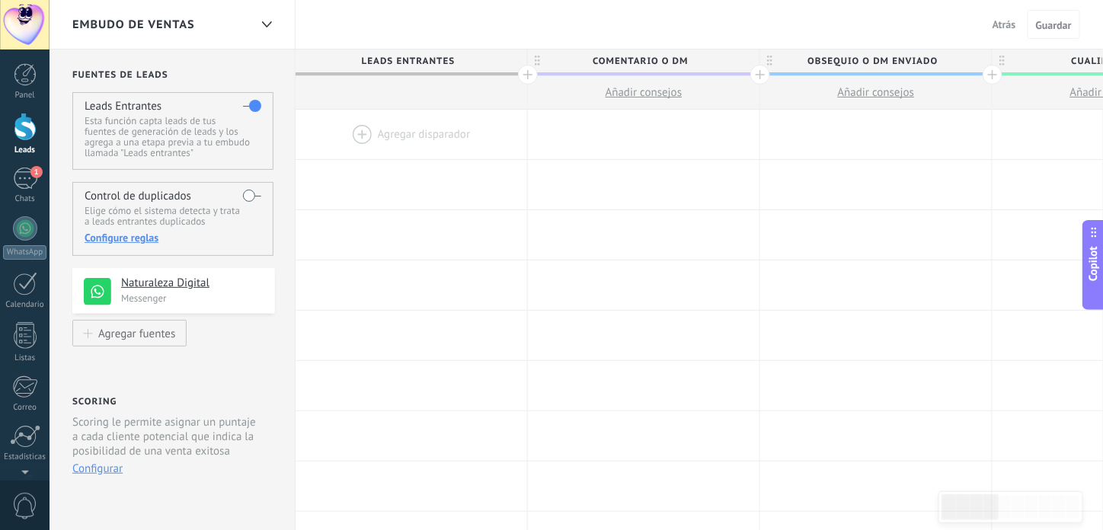
click at [388, 126] on div at bounding box center [412, 135] width 232 height 50
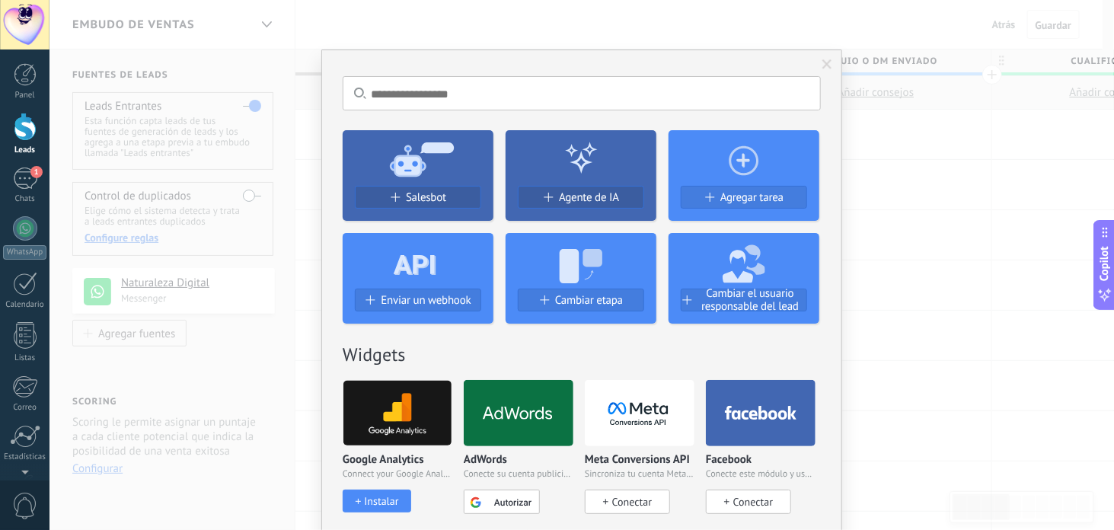
click at [923, 171] on div "No hay resultados Salesbot Agente de IA Agregar tarea Enviar un webhook Cambiar…" at bounding box center [582, 265] width 1065 height 530
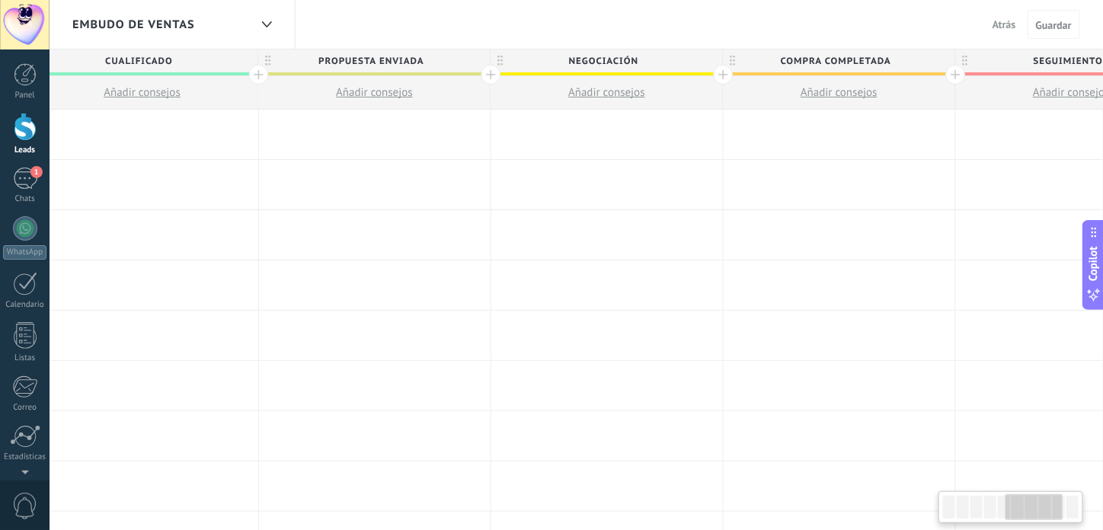
scroll to position [0, 8]
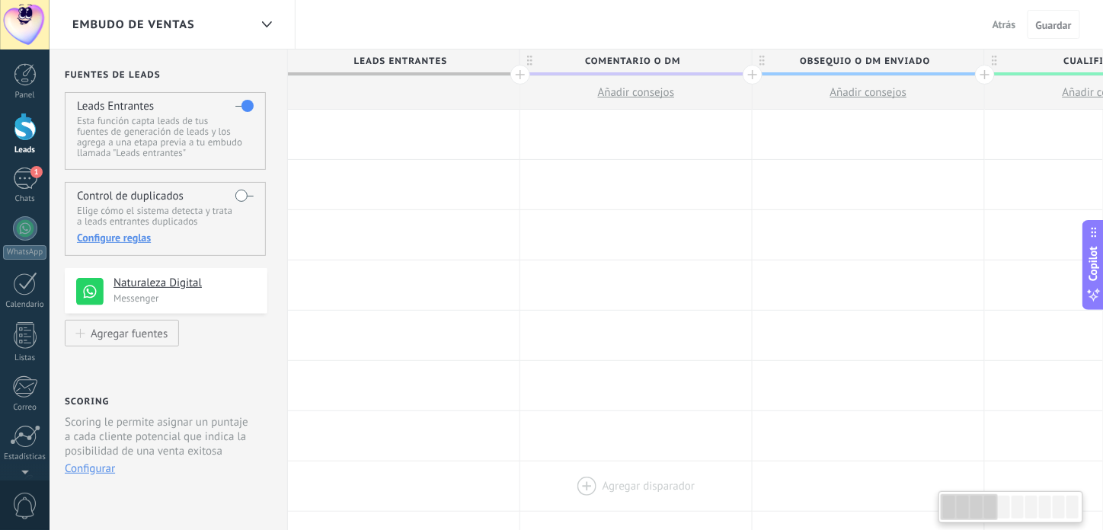
drag, startPoint x: 973, startPoint y: 504, endPoint x: 638, endPoint y: 461, distance: 338.0
click at [658, 476] on body ".abecls-1,.abecls-2{fill-rule:evenodd}.abecls-2{fill:#fff} .abhcls-1{fill:none}…" at bounding box center [551, 265] width 1103 height 530
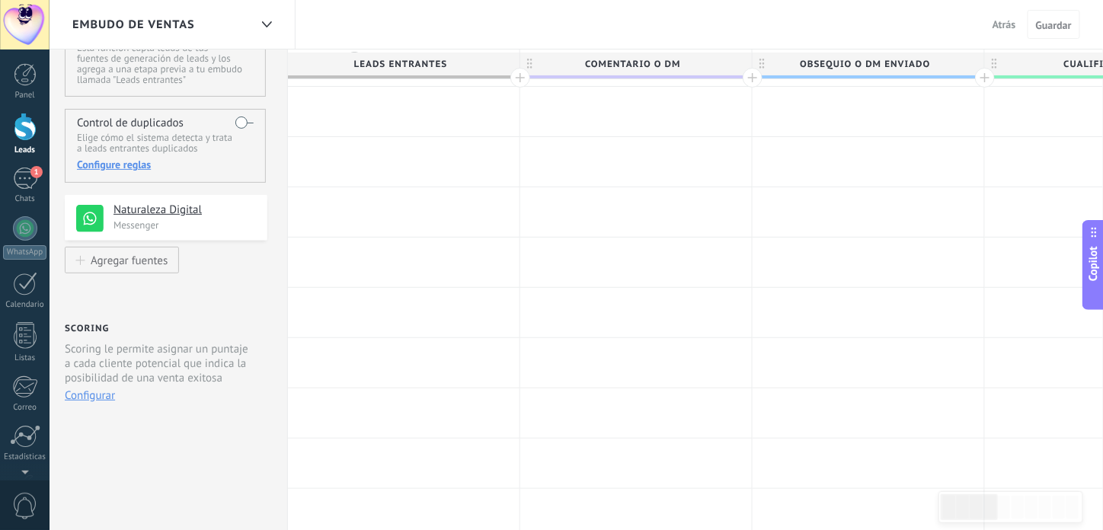
scroll to position [0, 0]
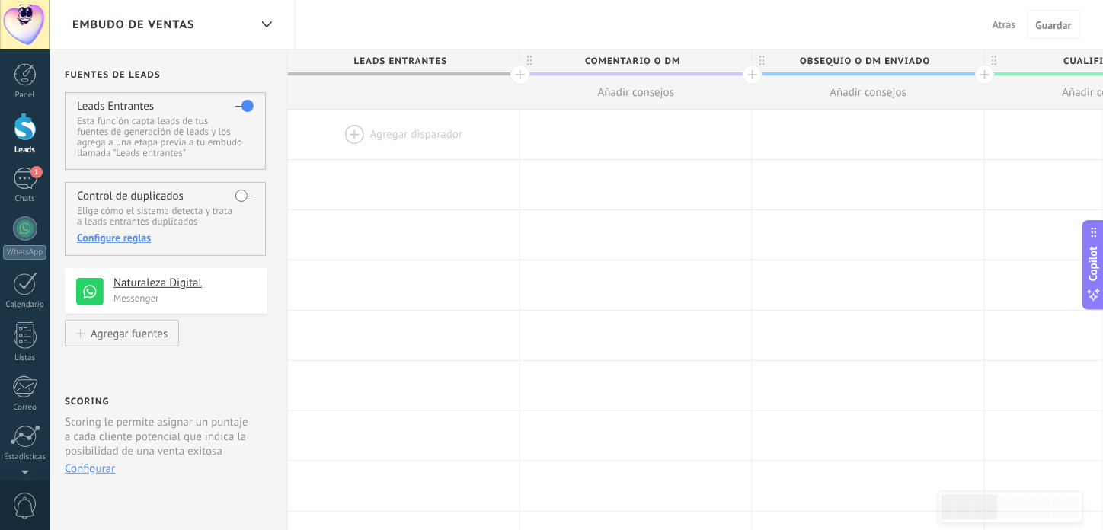
click at [126, 23] on span "Embudo de ventas" at bounding box center [133, 25] width 123 height 14
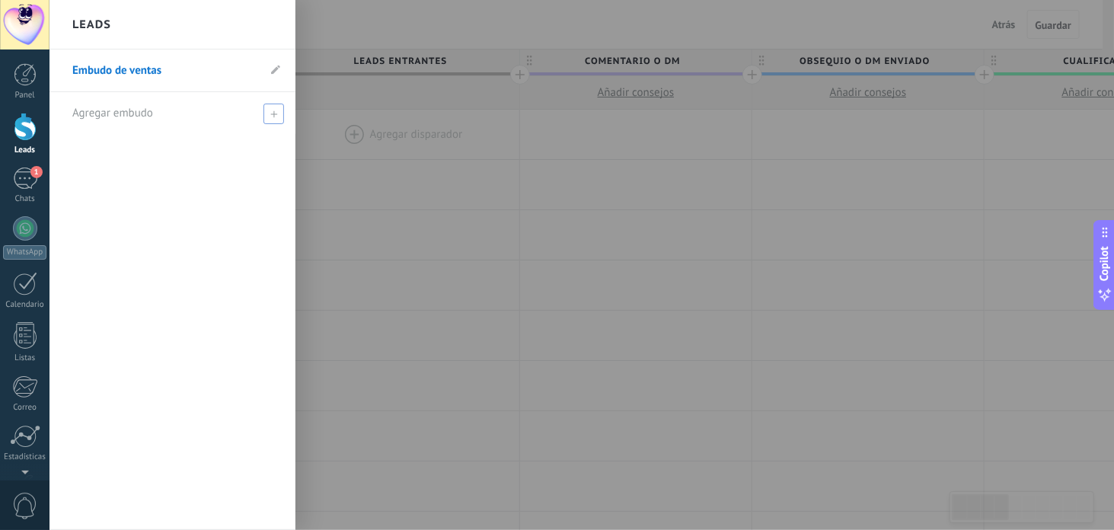
click at [141, 112] on span "Agregar embudo" at bounding box center [112, 113] width 81 height 14
click at [155, 68] on link "Embudo de ventas" at bounding box center [164, 71] width 185 height 43
